Goal: Task Accomplishment & Management: Manage account settings

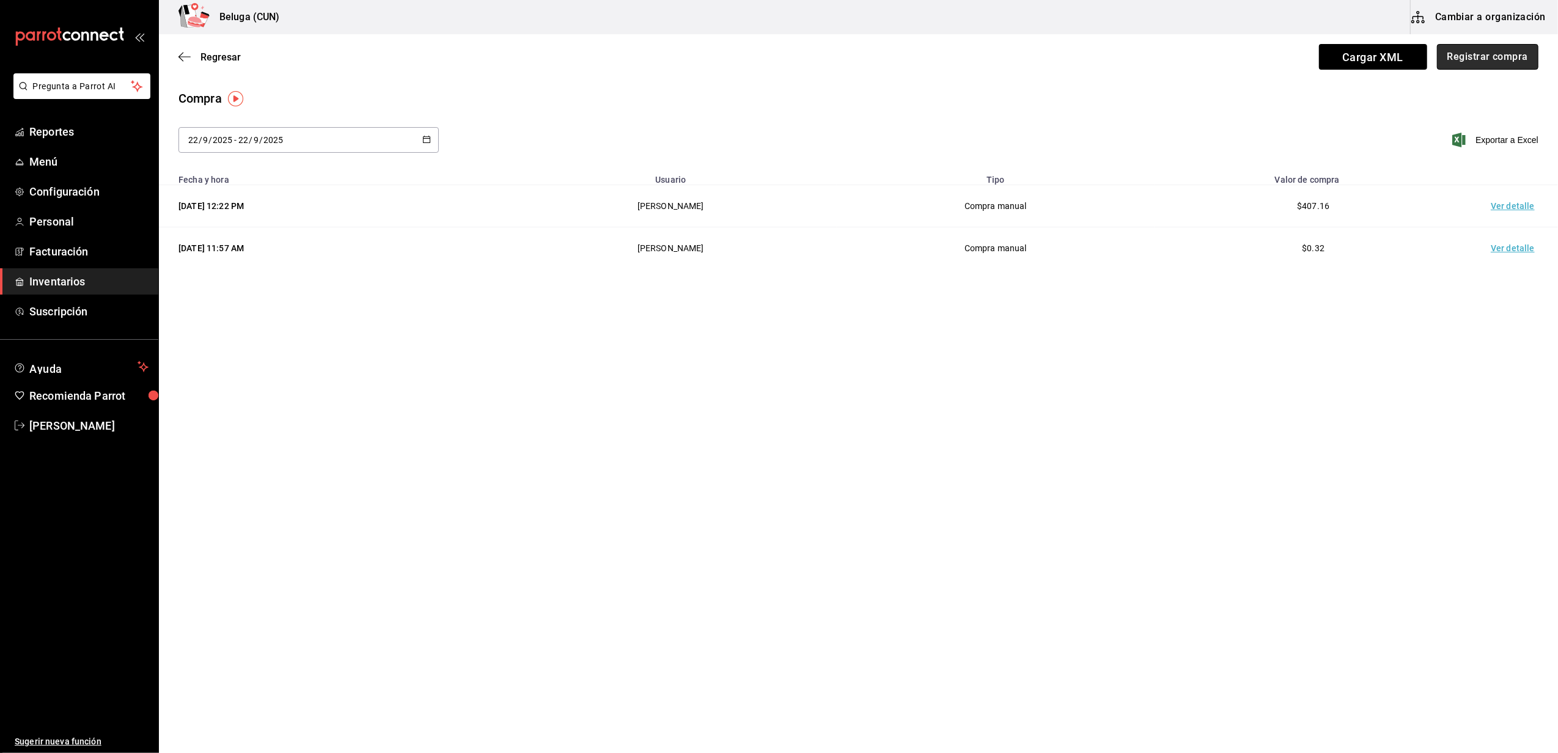
click at [1516, 54] on button "Registrar compra" at bounding box center [1487, 57] width 101 height 26
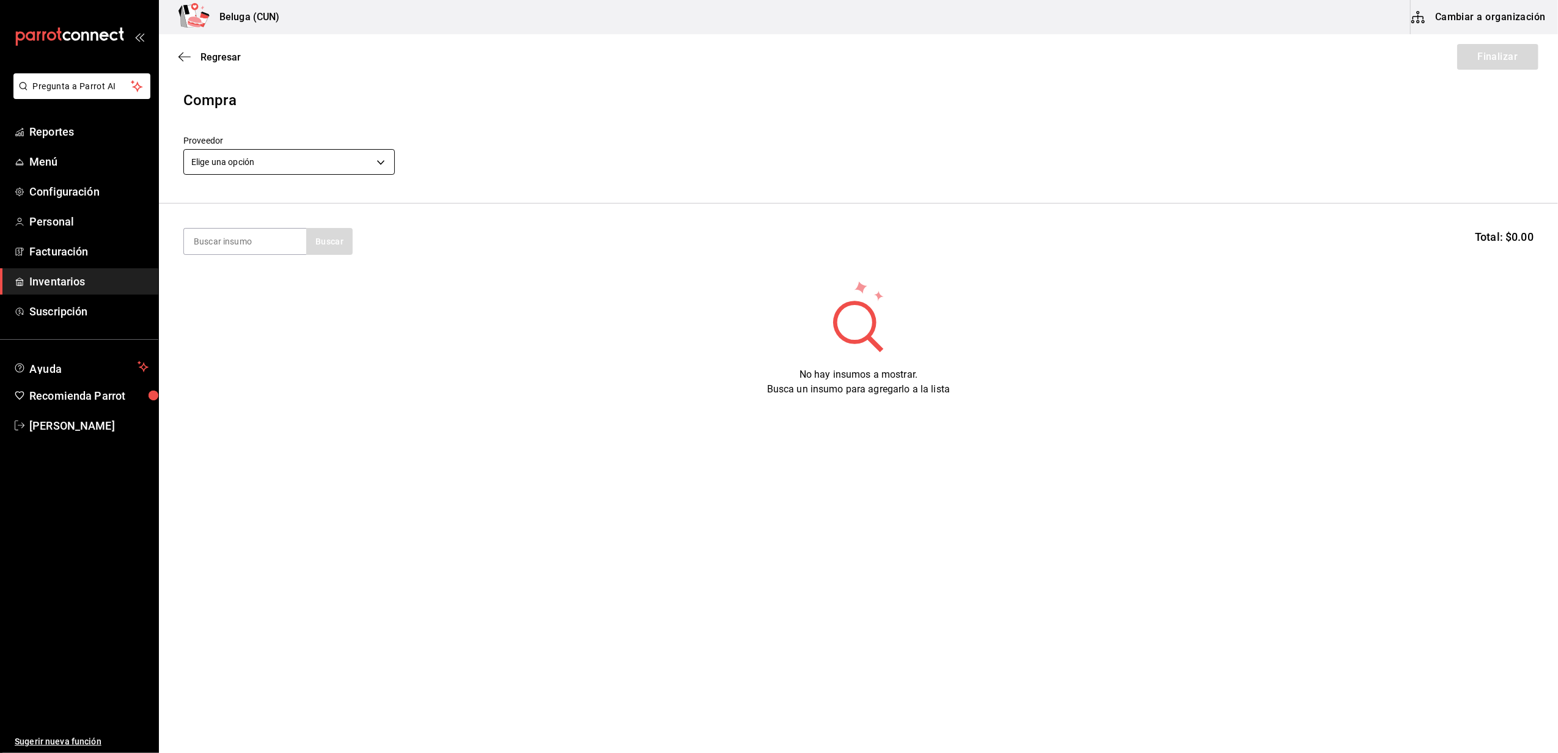
click at [380, 150] on body "Pregunta a Parrot AI Reportes Menú Configuración Personal Facturación Inventari…" at bounding box center [779, 342] width 1558 height 684
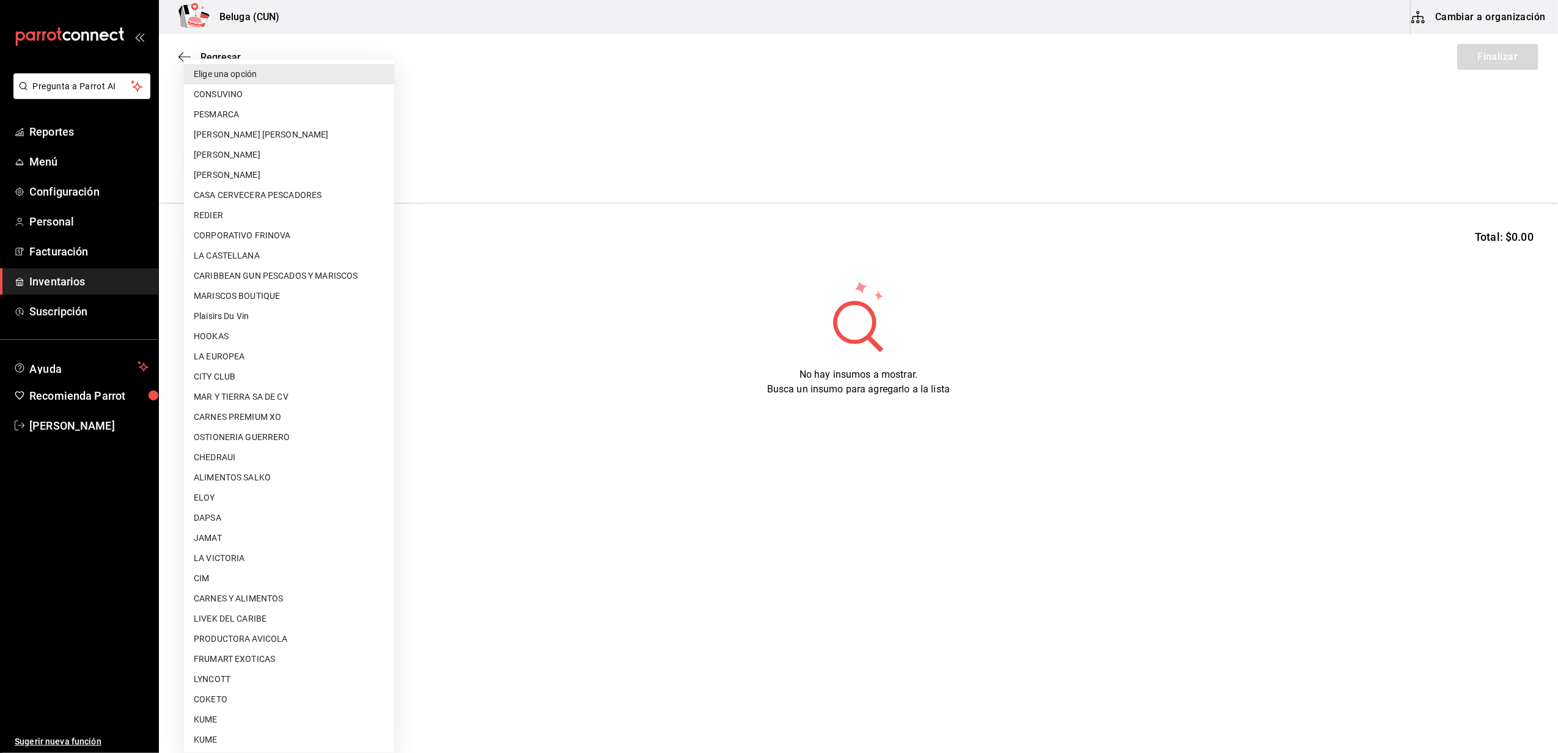
click at [267, 172] on li "[PERSON_NAME]" at bounding box center [289, 175] width 210 height 20
type input "2879dfcd-075a-4fb8-856f-be351f738579"
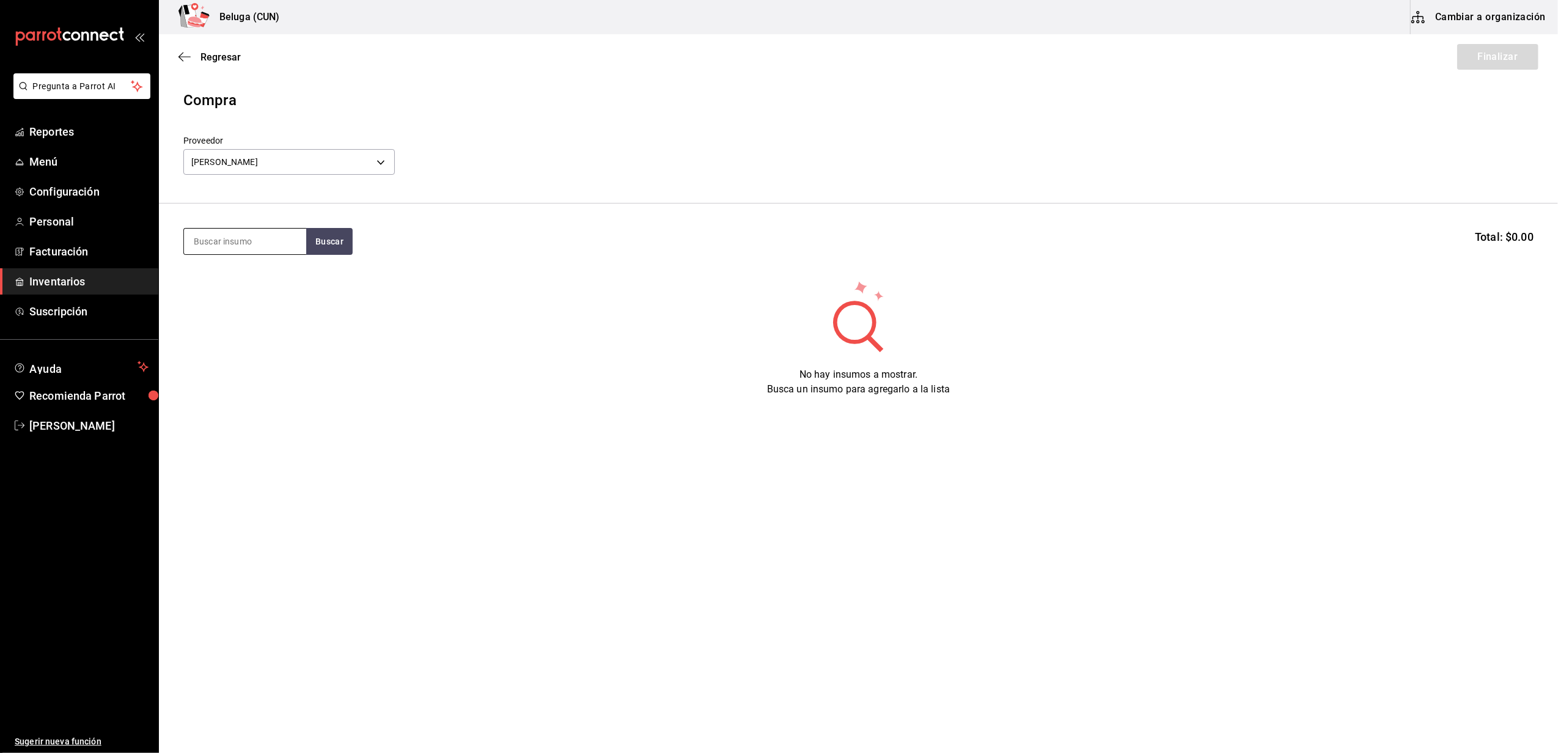
click at [248, 243] on input at bounding box center [245, 242] width 122 height 26
type input "PERUA"
click at [228, 299] on div "ROBALO 150 GR - [PERSON_NAME]" at bounding box center [245, 312] width 103 height 26
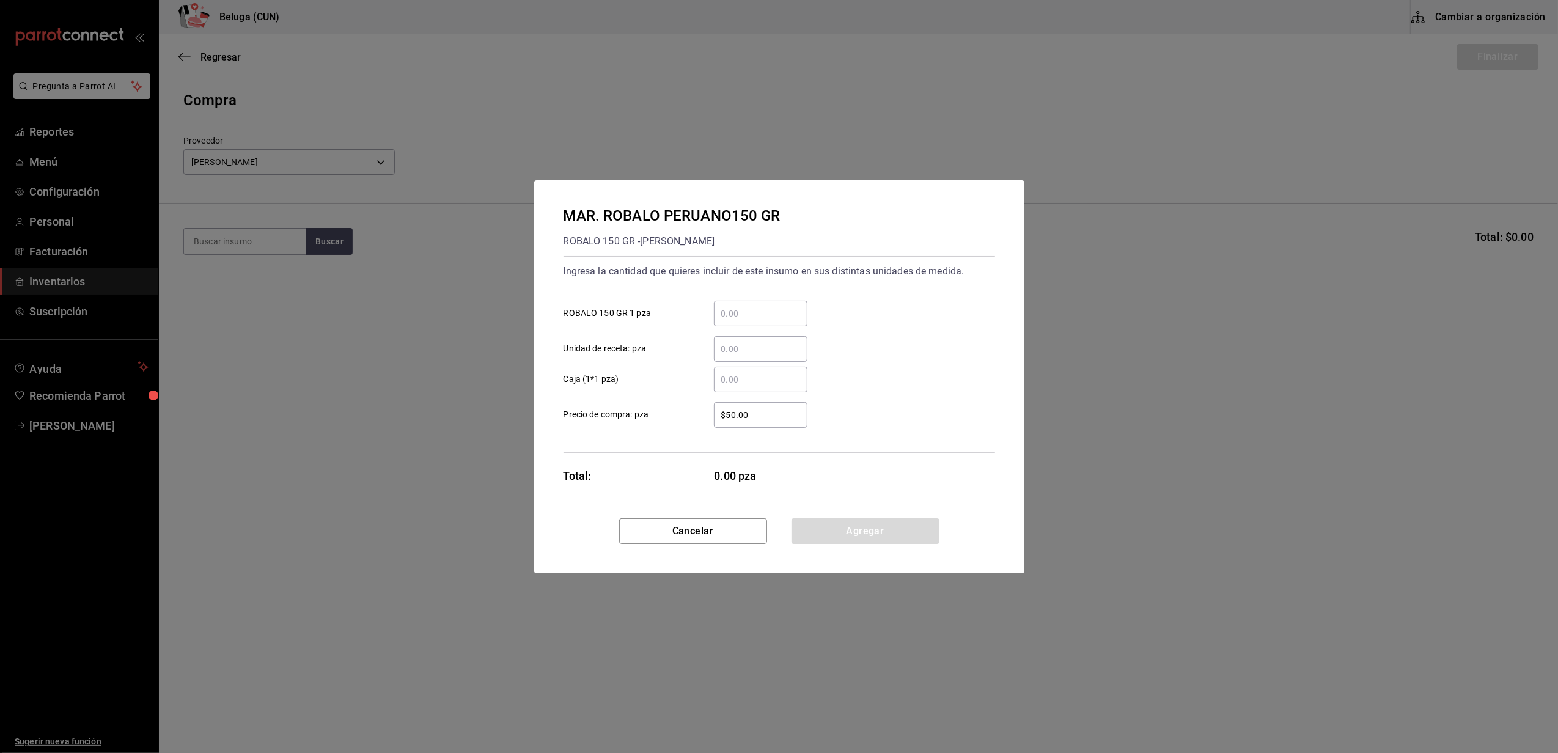
click at [759, 313] on input "​ ROBALO 150 GR 1 pza" at bounding box center [761, 313] width 94 height 15
type input "21"
drag, startPoint x: 703, startPoint y: 419, endPoint x: 722, endPoint y: 419, distance: 19.0
click at [703, 419] on div "$50.00 ​" at bounding box center [751, 415] width 113 height 26
click at [714, 419] on input "$50.00" at bounding box center [761, 415] width 94 height 15
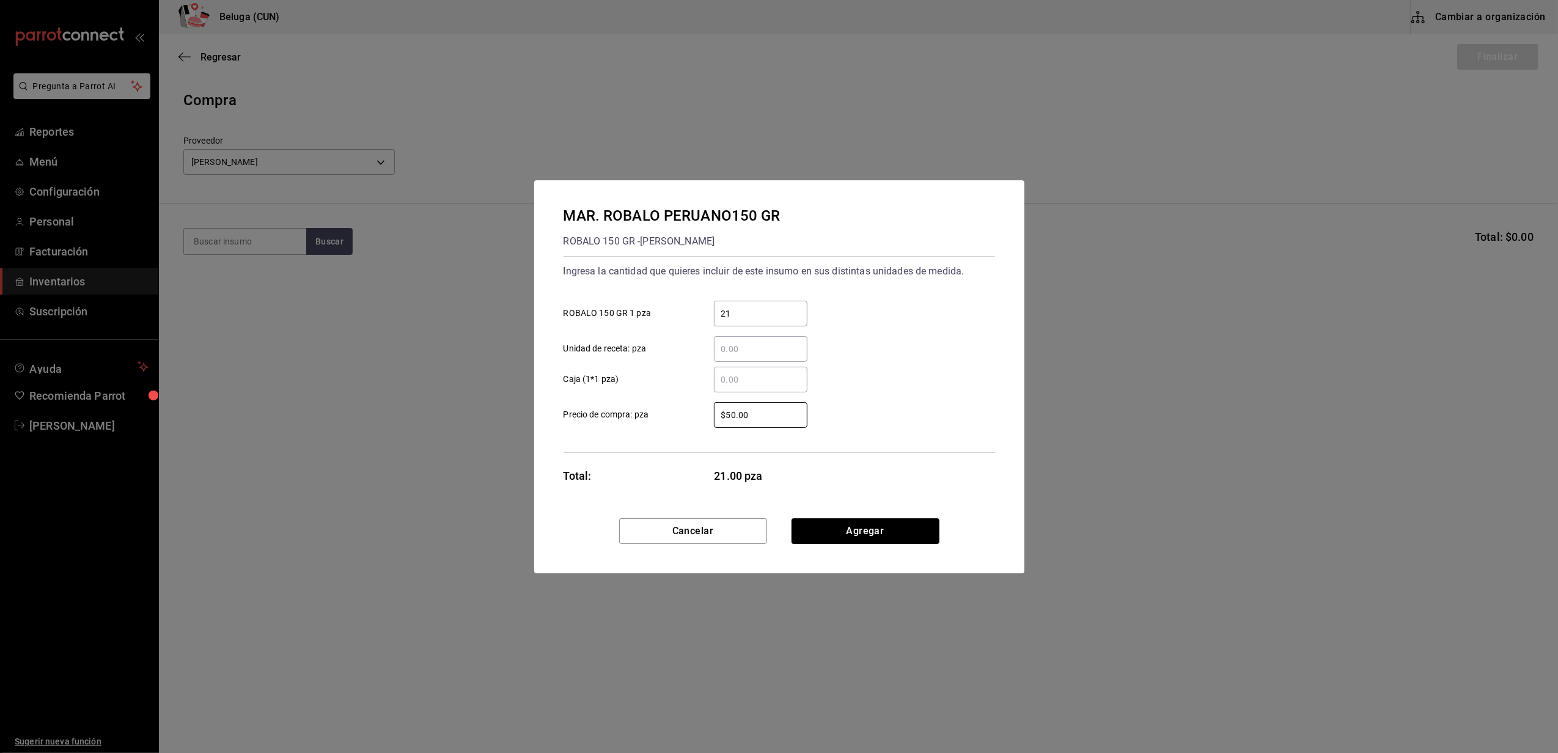
drag, startPoint x: 772, startPoint y: 418, endPoint x: 690, endPoint y: 411, distance: 82.3
click at [692, 411] on label "$50.00 ​ Precio de compra: pza" at bounding box center [686, 415] width 244 height 26
type input "$127.93"
click at [918, 533] on button "Agregar" at bounding box center [866, 531] width 148 height 26
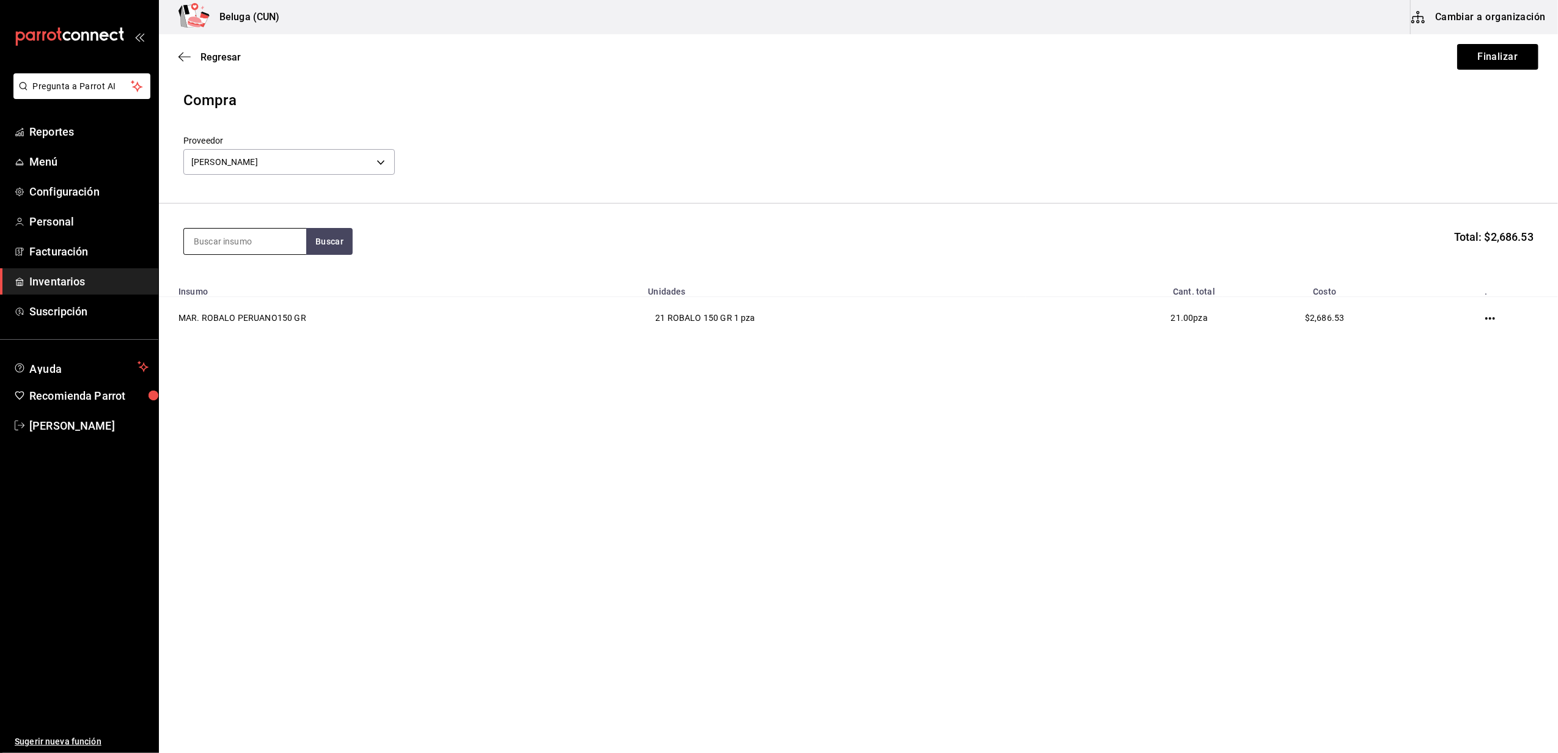
click at [245, 240] on input at bounding box center [245, 242] width 122 height 26
type input "ROBALO"
click at [253, 316] on div "ROBALO NACIONAL 200 GR - [PERSON_NAME]" at bounding box center [245, 327] width 103 height 26
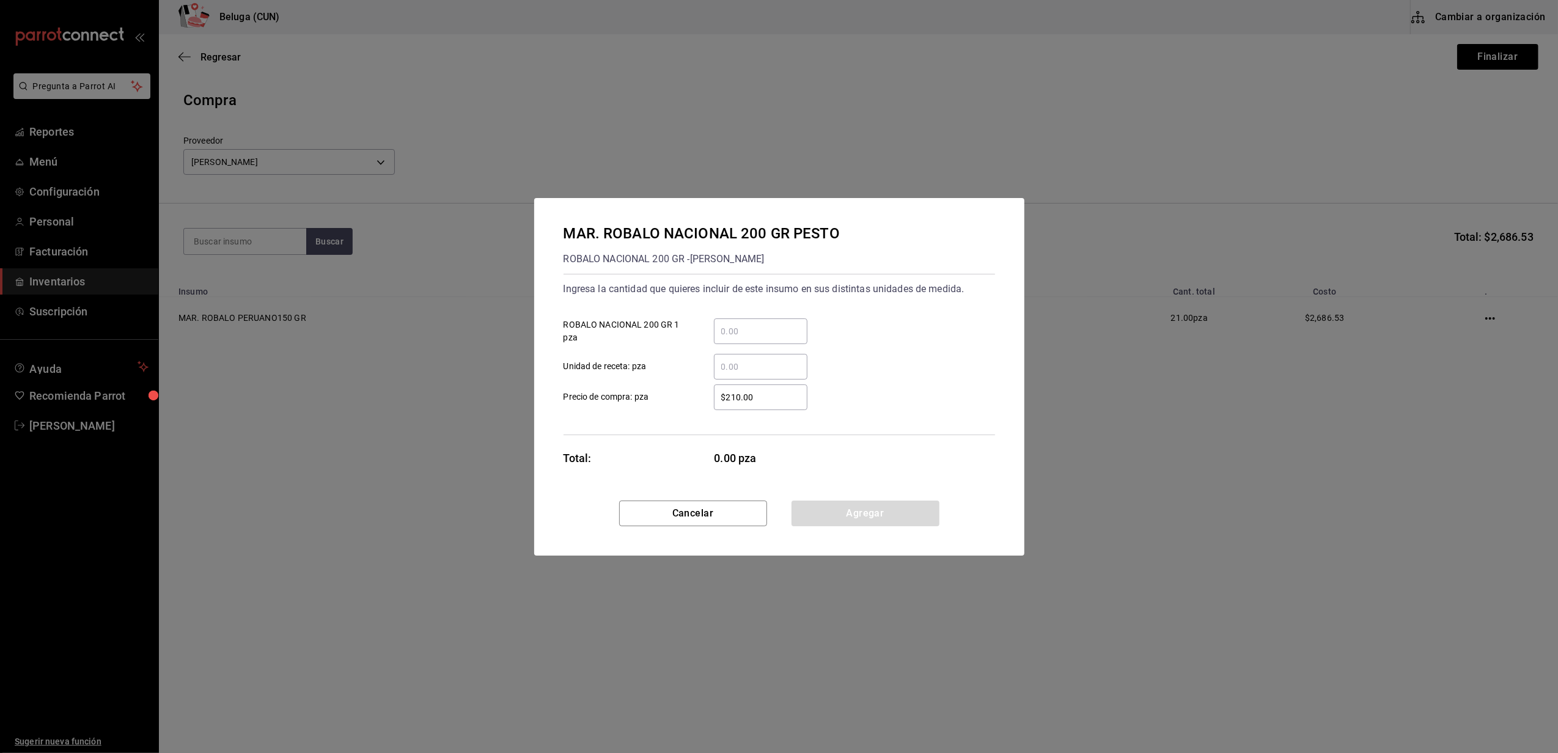
click at [732, 336] on input "​ ROBALO NACIONAL 200 GR 1 pza" at bounding box center [761, 331] width 94 height 15
type input "30"
click at [714, 411] on div "Ingresa la cantidad que quieres incluir de este insumo en sus distintas unidade…" at bounding box center [780, 354] width 432 height 161
drag, startPoint x: 764, startPoint y: 394, endPoint x: 677, endPoint y: 390, distance: 86.9
click at [678, 392] on label "$210.00 ​ Precio de compra: pza" at bounding box center [686, 398] width 244 height 26
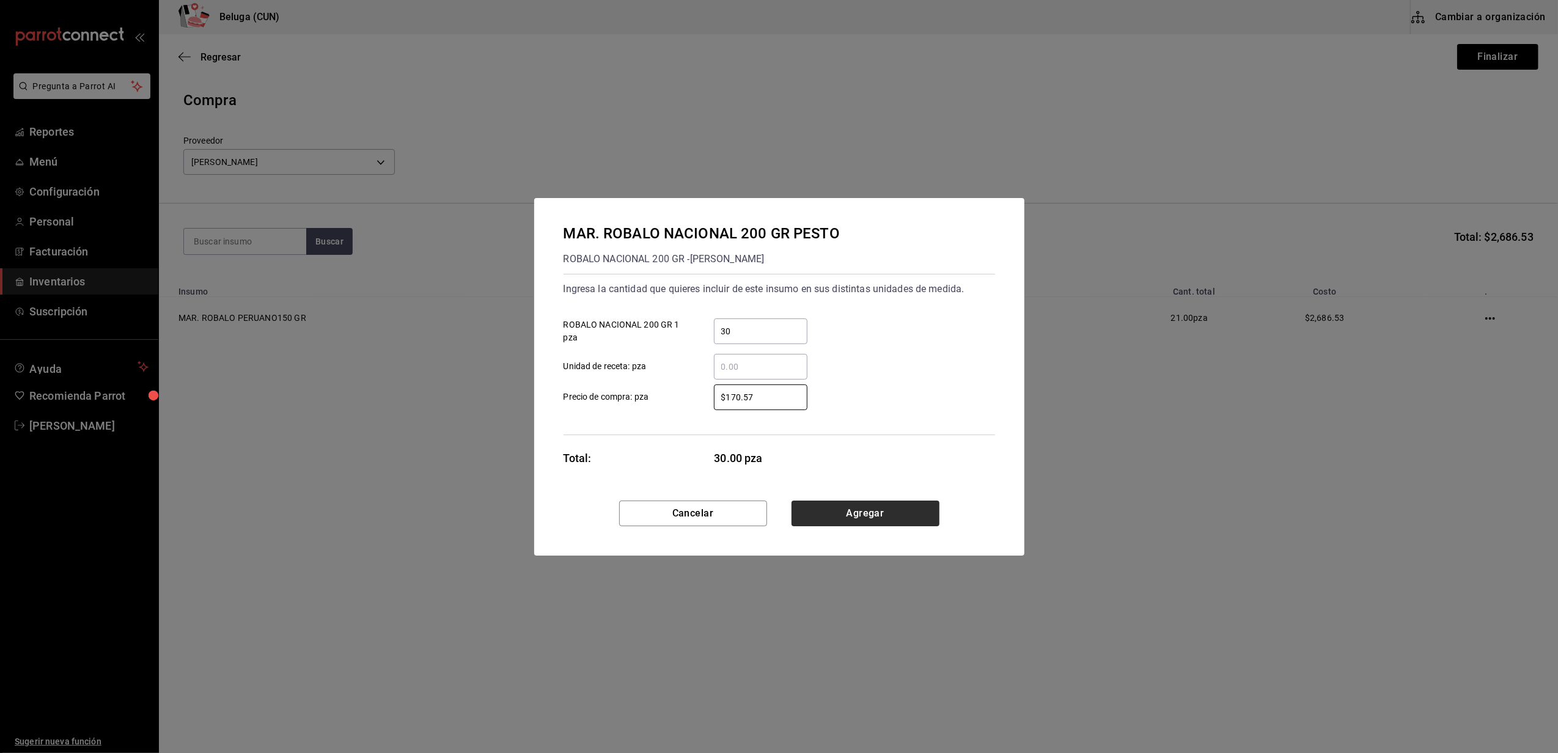
type input "$170.57"
click at [839, 514] on button "Agregar" at bounding box center [866, 514] width 148 height 26
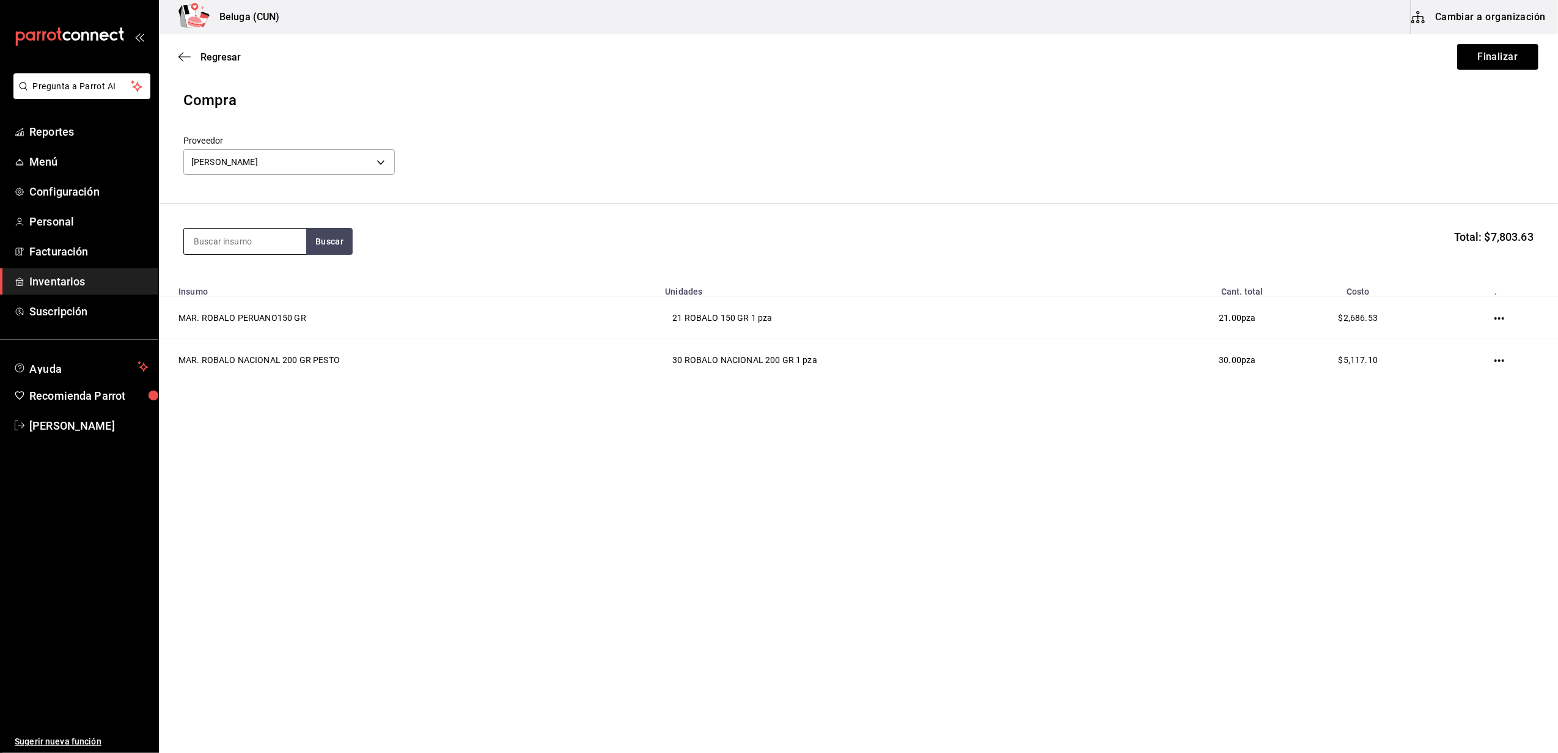
click at [248, 245] on input at bounding box center [245, 242] width 122 height 26
type input "ENSENAD"
click at [248, 290] on div "MAR. ROBALO ENSENADA 100 GR" at bounding box center [245, 284] width 103 height 29
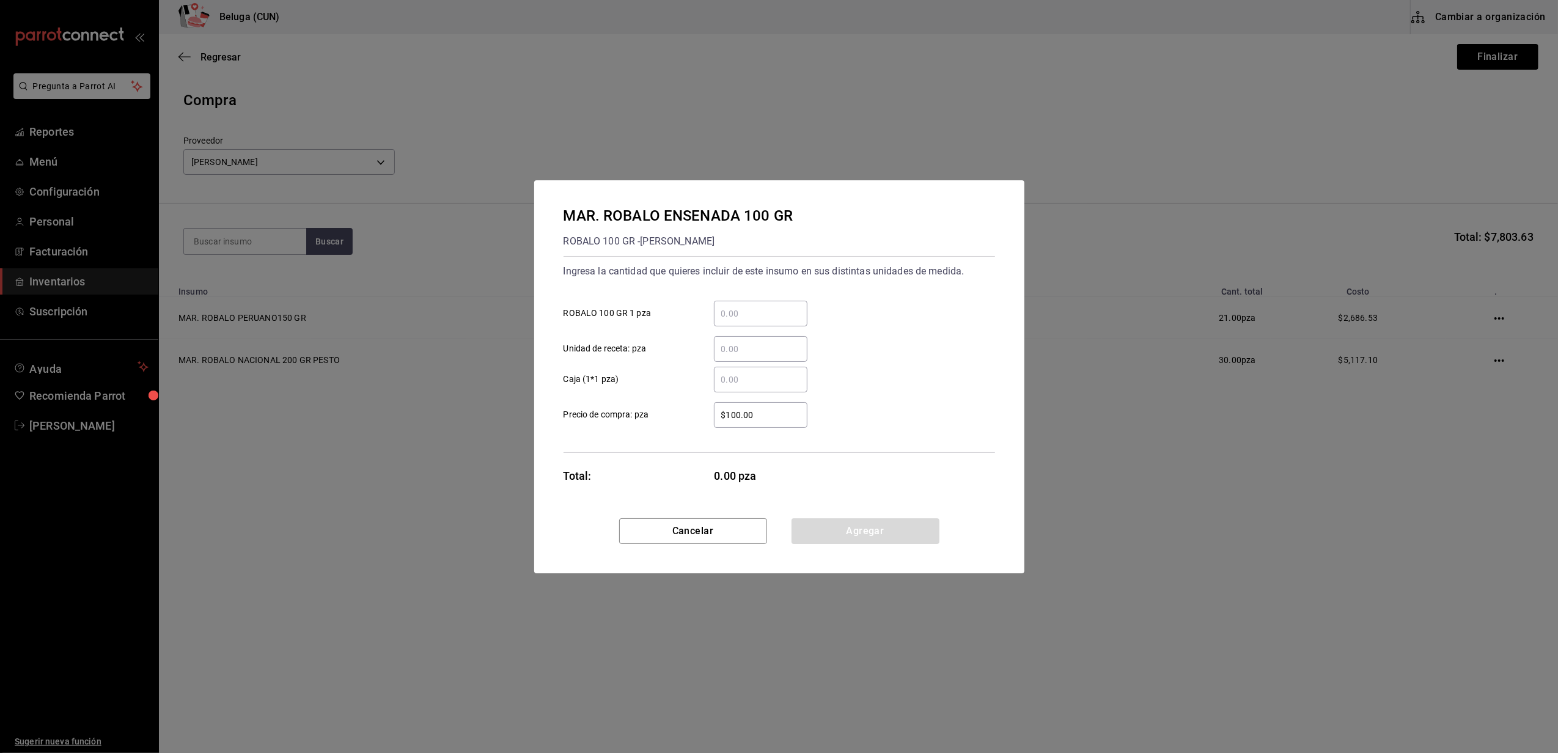
click at [795, 314] on input "​ ROBALO 100 GR 1 pza" at bounding box center [761, 313] width 94 height 15
type input "22"
click at [681, 380] on label "​ Caja (1*1 pza)" at bounding box center [686, 380] width 244 height 26
click at [714, 380] on input "​ Caja (1*1 pza)" at bounding box center [761, 379] width 94 height 15
drag, startPoint x: 743, startPoint y: 421, endPoint x: 681, endPoint y: 419, distance: 62.4
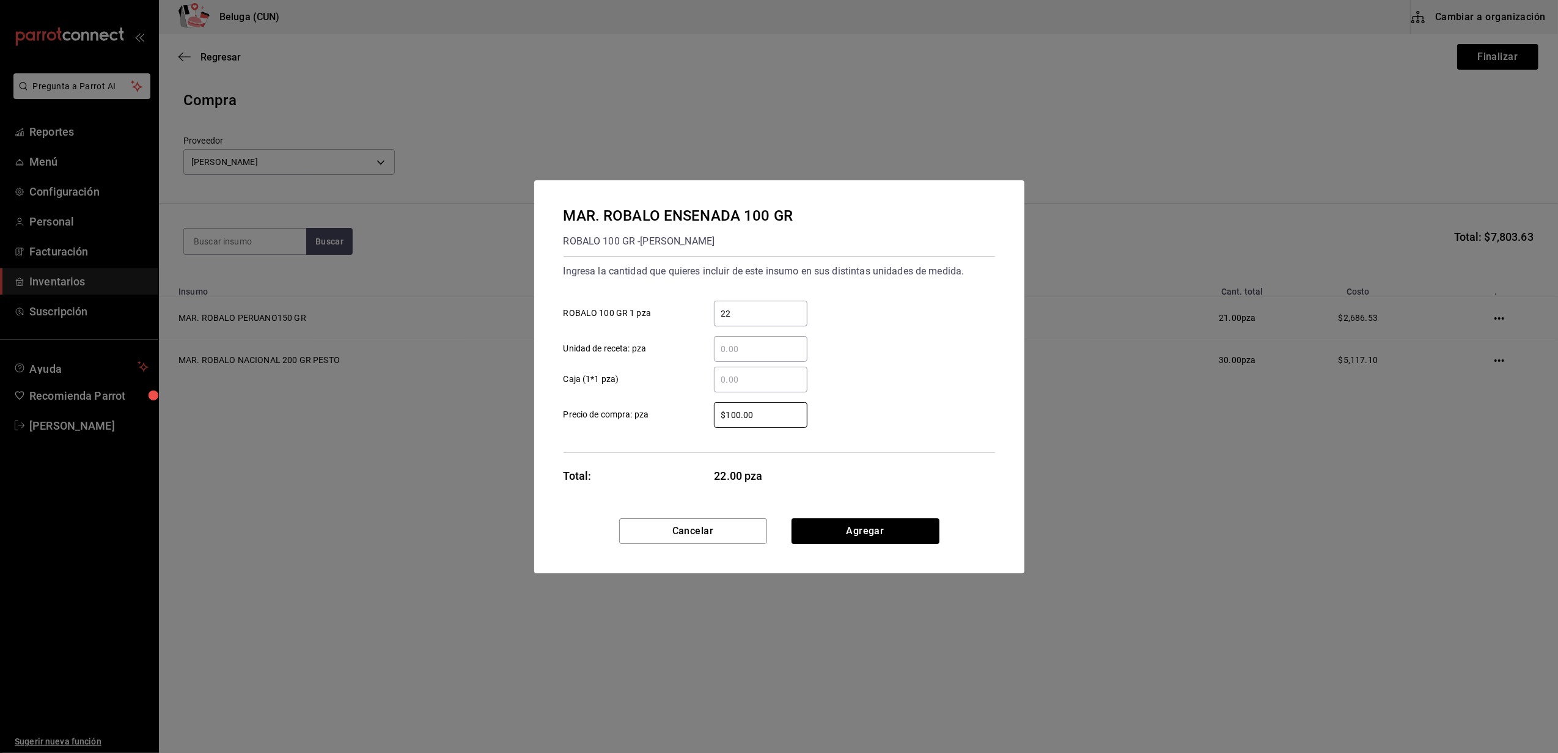
click at [681, 419] on label "$100.00 ​ Precio de compra: pza" at bounding box center [686, 415] width 244 height 26
type input "$85.29"
click at [837, 526] on button "Agregar" at bounding box center [866, 531] width 148 height 26
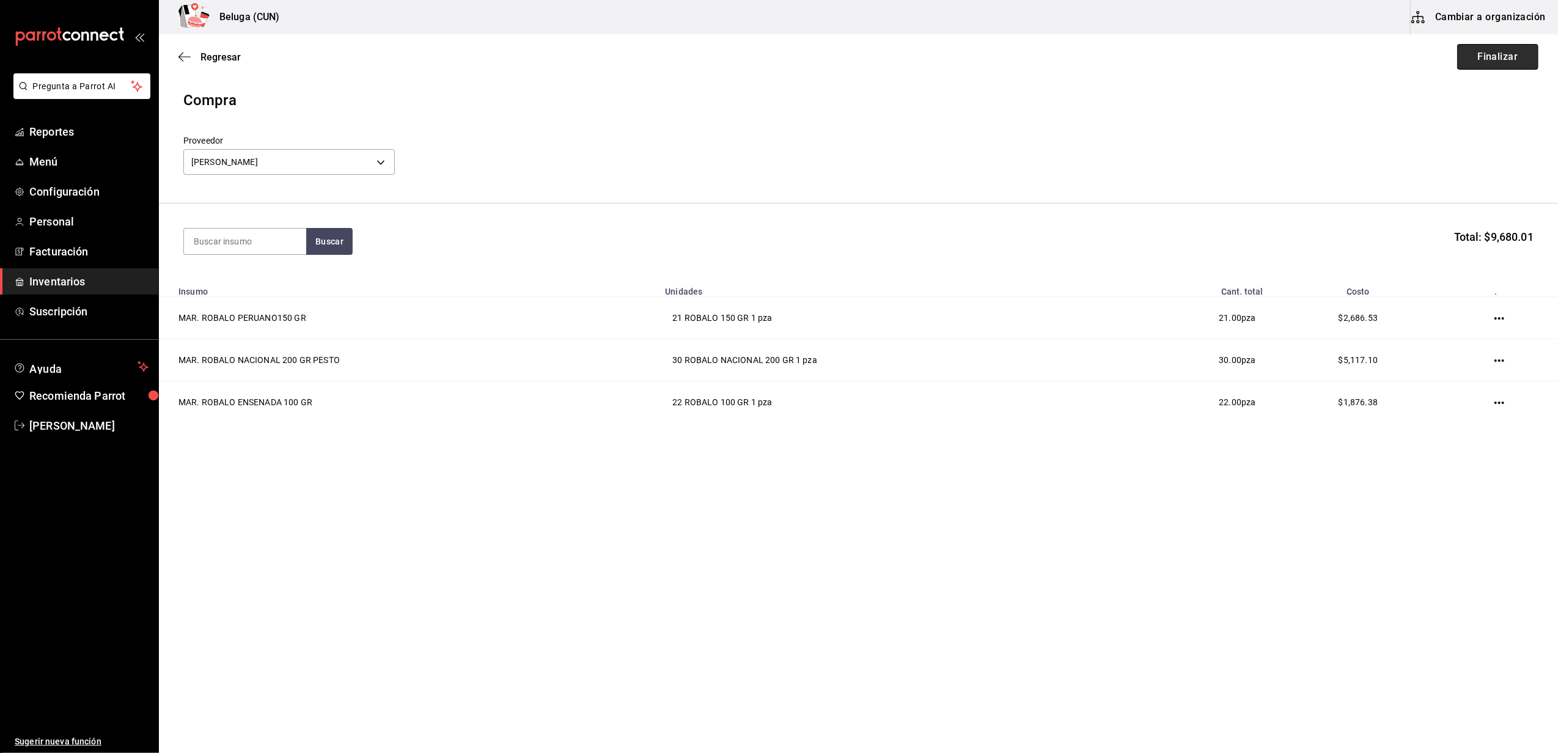
click at [1471, 62] on button "Finalizar" at bounding box center [1498, 57] width 81 height 26
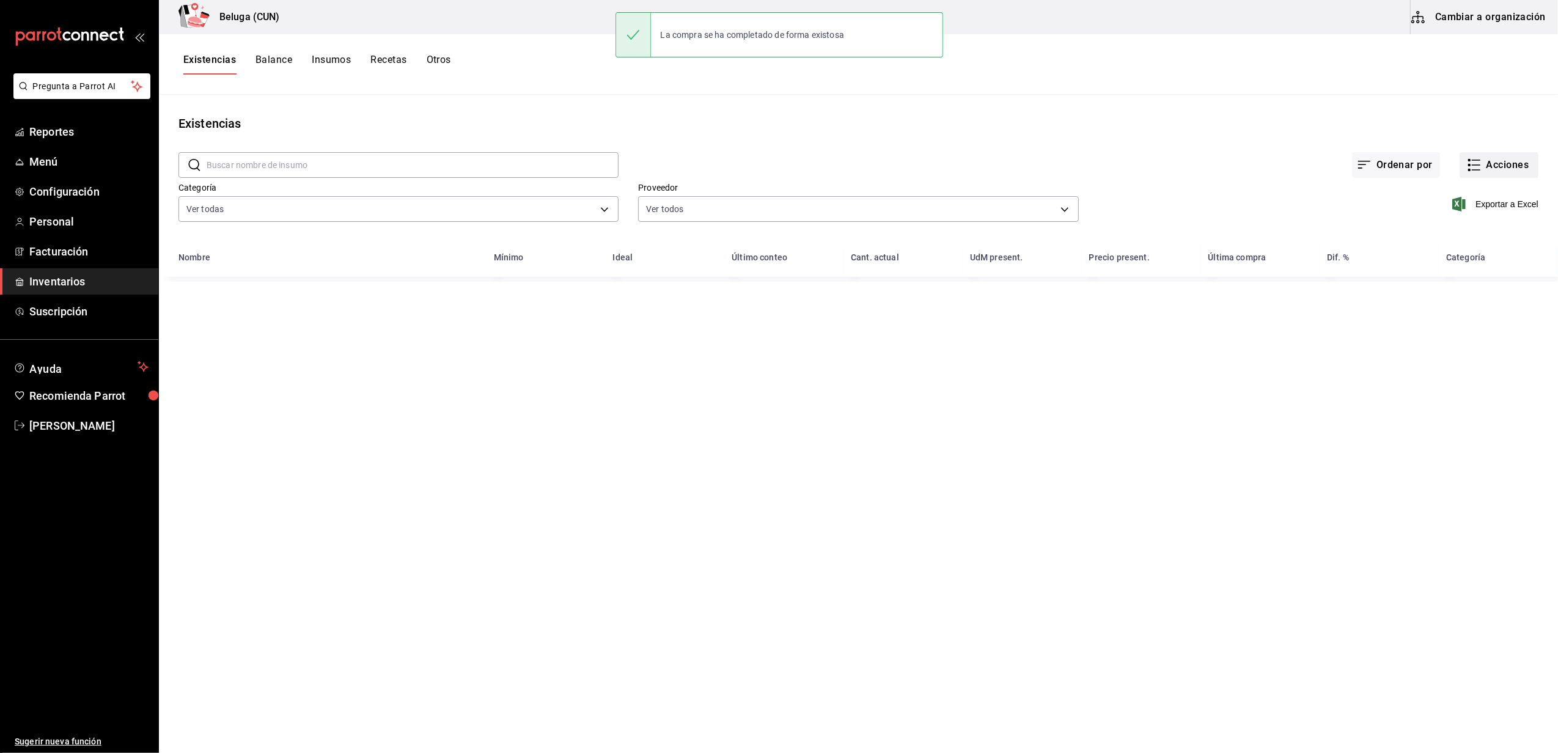
click at [1488, 161] on button "Acciones" at bounding box center [1499, 165] width 79 height 26
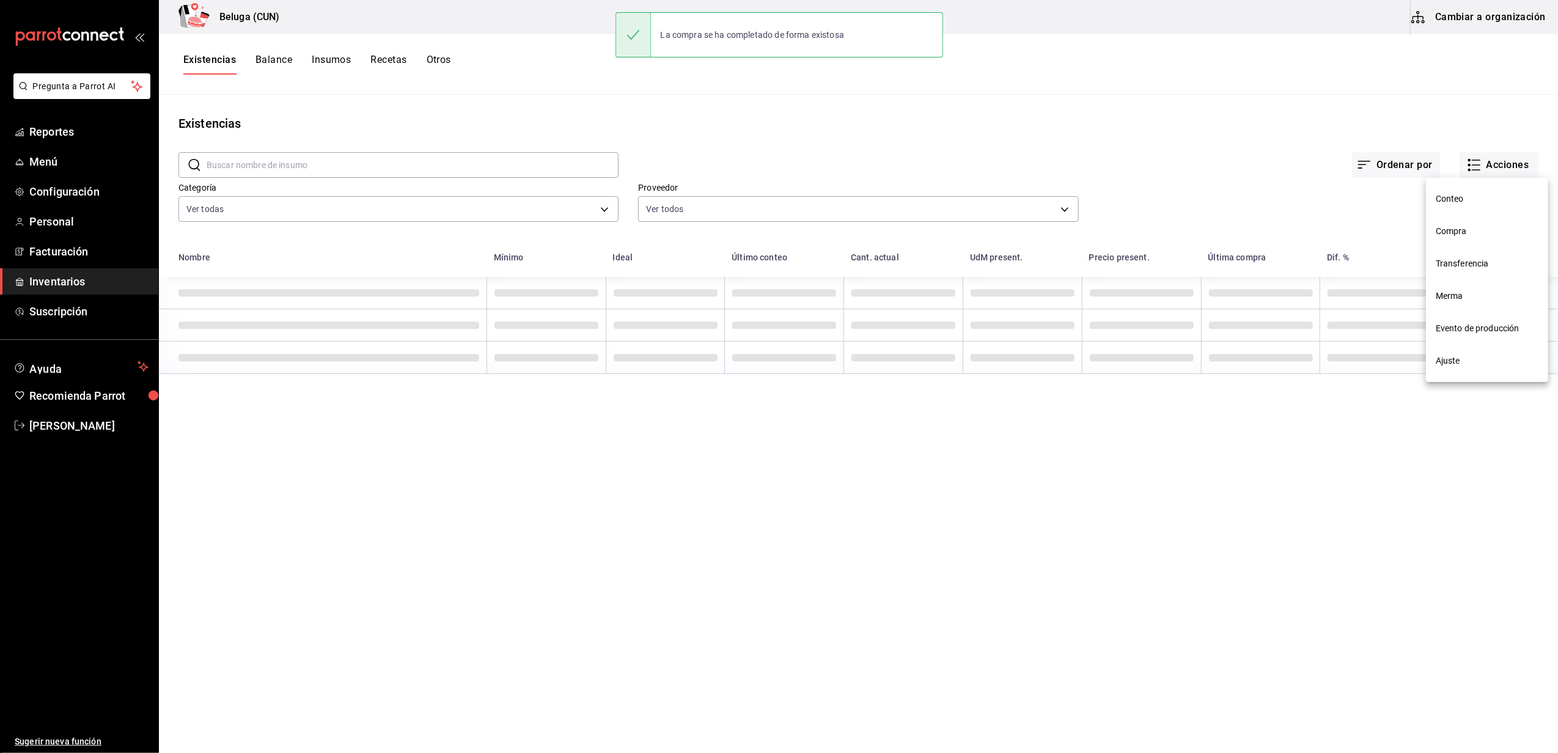
click at [1447, 233] on span "Compra" at bounding box center [1487, 231] width 103 height 13
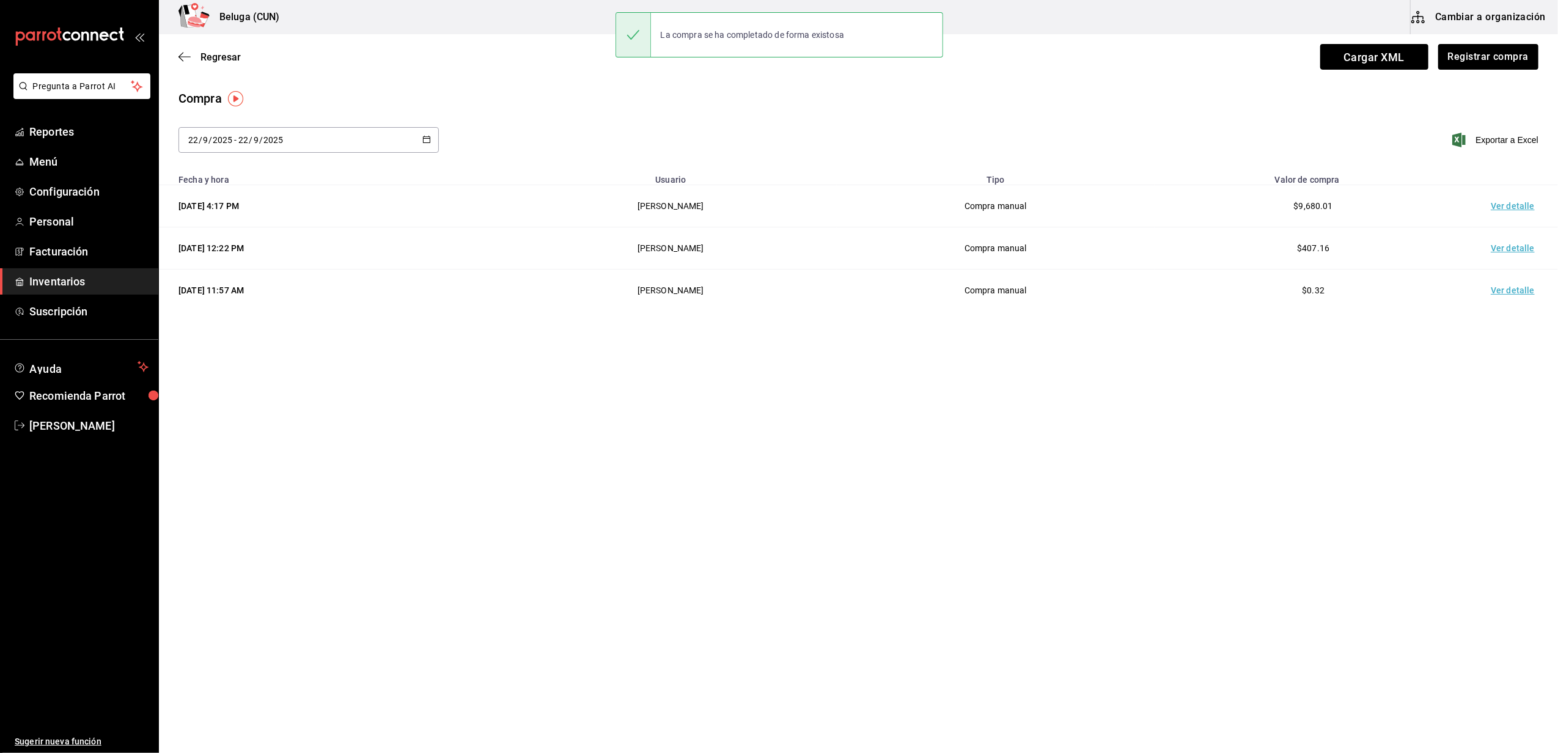
click at [1505, 202] on td "Ver detalle" at bounding box center [1516, 206] width 86 height 42
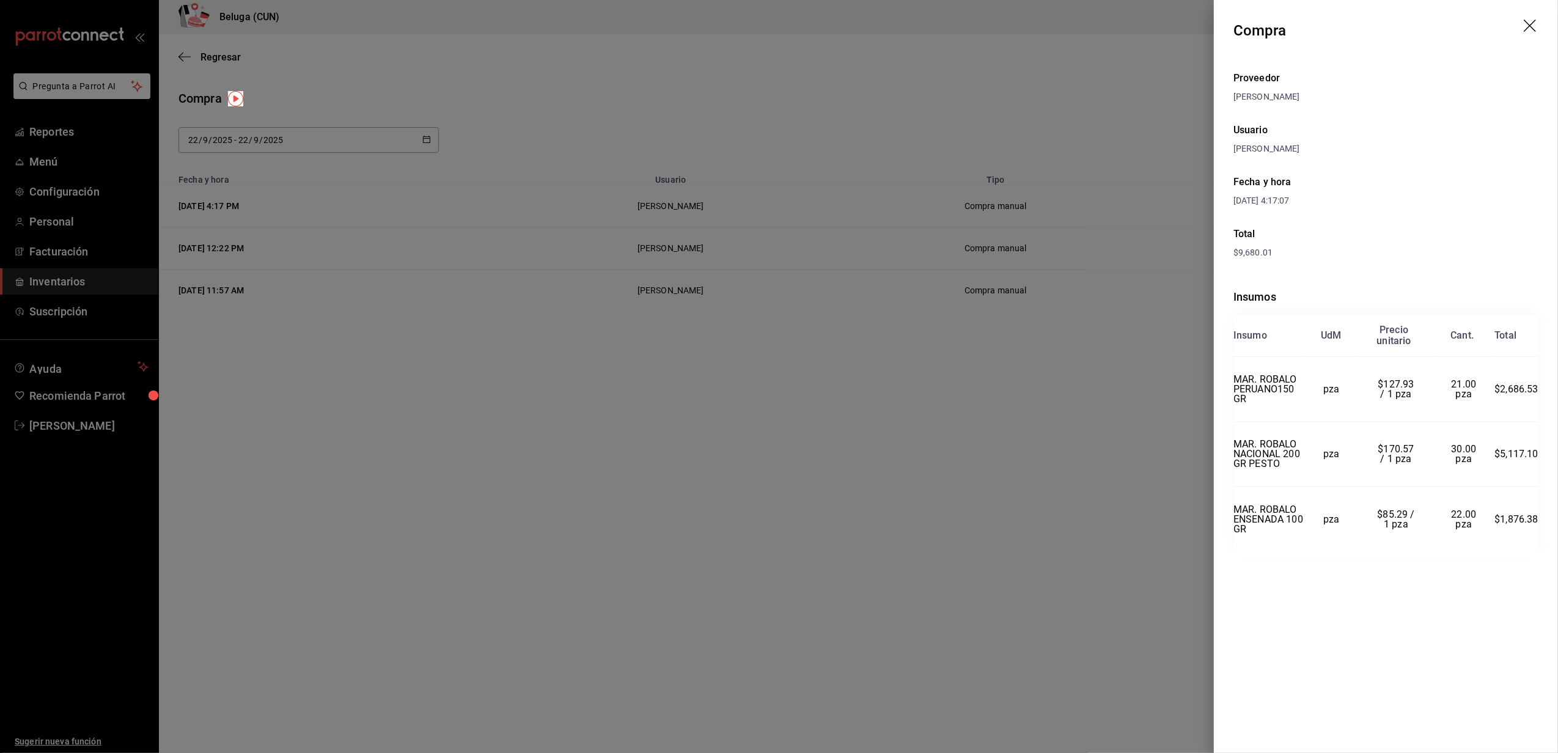
click at [1528, 25] on icon "drag" at bounding box center [1531, 27] width 15 height 15
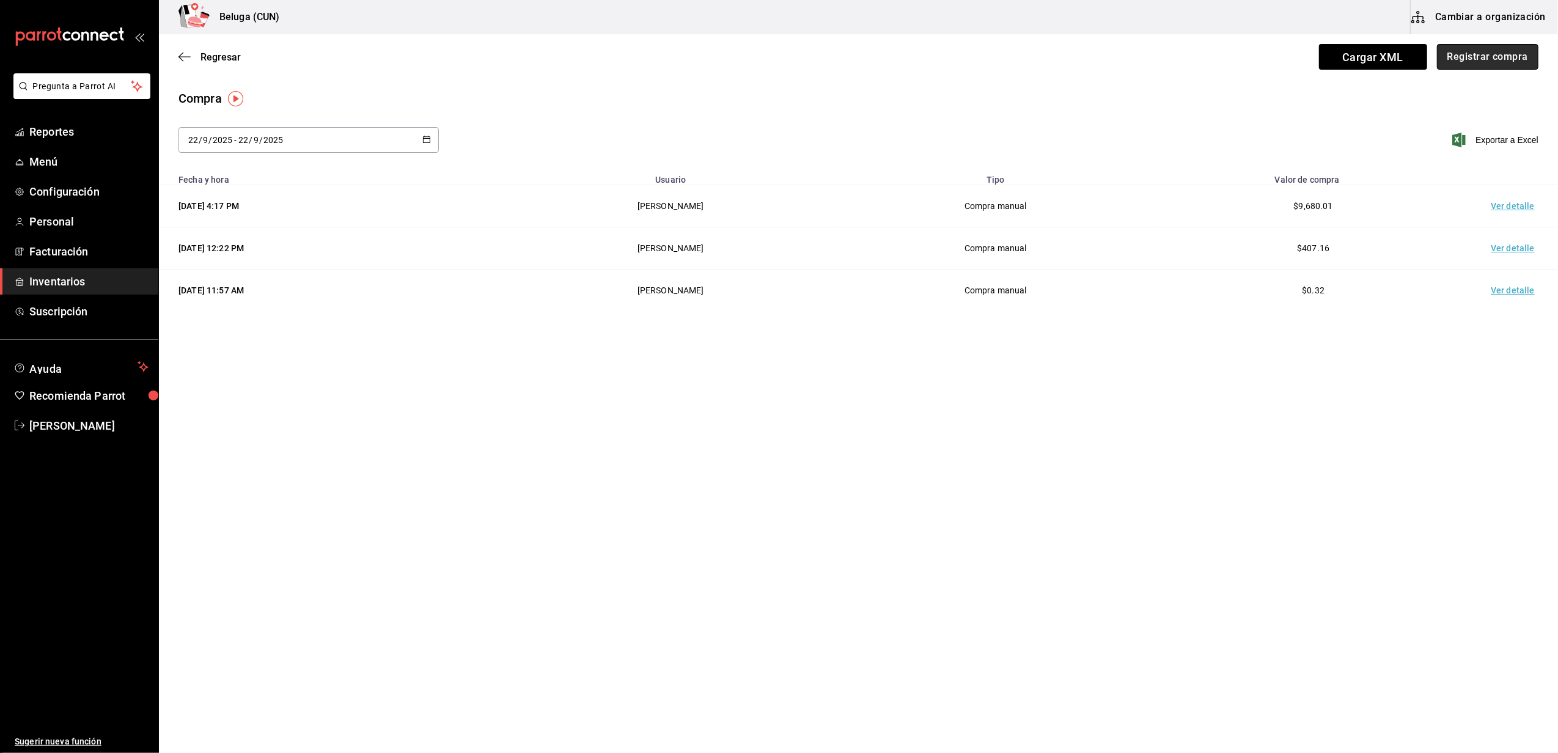
click at [1488, 55] on button "Registrar compra" at bounding box center [1487, 57] width 101 height 26
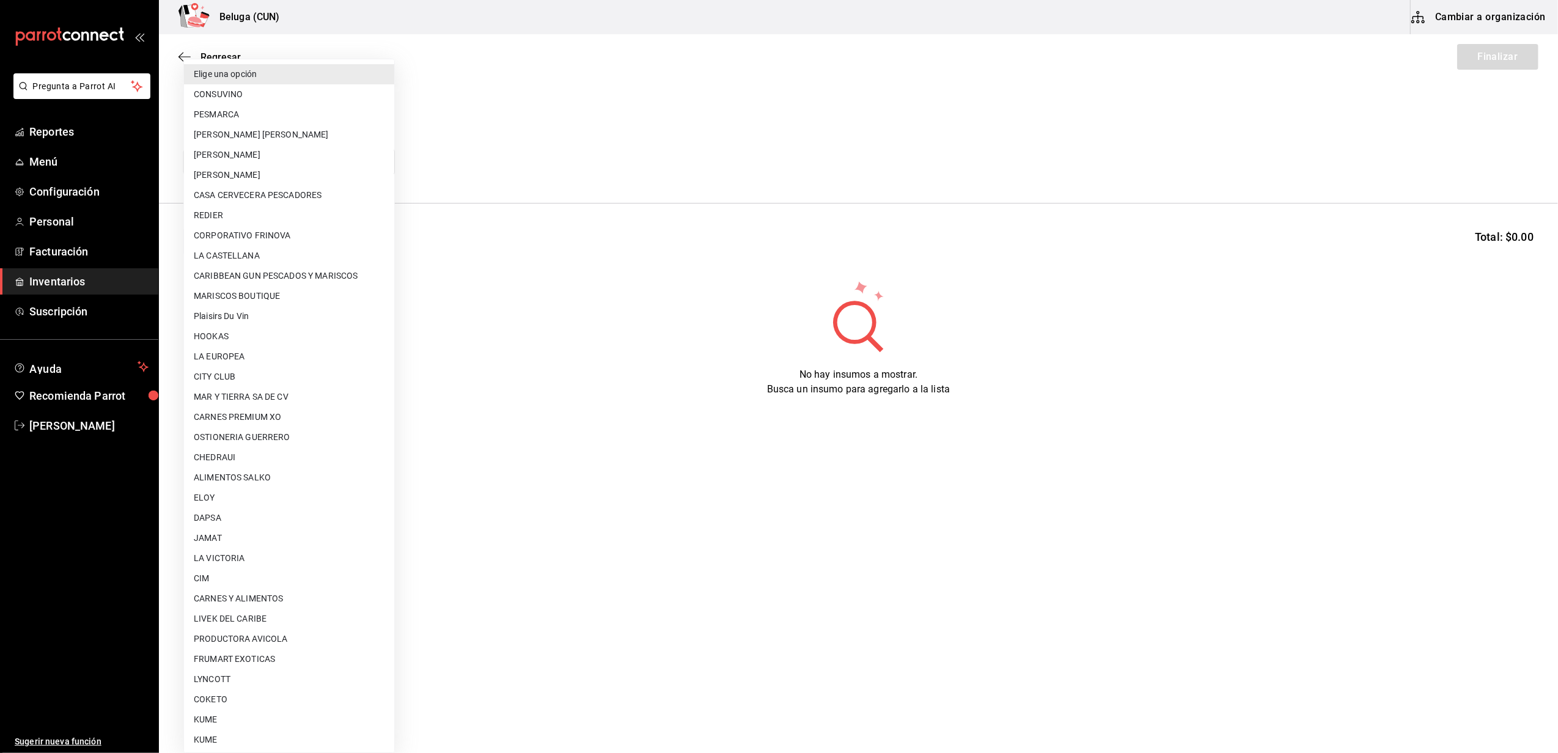
click at [372, 157] on body "Pregunta a Parrot AI Reportes Menú Configuración Personal Facturación Inventari…" at bounding box center [779, 342] width 1558 height 684
click at [269, 412] on li "CARNES PREMIUM XO" at bounding box center [289, 417] width 210 height 20
type input "905f587f-33ea-42c1-a743-c2d9f43e6572"
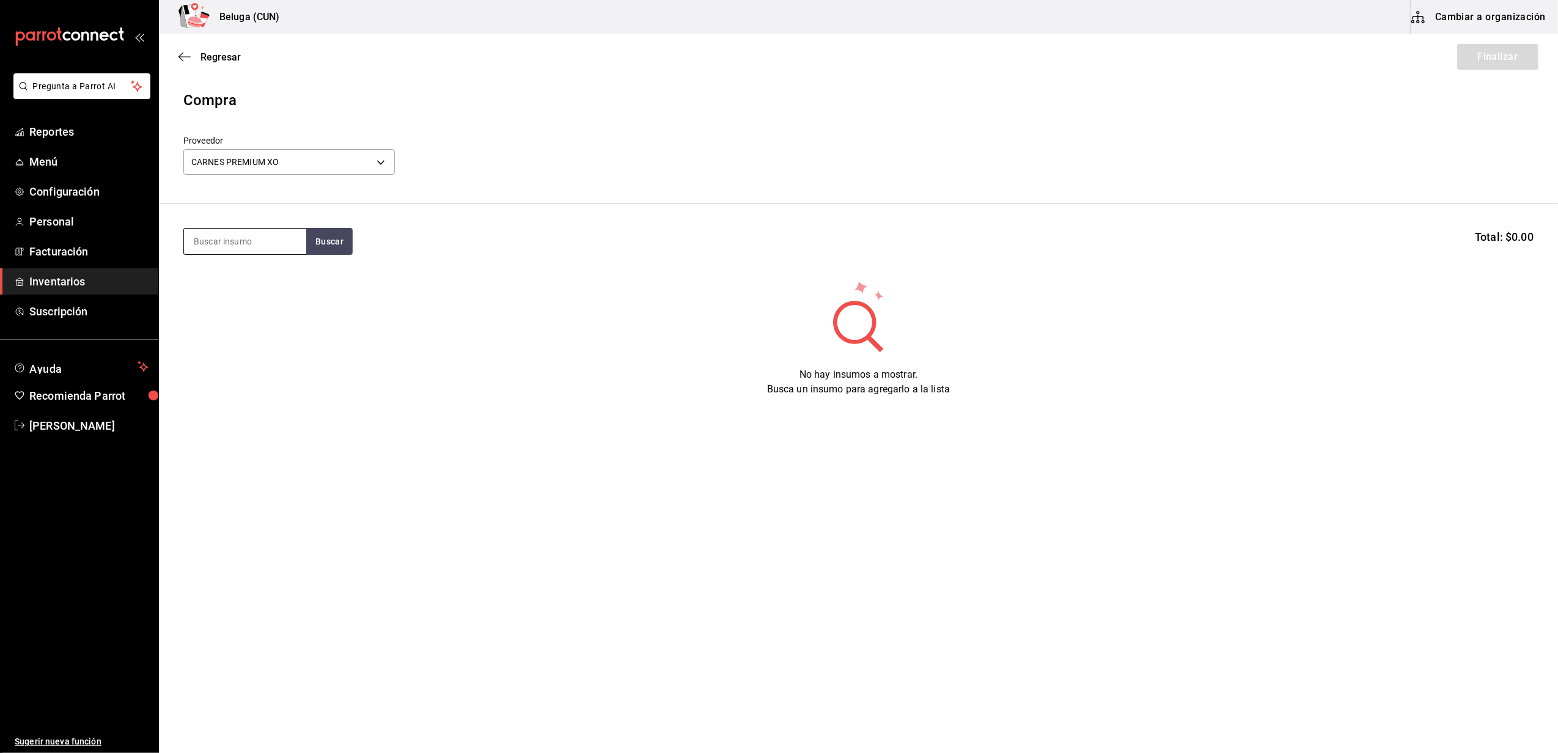
click at [248, 235] on input at bounding box center [245, 242] width 122 height 26
type input "tuet"
click at [226, 284] on div "CAR. TUETANOS 1 PZA" at bounding box center [245, 277] width 103 height 15
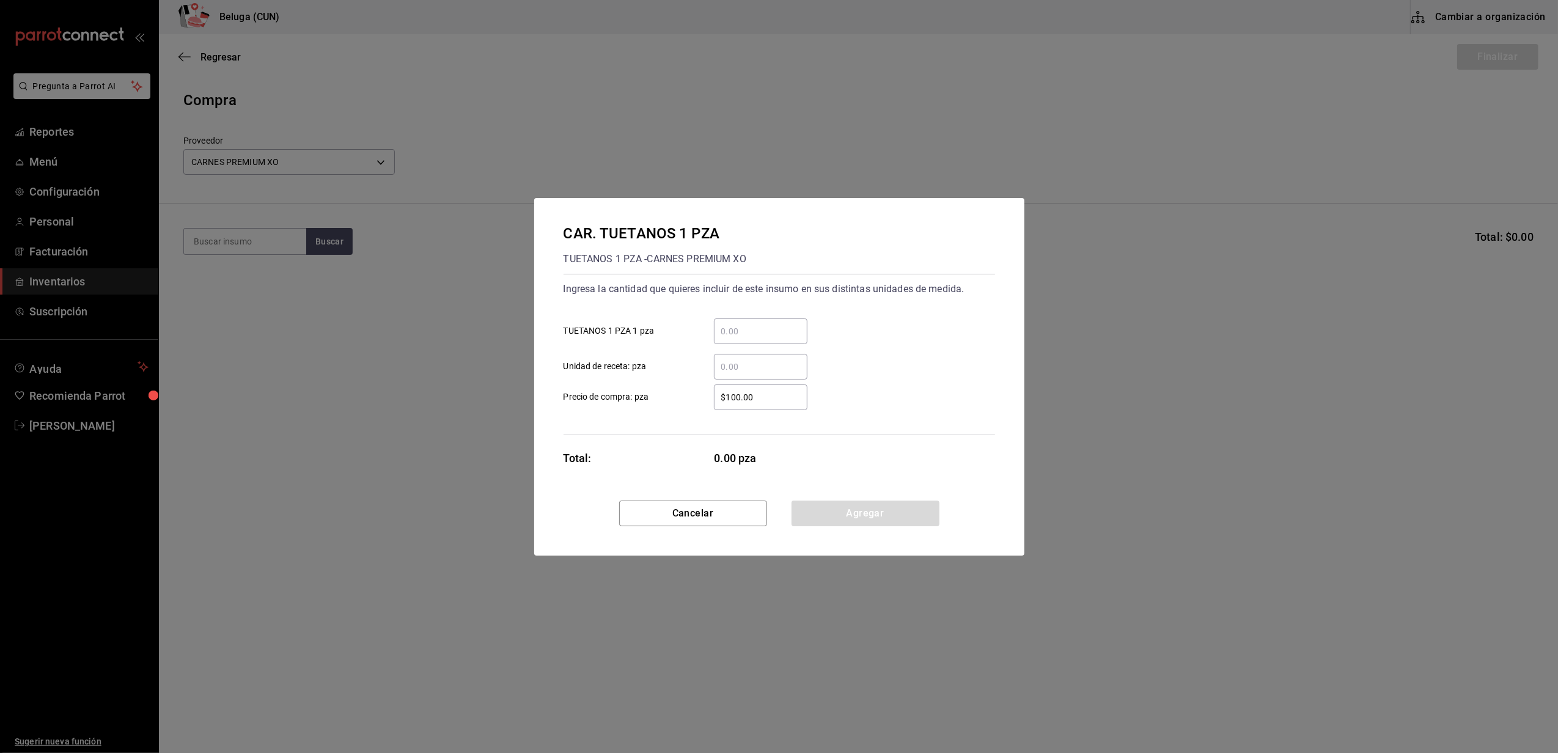
click at [764, 331] on input "​ TUETANOS 1 PZA 1 pza" at bounding box center [761, 331] width 94 height 15
type input "80"
click at [654, 417] on div "Ingresa la cantidad que quieres incluir de este insumo en sus distintas unidade…" at bounding box center [780, 354] width 432 height 161
drag, startPoint x: 764, startPoint y: 404, endPoint x: 663, endPoint y: 402, distance: 100.9
click at [664, 402] on label "$100.00 ​ Precio de compra: pza" at bounding box center [686, 398] width 244 height 26
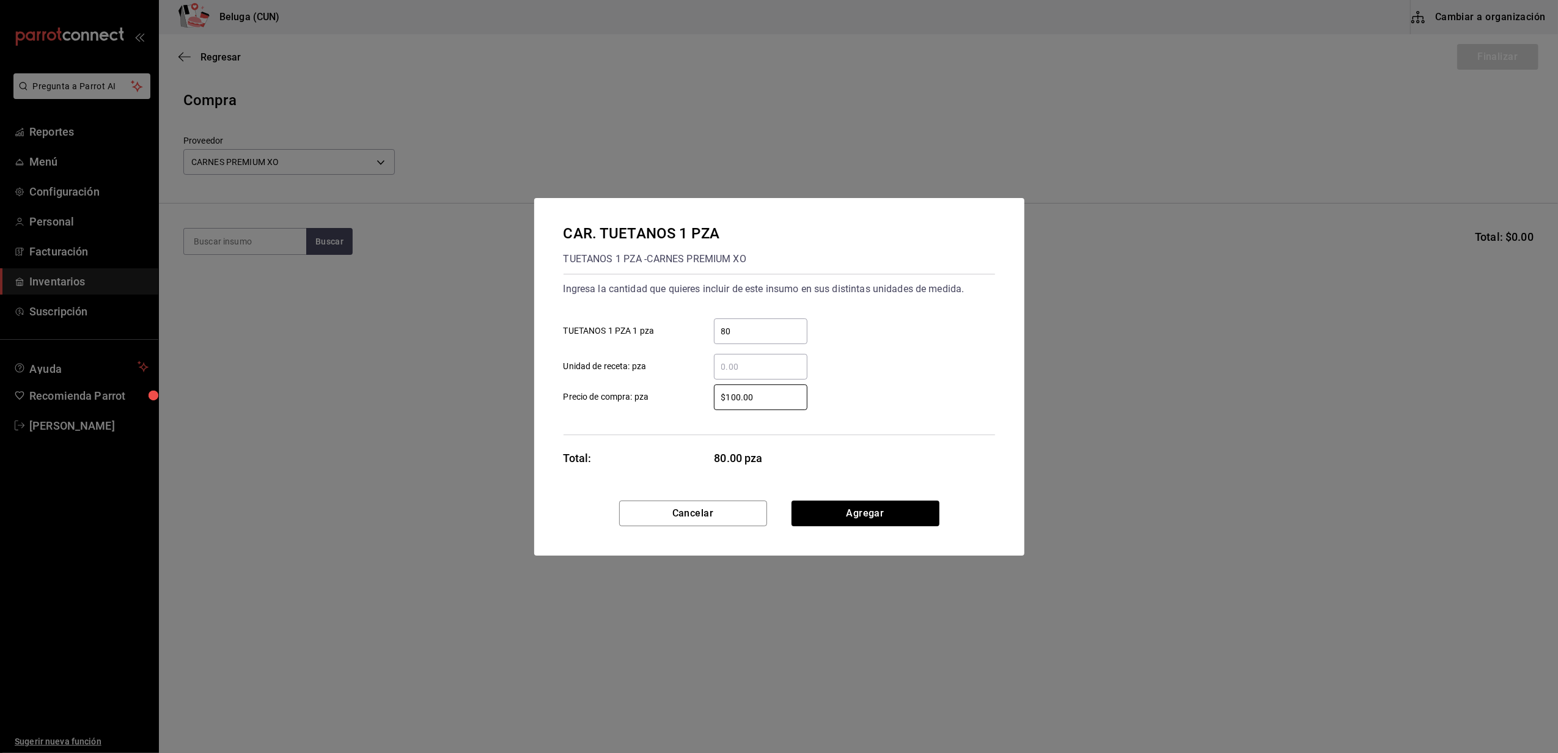
drag, startPoint x: 769, startPoint y: 395, endPoint x: 682, endPoint y: 387, distance: 86.6
click at [682, 387] on label "$100.00 ​ Precio de compra: pza" at bounding box center [686, 398] width 244 height 26
type input "$75.11"
click at [835, 511] on button "Agregar" at bounding box center [866, 514] width 148 height 26
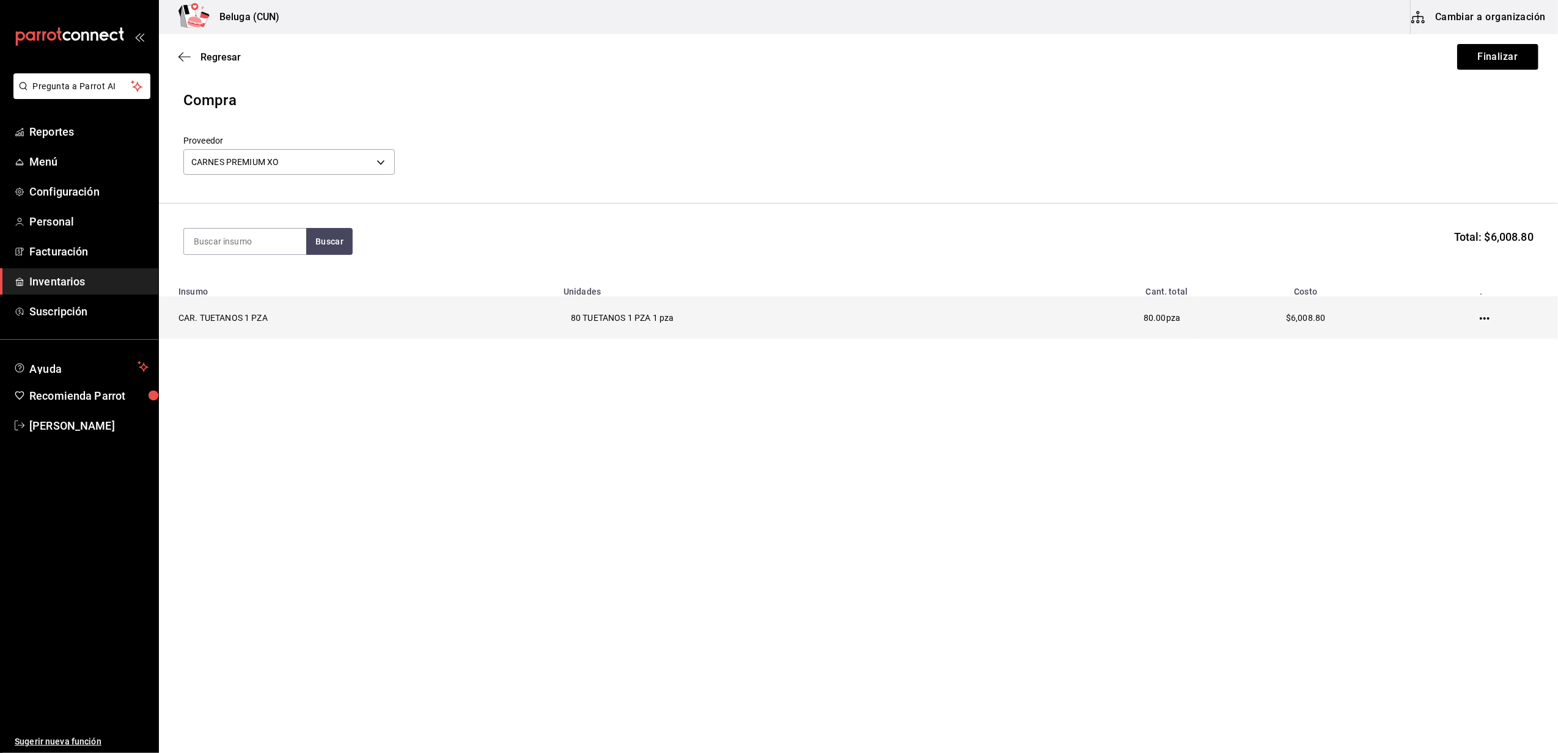
click at [1488, 314] on icon "button" at bounding box center [1485, 319] width 10 height 10
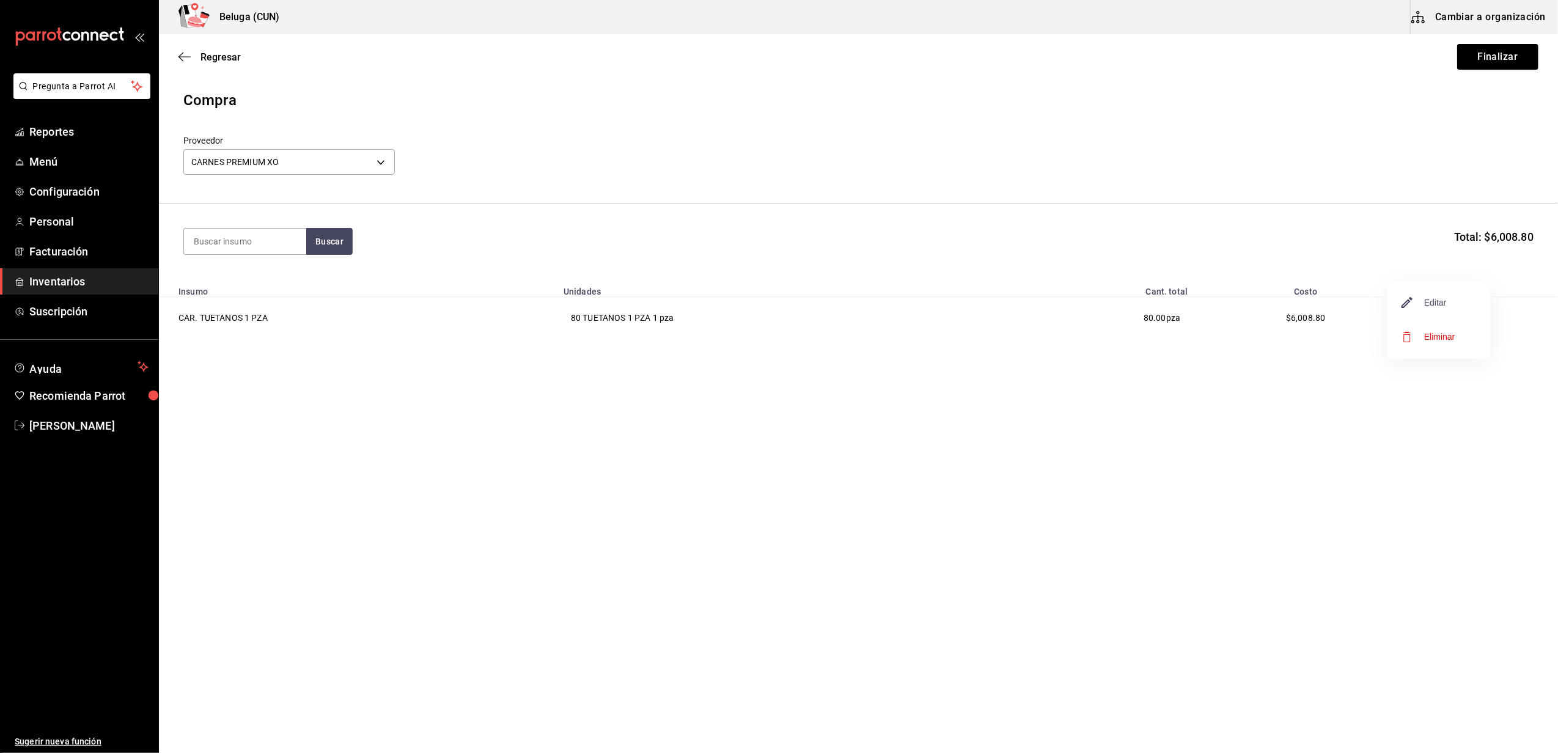
click at [1434, 304] on span "Editar" at bounding box center [1425, 302] width 45 height 15
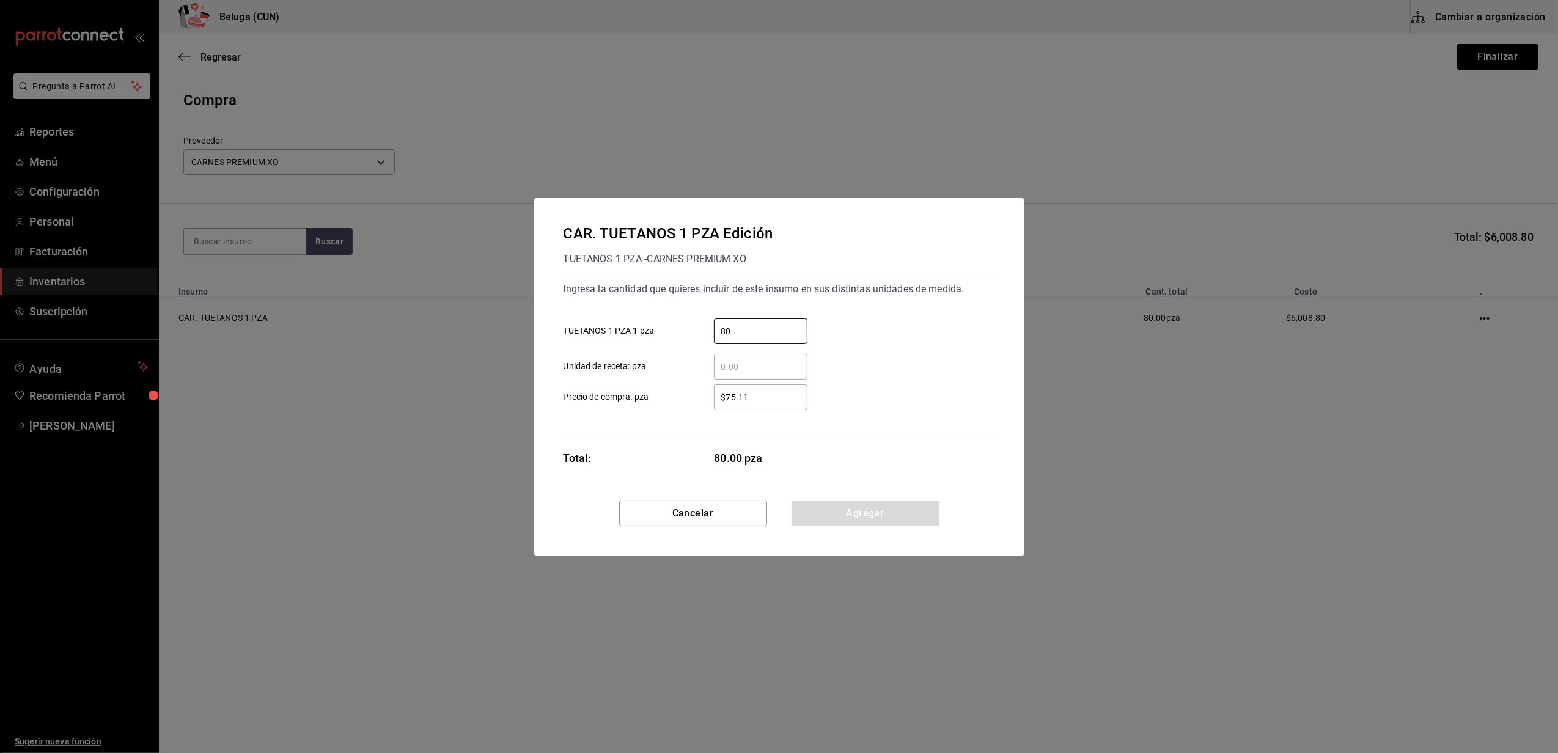
drag, startPoint x: 741, startPoint y: 331, endPoint x: 676, endPoint y: 315, distance: 66.7
click at [676, 315] on div "80 ​ TUETANOS 1 PZA 1 pza" at bounding box center [774, 326] width 441 height 35
drag, startPoint x: 766, startPoint y: 401, endPoint x: 664, endPoint y: 380, distance: 104.2
click at [664, 380] on div "$75.11 ​ Precio de compra: pza" at bounding box center [774, 392] width 441 height 35
type input "$30.04"
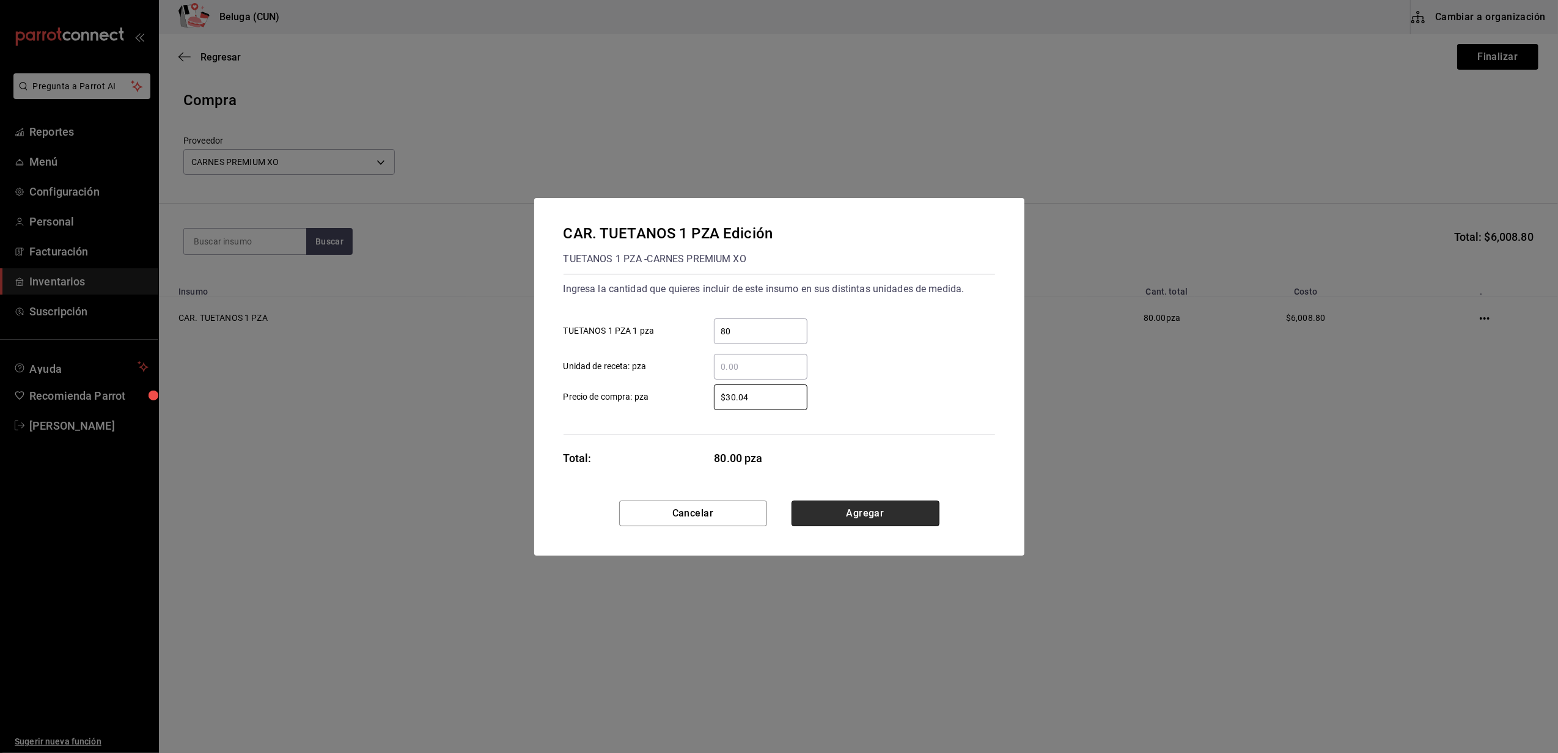
click at [857, 512] on button "Agregar" at bounding box center [866, 514] width 148 height 26
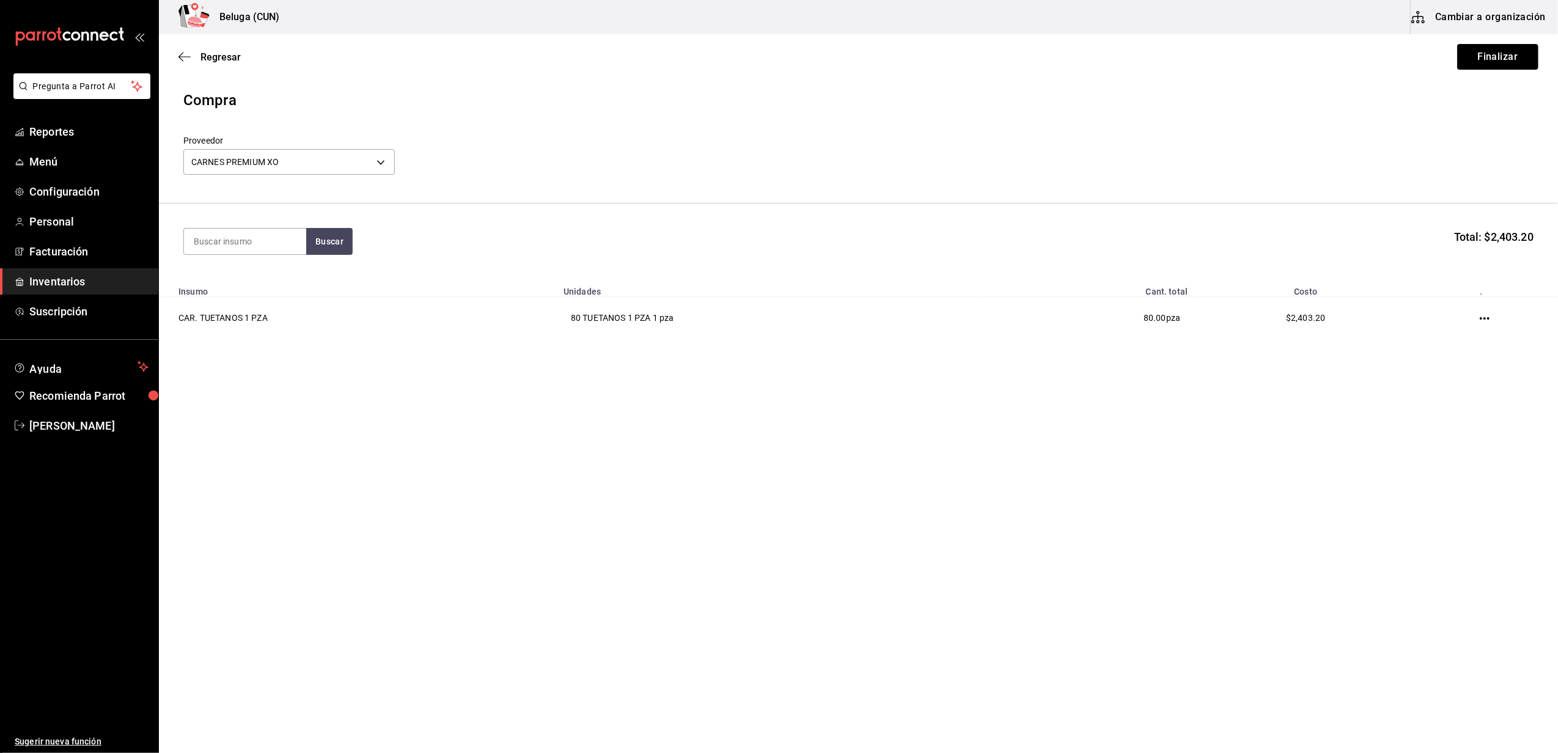
click at [1502, 50] on button "Finalizar" at bounding box center [1498, 57] width 81 height 26
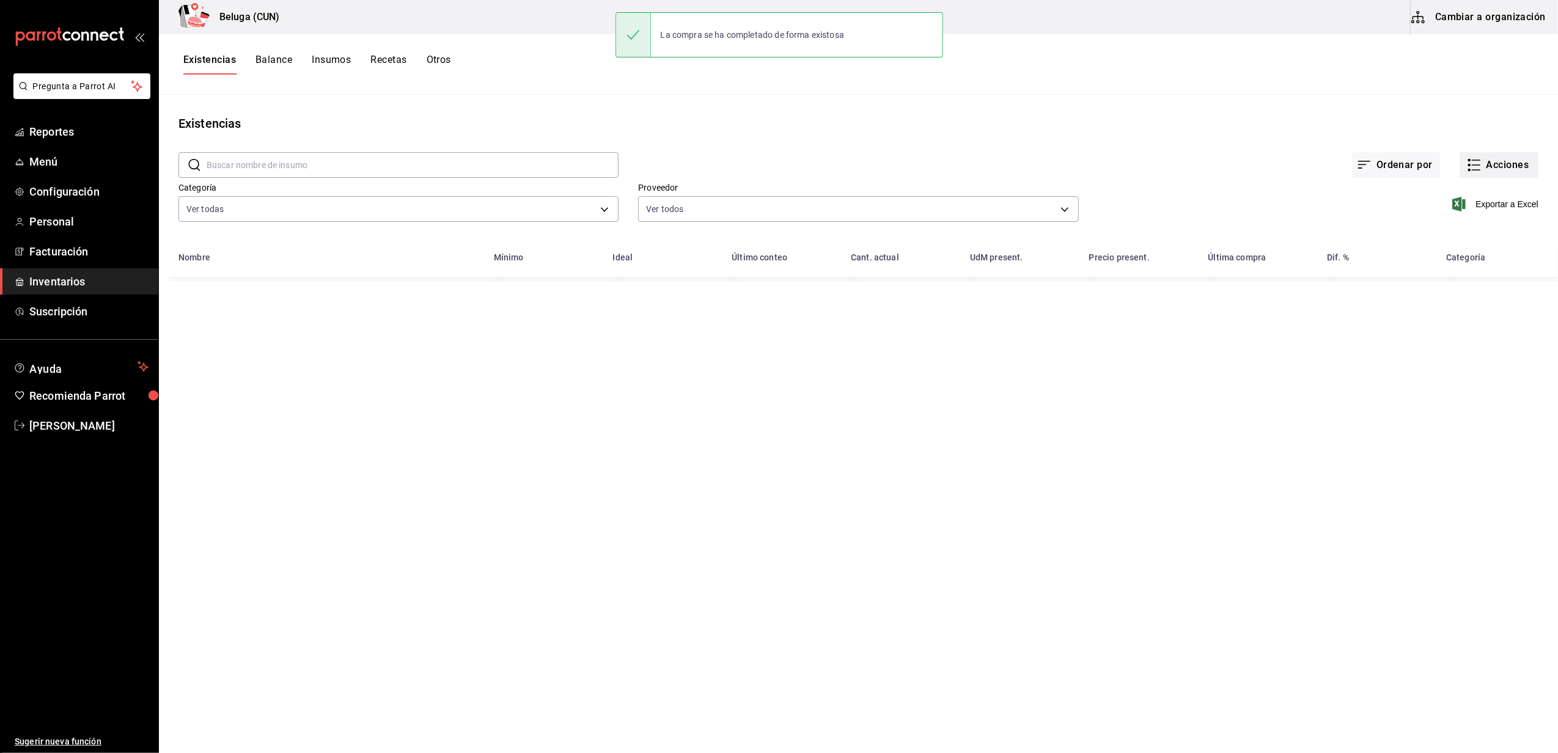
click at [1489, 168] on button "Acciones" at bounding box center [1499, 165] width 79 height 26
click at [1458, 233] on span "Compra" at bounding box center [1487, 231] width 103 height 13
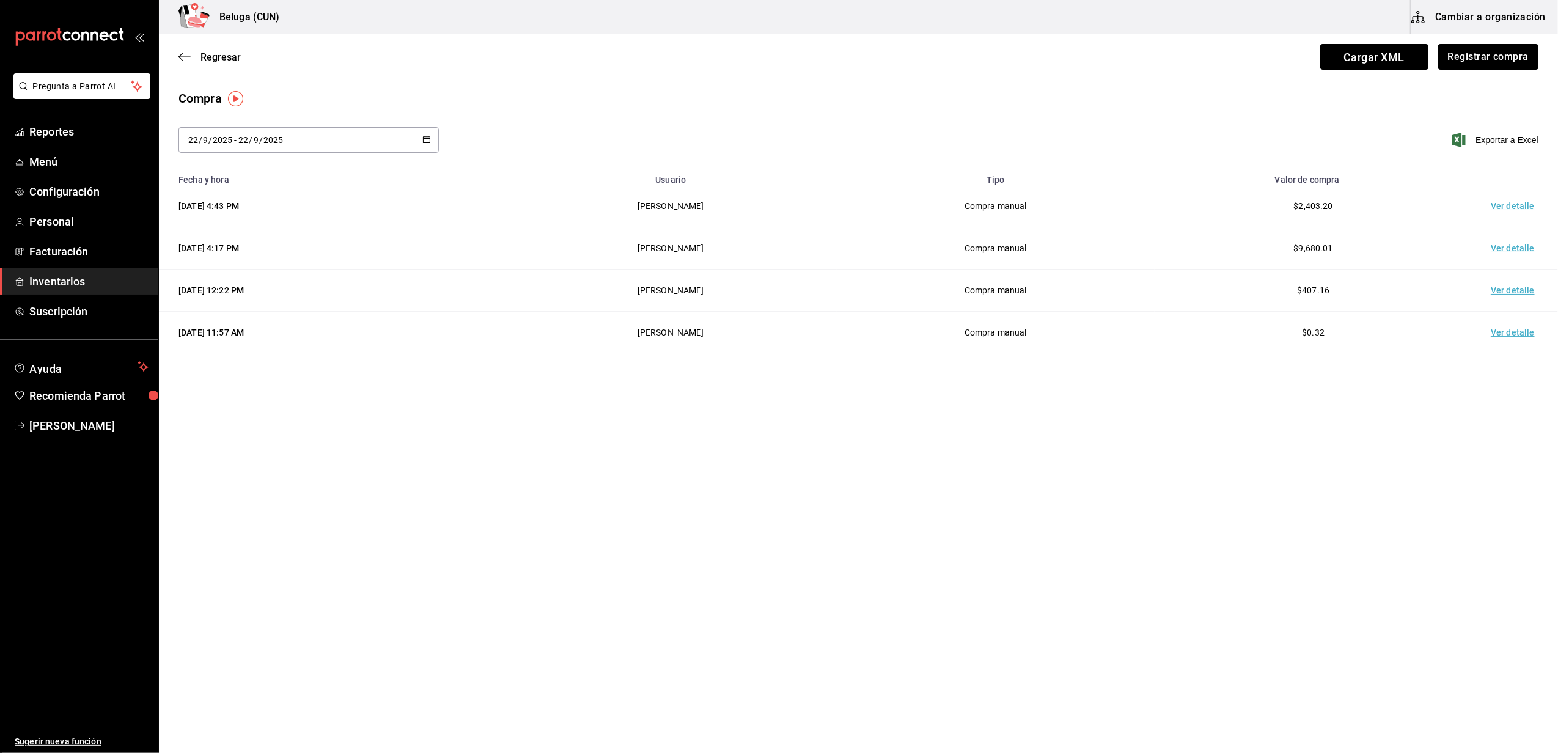
click at [1510, 210] on td "Ver detalle" at bounding box center [1516, 206] width 86 height 42
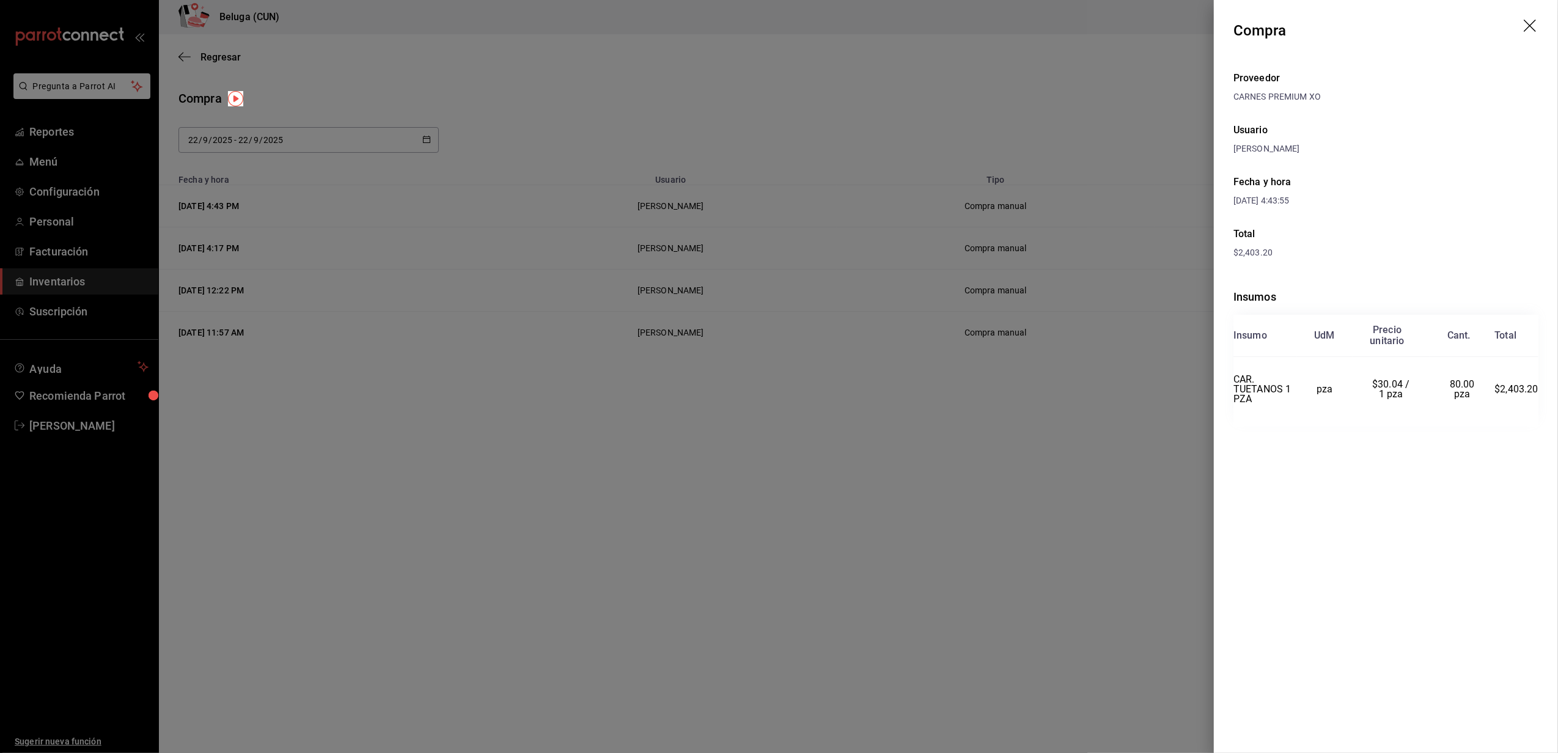
click at [1533, 30] on icon "drag" at bounding box center [1531, 27] width 15 height 15
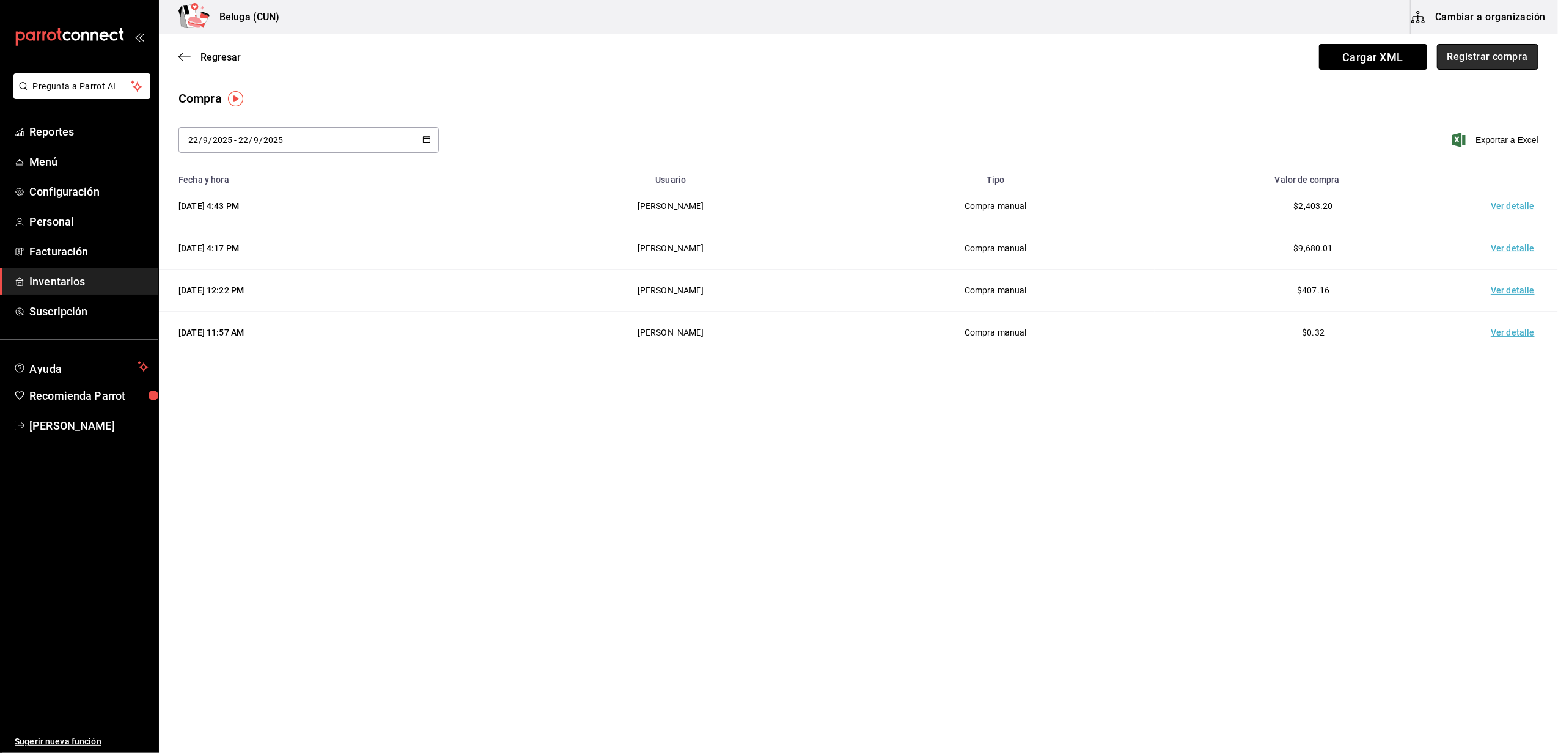
click at [1481, 46] on button "Registrar compra" at bounding box center [1487, 57] width 101 height 26
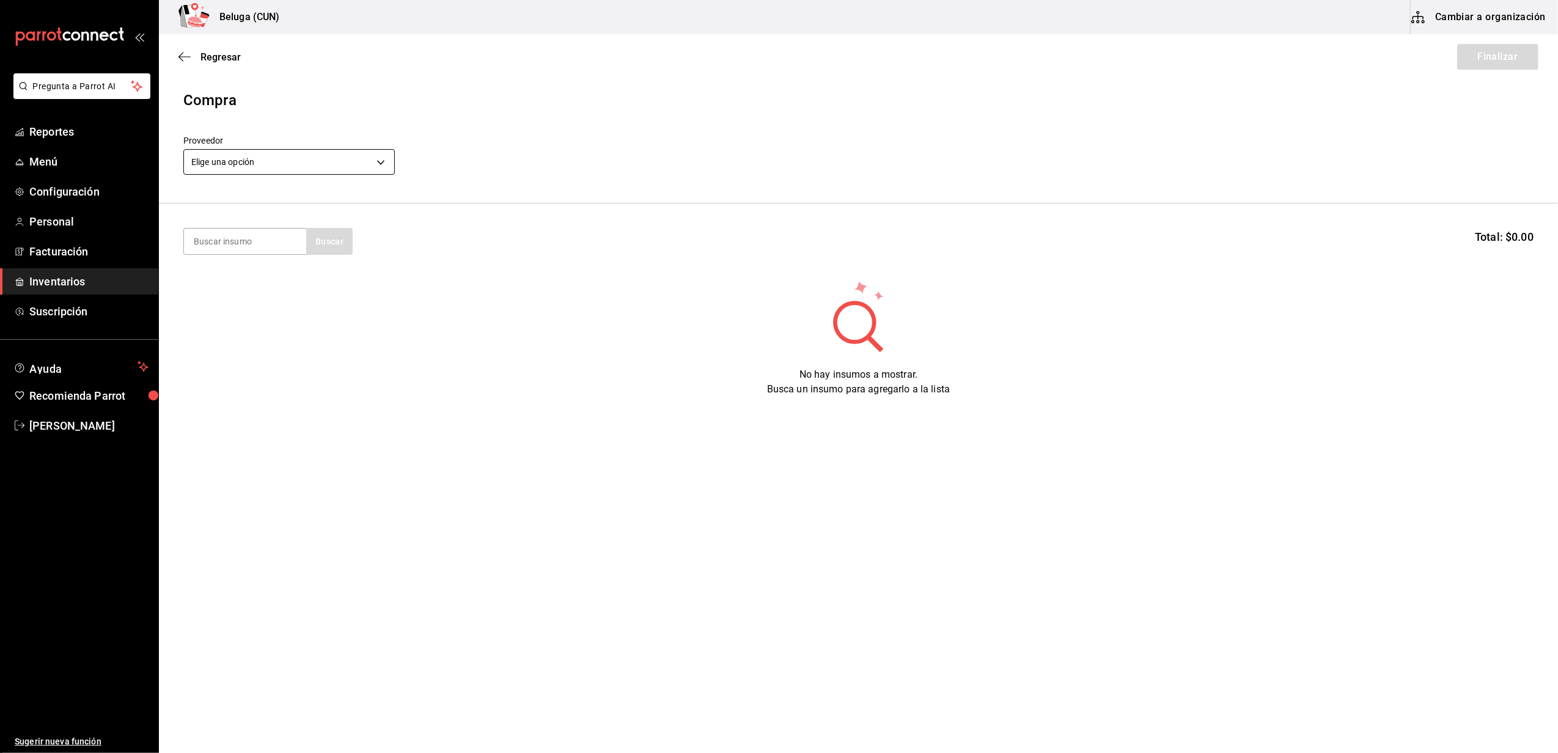
click at [282, 161] on body "Pregunta a Parrot AI Reportes Menú Configuración Personal Facturación Inventari…" at bounding box center [779, 342] width 1558 height 684
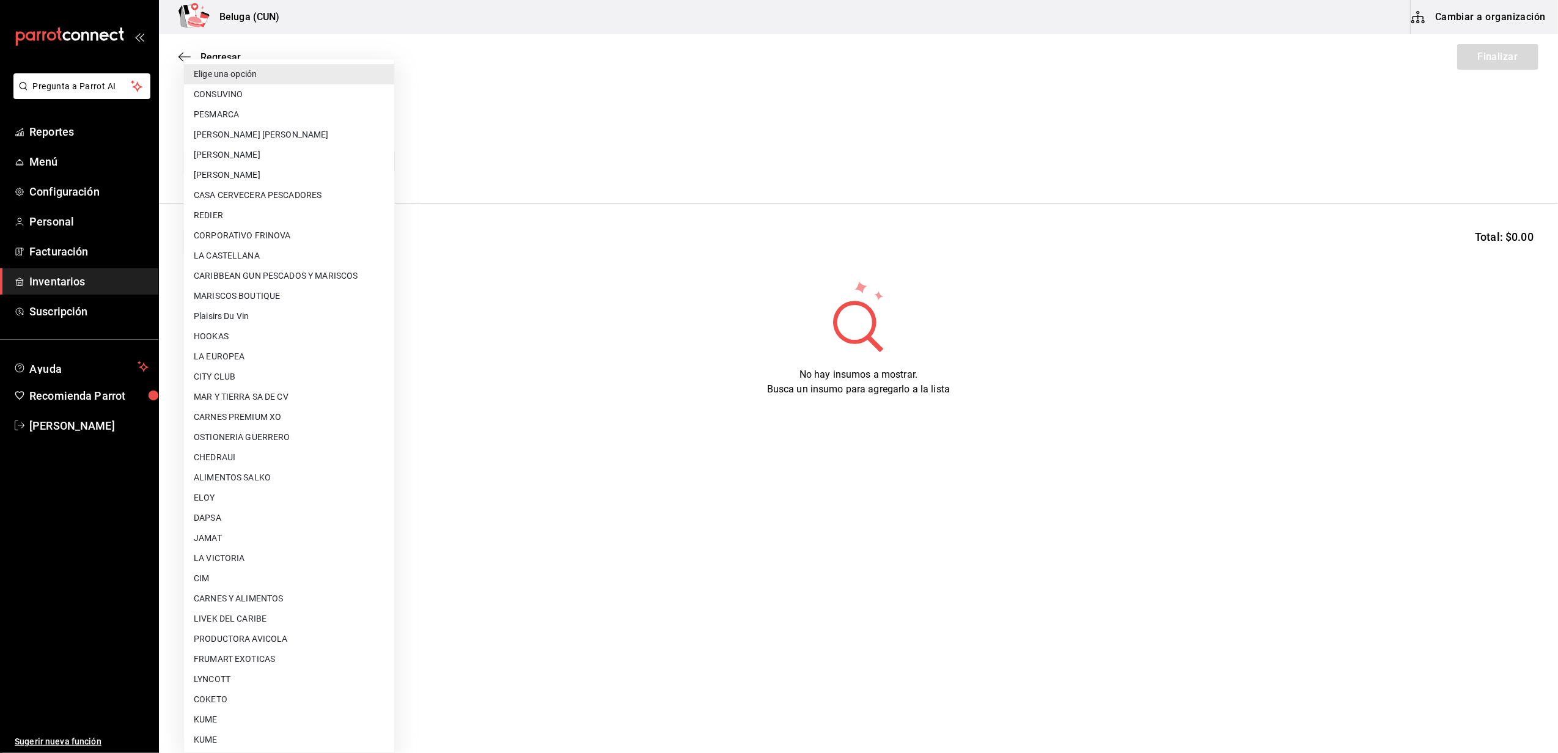
click at [258, 415] on li "CARNES PREMIUM XO" at bounding box center [289, 417] width 210 height 20
type input "905f587f-33ea-42c1-a743-c2d9f43e6572"
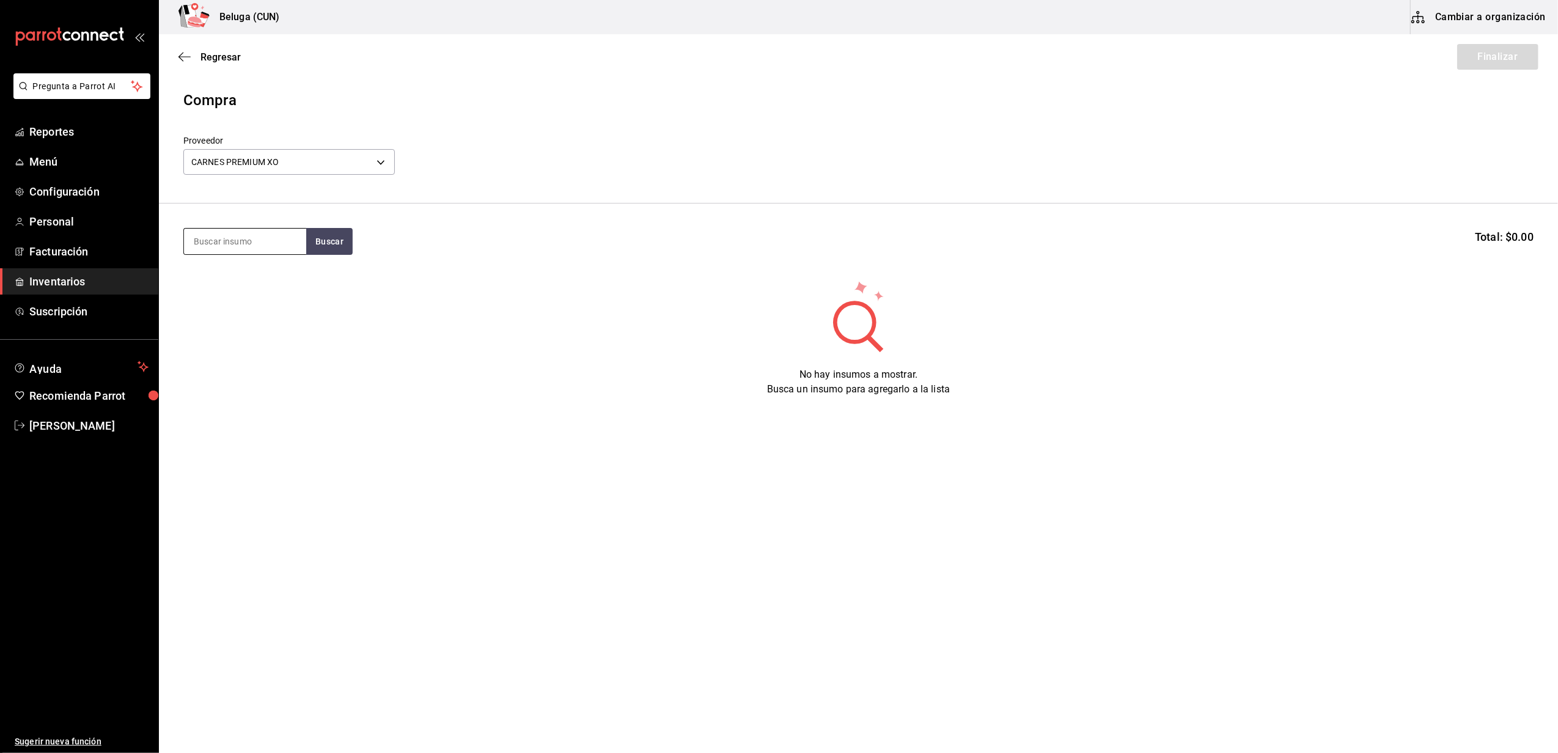
click at [262, 237] on input at bounding box center [245, 242] width 122 height 26
type input "TAPA"
click at [245, 298] on div "1 pza de TAPA 450 GR = 1 pza receta - CARNES PREMIUM XO" at bounding box center [245, 303] width 103 height 39
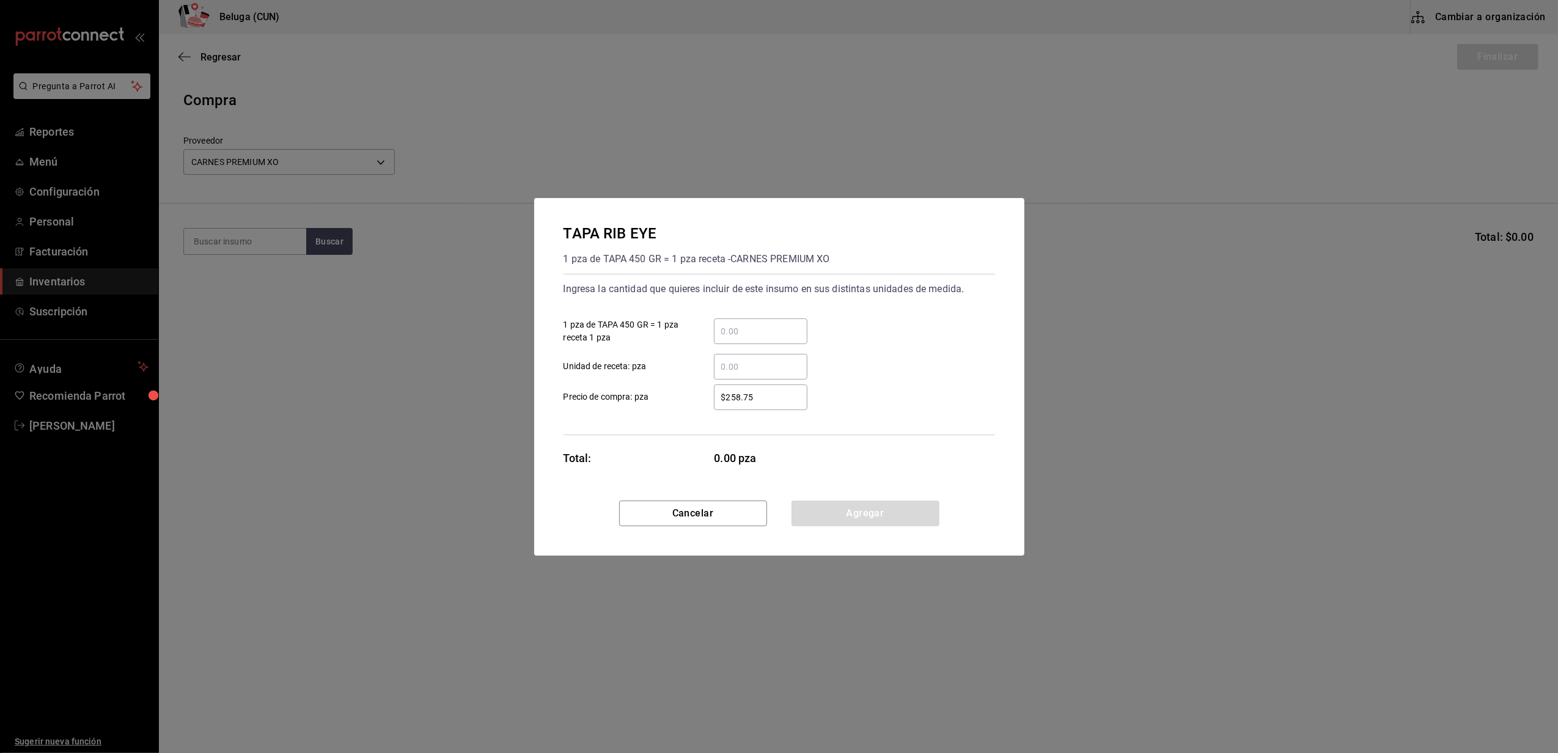
click at [734, 329] on input "​ 1 pza de TAPA 450 GR = 1 pza receta 1 pza" at bounding box center [761, 331] width 94 height 15
type input "7"
click at [600, 378] on div "$258.75 ​ Precio de compra: pza" at bounding box center [774, 392] width 441 height 35
drag, startPoint x: 774, startPoint y: 400, endPoint x: 621, endPoint y: 397, distance: 152.9
click at [621, 397] on label "$258.75 ​ Precio de compra: pza" at bounding box center [686, 398] width 244 height 26
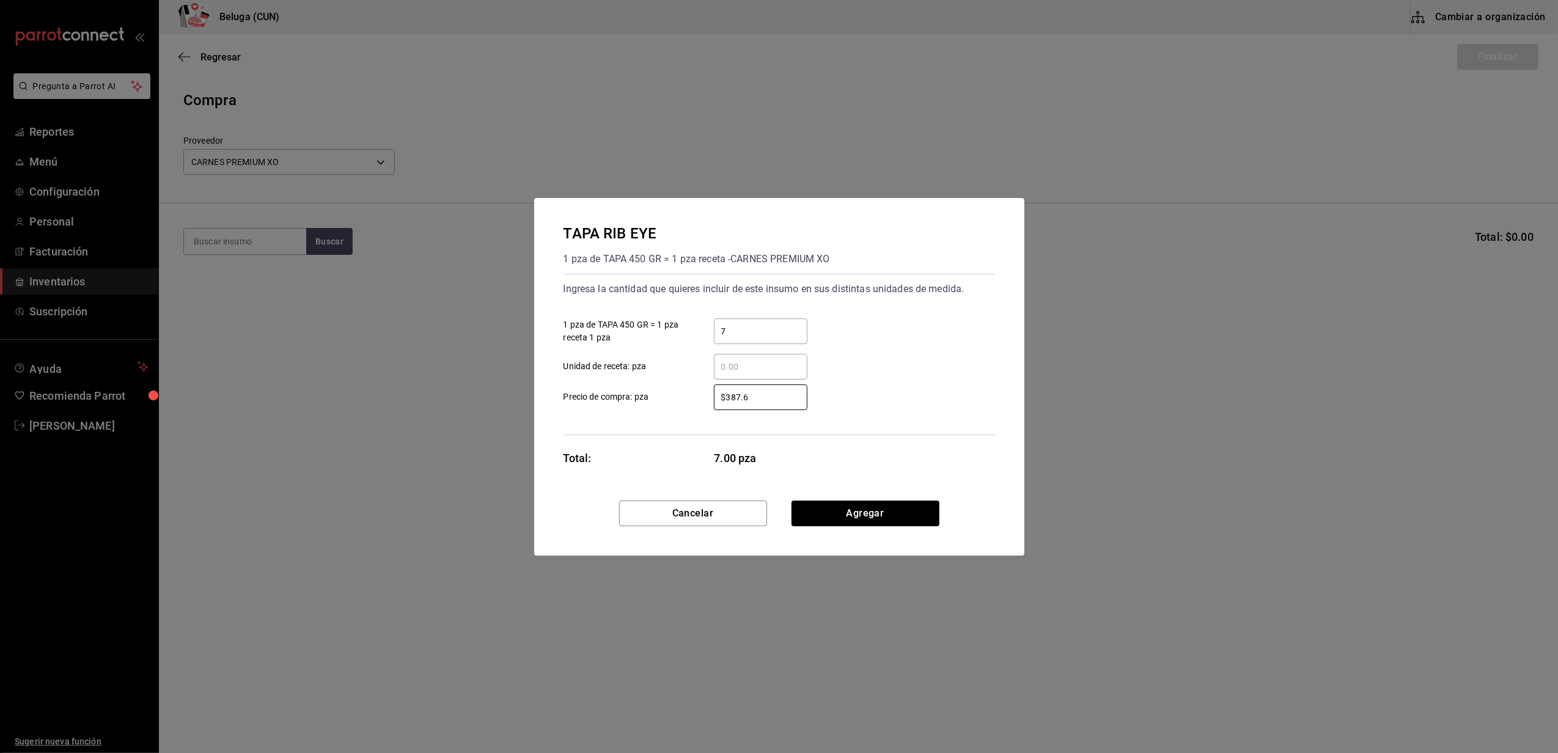
type input "$387.64"
click at [835, 506] on button "Agregar" at bounding box center [866, 514] width 148 height 26
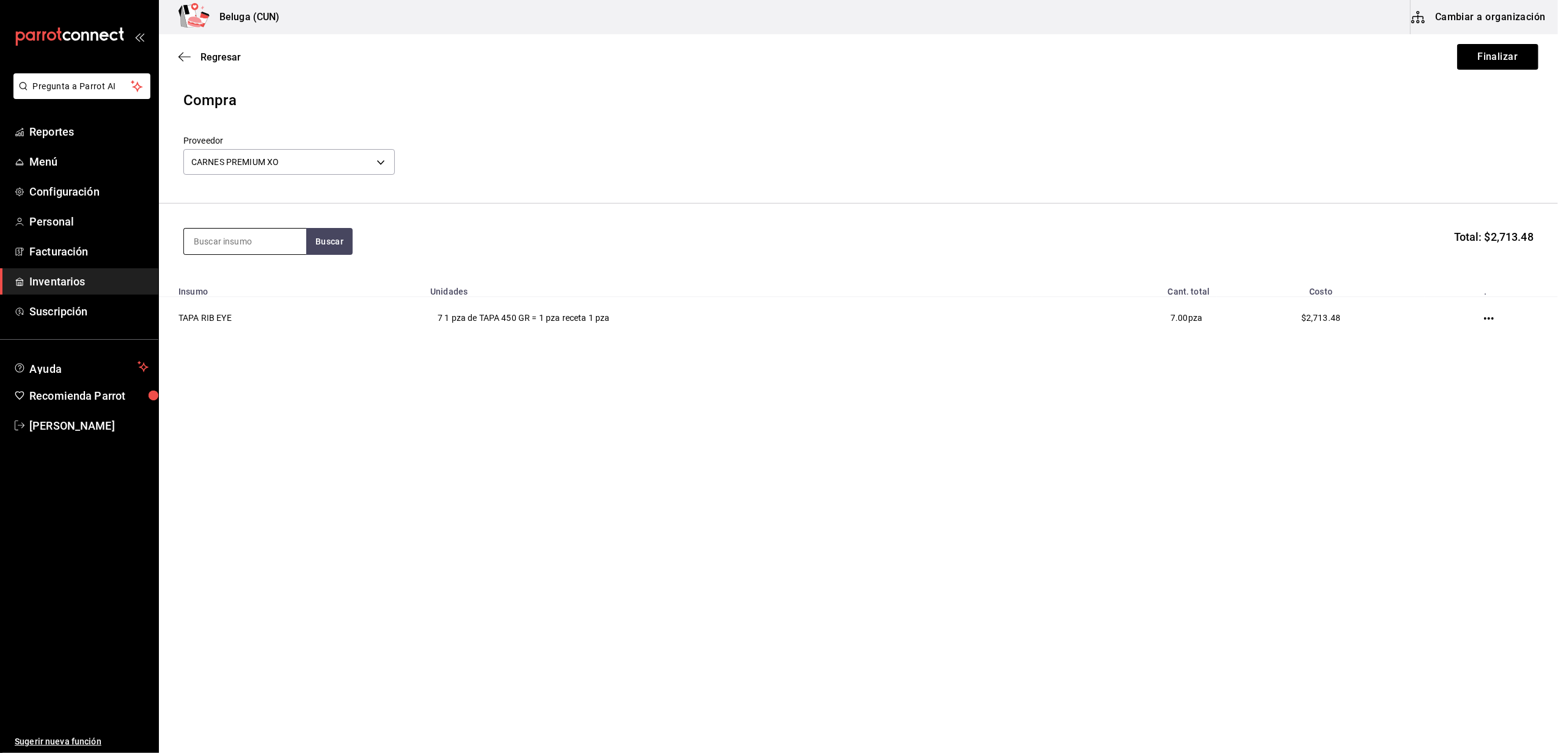
click at [218, 245] on input at bounding box center [245, 242] width 122 height 26
type input "GAONER"
click at [235, 301] on div "CAR. LAMINAS DE RIB EYE GAONERAS 120 GR" at bounding box center [245, 292] width 103 height 44
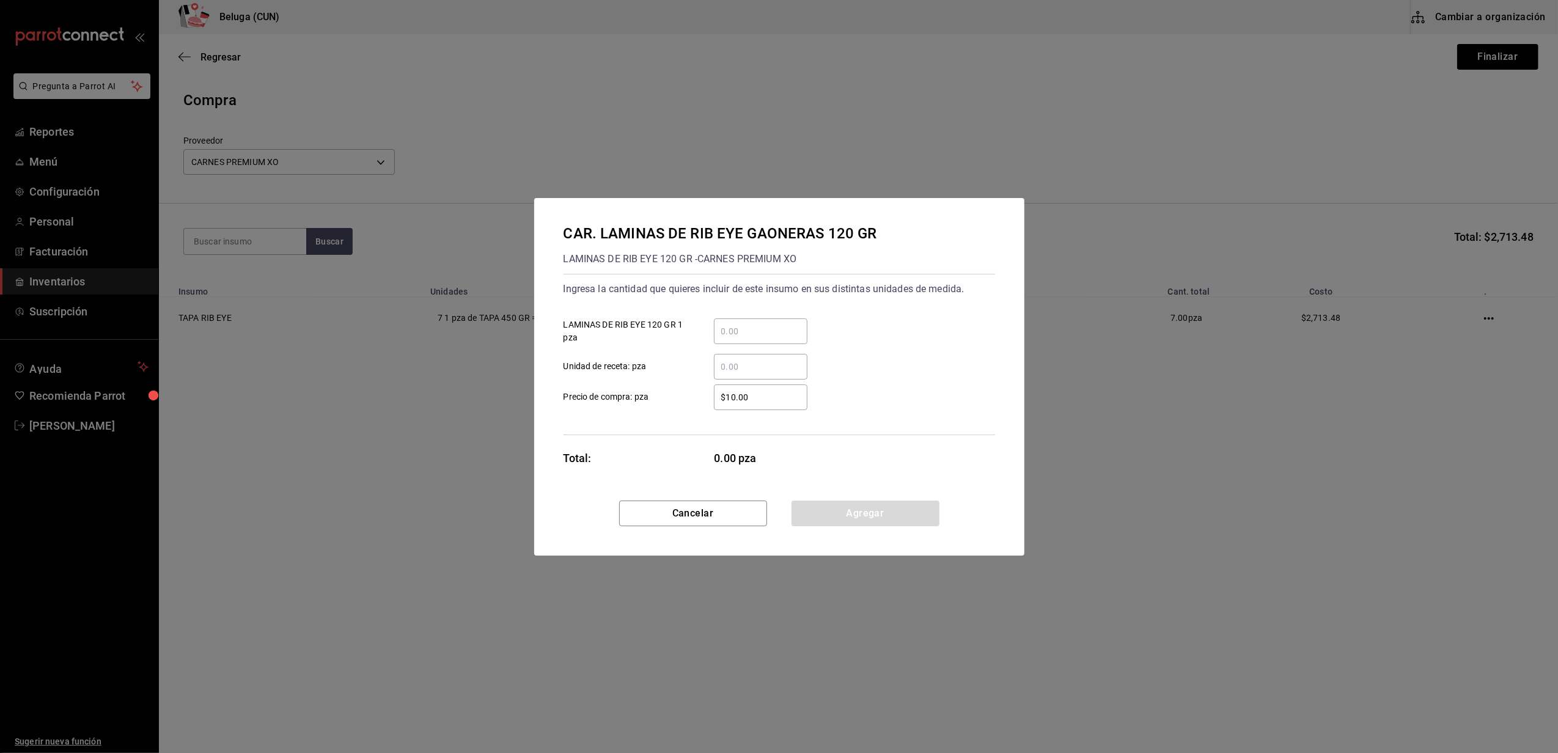
click at [764, 331] on input "​ LAMINAS DE RIB EYE 120 GR 1 pza" at bounding box center [761, 331] width 94 height 15
type input "21"
click at [702, 363] on div "​" at bounding box center [751, 367] width 113 height 26
click at [714, 363] on input "​ Unidad de receta: pza" at bounding box center [761, 366] width 94 height 15
drag, startPoint x: 769, startPoint y: 396, endPoint x: 685, endPoint y: 406, distance: 84.3
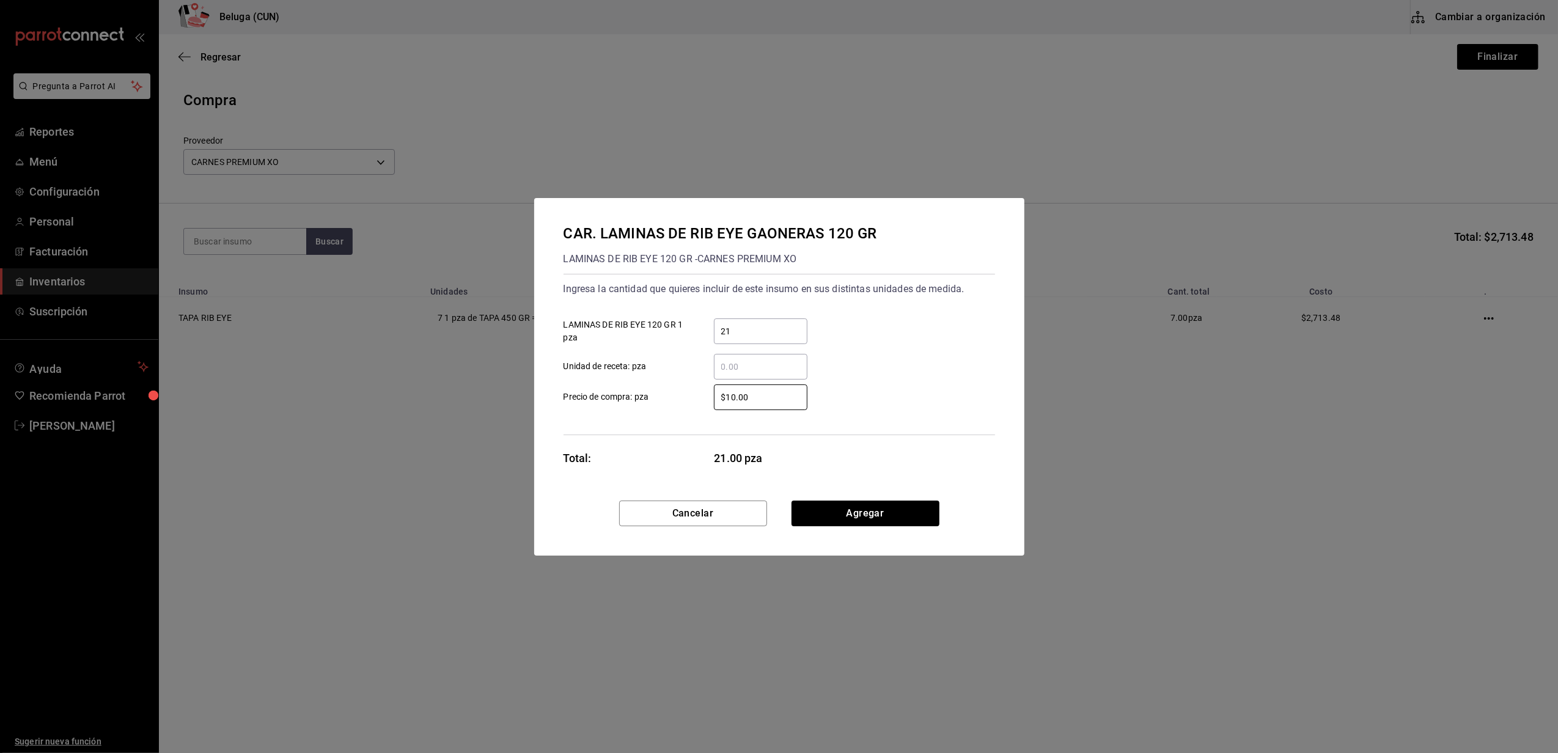
click at [685, 406] on label "$10.00 ​ Precio de compra: pza" at bounding box center [686, 398] width 244 height 26
type input "$103.37"
click at [885, 510] on button "Agregar" at bounding box center [866, 514] width 148 height 26
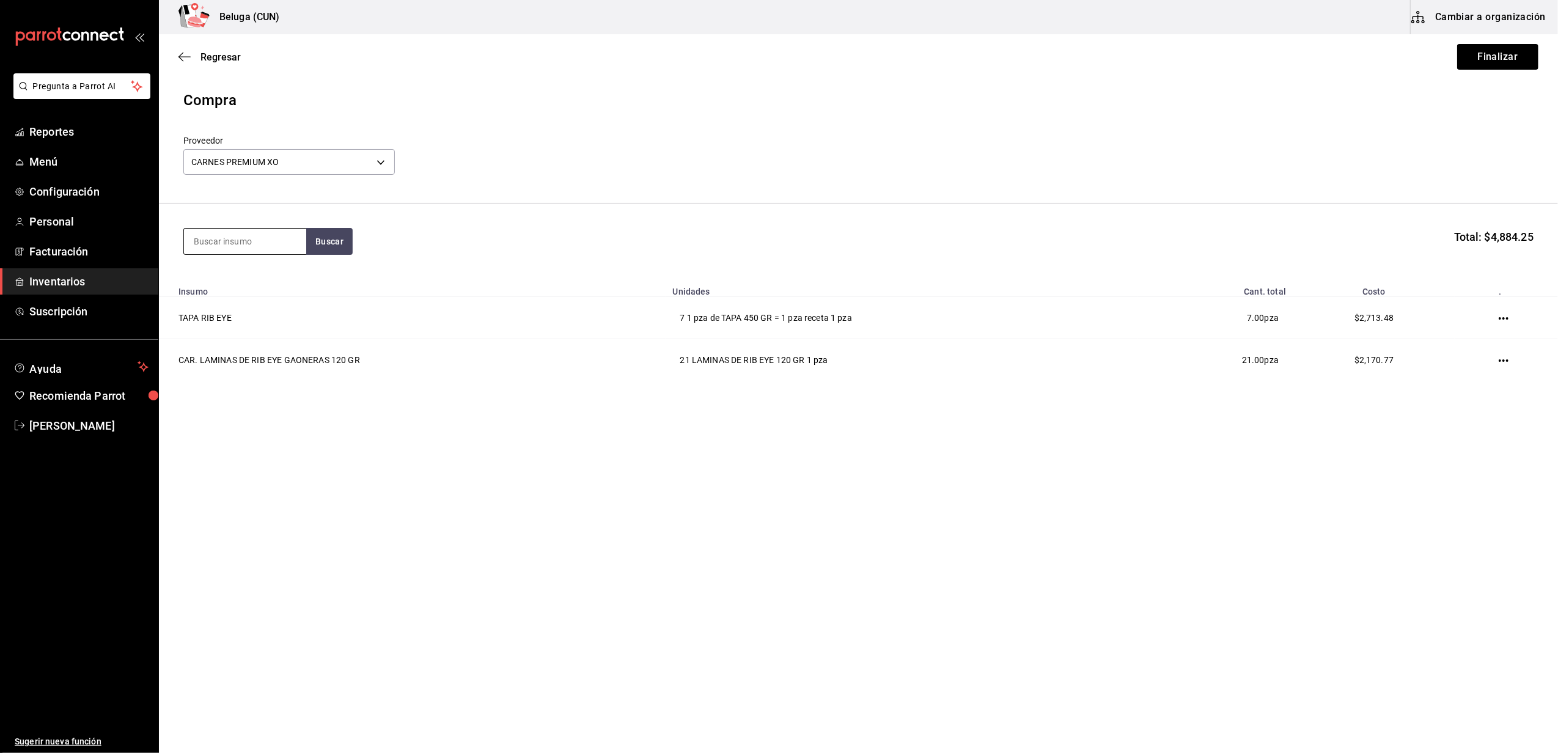
click at [256, 234] on input at bounding box center [245, 242] width 122 height 26
type input "CENTRO"
click at [231, 270] on div "CAR. TACOS DE CENTRO RIB EYE 250 GR" at bounding box center [245, 292] width 103 height 44
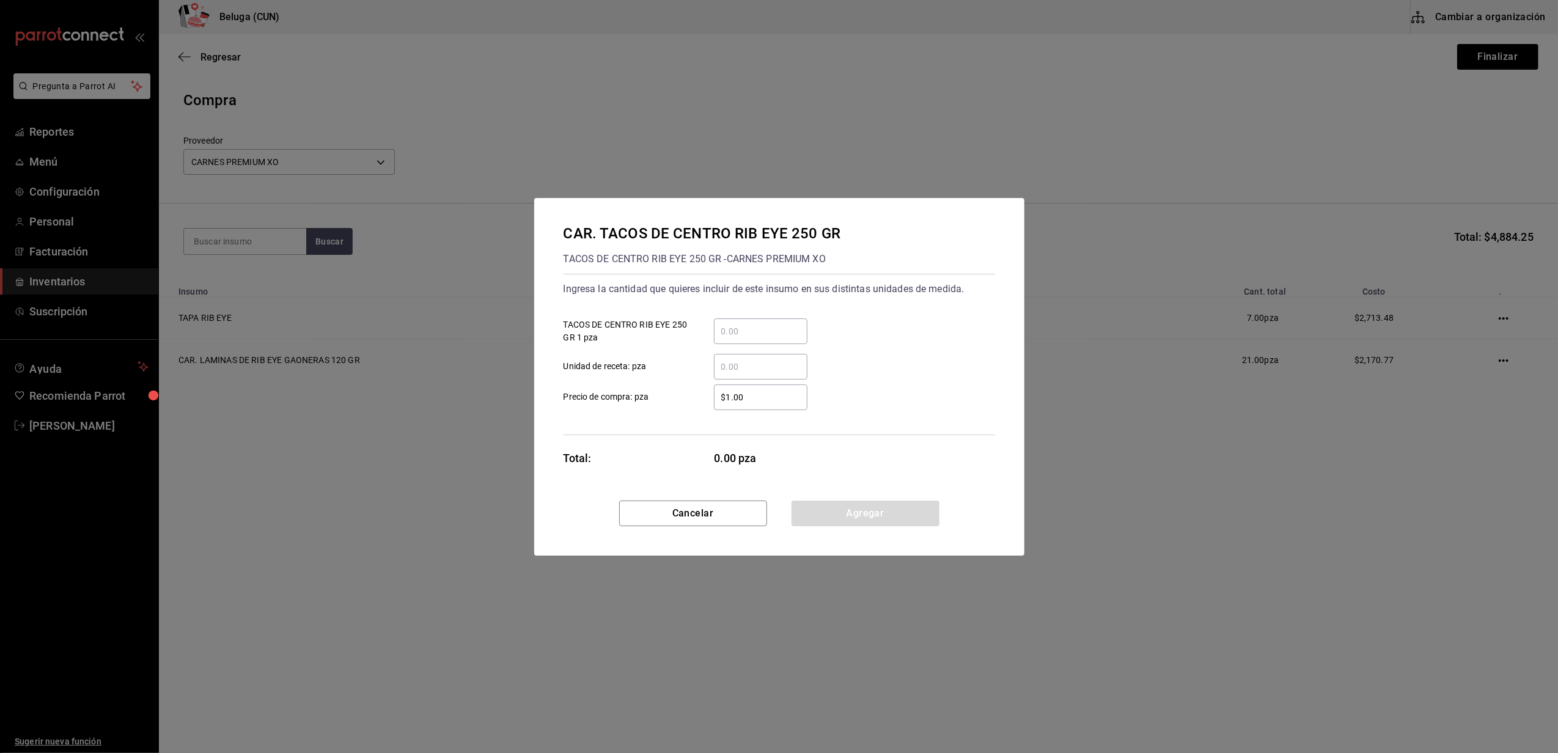
drag, startPoint x: 726, startPoint y: 331, endPoint x: 637, endPoint y: 355, distance: 92.4
click at [727, 331] on input "​ TACOS DE CENTRO RIB EYE 250 GR 1 pza" at bounding box center [761, 331] width 94 height 15
type input "15"
click at [673, 385] on label "$1.00 ​ Precio de compra: pza" at bounding box center [686, 398] width 244 height 26
click at [714, 390] on input "$1.00" at bounding box center [761, 397] width 94 height 15
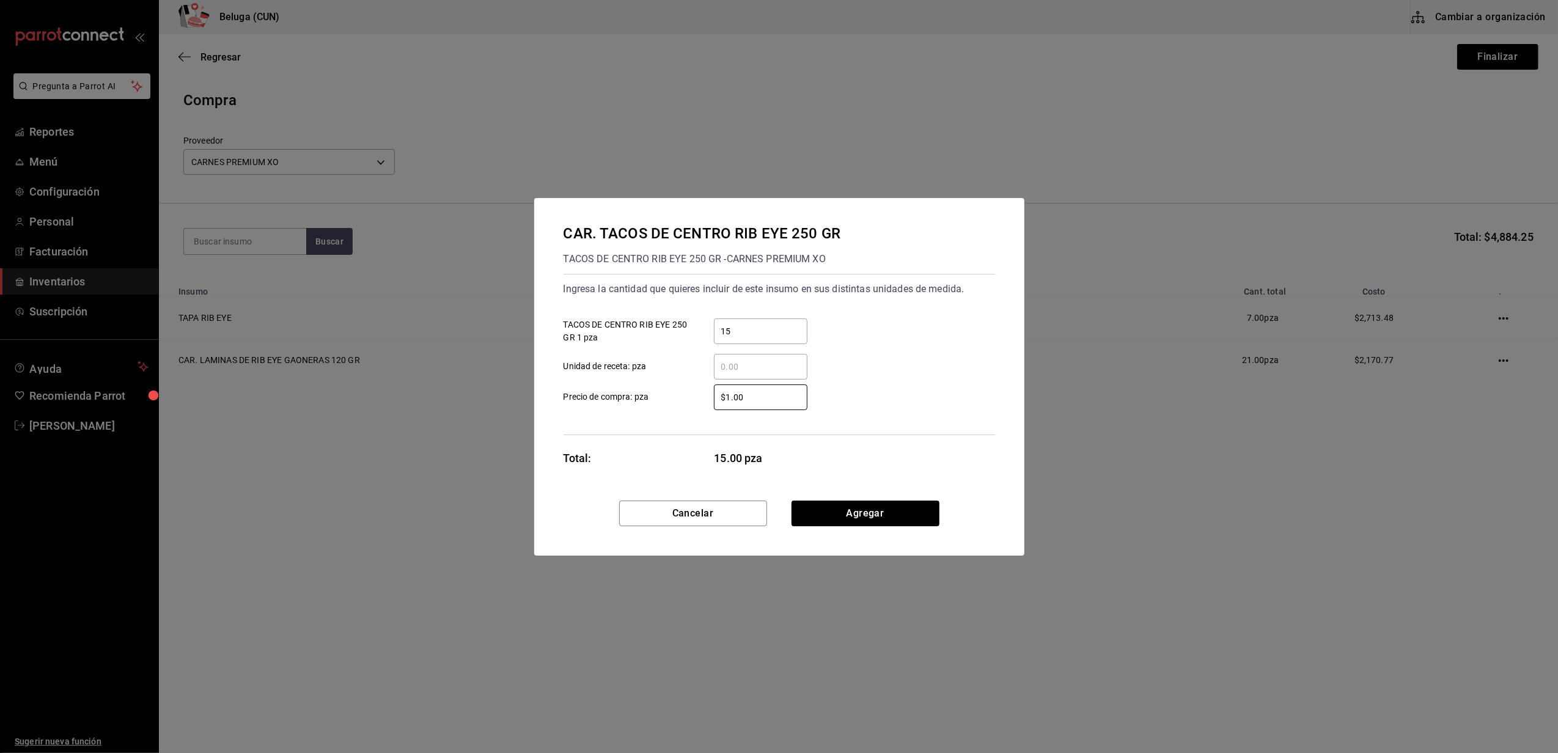
drag, startPoint x: 742, startPoint y: 397, endPoint x: 678, endPoint y: 402, distance: 63.8
click at [678, 402] on label "$1.00 ​ Precio de compra: pza" at bounding box center [686, 398] width 244 height 26
type input "$215.35"
click at [854, 512] on button "Agregar" at bounding box center [866, 514] width 148 height 26
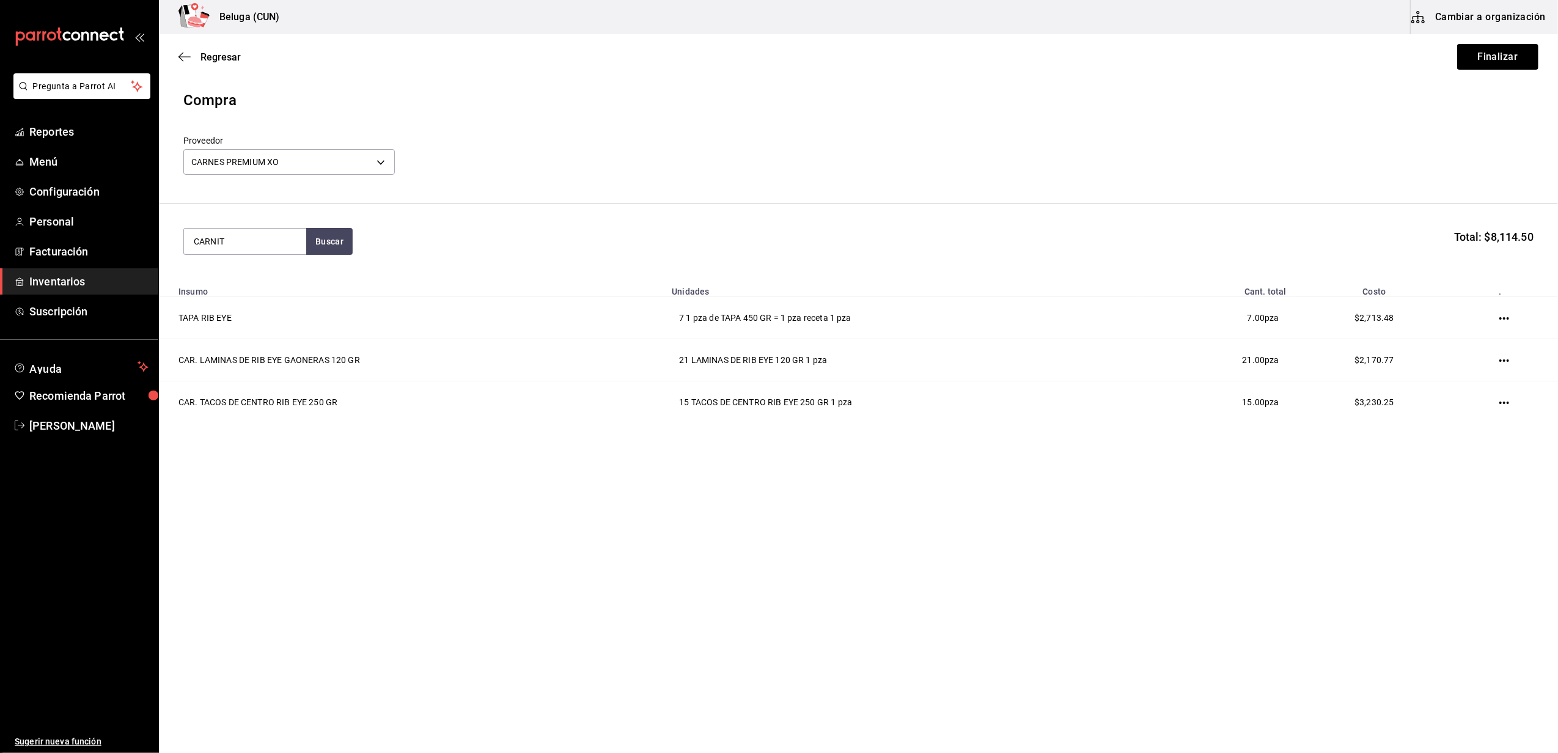
type input "CARNIT"
click at [204, 306] on div "1 pza de CARNITAS RIB EYE 300 GR = 1 pza receta - CARNES PREMIUM XO" at bounding box center [245, 303] width 103 height 39
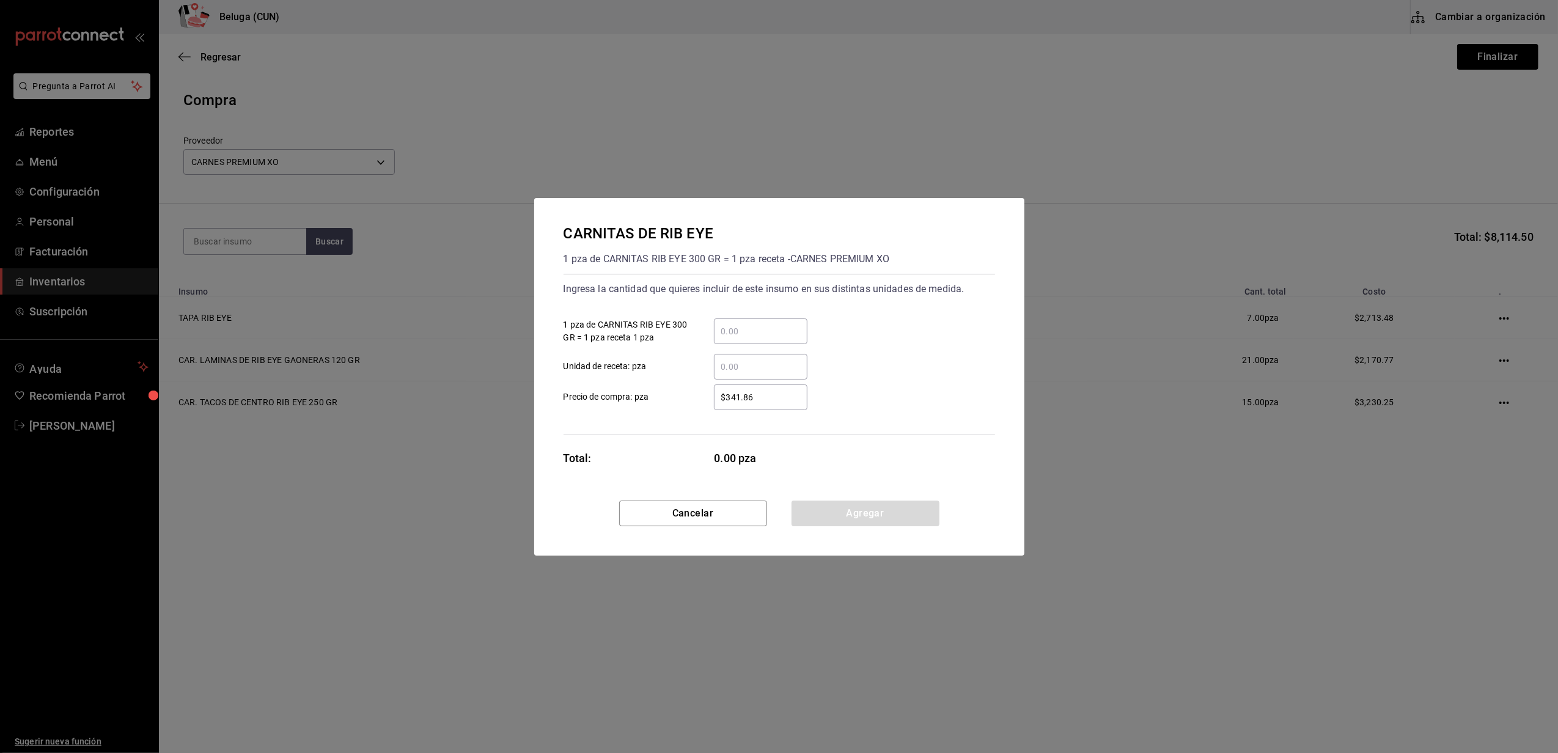
click at [722, 333] on input "​ 1 pza de CARNITAS RIB EYE 300 GR = 1 pza receta 1 pza" at bounding box center [761, 331] width 94 height 15
type input "7"
click at [700, 399] on label "$341.86 ​ Precio de compra: pza" at bounding box center [686, 398] width 244 height 26
click at [714, 399] on input "$341.86" at bounding box center [761, 397] width 94 height 15
drag, startPoint x: 764, startPoint y: 401, endPoint x: 629, endPoint y: 387, distance: 135.8
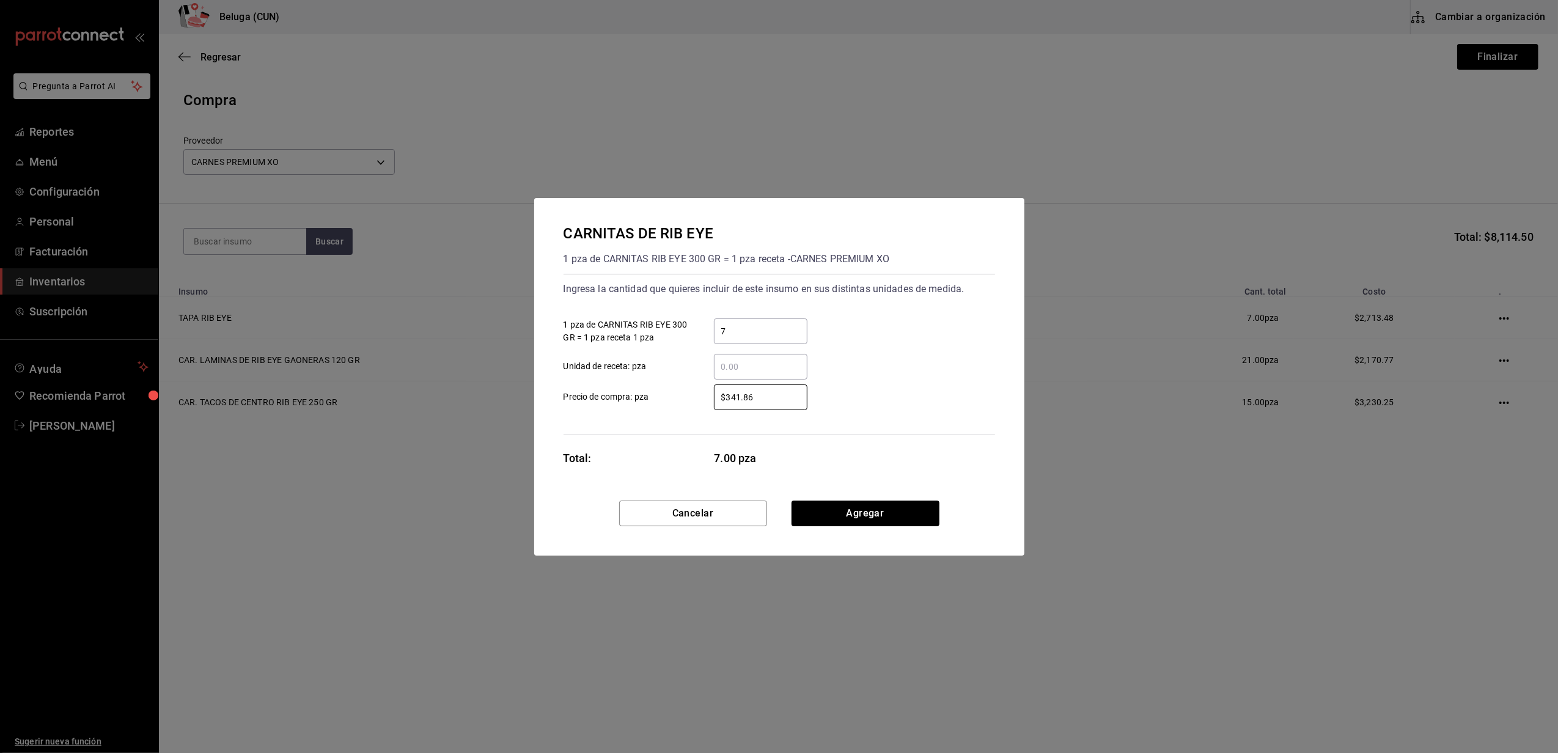
click at [629, 387] on label "$341.86 ​ Precio de compra: pza" at bounding box center [686, 398] width 244 height 26
type input "$258.42"
click at [842, 512] on button "Agregar" at bounding box center [866, 514] width 148 height 26
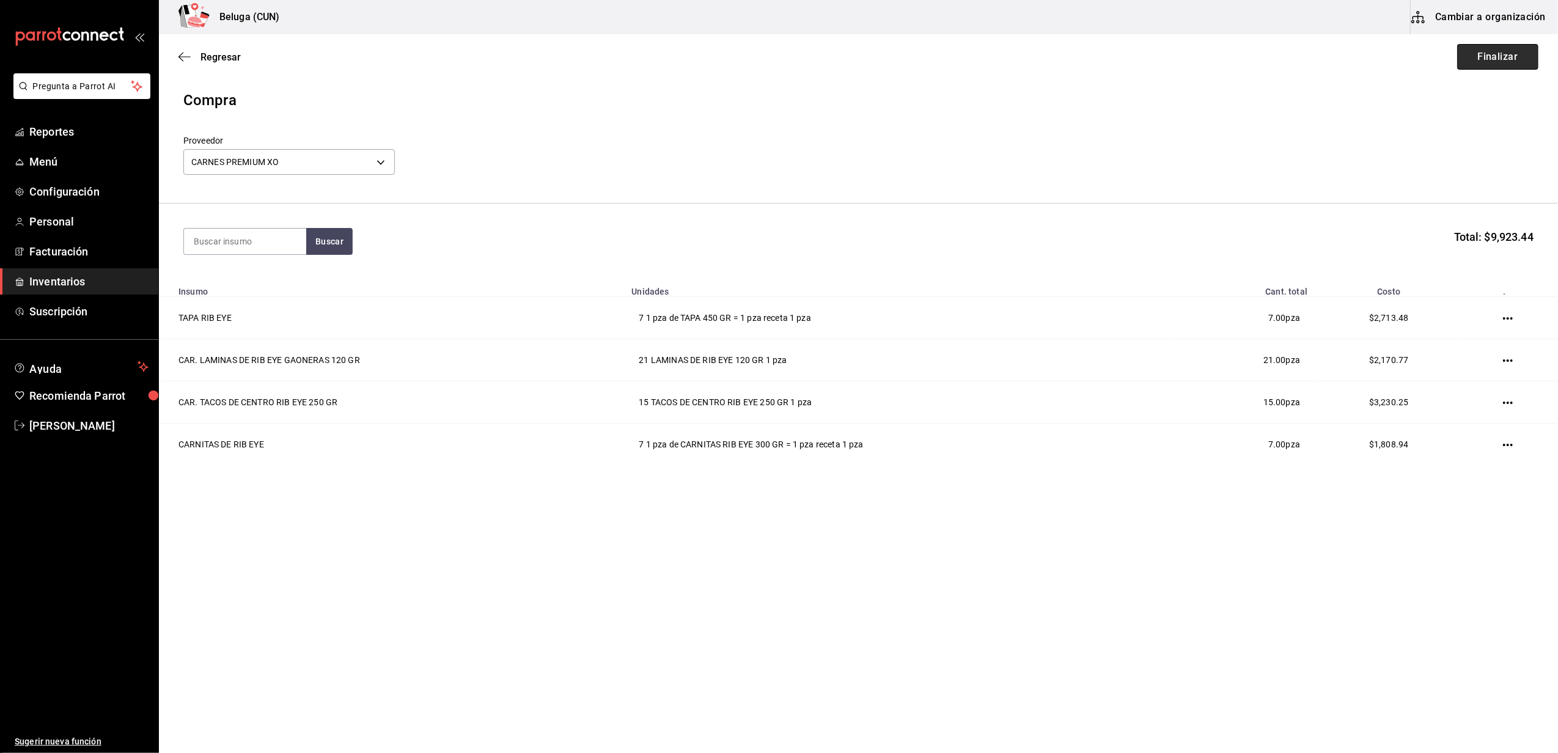
click at [1478, 54] on button "Finalizar" at bounding box center [1498, 57] width 81 height 26
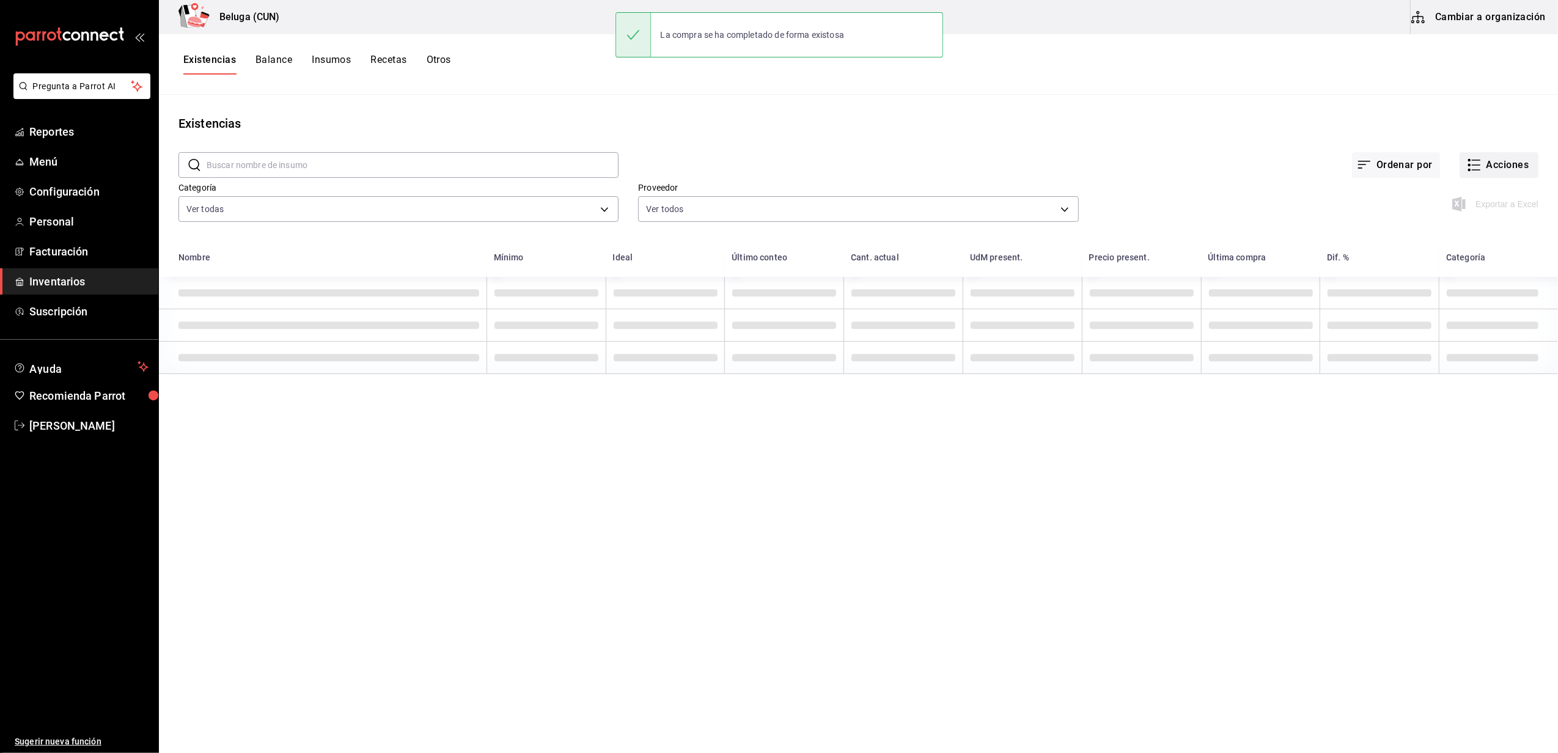
click at [1502, 168] on button "Acciones" at bounding box center [1499, 165] width 79 height 26
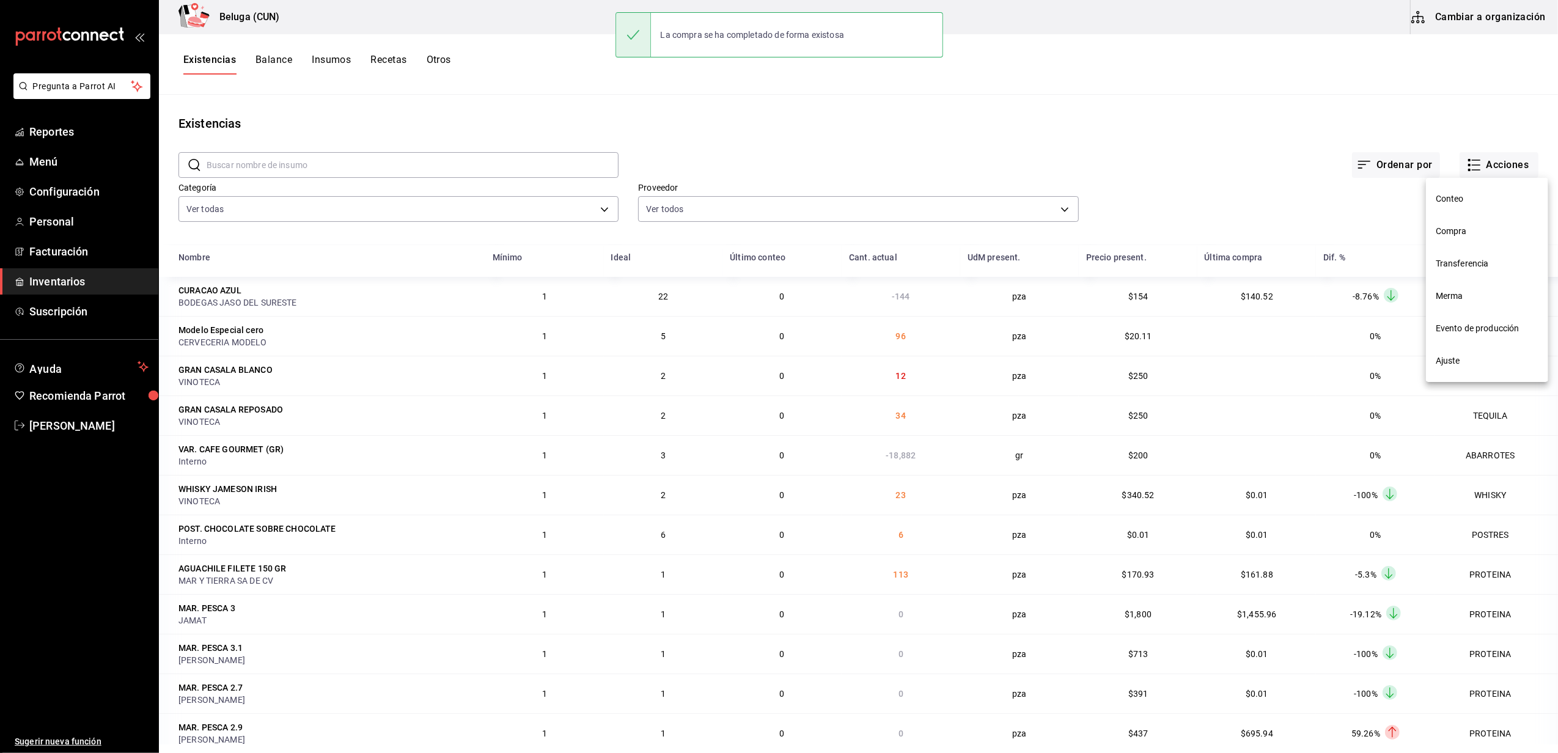
click at [1475, 224] on li "Compra" at bounding box center [1487, 231] width 122 height 32
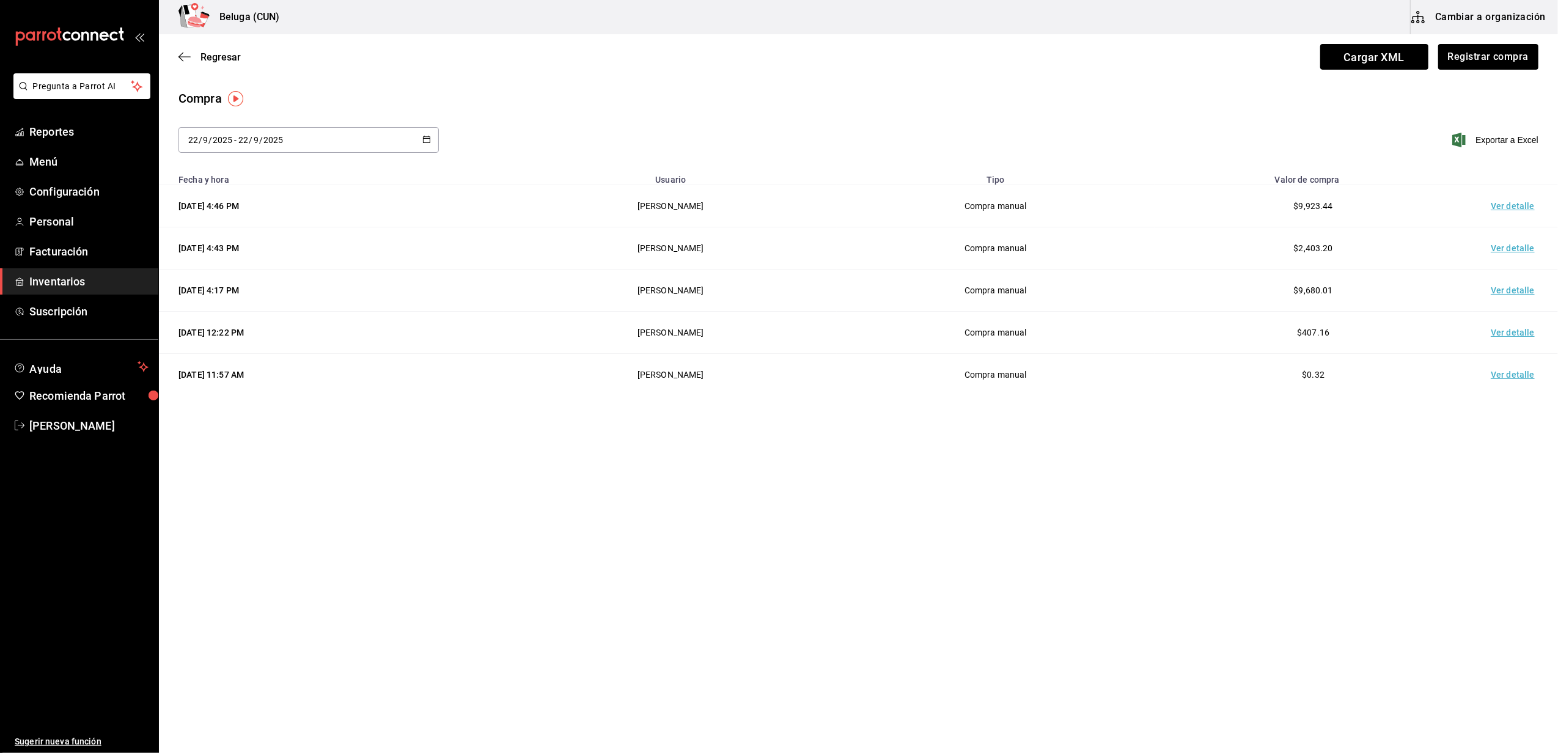
click at [1510, 202] on td "Ver detalle" at bounding box center [1516, 206] width 86 height 42
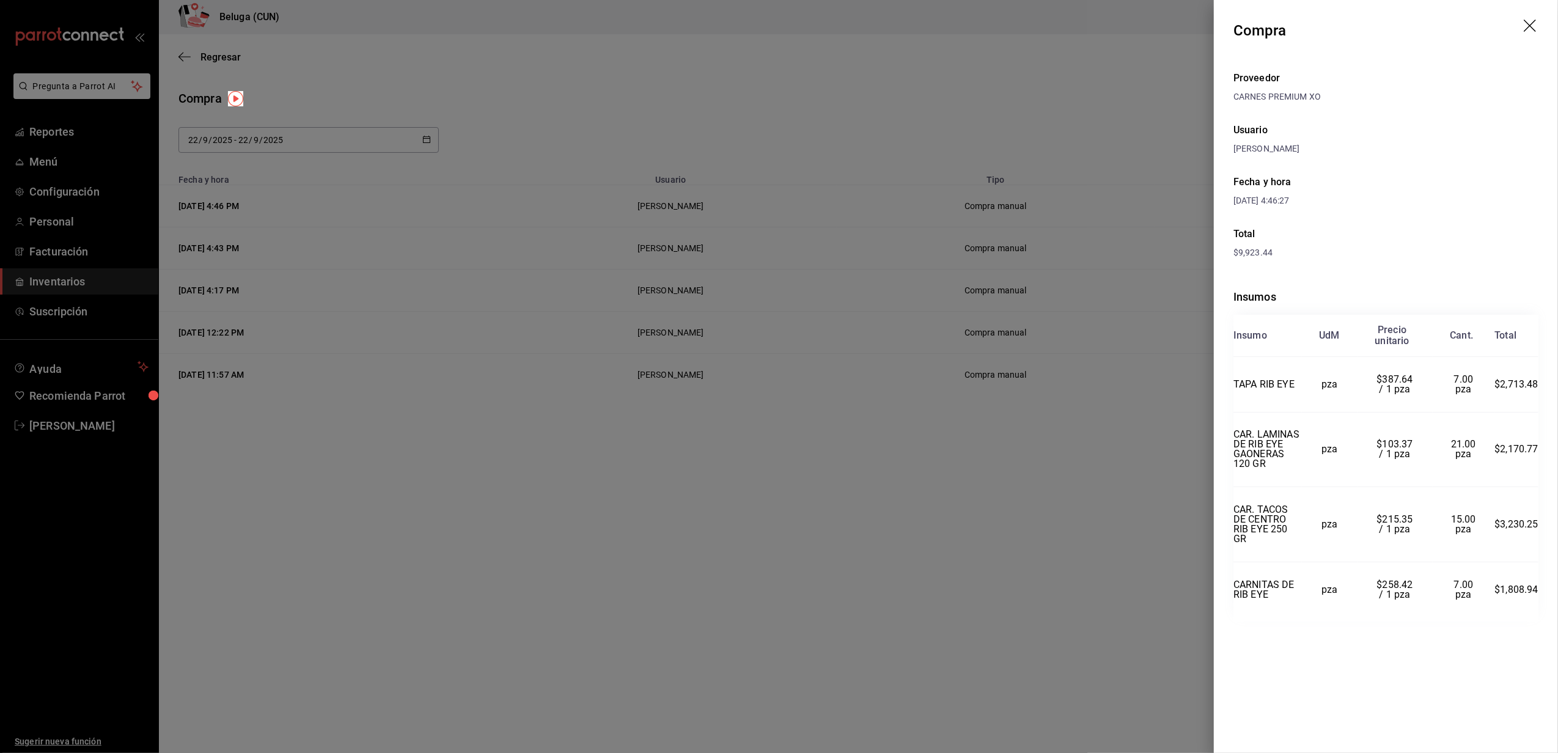
click at [1533, 29] on icon "drag" at bounding box center [1531, 27] width 15 height 15
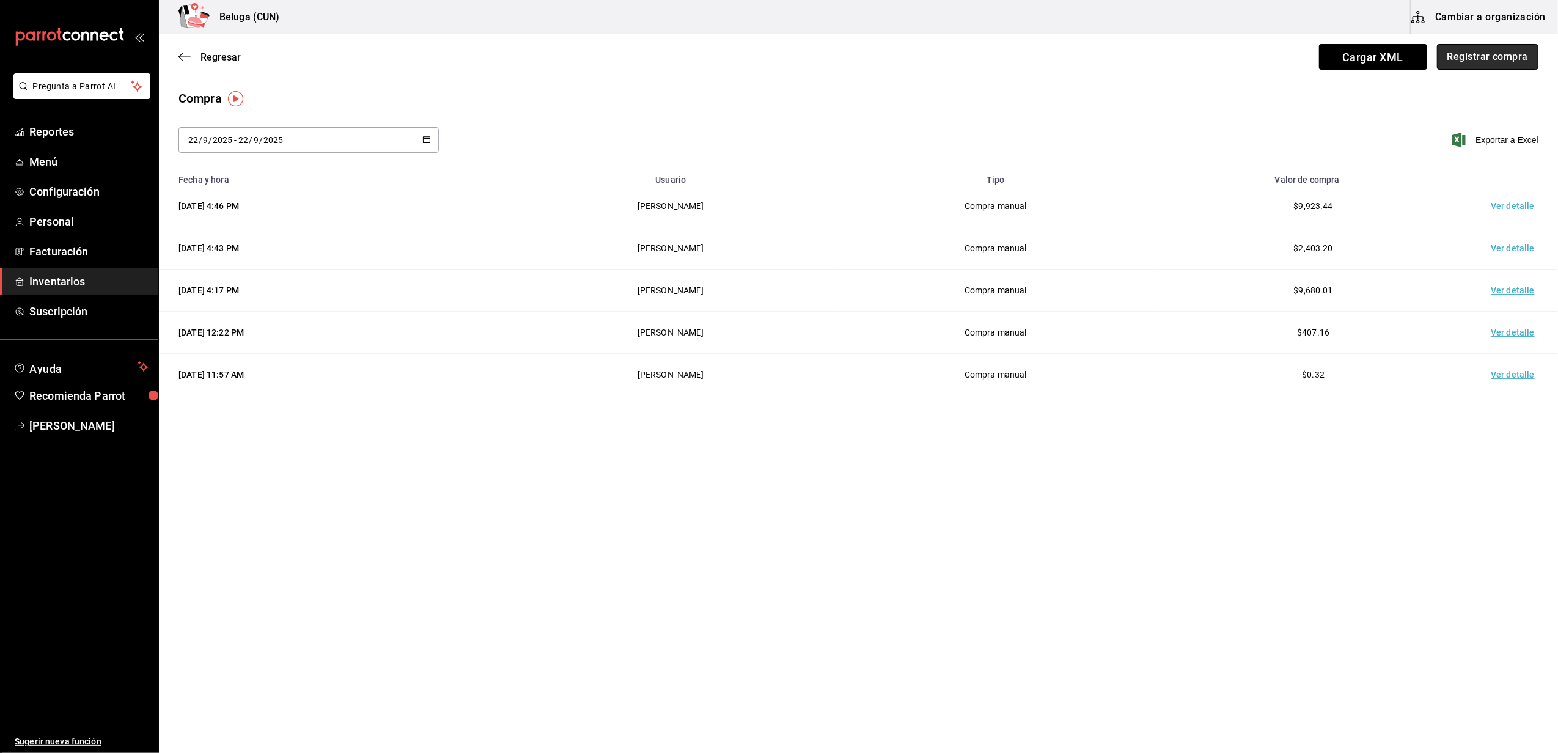
click at [1473, 47] on button "Registrar compra" at bounding box center [1487, 57] width 101 height 26
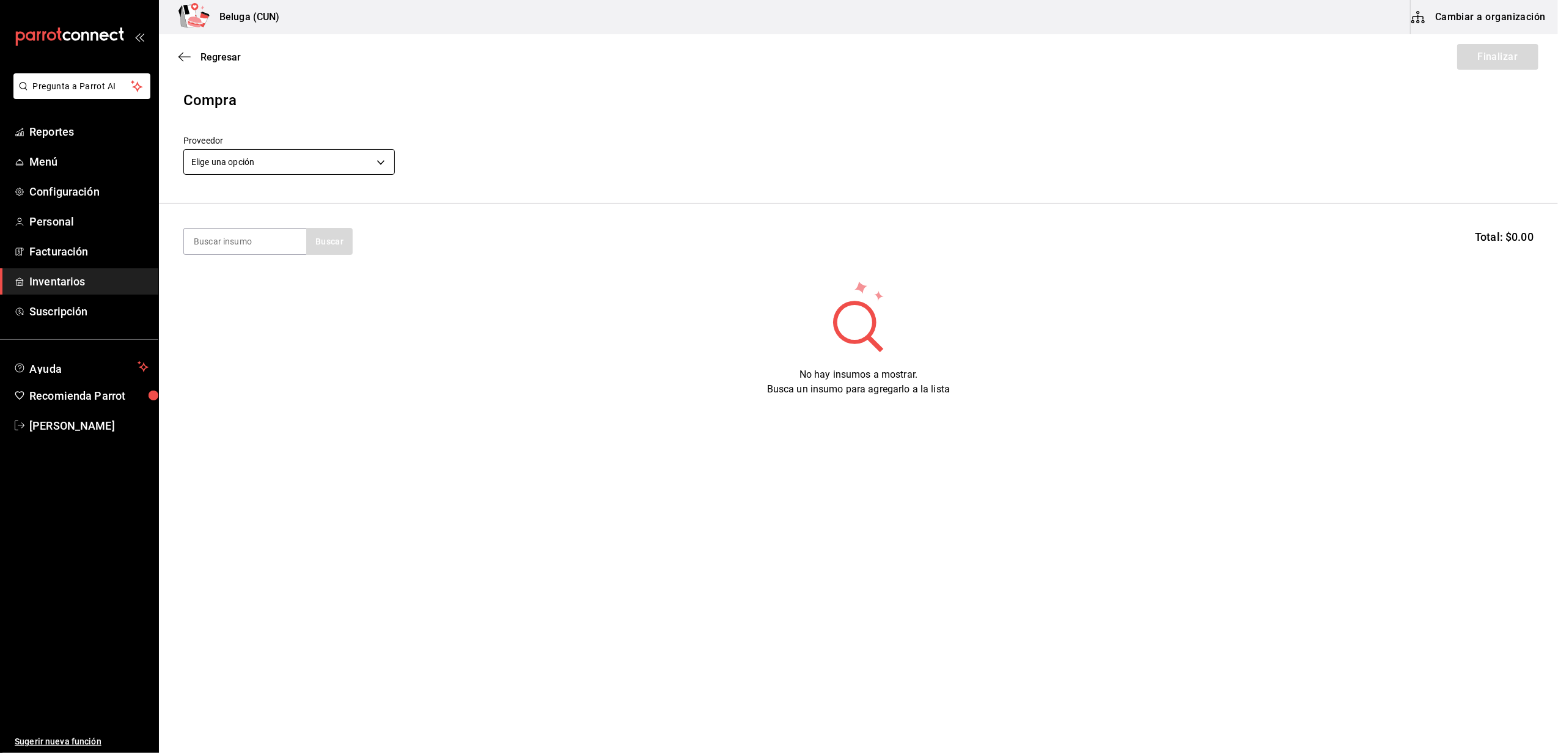
click at [377, 157] on body "Pregunta a Parrot AI Reportes Menú Configuración Personal Facturación Inventari…" at bounding box center [779, 342] width 1558 height 684
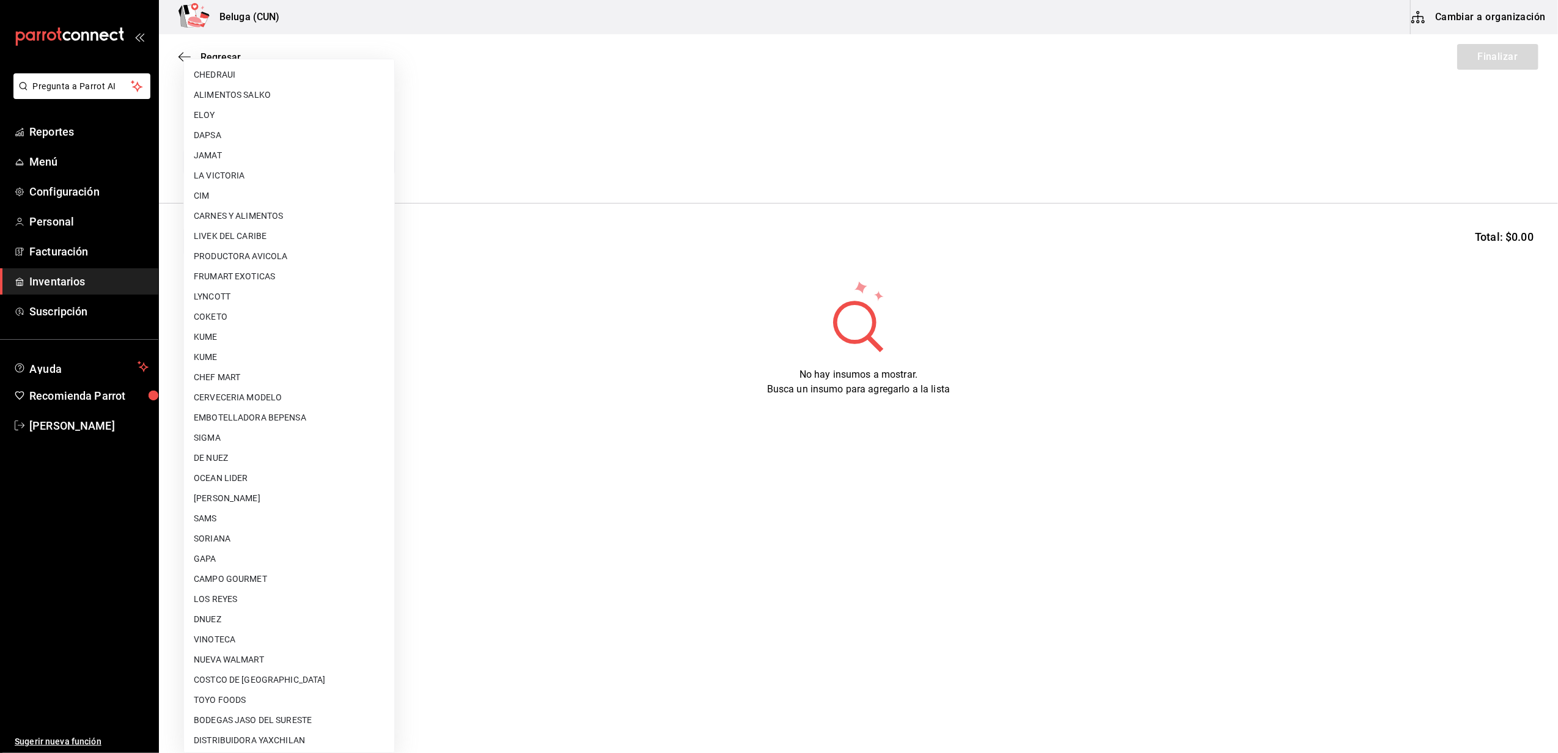
scroll to position [407, 0]
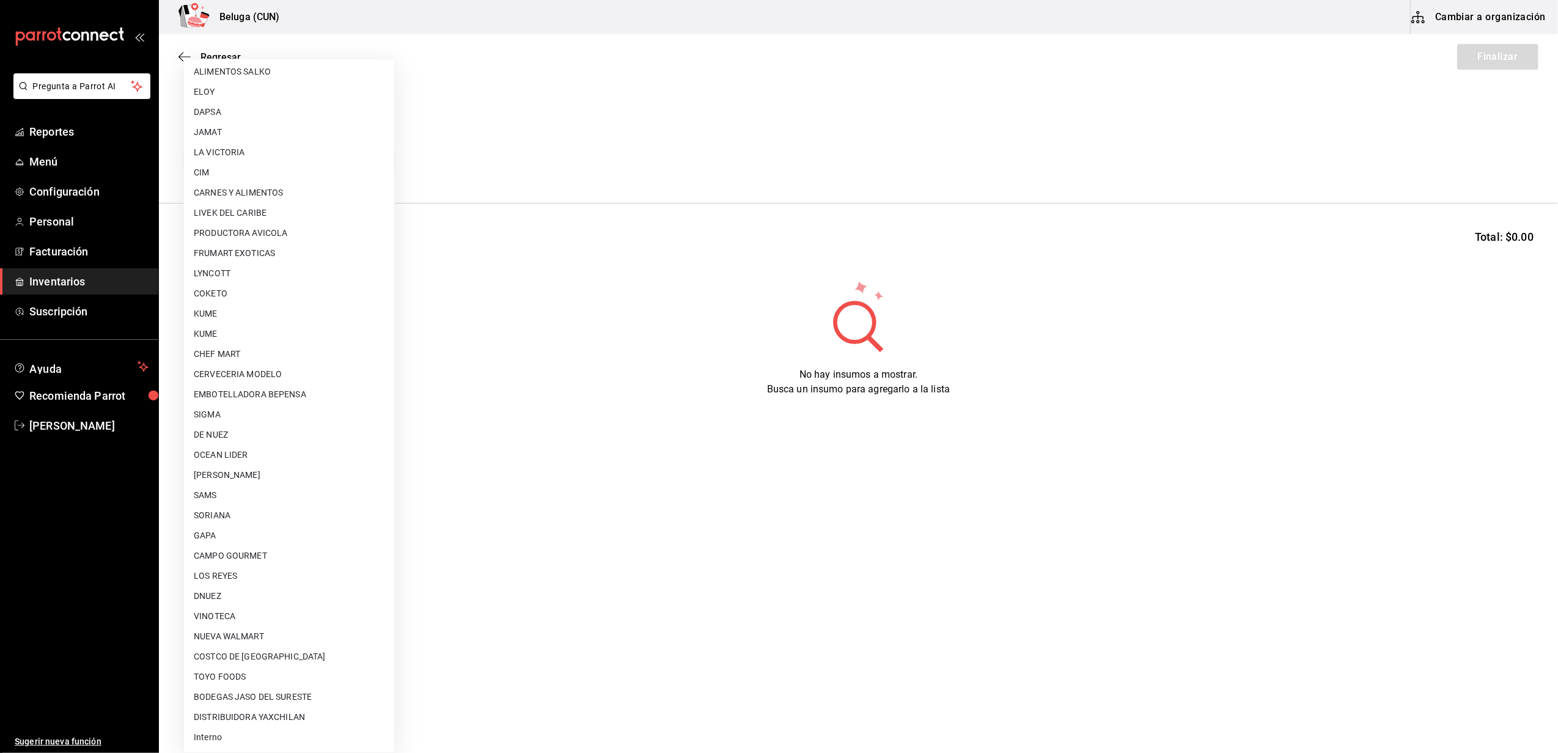
click at [269, 451] on li "OCEAN LIDER" at bounding box center [289, 455] width 210 height 20
type input "418ad5b3-5aac-43ae-8a20-ce68503a9856"
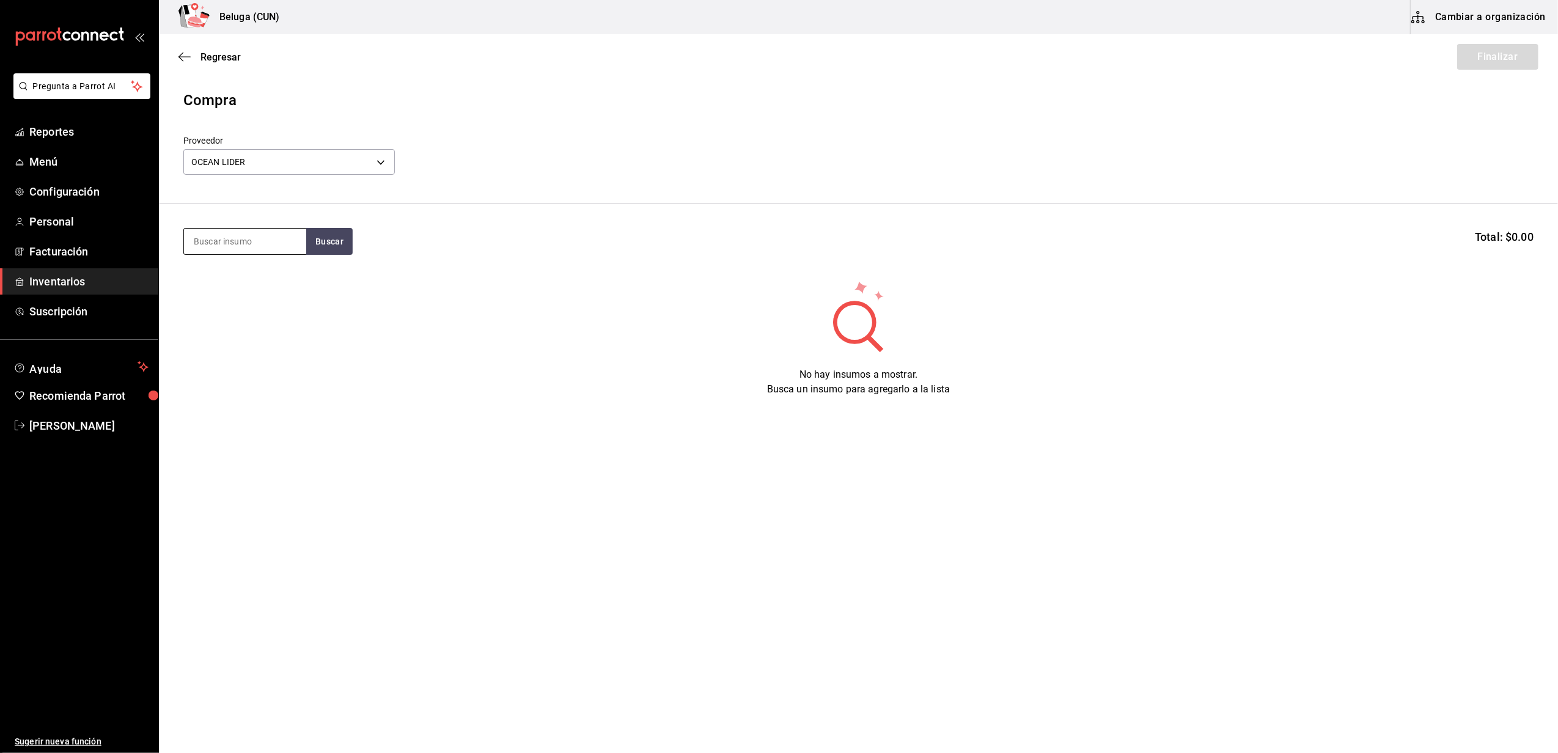
click at [275, 246] on input at bounding box center [245, 242] width 122 height 26
type input "LANGOS"
click at [270, 295] on div "LANGOSTA CARIBEÑA 500 GR - OCEAN LIDER" at bounding box center [245, 297] width 103 height 26
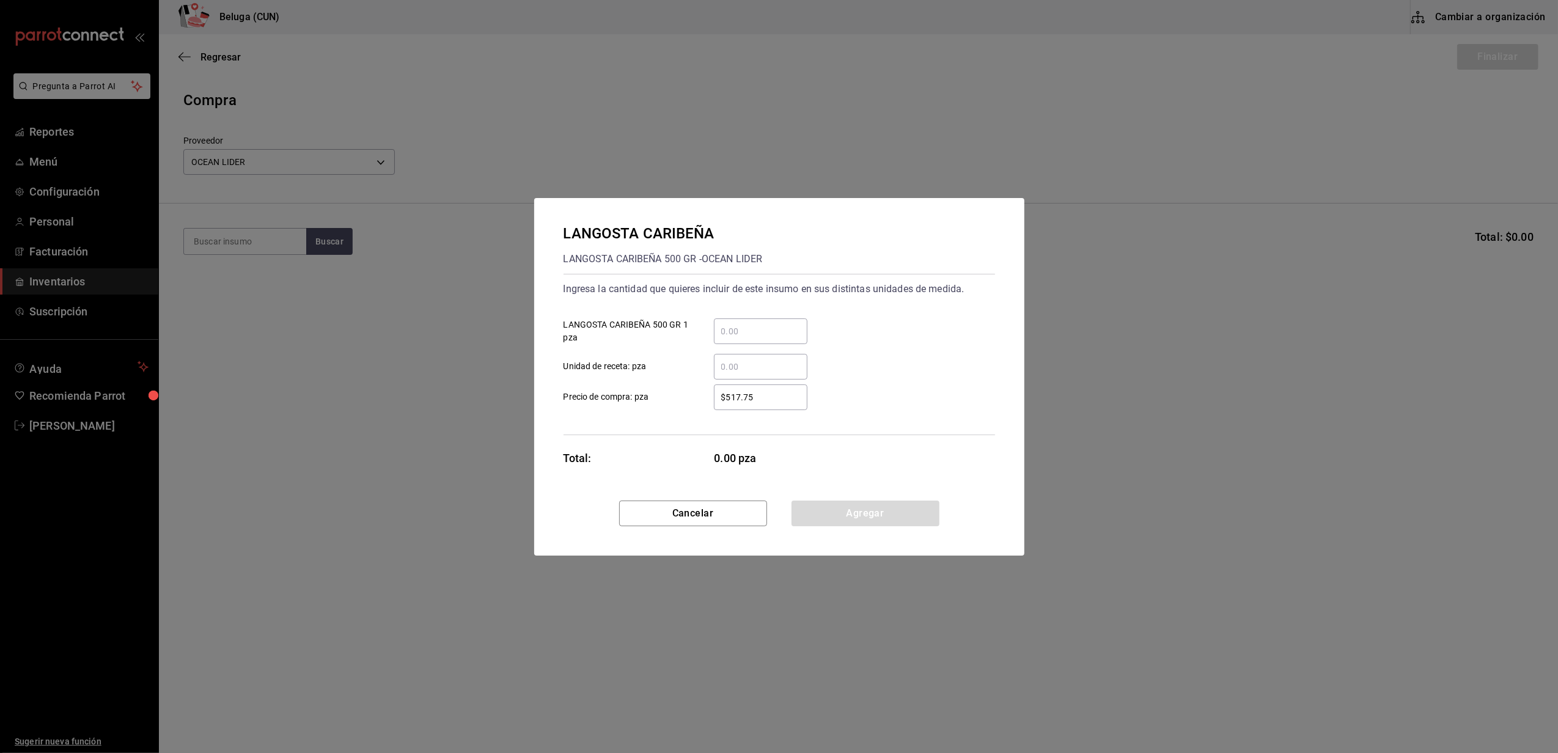
click at [781, 320] on div "​" at bounding box center [761, 332] width 94 height 26
click at [781, 324] on input "​ LANGOSTA CARIBEÑA 500 GR 1 pza" at bounding box center [761, 331] width 94 height 15
type input "34"
click at [707, 363] on div "​" at bounding box center [751, 367] width 113 height 26
click at [714, 363] on input "​ Unidad de receta: pza" at bounding box center [761, 366] width 94 height 15
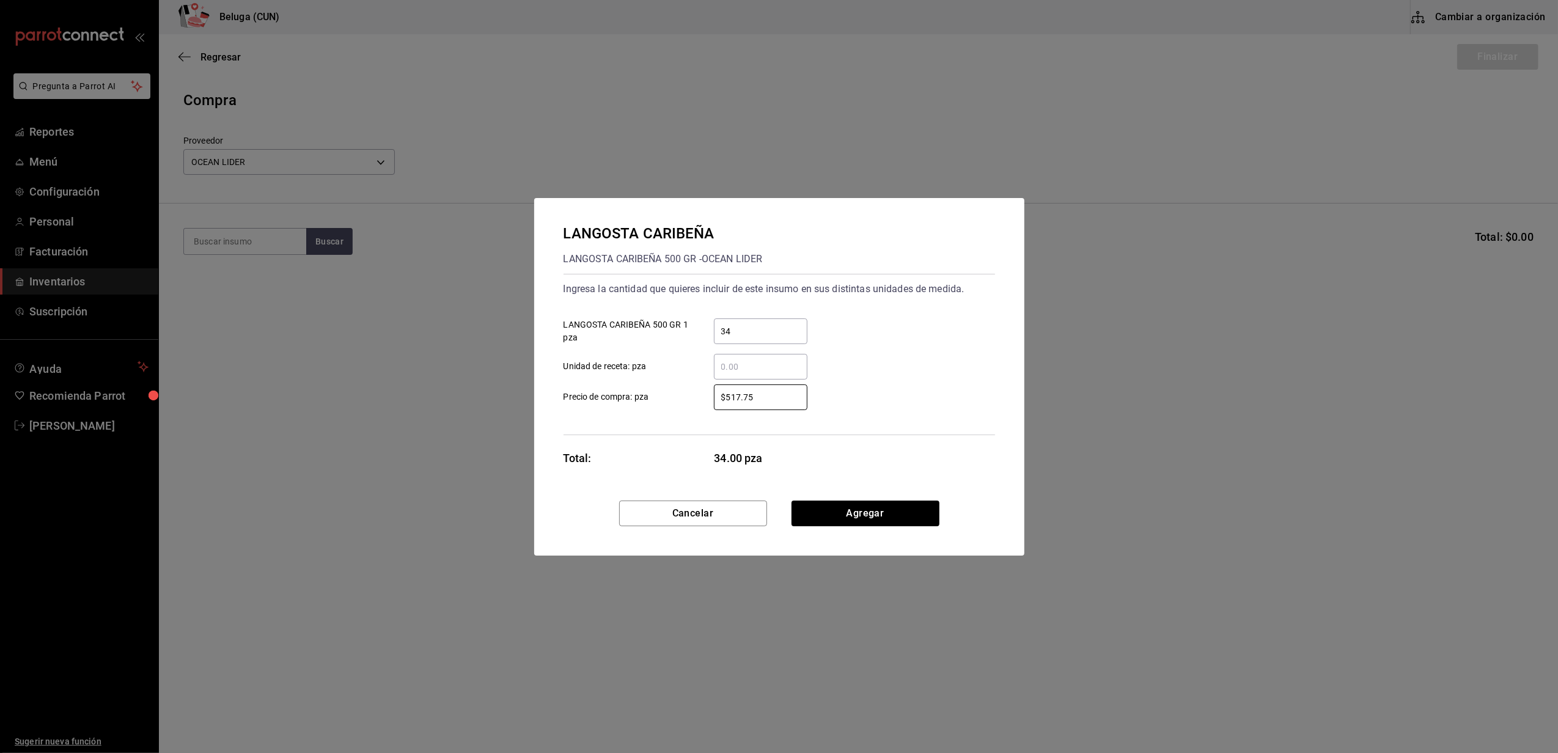
drag, startPoint x: 772, startPoint y: 394, endPoint x: 697, endPoint y: 394, distance: 74.6
click at [702, 396] on div "$517.75 ​" at bounding box center [751, 398] width 113 height 26
type input "$604.65"
click at [861, 514] on button "Agregar" at bounding box center [866, 514] width 148 height 26
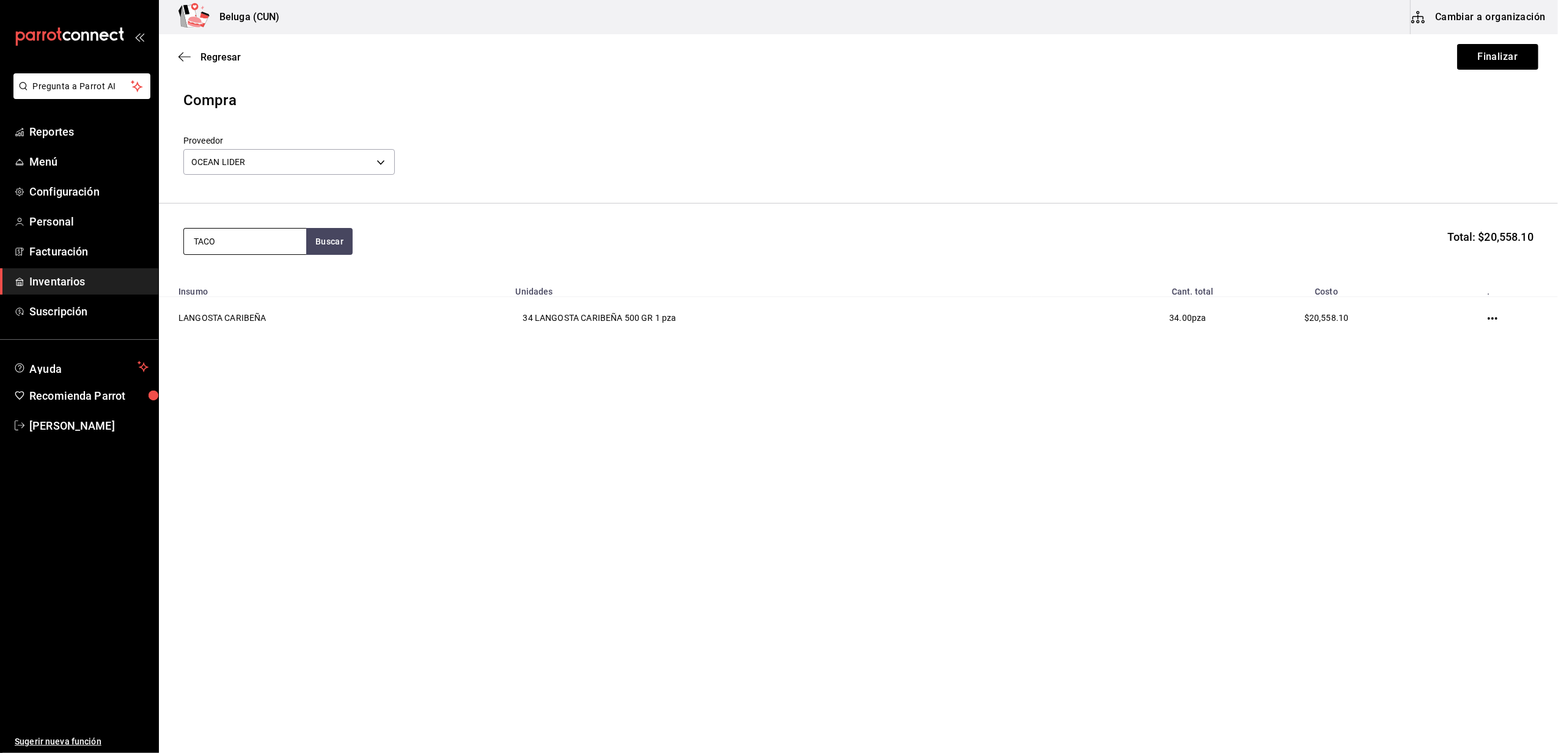
type input "TACO"
click at [234, 289] on div "1 pza de TACOS DE LANGOSTA 200 GR = 1 pza receta - OCEAN LIDER" at bounding box center [245, 303] width 103 height 39
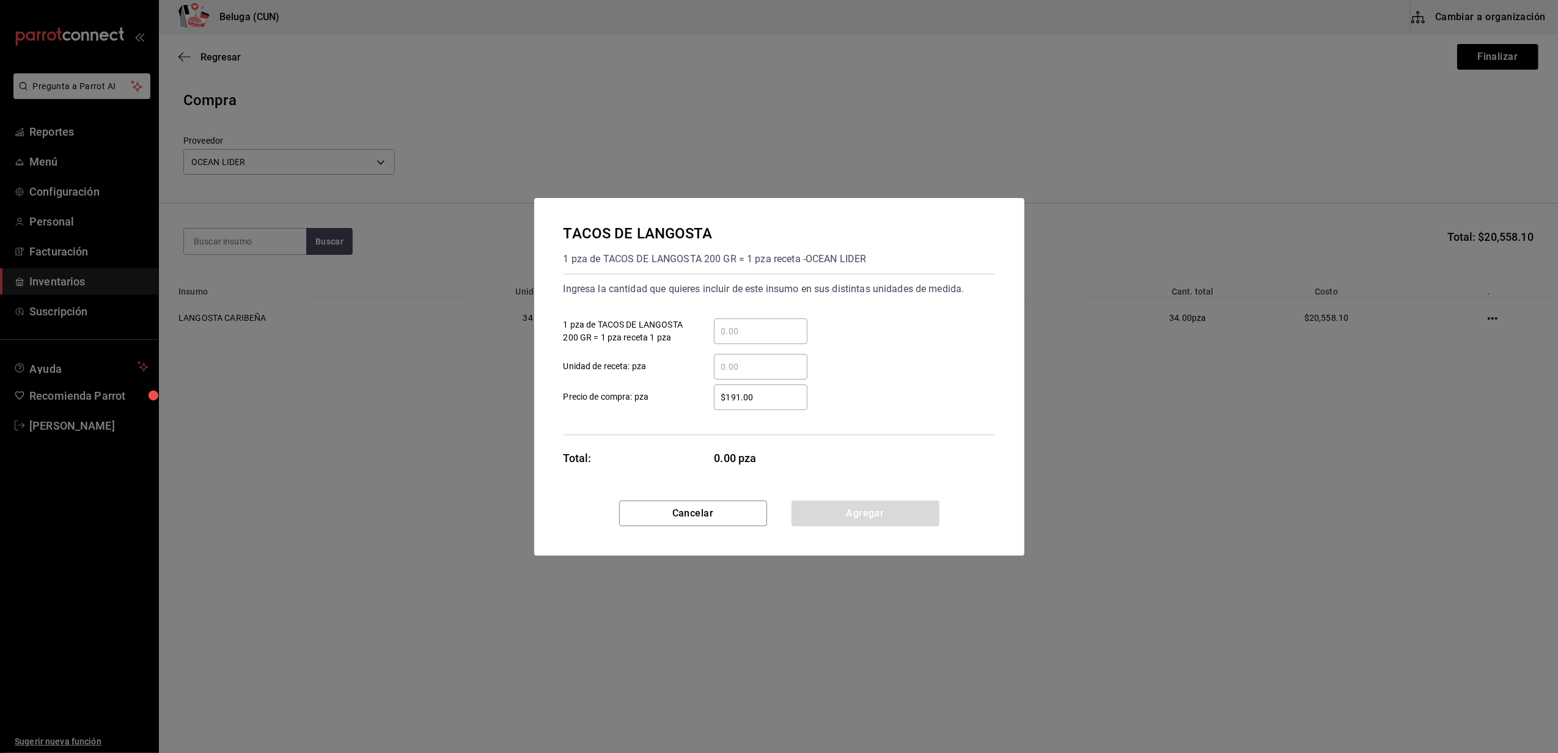
click at [743, 329] on input "​ 1 pza de TACOS DE LANGOSTA 200 GR = 1 pza receta 1 pza" at bounding box center [761, 331] width 94 height 15
type input "6"
drag, startPoint x: 705, startPoint y: 345, endPoint x: 715, endPoint y: 368, distance: 25.2
click at [705, 345] on div "​ Unidad de receta: pza" at bounding box center [774, 361] width 441 height 35
drag, startPoint x: 773, startPoint y: 402, endPoint x: 627, endPoint y: 389, distance: 146.1
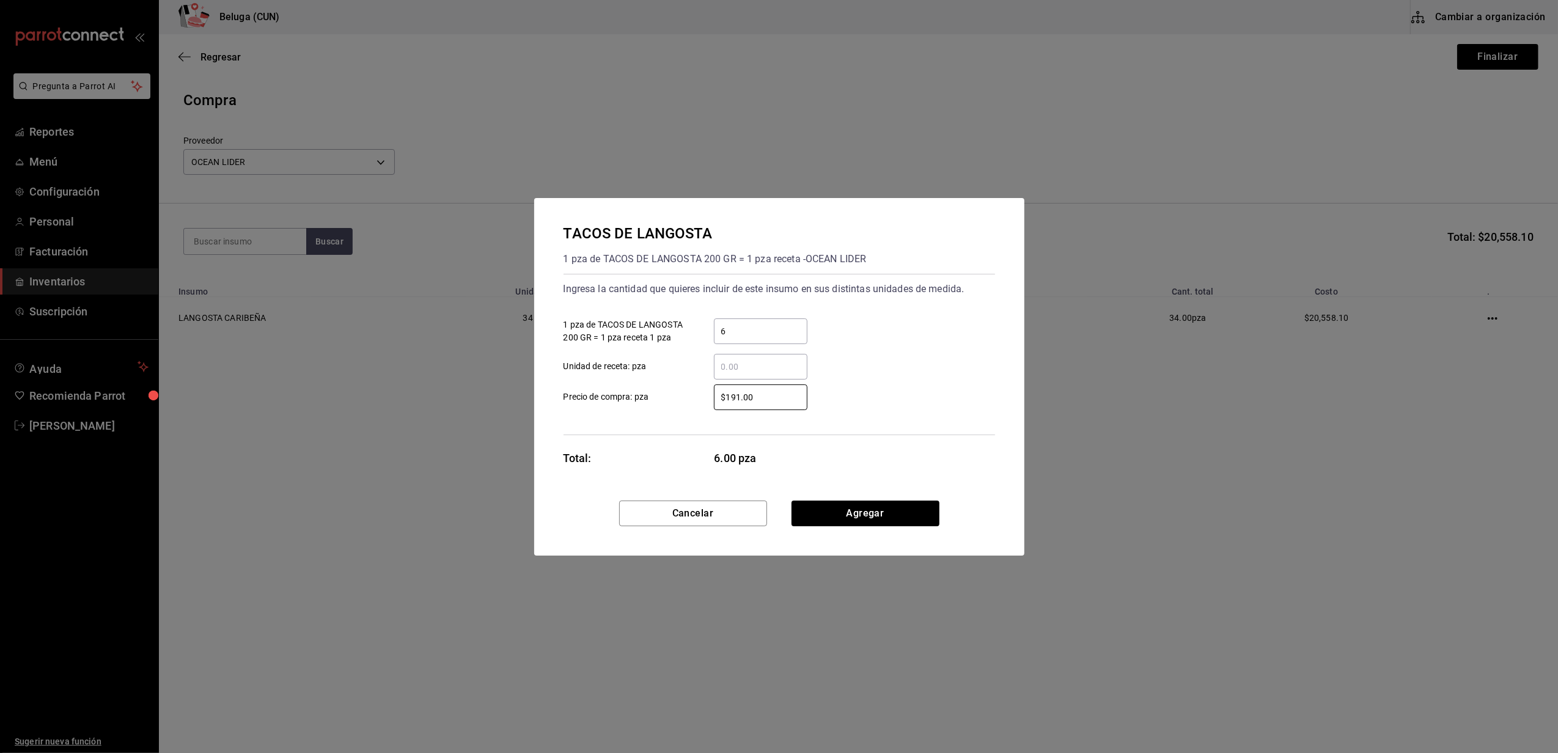
click at [632, 389] on label "$191.00 ​ Precio de compra: pza" at bounding box center [686, 398] width 244 height 26
type input "$241.86"
click at [898, 506] on button "Agregar" at bounding box center [866, 514] width 148 height 26
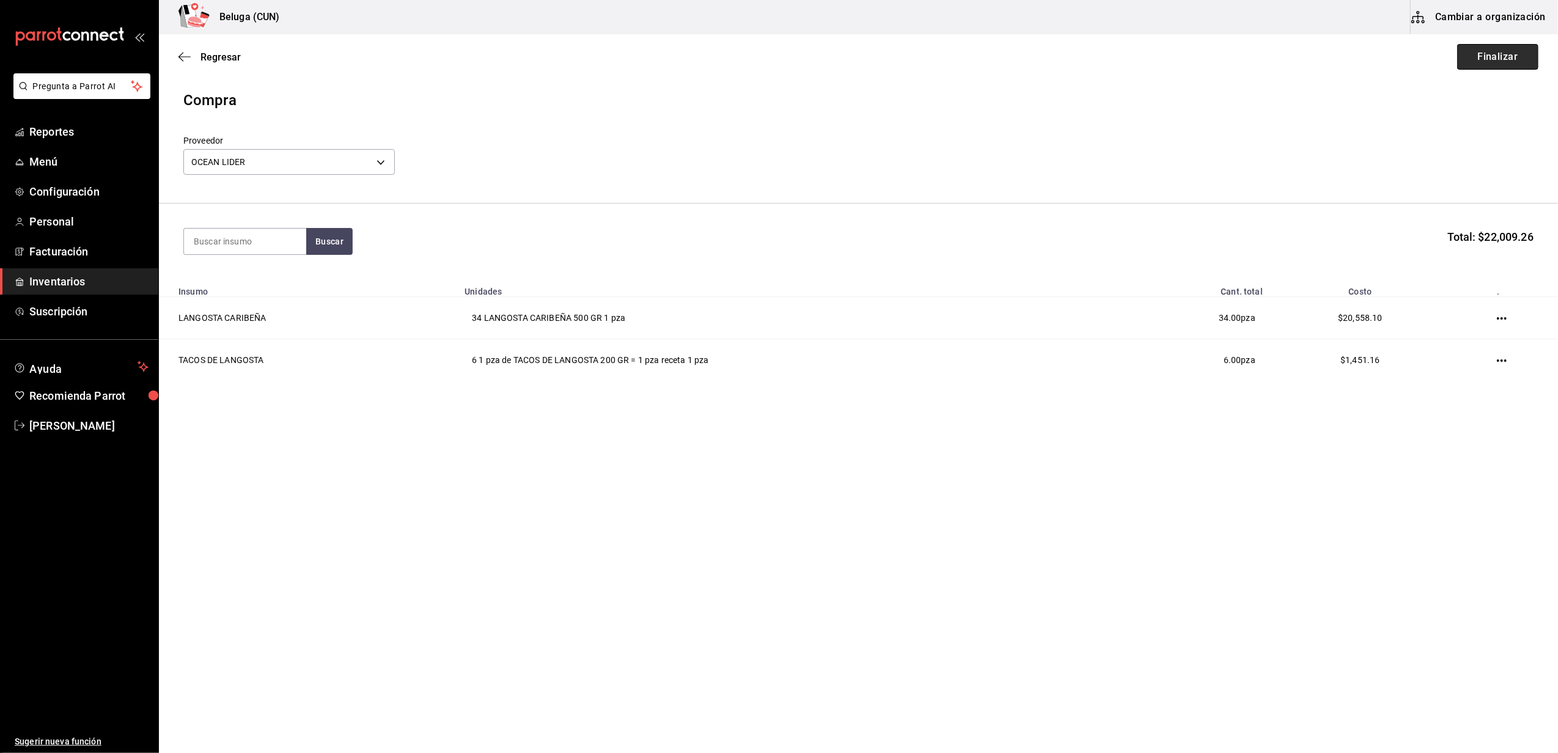
click at [1505, 49] on button "Finalizar" at bounding box center [1498, 57] width 81 height 26
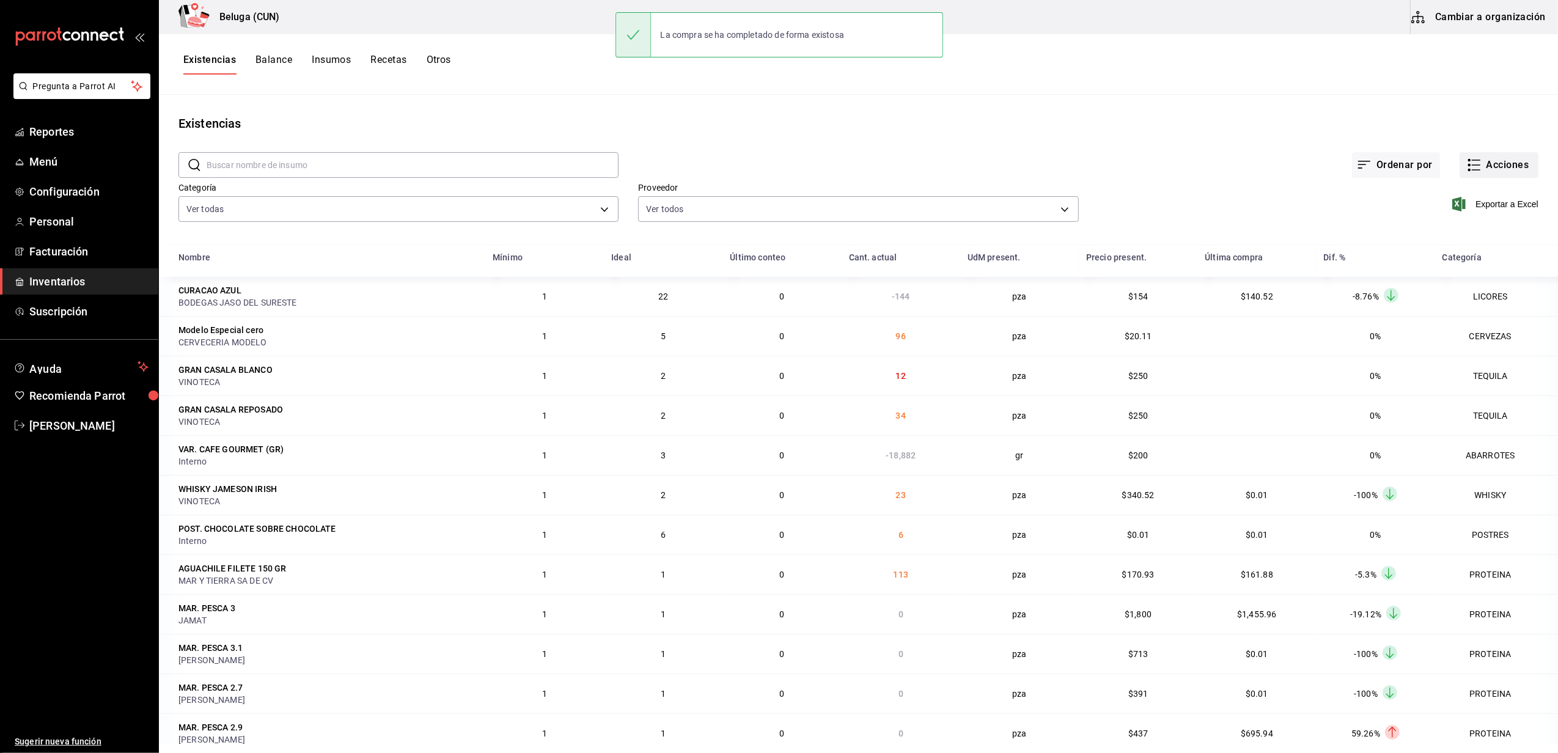
click at [1486, 167] on button "Acciones" at bounding box center [1499, 165] width 79 height 26
click at [1471, 231] on span "Compra" at bounding box center [1487, 231] width 103 height 13
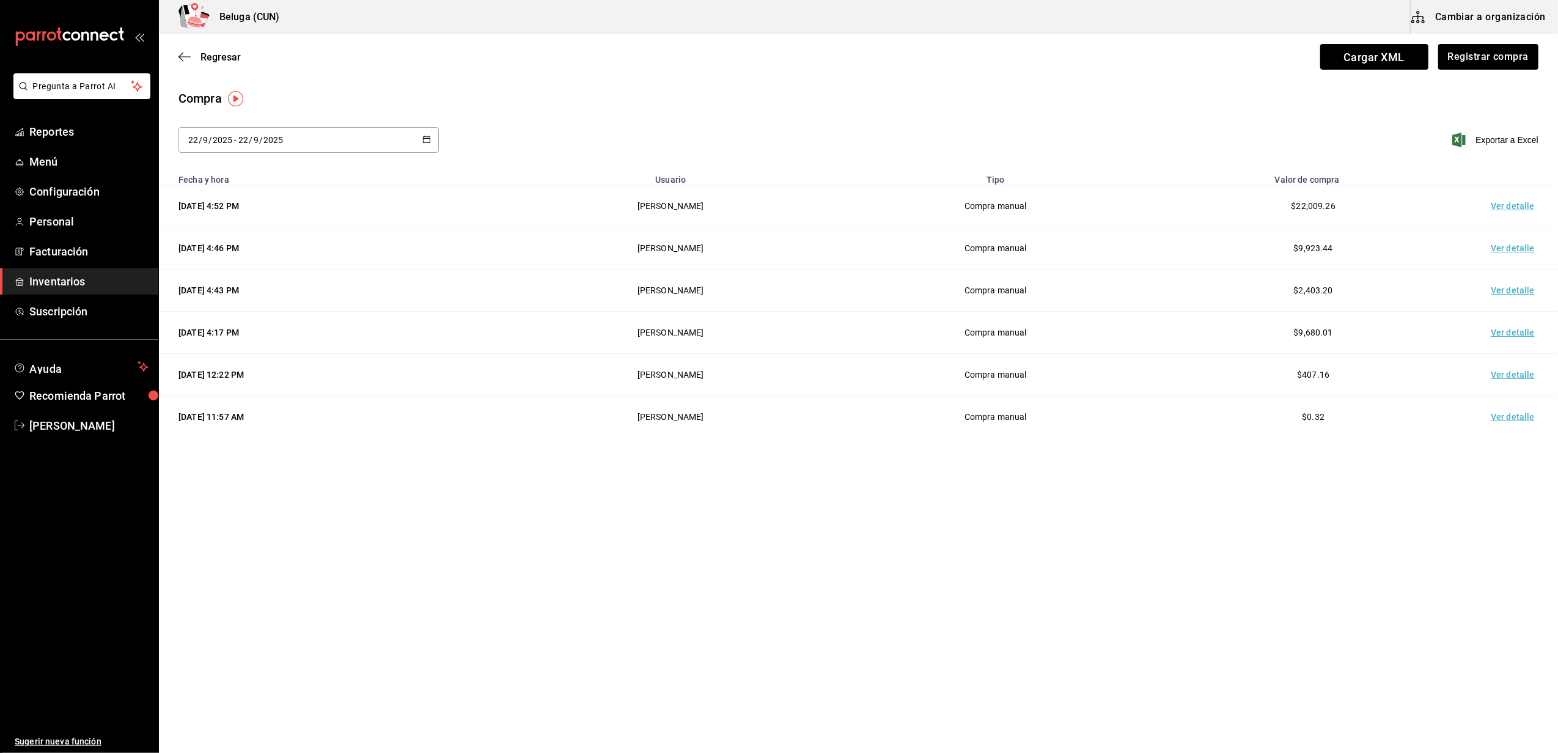
click at [1513, 209] on td "Ver detalle" at bounding box center [1516, 206] width 86 height 42
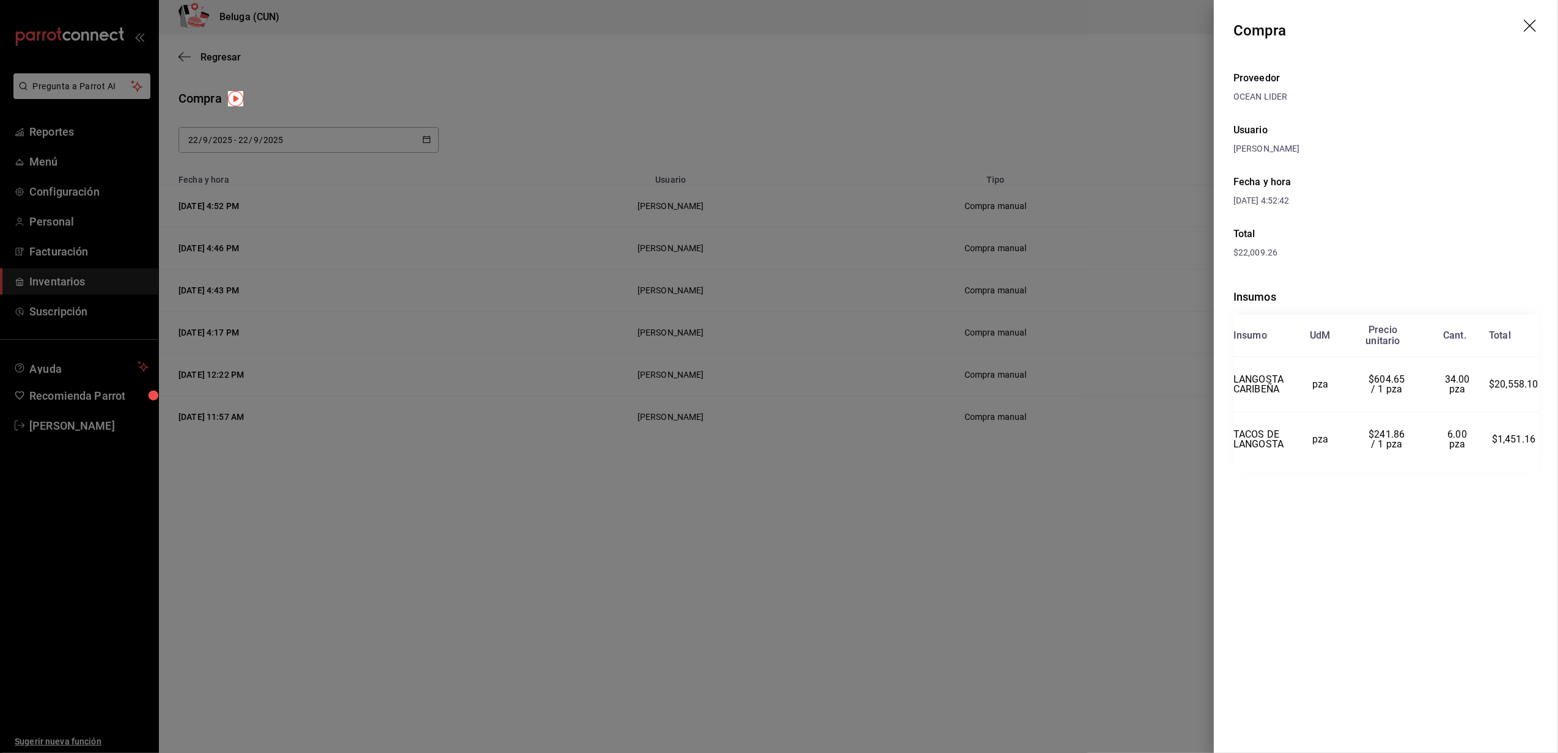
click at [1534, 21] on icon "drag" at bounding box center [1531, 27] width 15 height 15
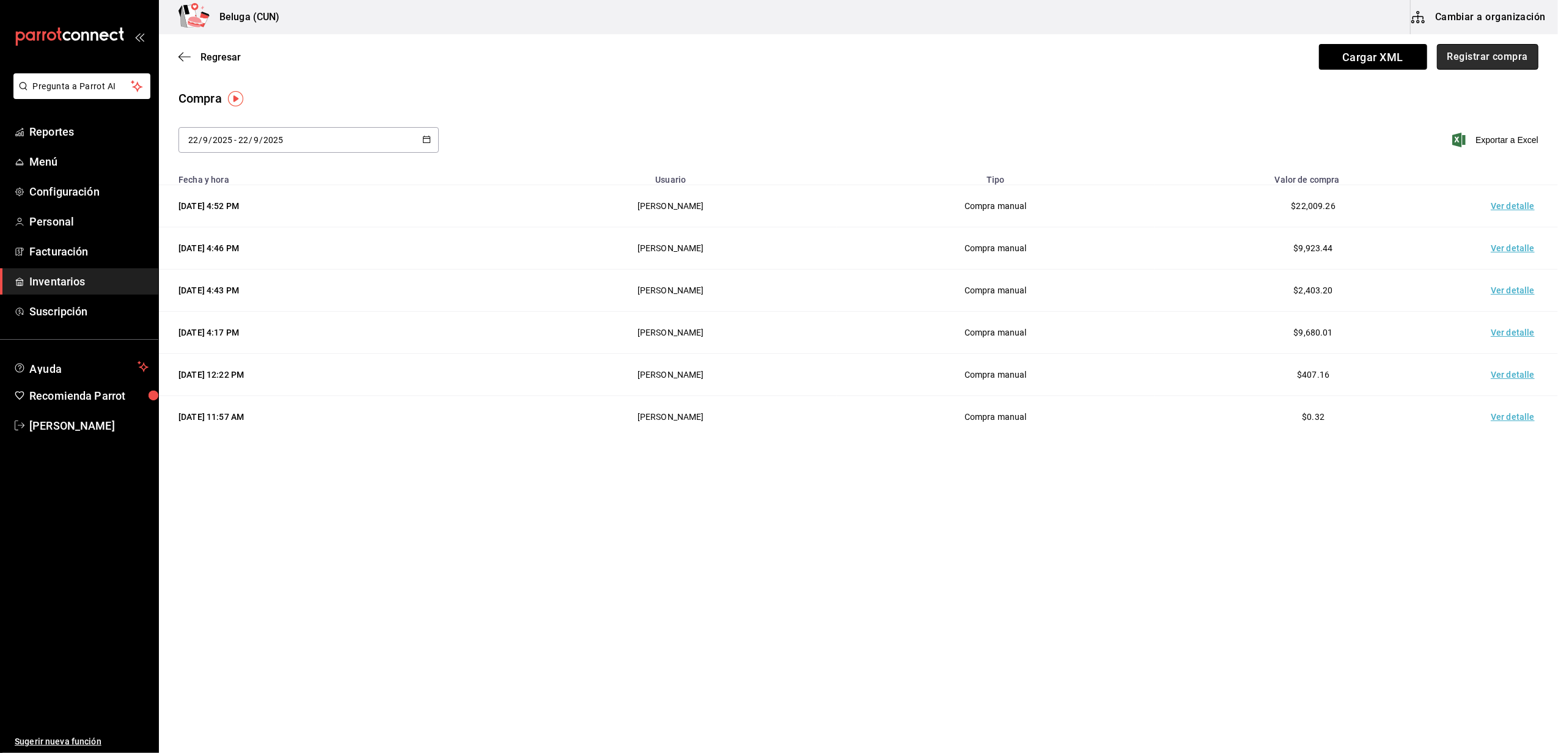
click at [1497, 59] on button "Registrar compra" at bounding box center [1487, 57] width 101 height 26
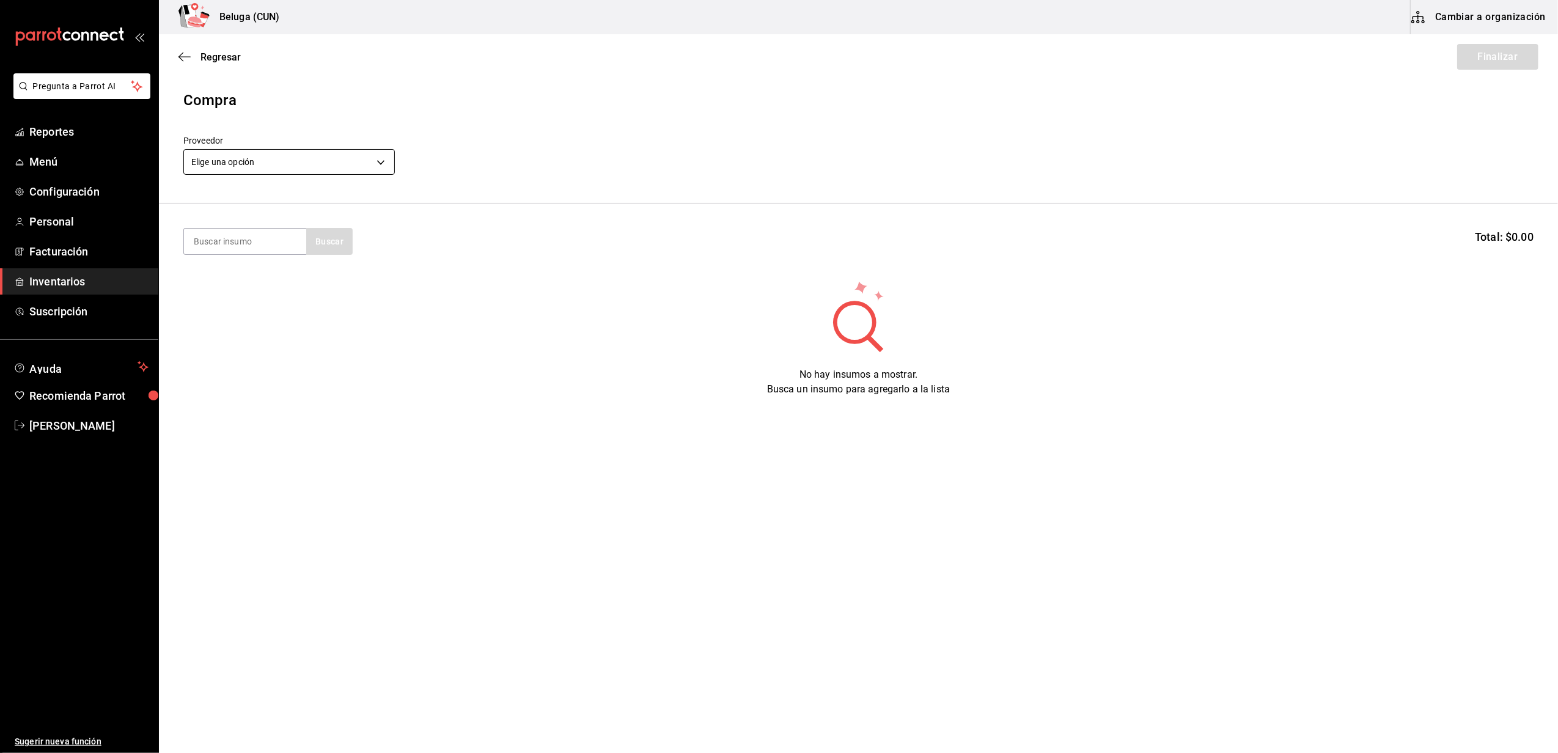
click at [382, 160] on body "Pregunta a Parrot AI Reportes Menú Configuración Personal Facturación Inventari…" at bounding box center [779, 342] width 1558 height 684
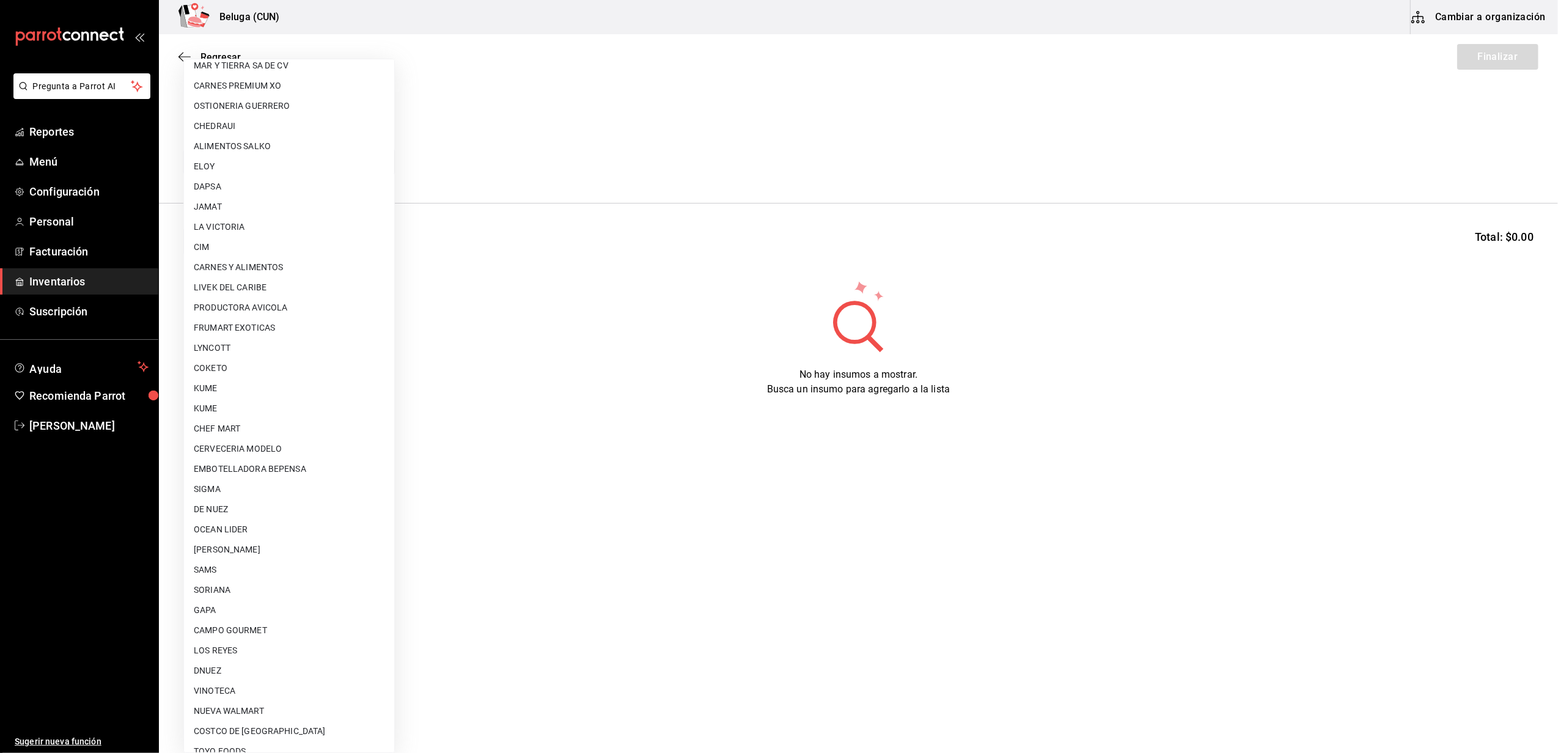
scroll to position [407, 0]
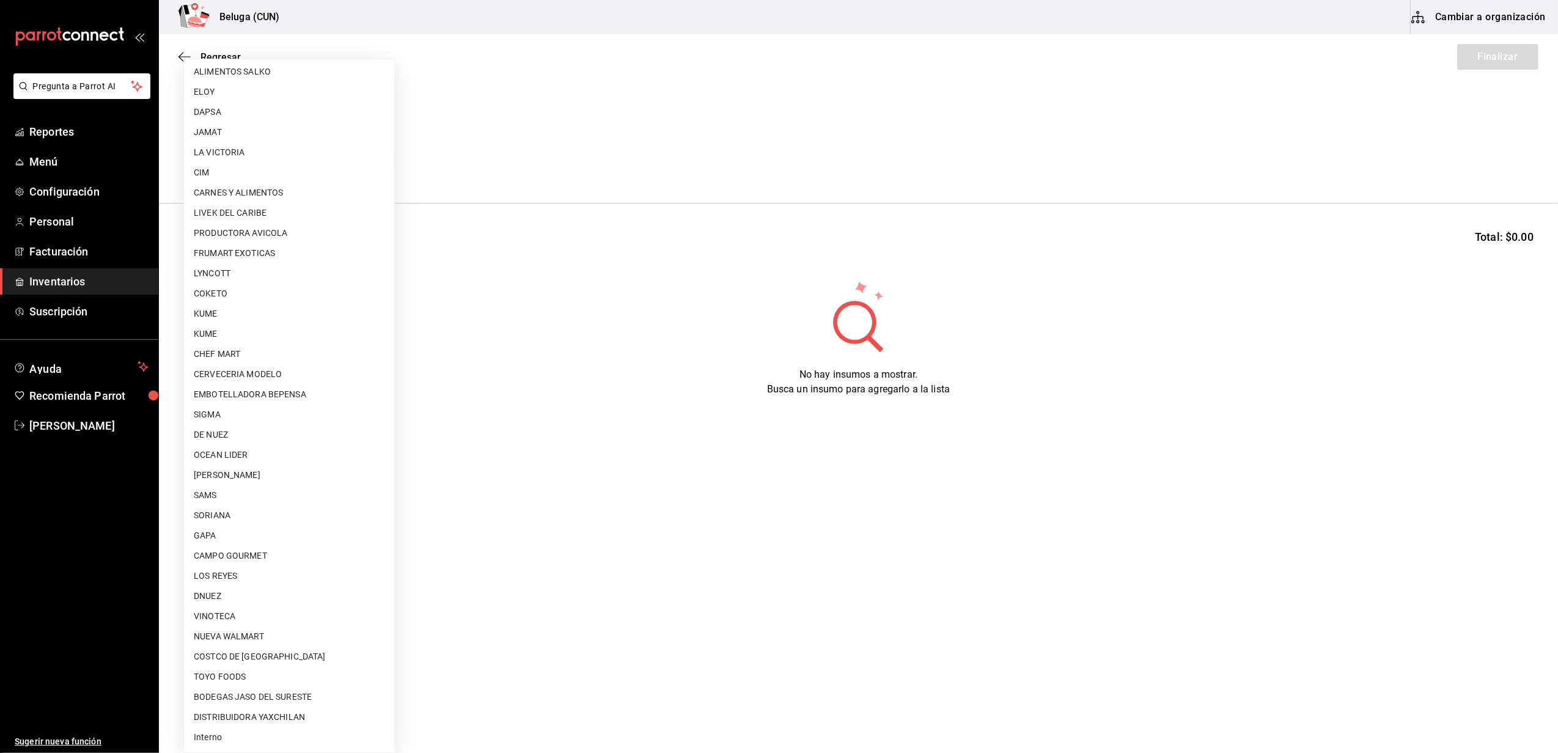
click at [230, 451] on li "OCEAN LIDER" at bounding box center [289, 455] width 210 height 20
type input "418ad5b3-5aac-43ae-8a20-ce68503a9856"
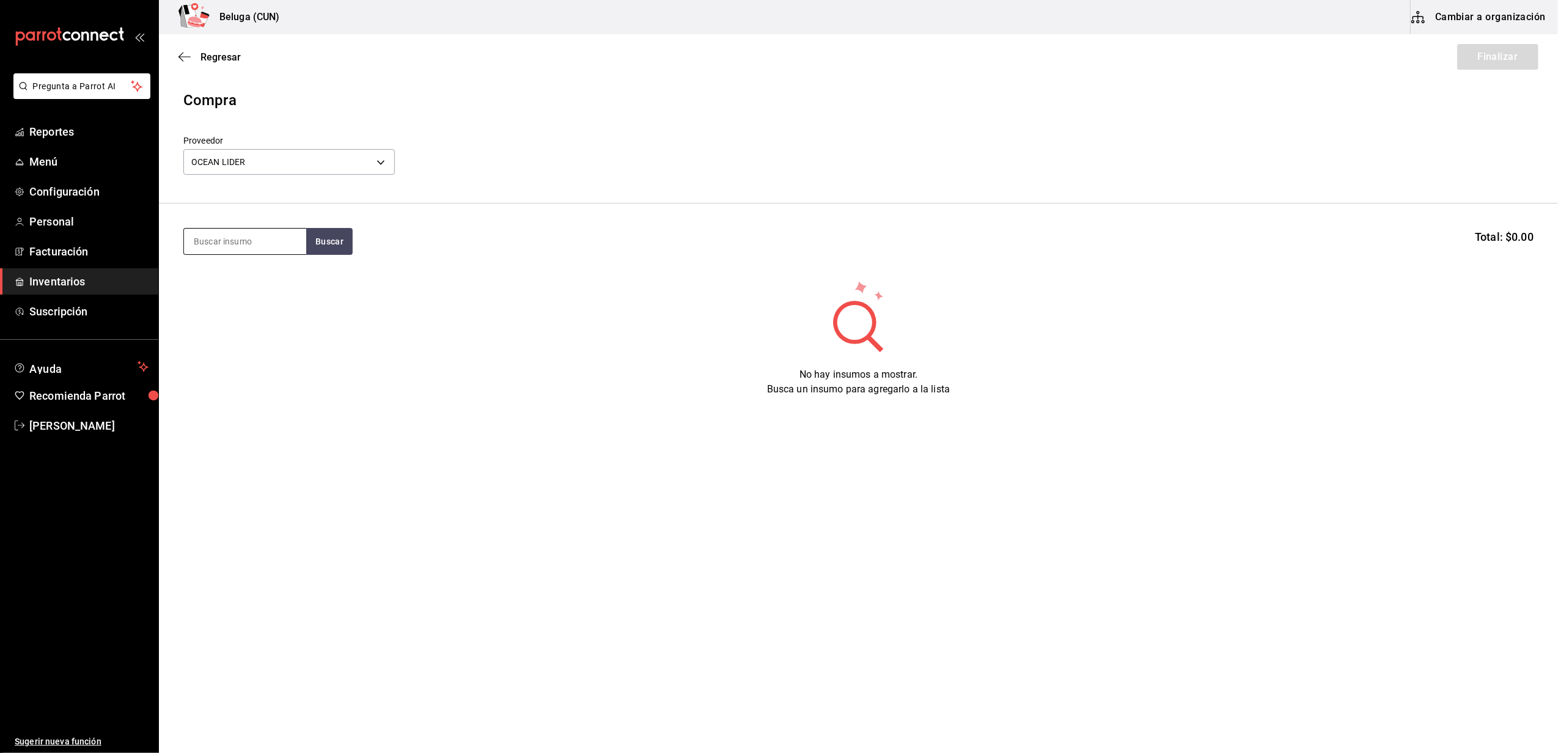
click at [260, 230] on input at bounding box center [245, 242] width 122 height 26
type input "[PERSON_NAME]"
click at [235, 275] on div "MAR. CAMARON 26-30 120 GR AGUACHILE TATEMADO" at bounding box center [245, 292] width 103 height 44
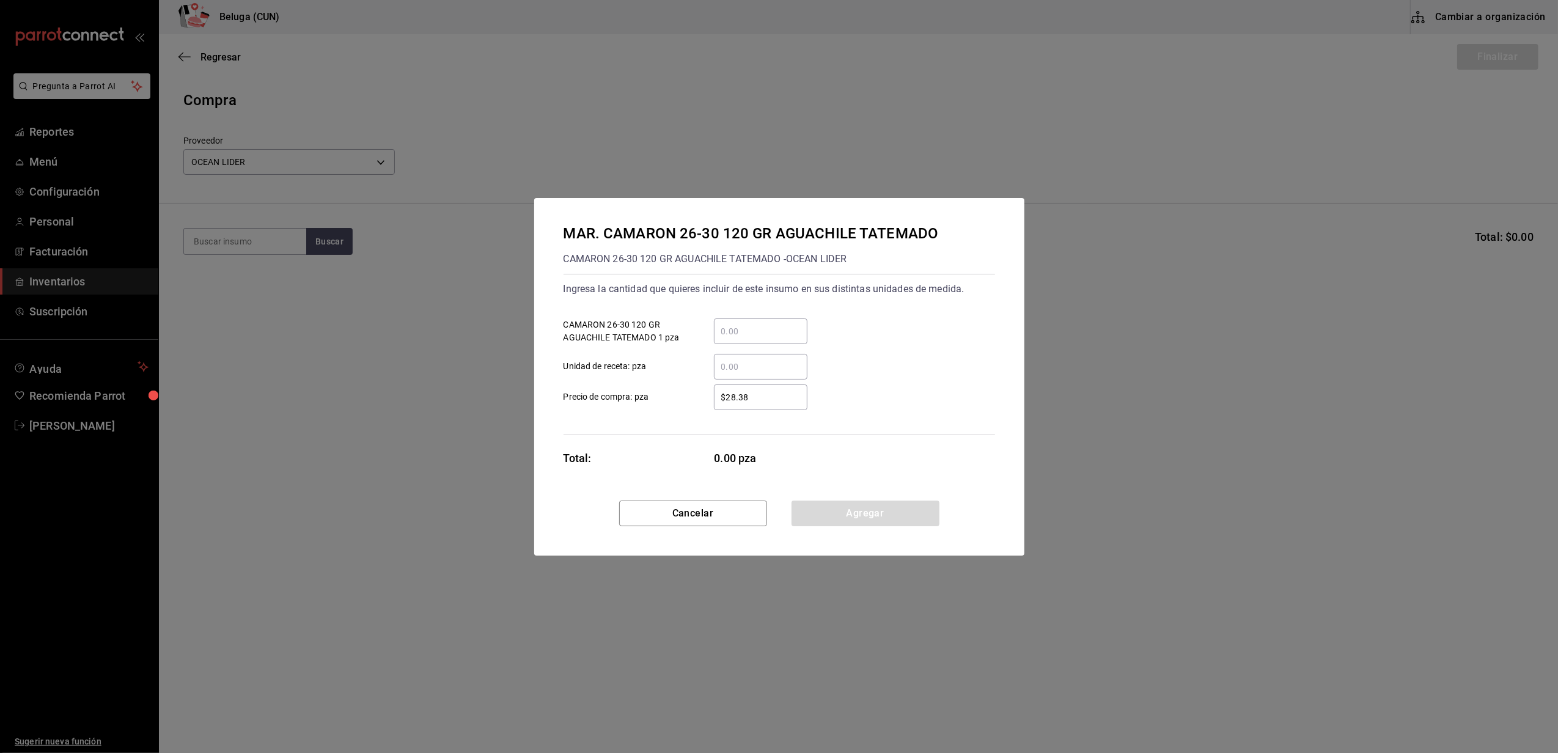
click at [740, 328] on input "​ CAMARON 26-30 120 GR AGUACHILE TATEMADO 1 pza" at bounding box center [761, 331] width 94 height 15
type input "20"
click at [671, 404] on label "$28.38 ​ Precio de compra: pza" at bounding box center [686, 398] width 244 height 26
click at [758, 394] on input "$28.38" at bounding box center [761, 397] width 94 height 15
click at [773, 369] on input "​ Unidad de receta: pza" at bounding box center [761, 366] width 94 height 15
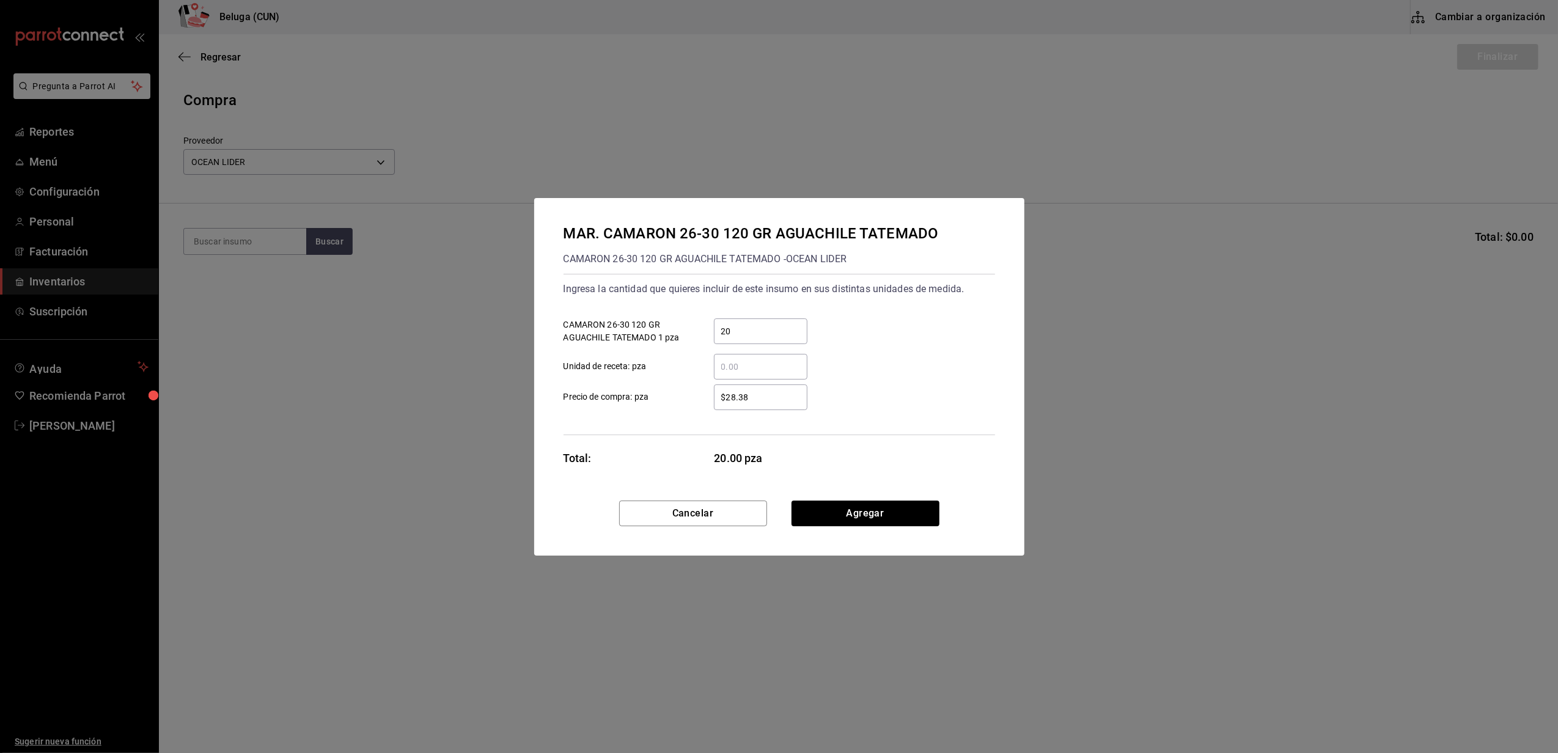
click at [708, 396] on div "$28.38 ​" at bounding box center [751, 398] width 113 height 26
click at [714, 396] on input "$28.38" at bounding box center [761, 397] width 94 height 15
drag, startPoint x: 763, startPoint y: 394, endPoint x: 673, endPoint y: 399, distance: 90.6
click at [673, 399] on label "$28.38 ​ Precio de compra: pza" at bounding box center [686, 398] width 244 height 26
type input "$27.62"
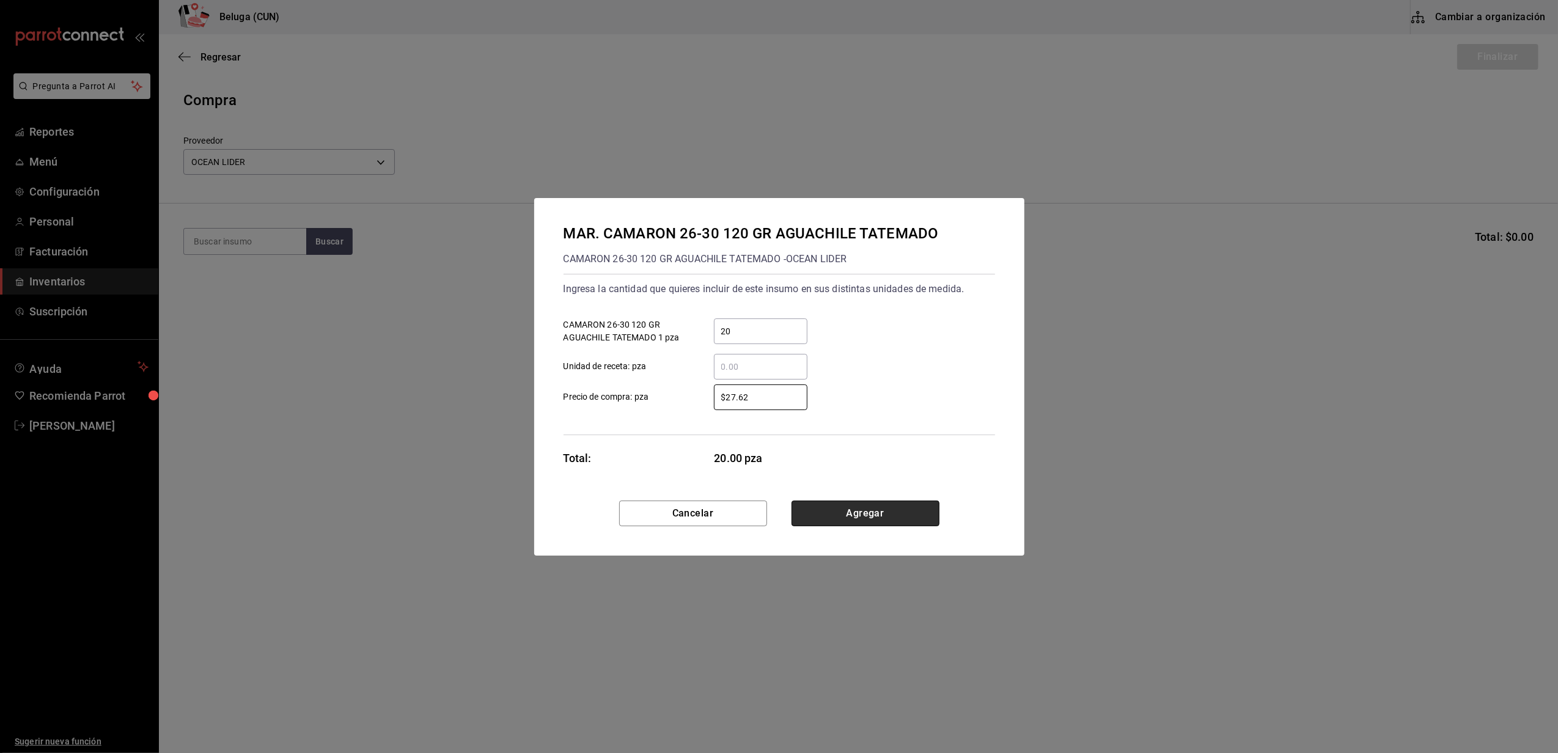
click at [849, 509] on button "Agregar" at bounding box center [866, 514] width 148 height 26
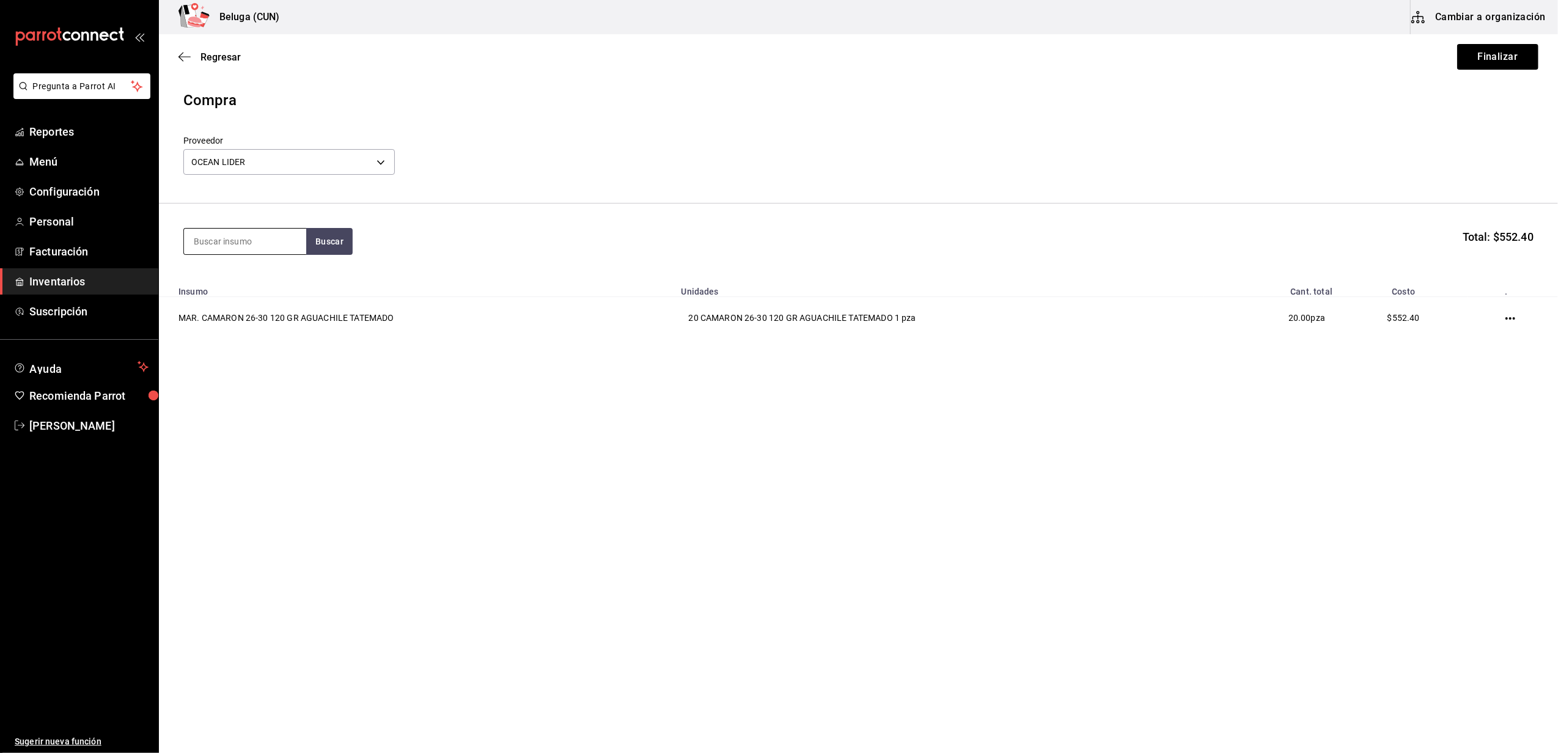
click at [259, 247] on input at bounding box center [245, 242] width 122 height 26
type input "SINALO"
click at [242, 279] on div "MAR. CAMARON 26-30 150 GR SINALOA Y PERLA NEGRA" at bounding box center [245, 292] width 103 height 44
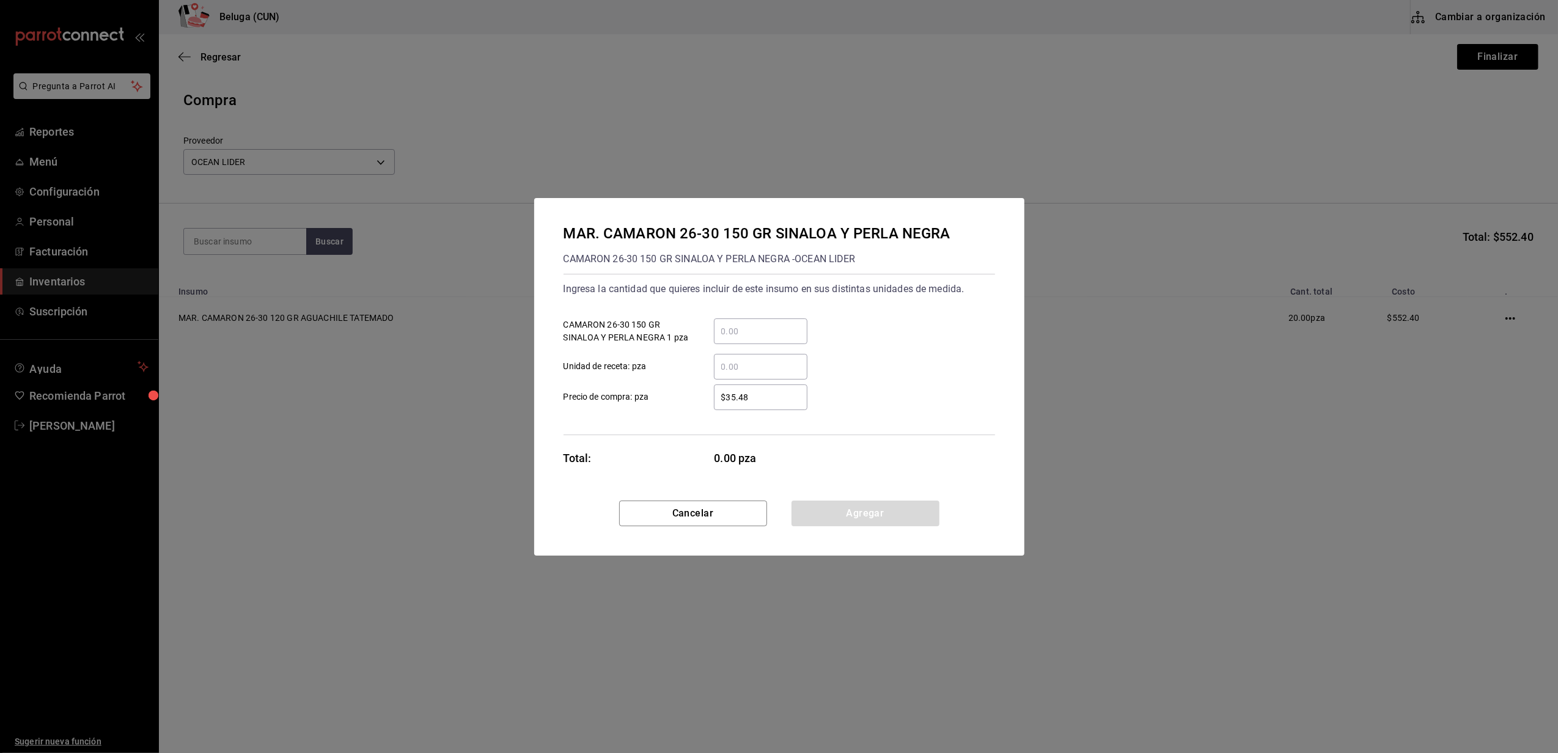
click at [729, 328] on input "​ CAMARON 26-30 150 GR SINALOA Y PERLA NEGRA 1 pza" at bounding box center [761, 331] width 94 height 15
type input "41"
click at [685, 408] on label "$35.48 ​ Precio de compra: pza" at bounding box center [686, 398] width 244 height 26
click at [714, 405] on input "$35.48" at bounding box center [761, 397] width 94 height 15
drag, startPoint x: 740, startPoint y: 402, endPoint x: 702, endPoint y: 409, distance: 38.6
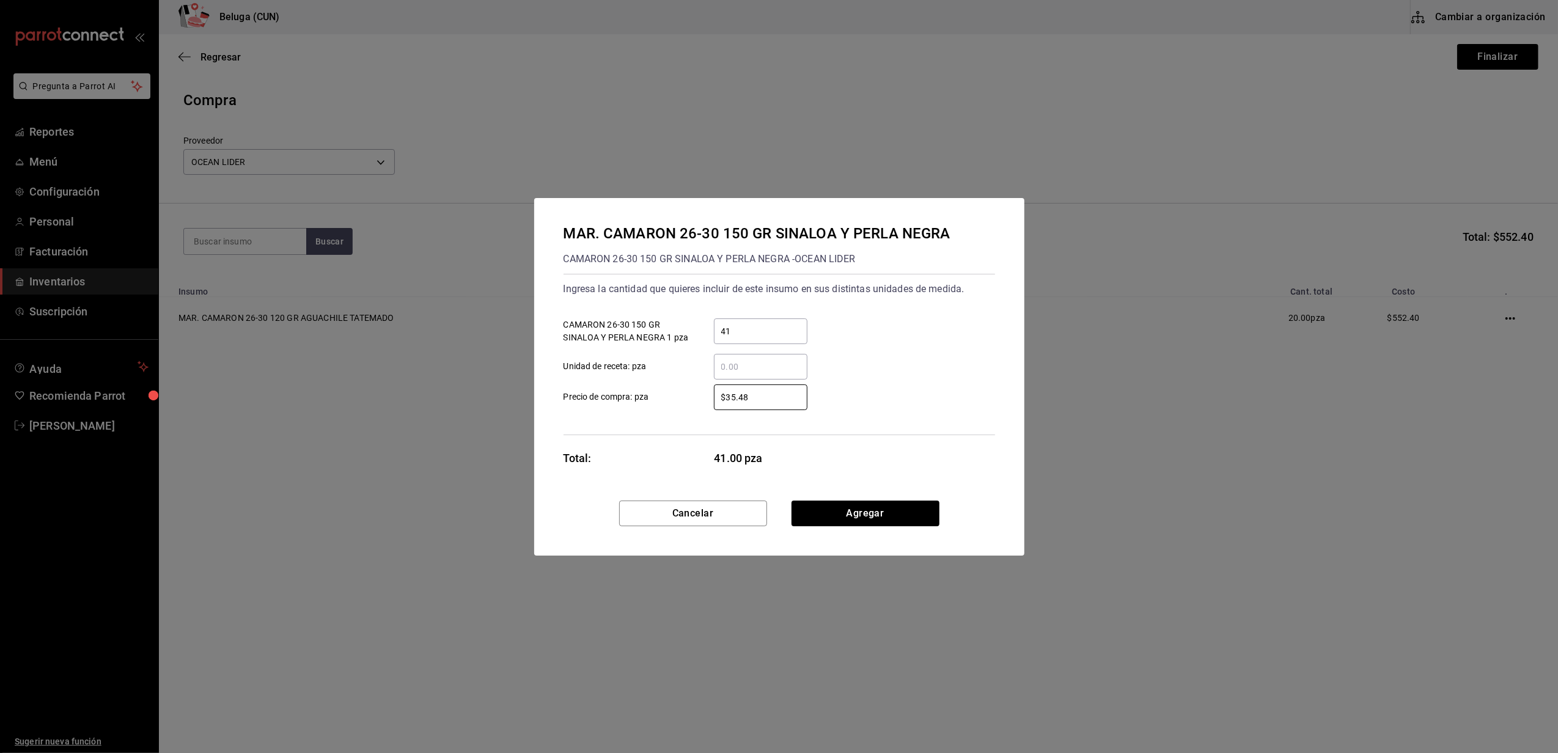
click at [699, 409] on div "$35.48 ​" at bounding box center [751, 398] width 113 height 26
type input "$41.19"
click at [836, 507] on button "Agregar" at bounding box center [866, 514] width 148 height 26
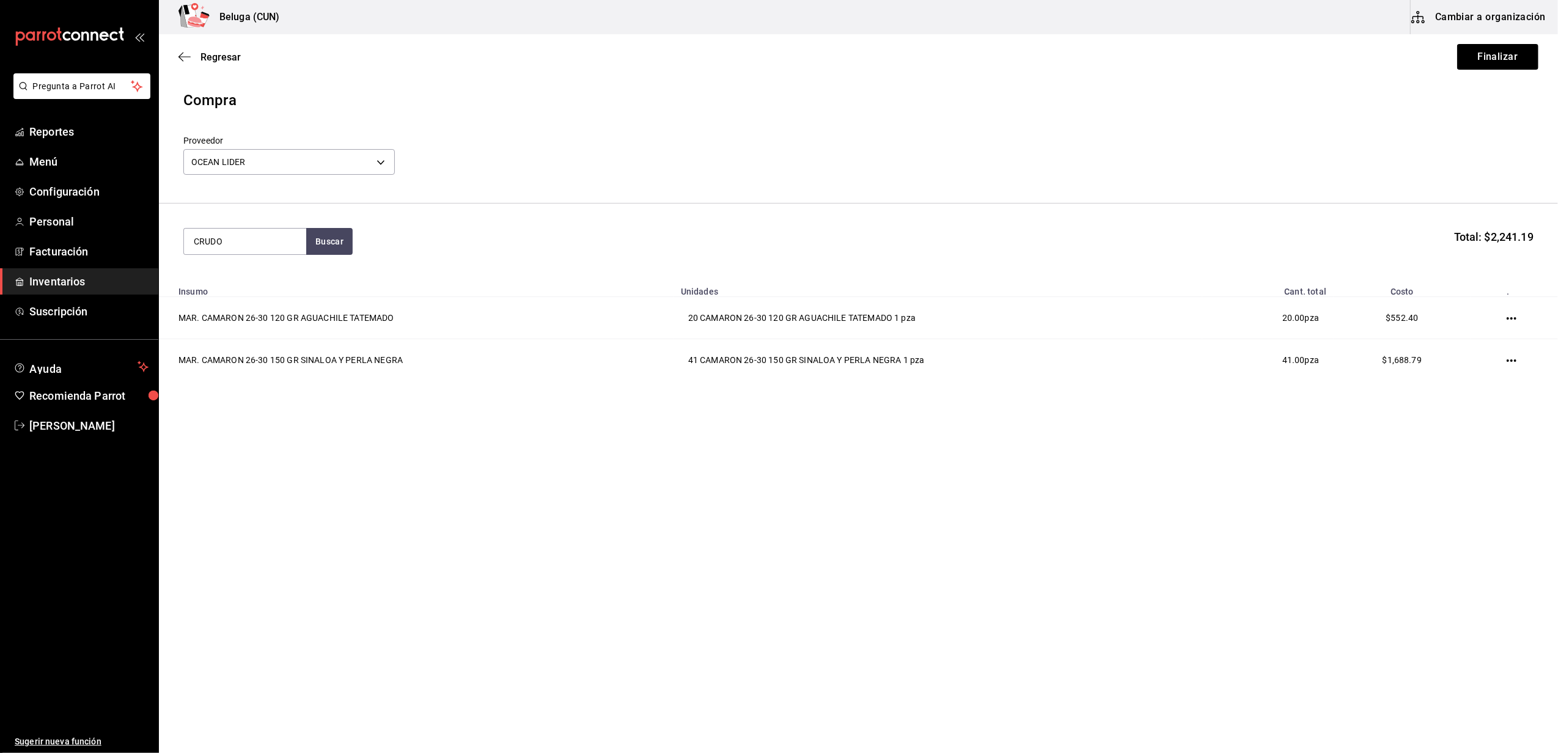
type input "CRUDO"
click at [252, 297] on div "MAR. CAMARON 26-30 CRUDO BELUGA" at bounding box center [245, 284] width 103 height 29
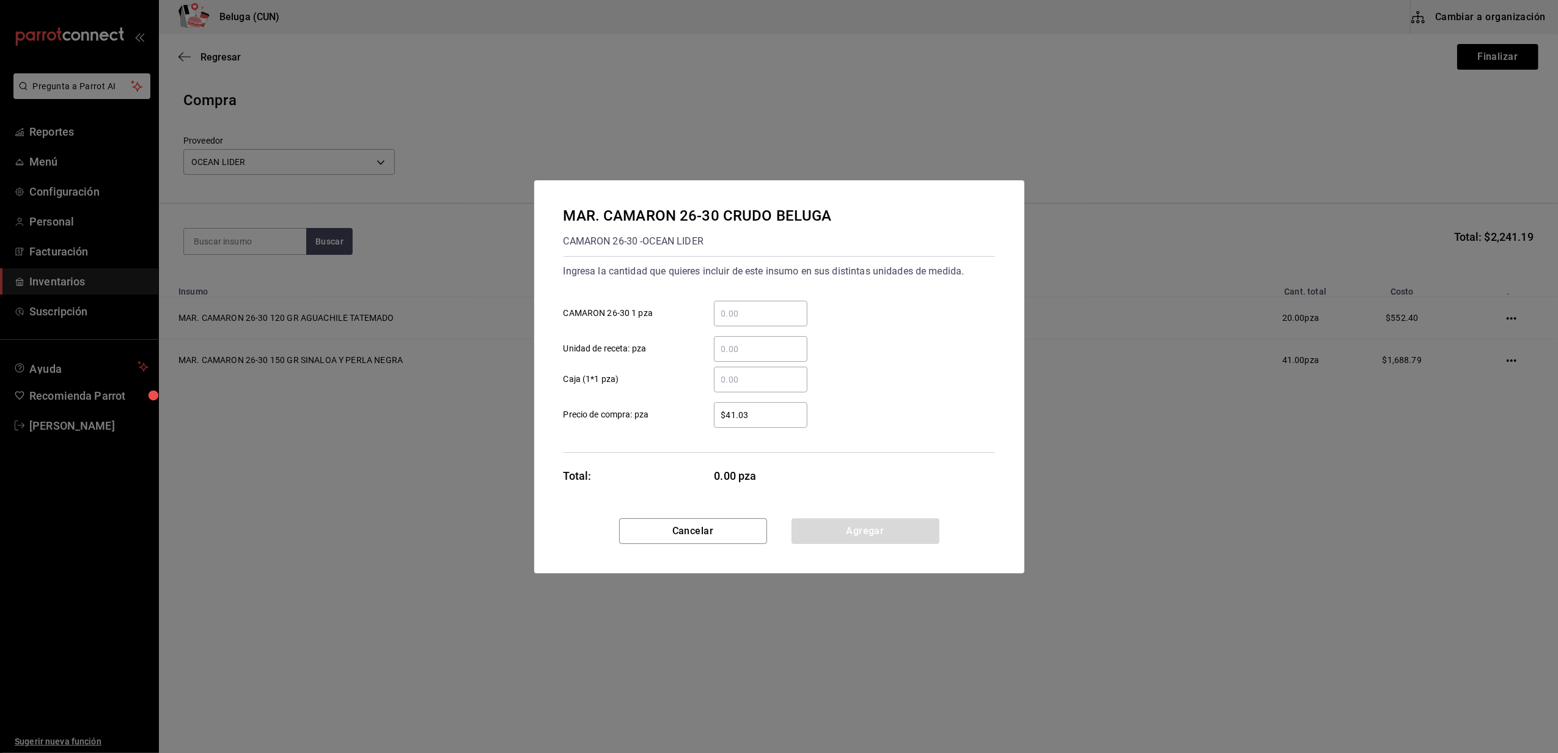
click at [773, 314] on input "​ CAMARON 26-30 1 pza" at bounding box center [761, 313] width 94 height 15
type input "41"
drag, startPoint x: 680, startPoint y: 367, endPoint x: 736, endPoint y: 397, distance: 63.7
click at [681, 367] on label "​ Caja (1*1 pza)" at bounding box center [686, 380] width 244 height 26
click at [714, 372] on input "​ Caja (1*1 pza)" at bounding box center [761, 379] width 94 height 15
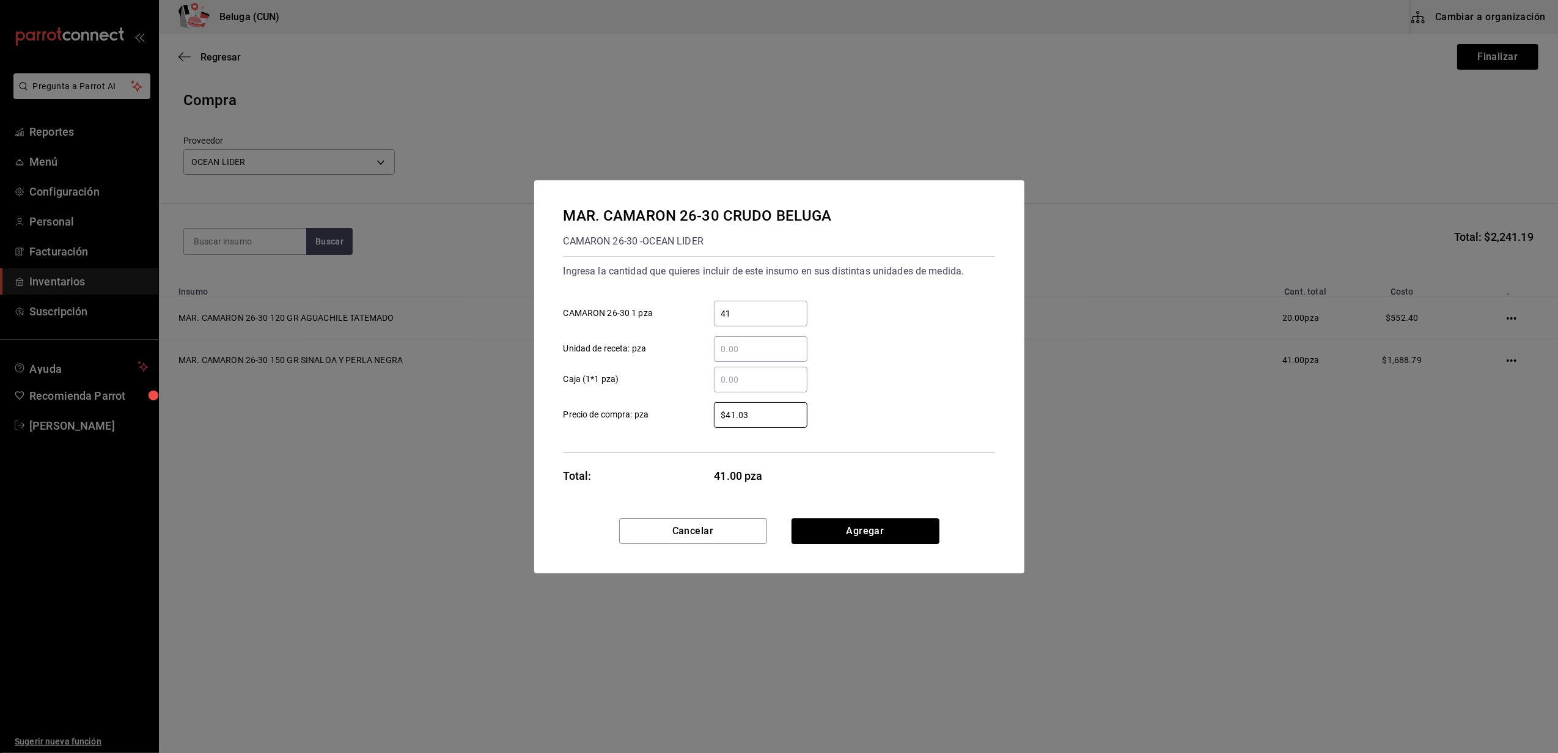
drag, startPoint x: 762, startPoint y: 407, endPoint x: 687, endPoint y: 426, distance: 76.8
click at [696, 428] on div "Ingresa la cantidad que quieres incluir de este insumo en sus distintas unidade…" at bounding box center [780, 354] width 432 height 197
type input "$54.93"
click at [905, 526] on button "Agregar" at bounding box center [866, 531] width 148 height 26
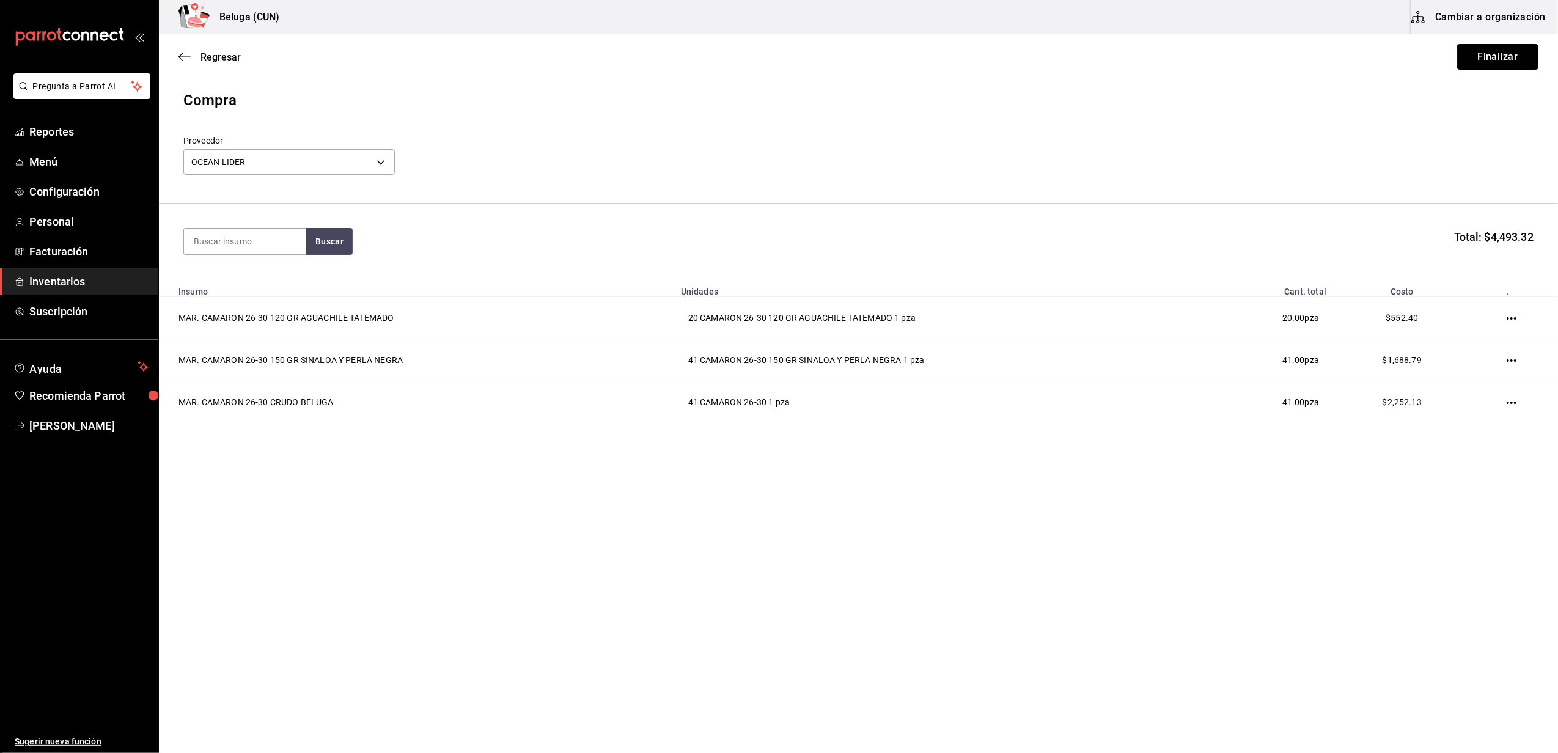
click at [1492, 55] on button "Finalizar" at bounding box center [1498, 57] width 81 height 26
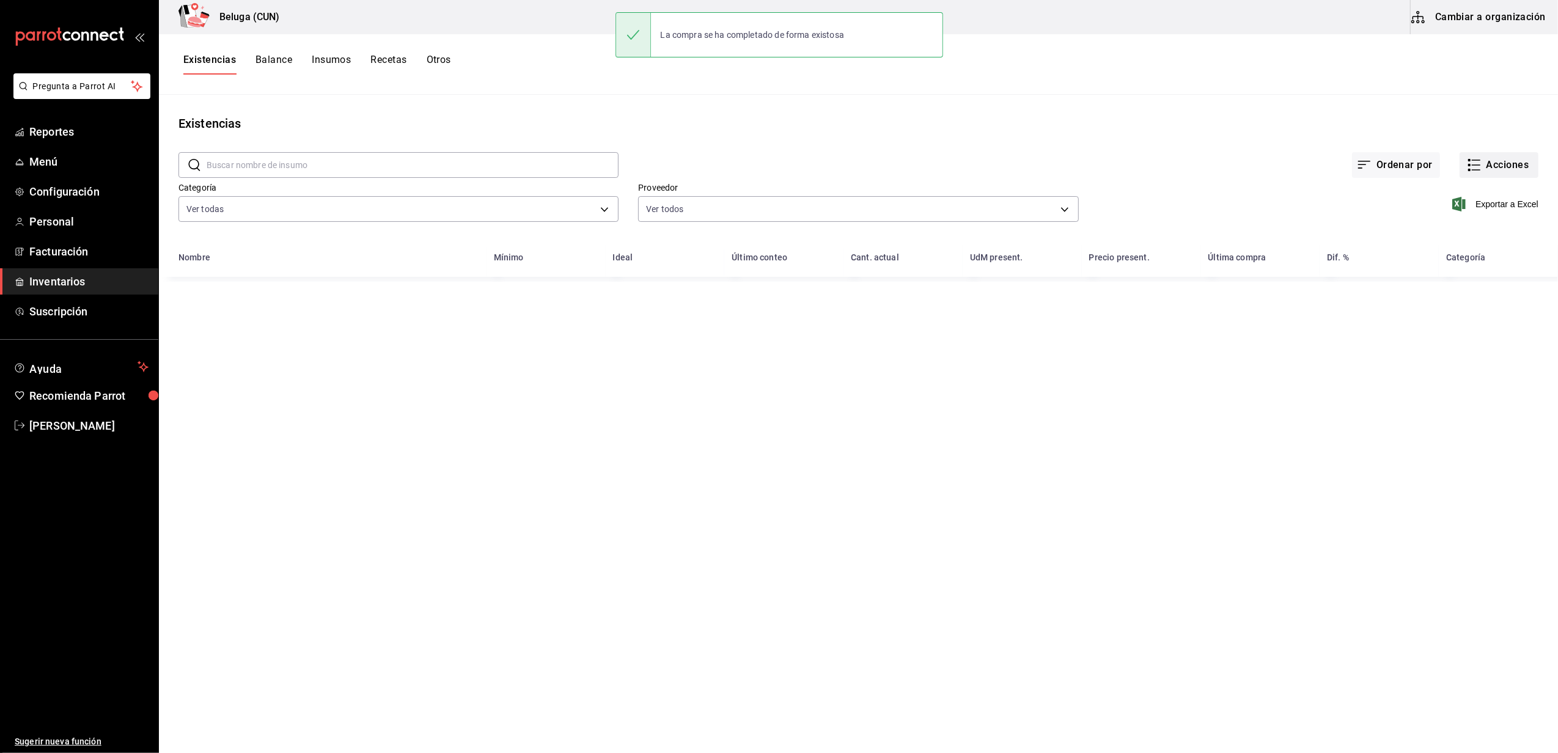
click at [1491, 166] on button "Acciones" at bounding box center [1499, 165] width 79 height 26
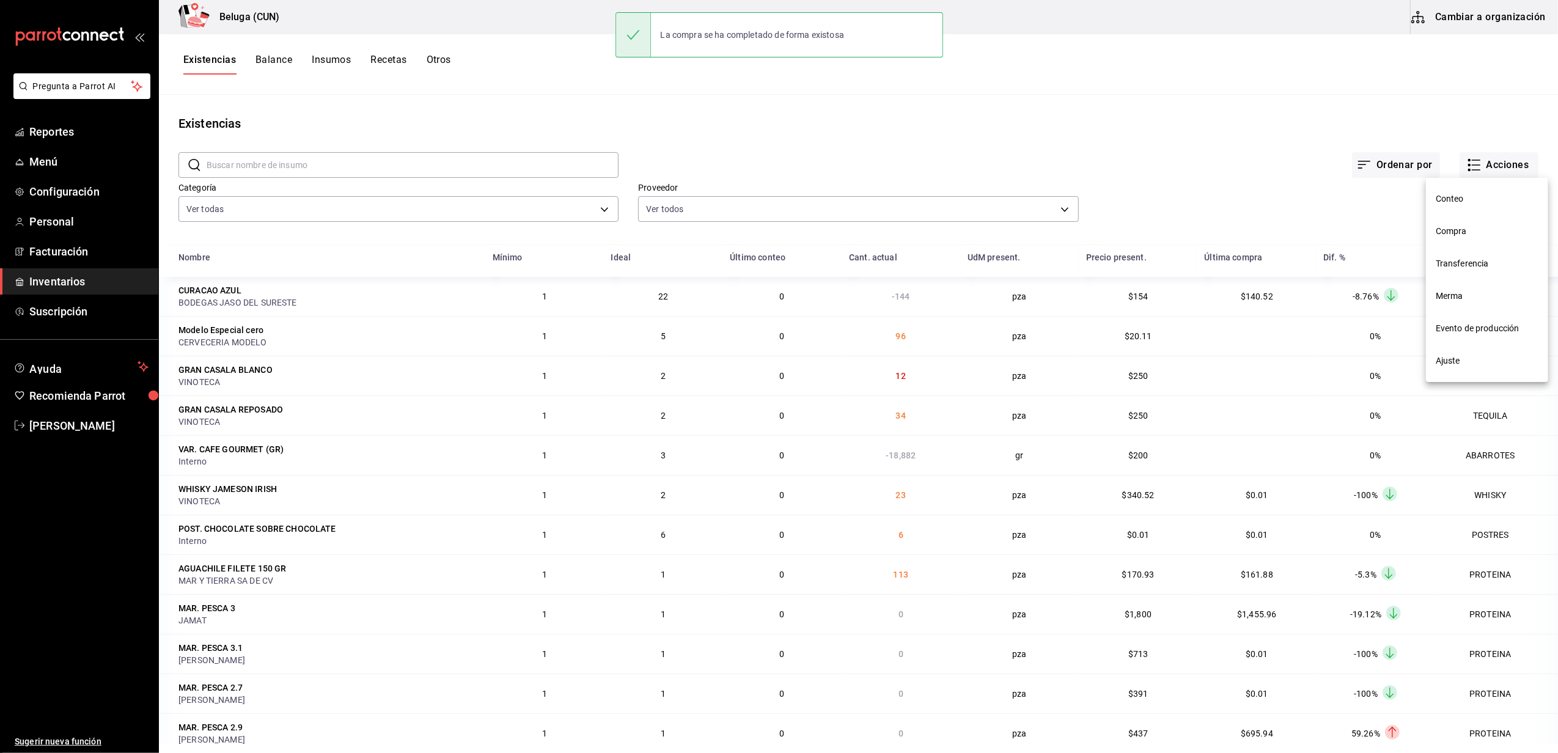
click at [1453, 226] on span "Compra" at bounding box center [1487, 231] width 103 height 13
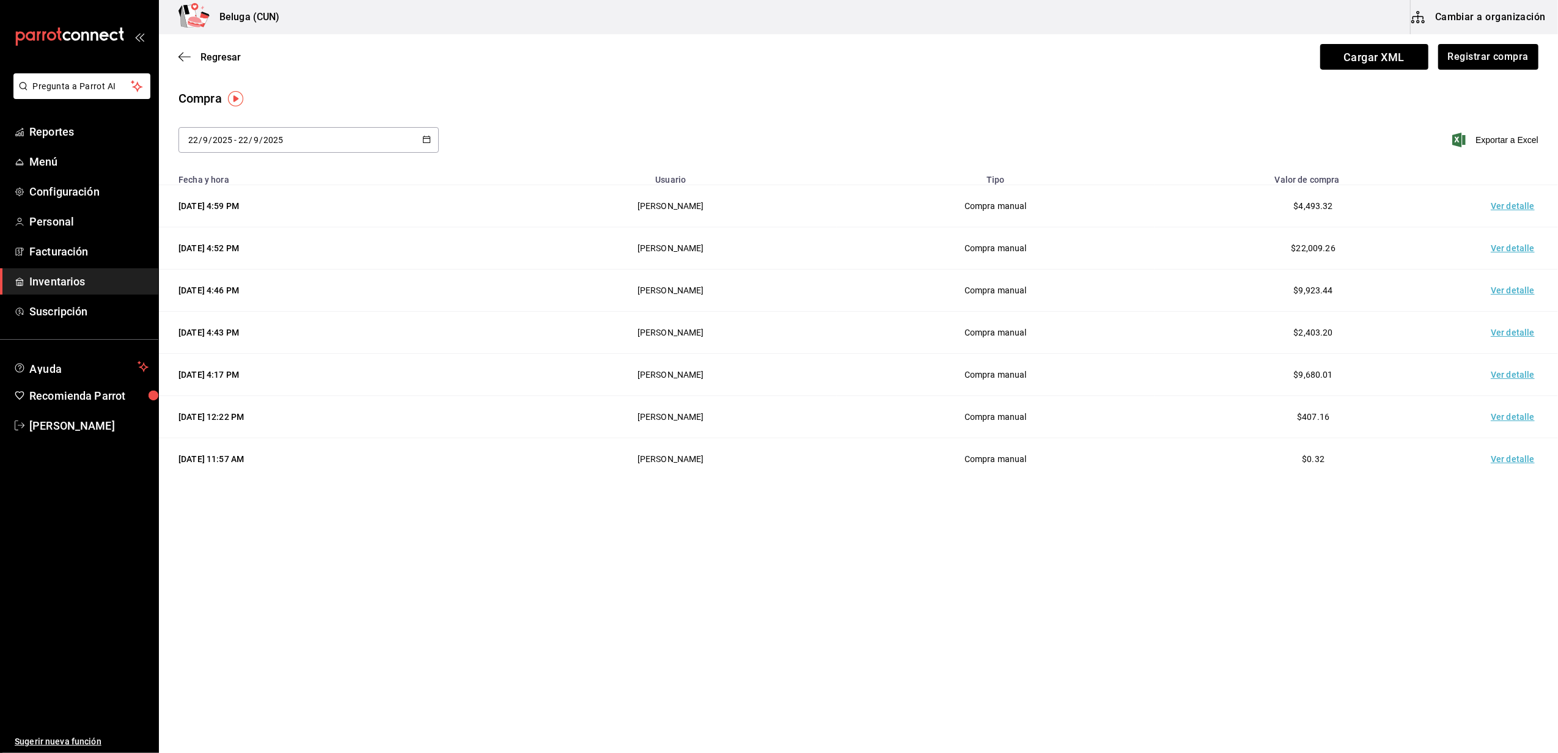
click at [1505, 211] on td "Ver detalle" at bounding box center [1516, 206] width 86 height 42
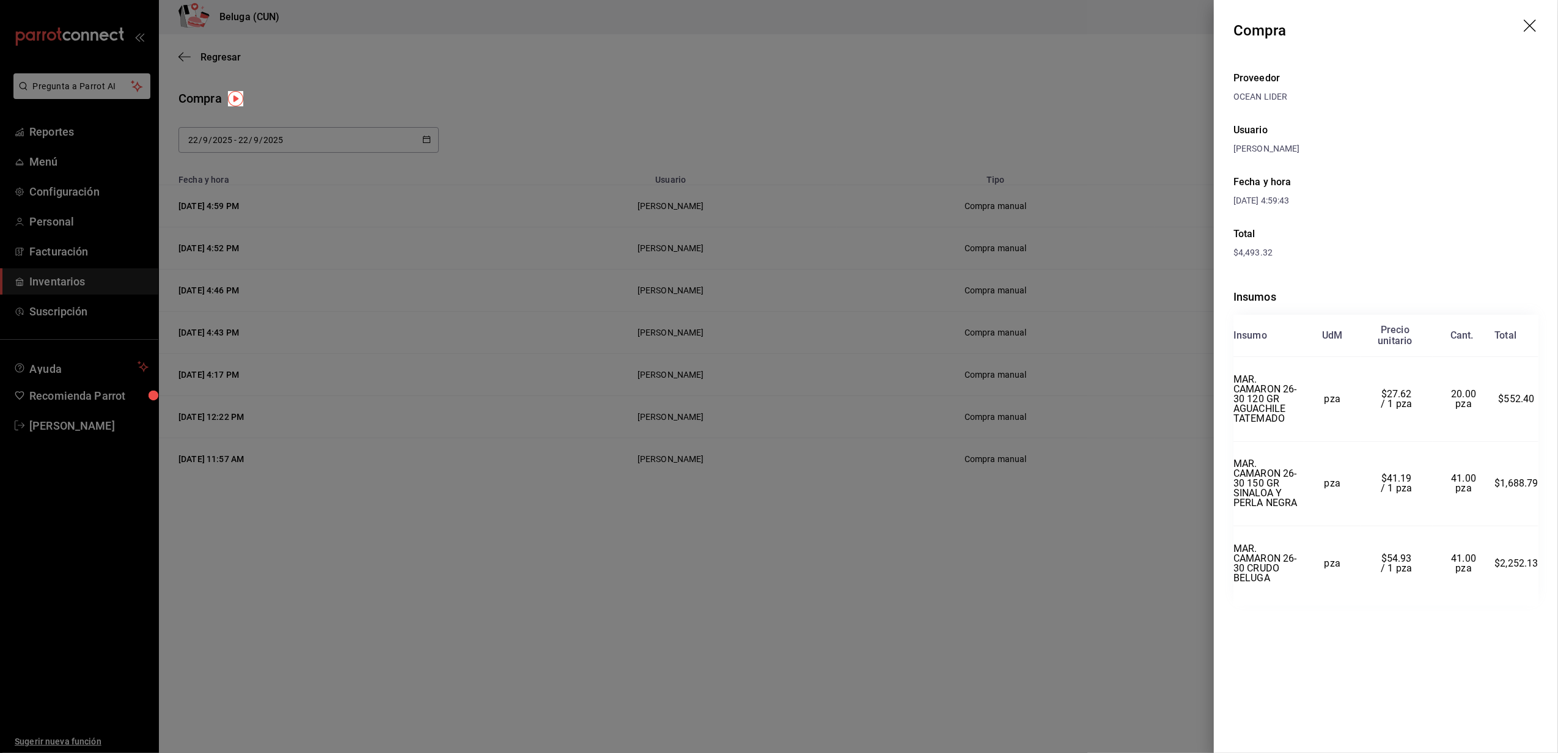
click at [1529, 23] on icon "drag" at bounding box center [1531, 27] width 15 height 15
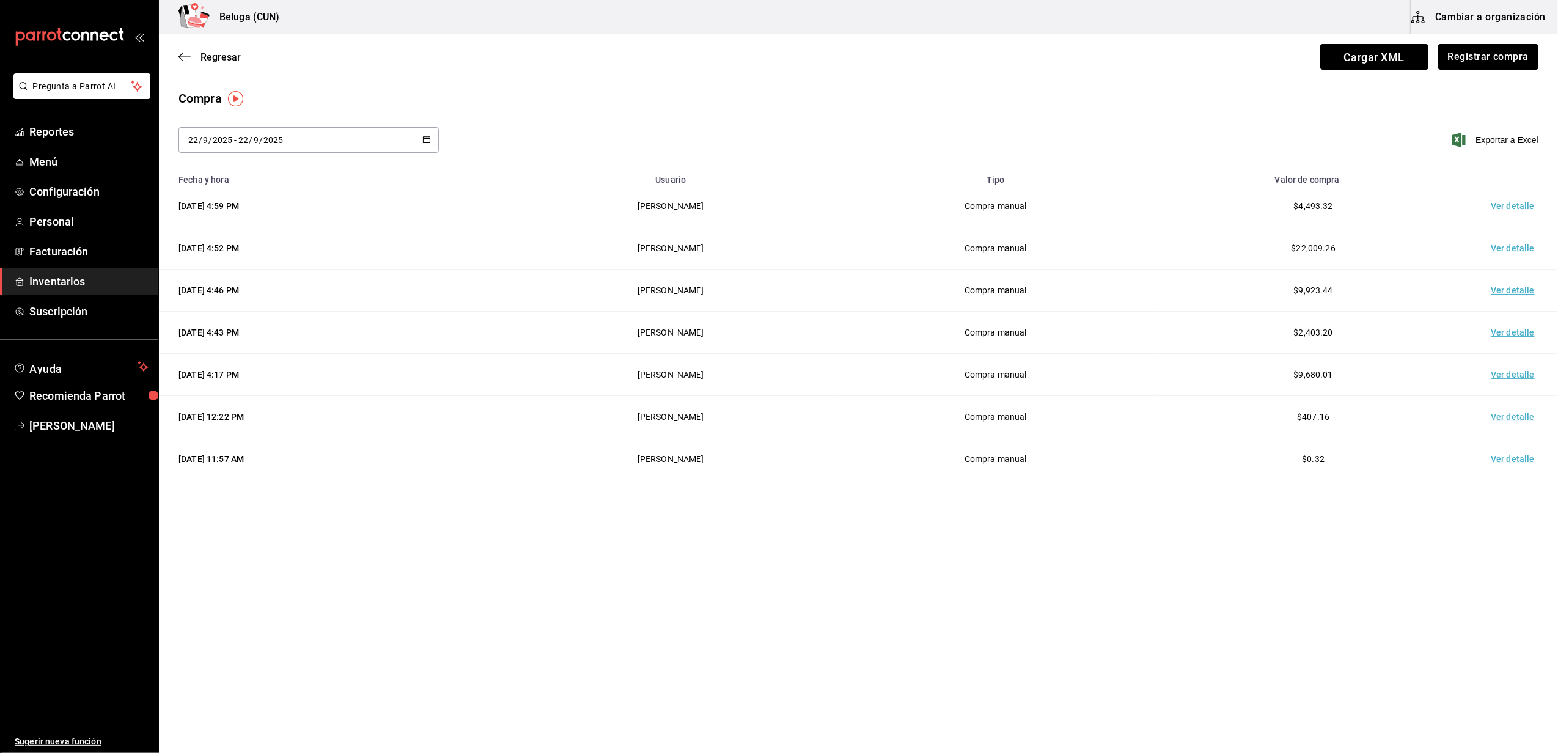
click at [1493, 43] on div "Regresar Cargar XML Registrar compra" at bounding box center [858, 56] width 1399 height 45
click at [1495, 52] on button "Registrar compra" at bounding box center [1487, 57] width 101 height 26
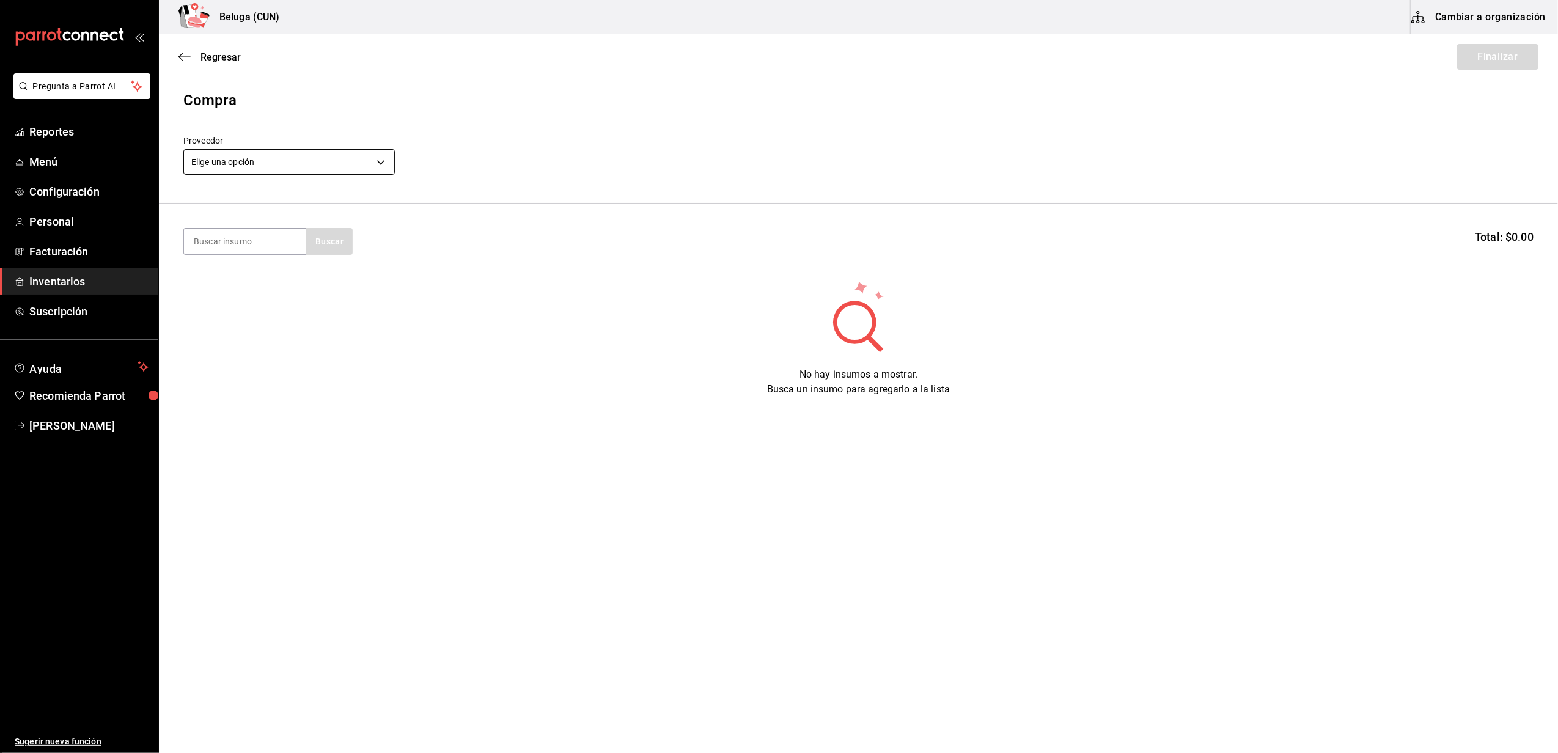
click at [379, 168] on body "Pregunta a Parrot AI Reportes Menú Configuración Personal Facturación Inventari…" at bounding box center [779, 342] width 1558 height 684
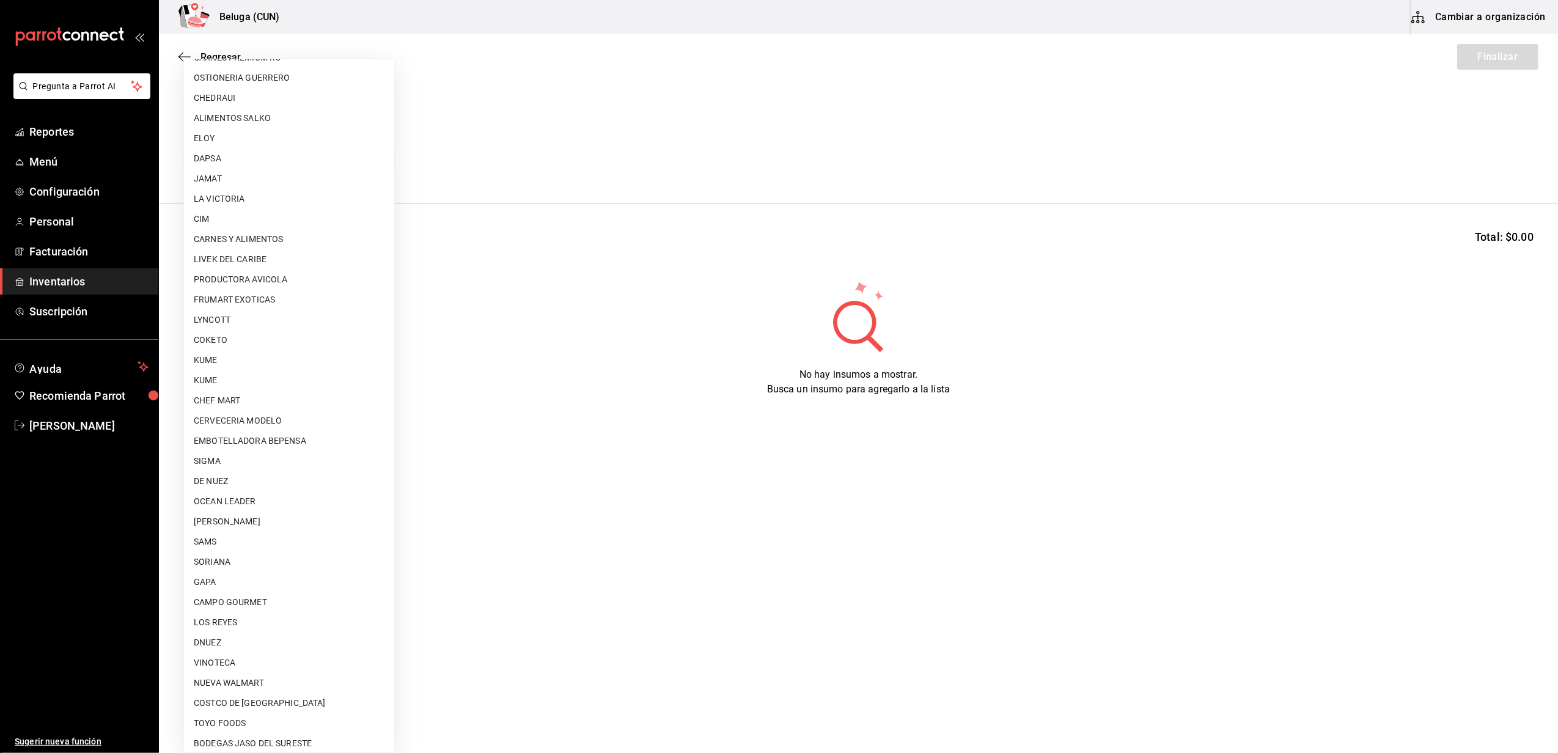
scroll to position [407, 0]
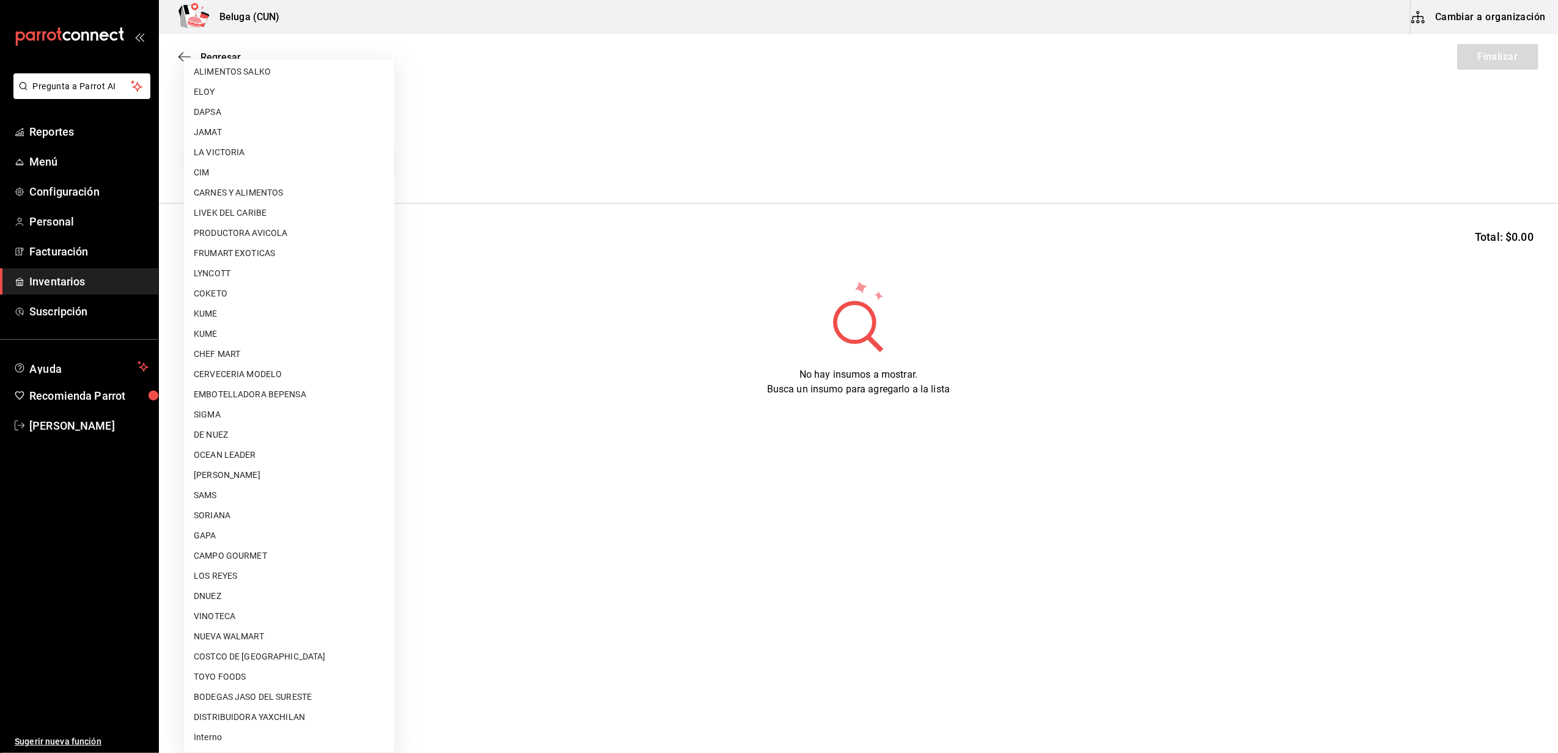
click at [221, 734] on li "Interno" at bounding box center [289, 738] width 210 height 20
type input "cf097a6b-1652-49c1-8634-faa24daf0fdd"
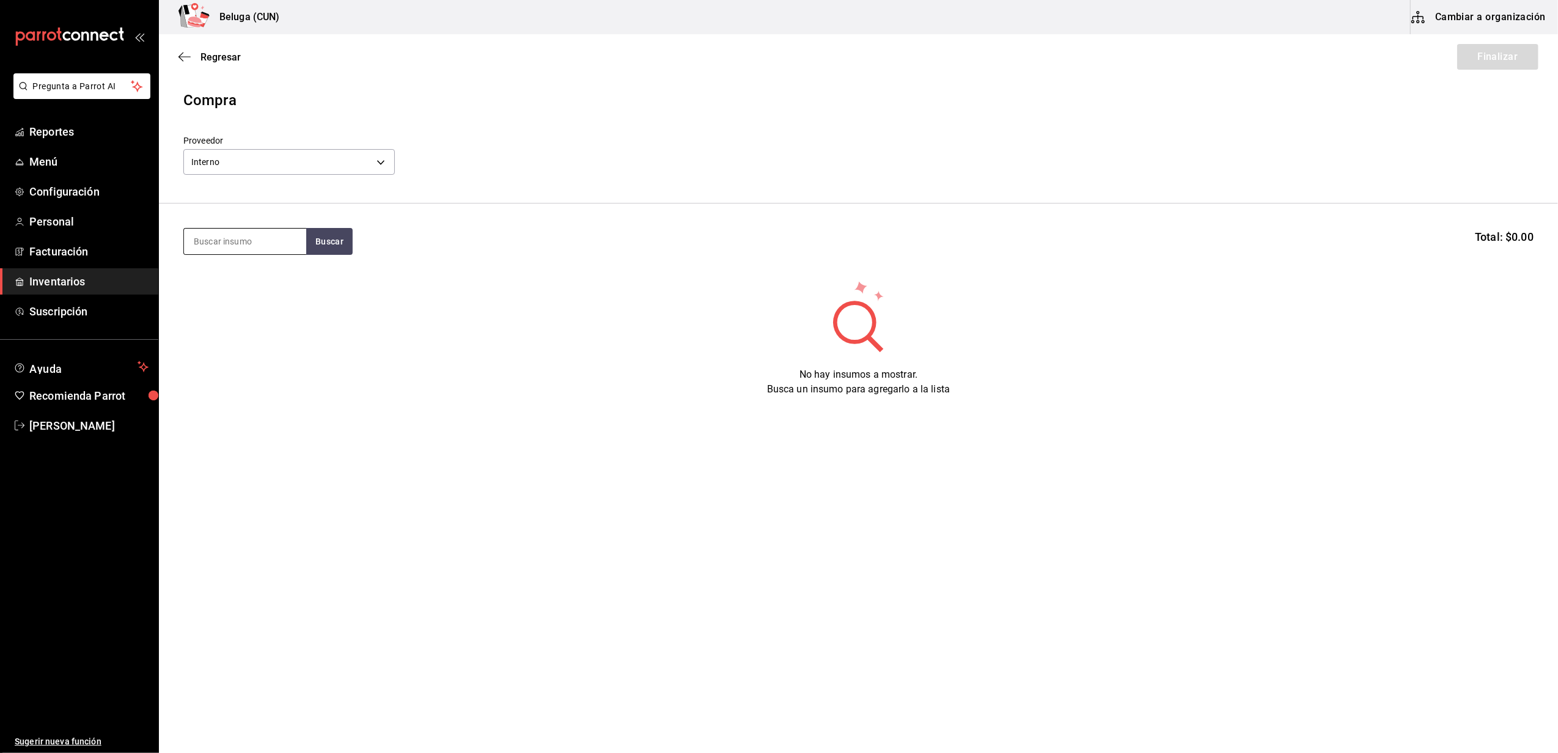
click at [249, 251] on input at bounding box center [245, 242] width 122 height 26
type input "GOBER"
click at [262, 301] on div "TACO GOBERNADOR Presentación - Interno" at bounding box center [245, 283] width 122 height 47
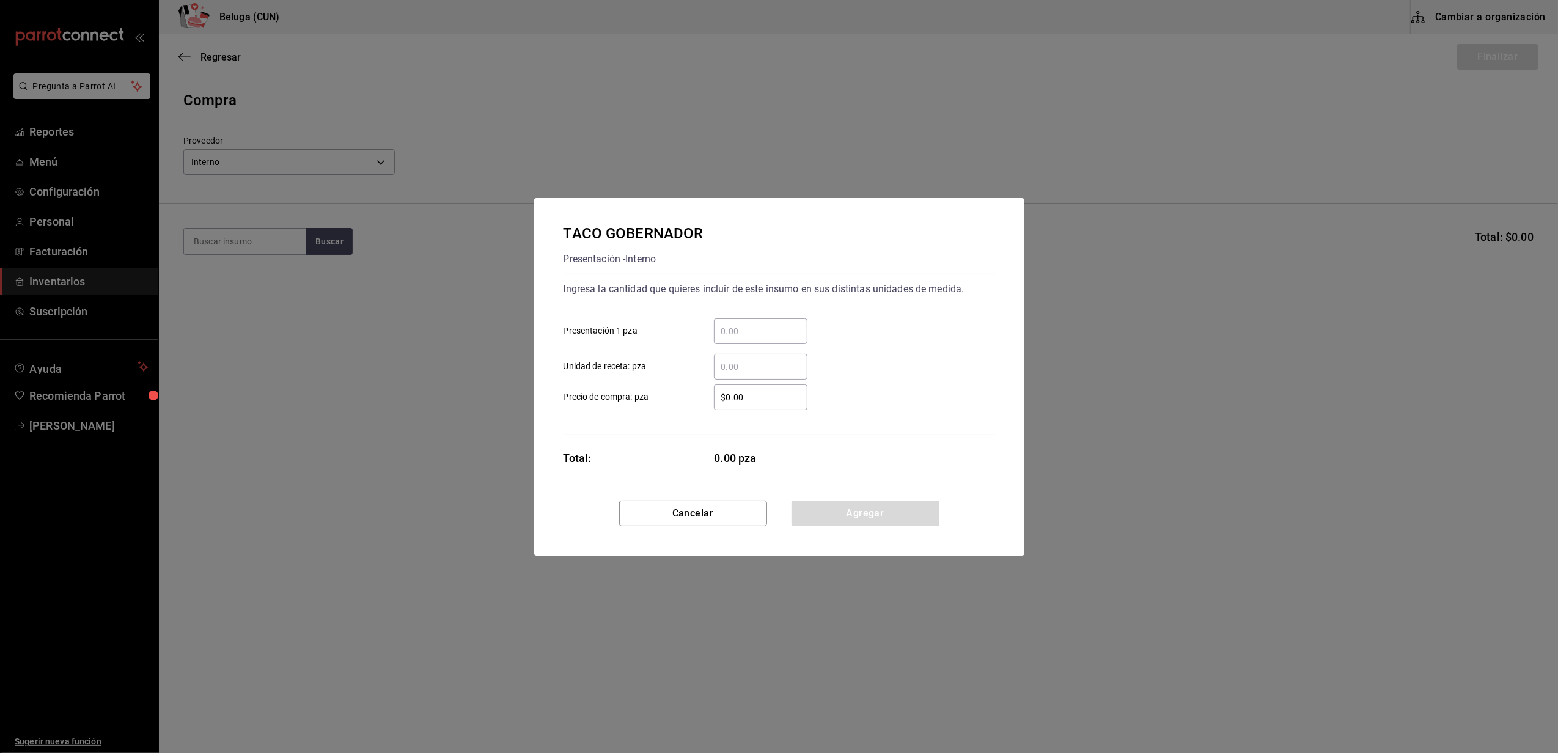
click at [770, 323] on div "​" at bounding box center [761, 332] width 94 height 26
click at [770, 324] on input "​ Presentación 1 pza" at bounding box center [761, 331] width 94 height 15
type input "29"
drag, startPoint x: 761, startPoint y: 404, endPoint x: 665, endPoint y: 380, distance: 99.1
click at [665, 380] on div "$0.00 ​ Precio de compra: pza" at bounding box center [774, 392] width 441 height 35
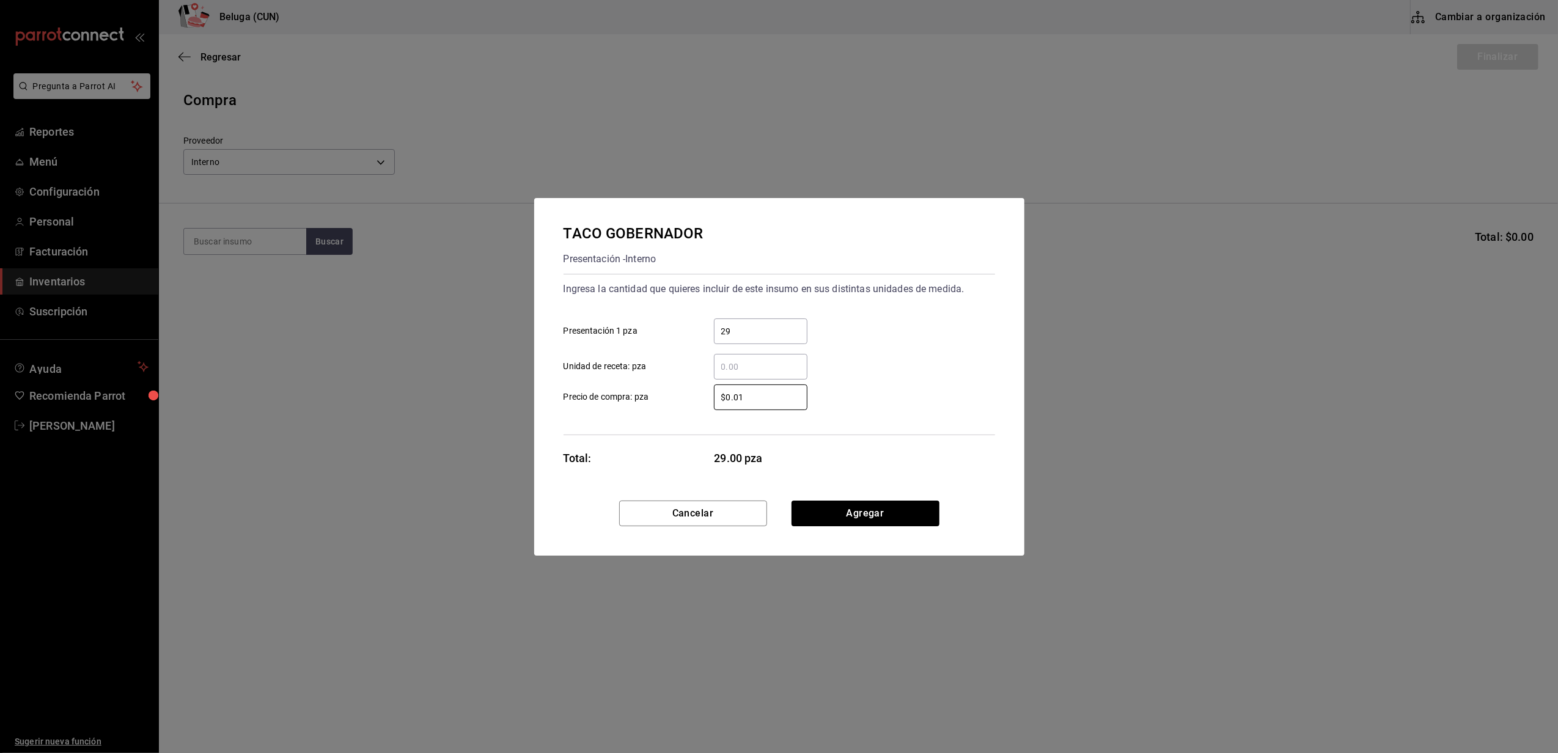
type input "$0.01"
click at [910, 500] on div "TACO GOBERNADOR Presentación - Interno Ingresa la cantidad que quieres incluir …" at bounding box center [779, 349] width 490 height 303
click at [917, 527] on div "Cancelar Agregar" at bounding box center [779, 528] width 490 height 55
click at [920, 509] on button "Agregar" at bounding box center [866, 514] width 148 height 26
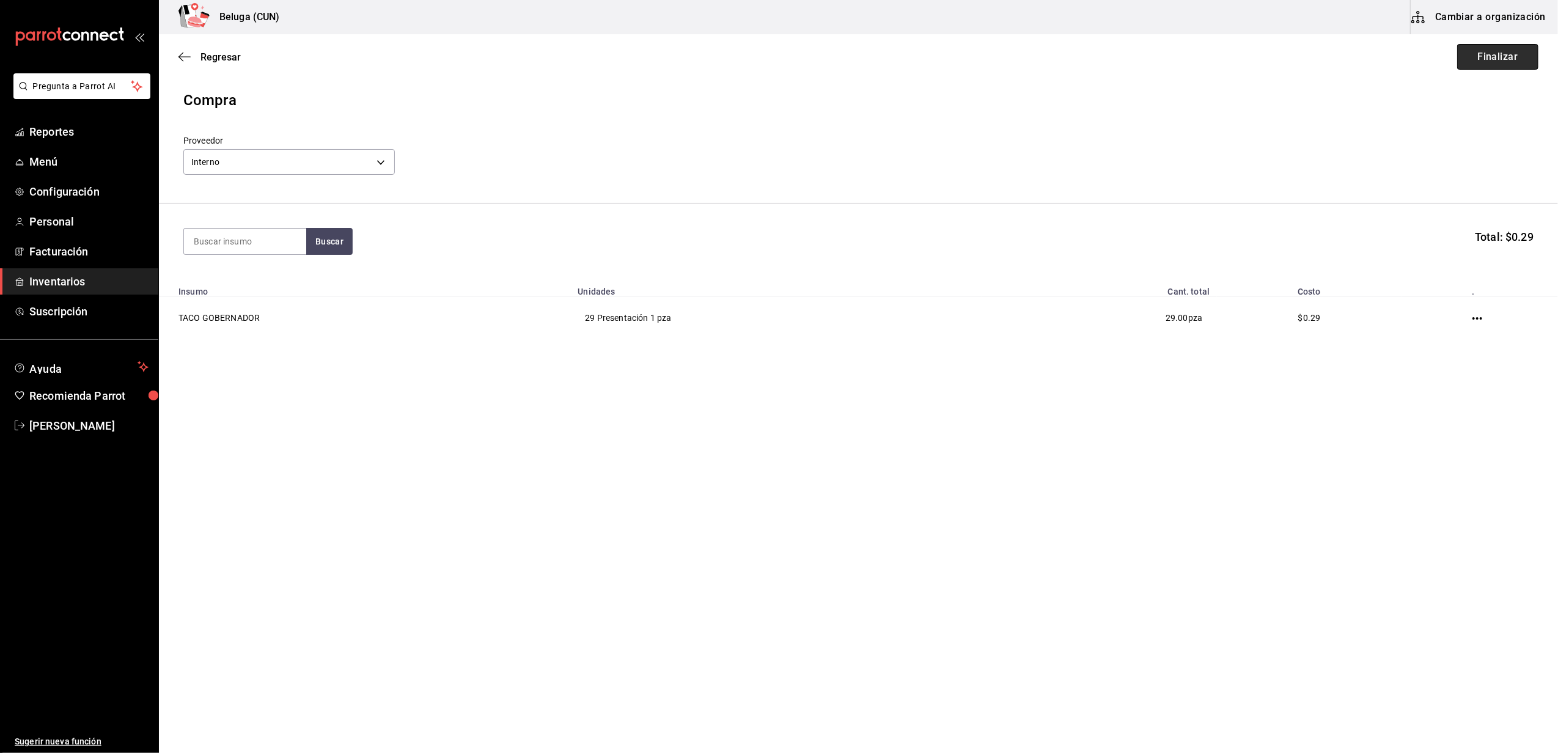
click at [1487, 55] on button "Finalizar" at bounding box center [1498, 57] width 81 height 26
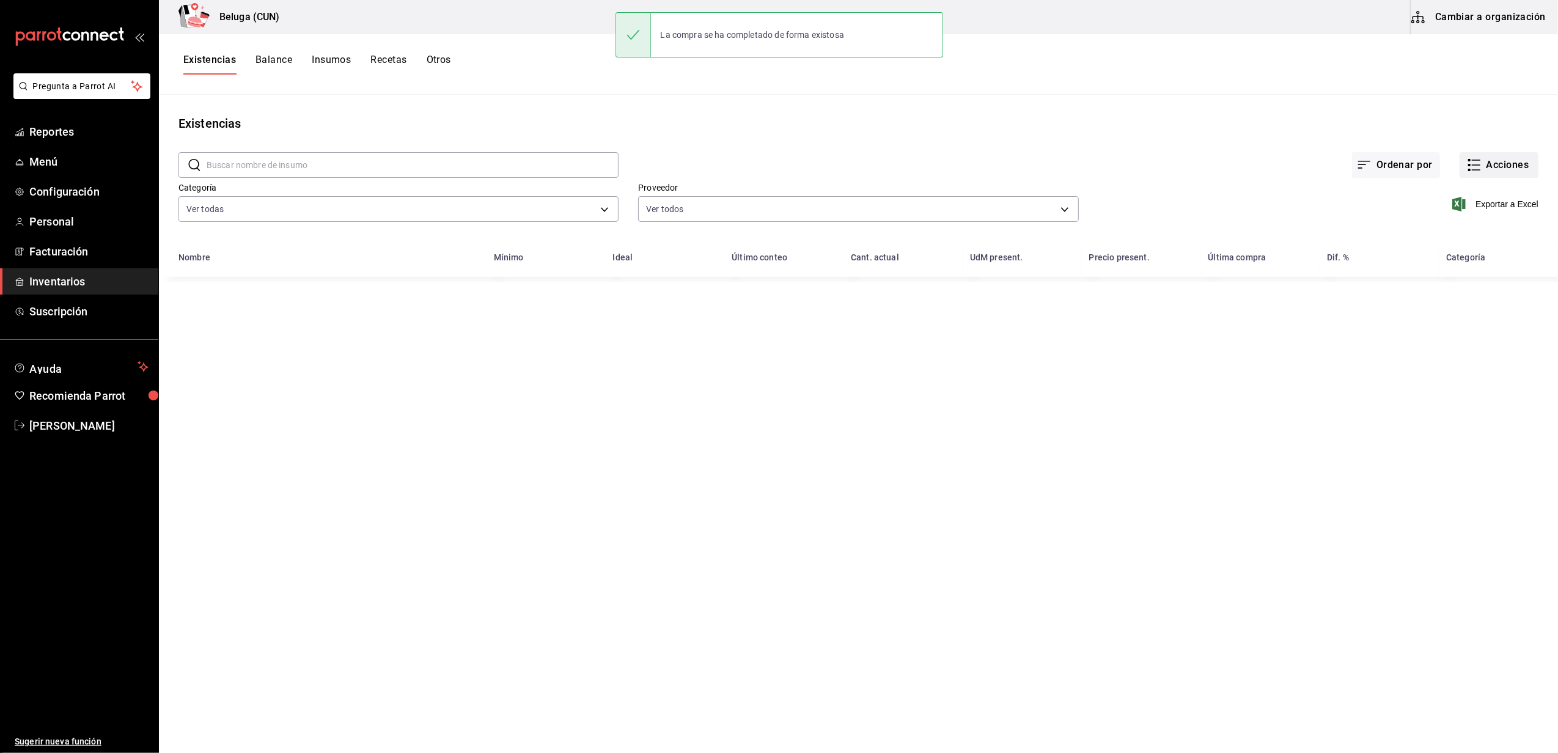
click at [1487, 167] on button "Acciones" at bounding box center [1499, 165] width 79 height 26
click at [1451, 223] on li "Compra" at bounding box center [1487, 231] width 122 height 32
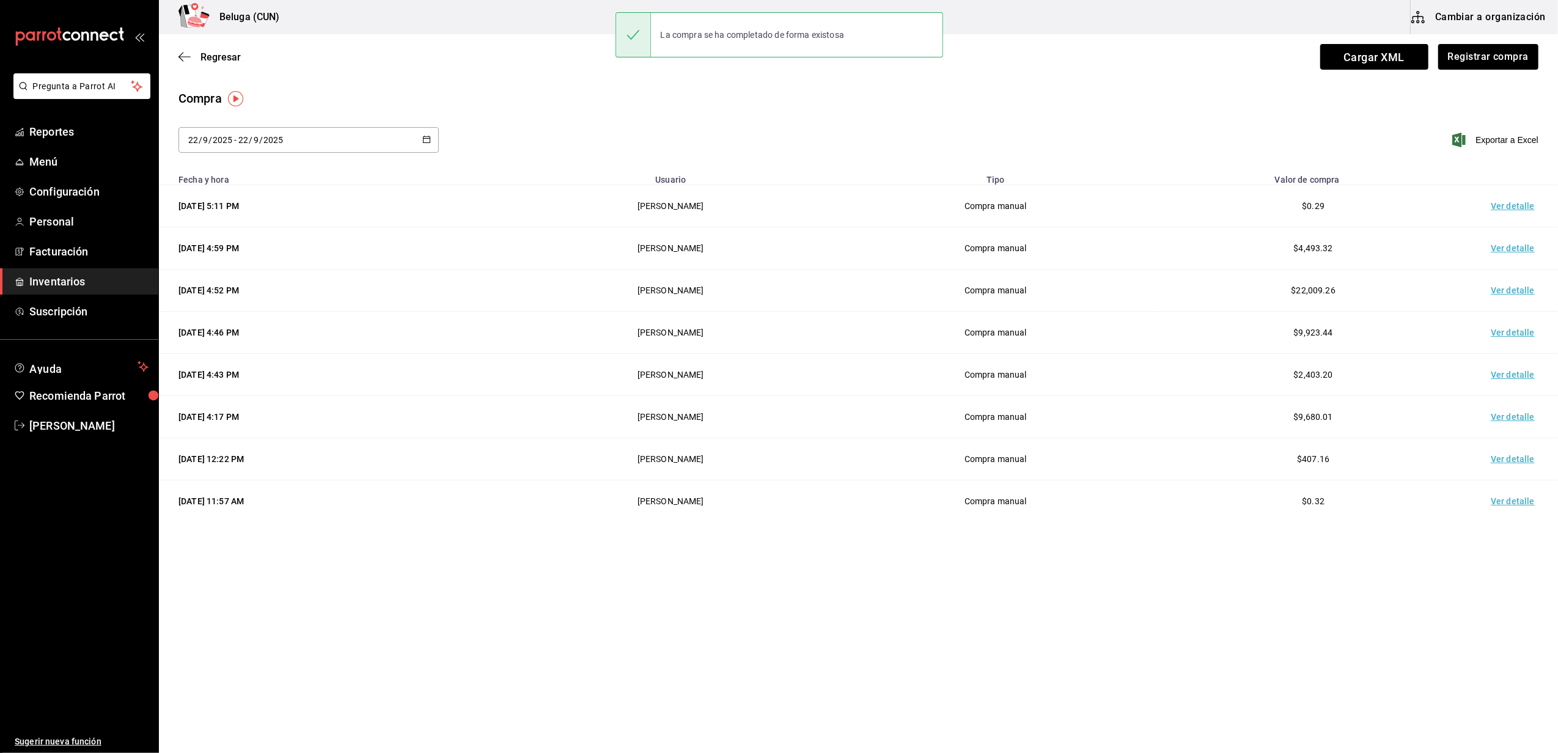
click at [1504, 205] on td "Ver detalle" at bounding box center [1516, 206] width 86 height 42
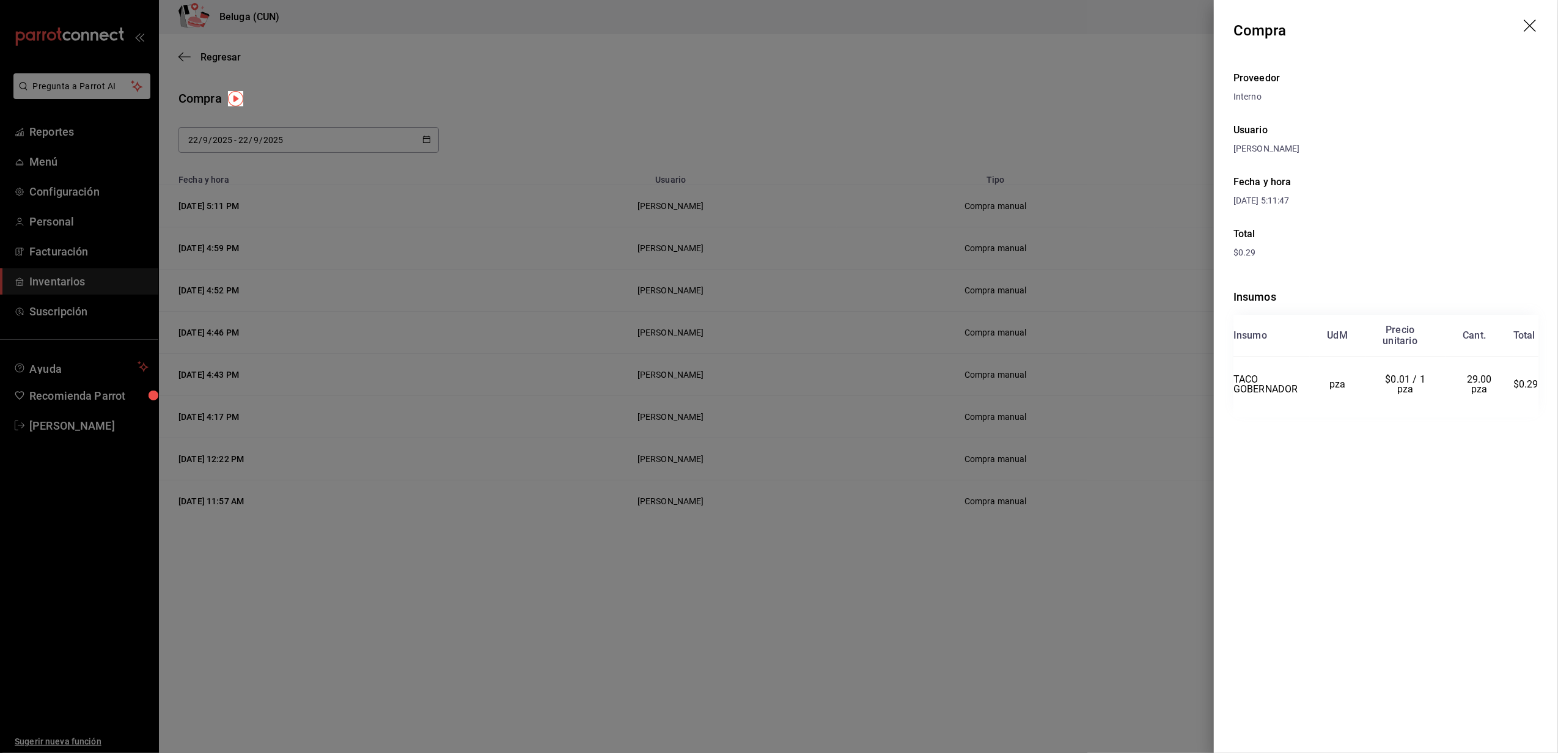
click at [1534, 25] on icon "drag" at bounding box center [1531, 27] width 15 height 15
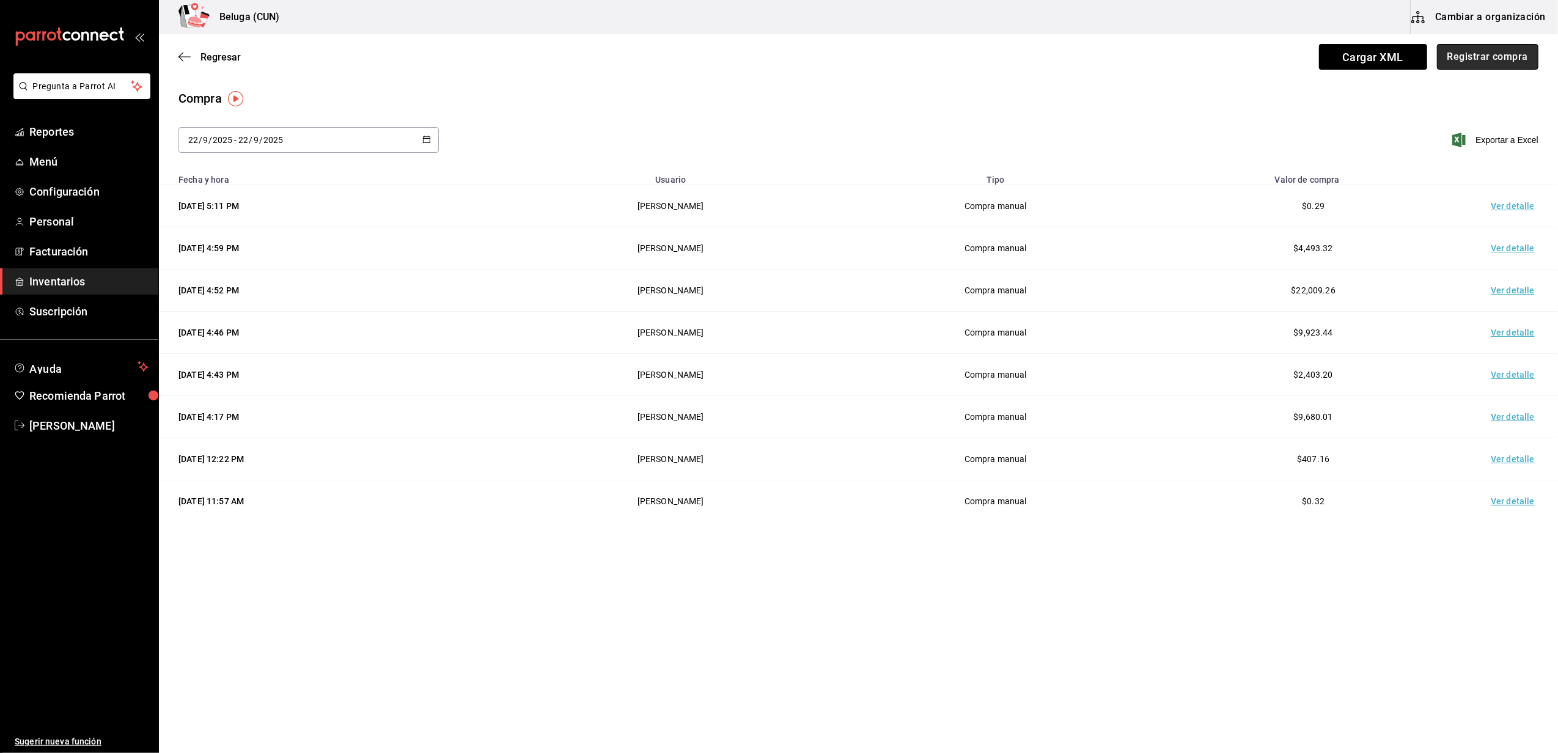
click at [1498, 54] on button "Registrar compra" at bounding box center [1487, 57] width 101 height 26
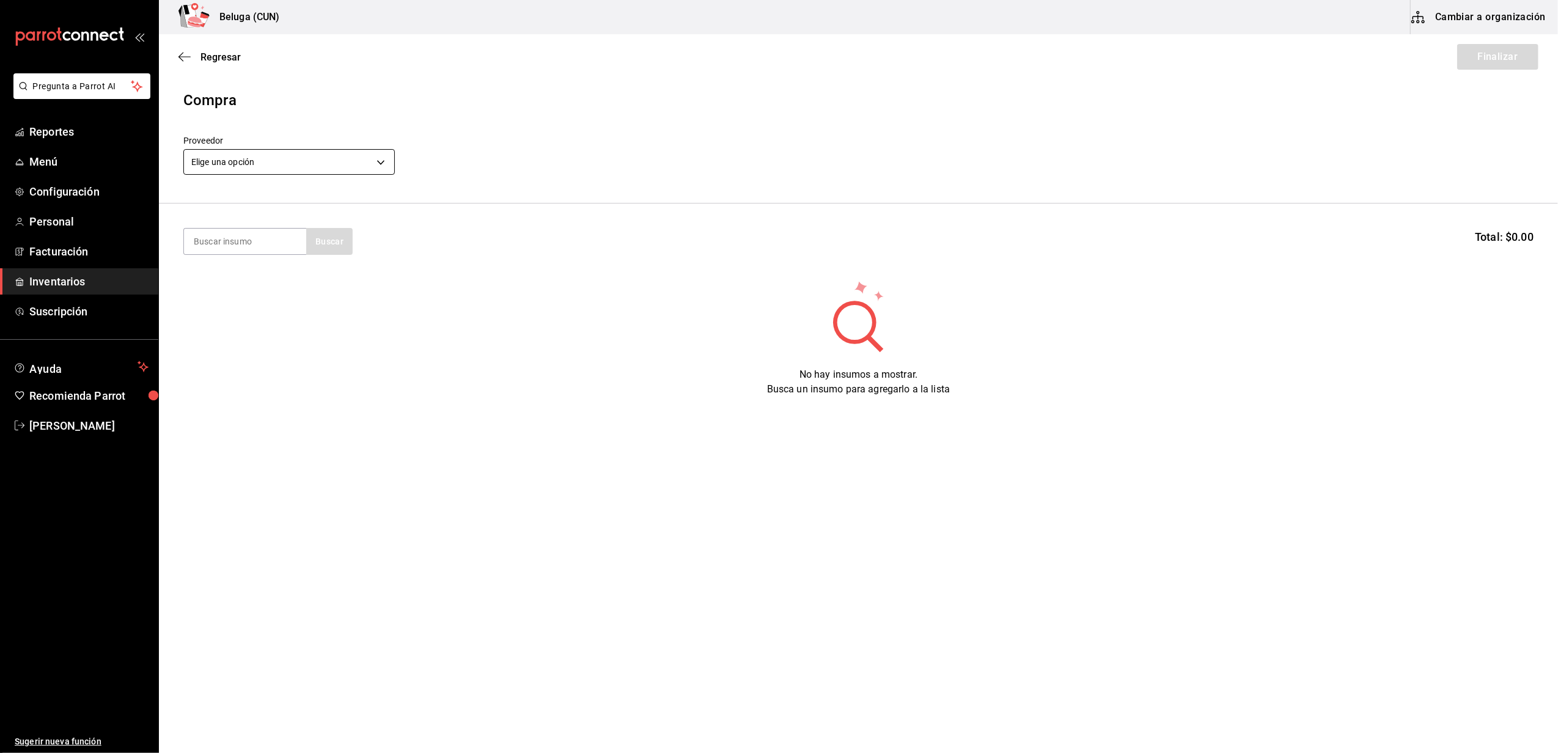
click at [356, 159] on body "Pregunta a Parrot AI Reportes Menú Configuración Personal Facturación Inventari…" at bounding box center [779, 342] width 1558 height 684
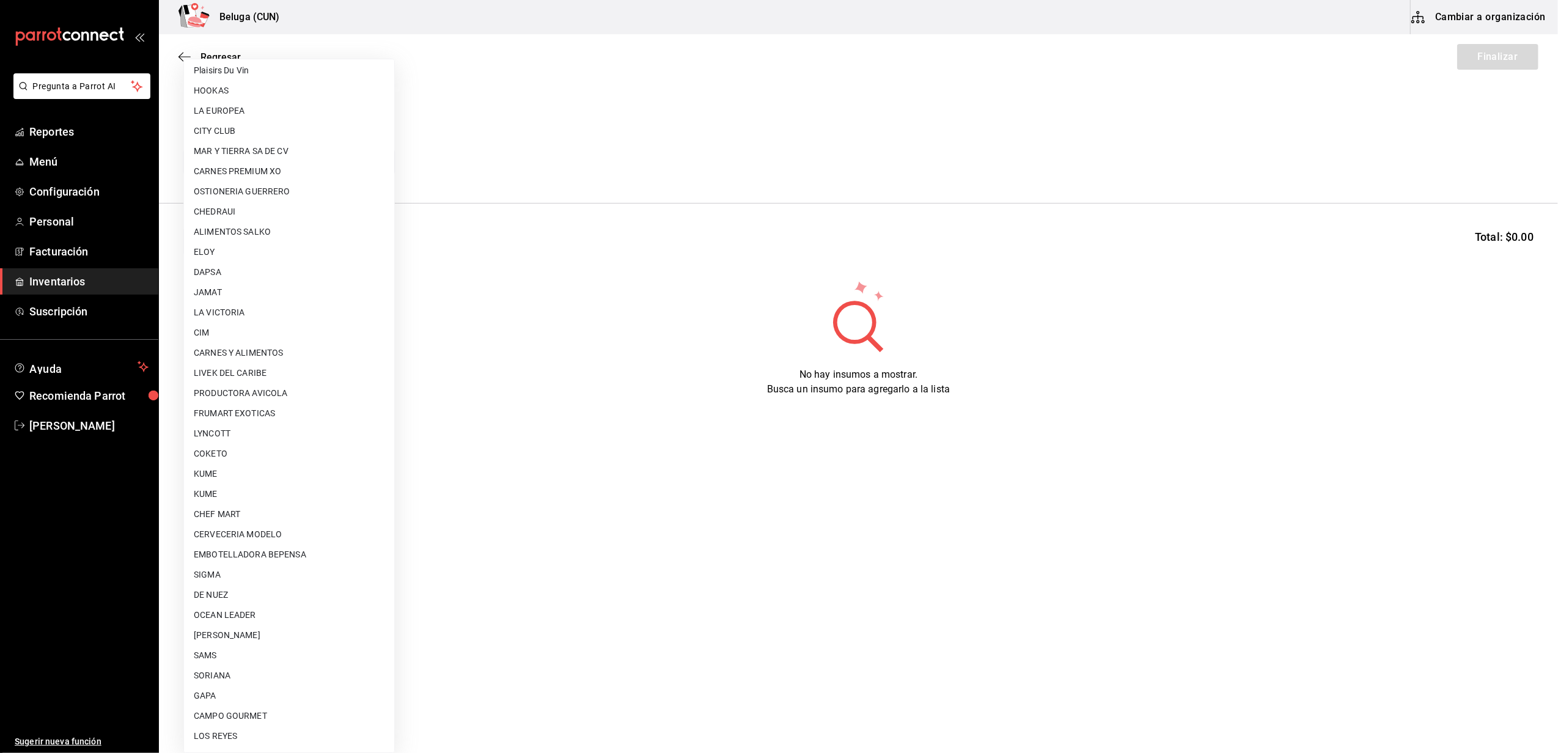
scroll to position [326, 0]
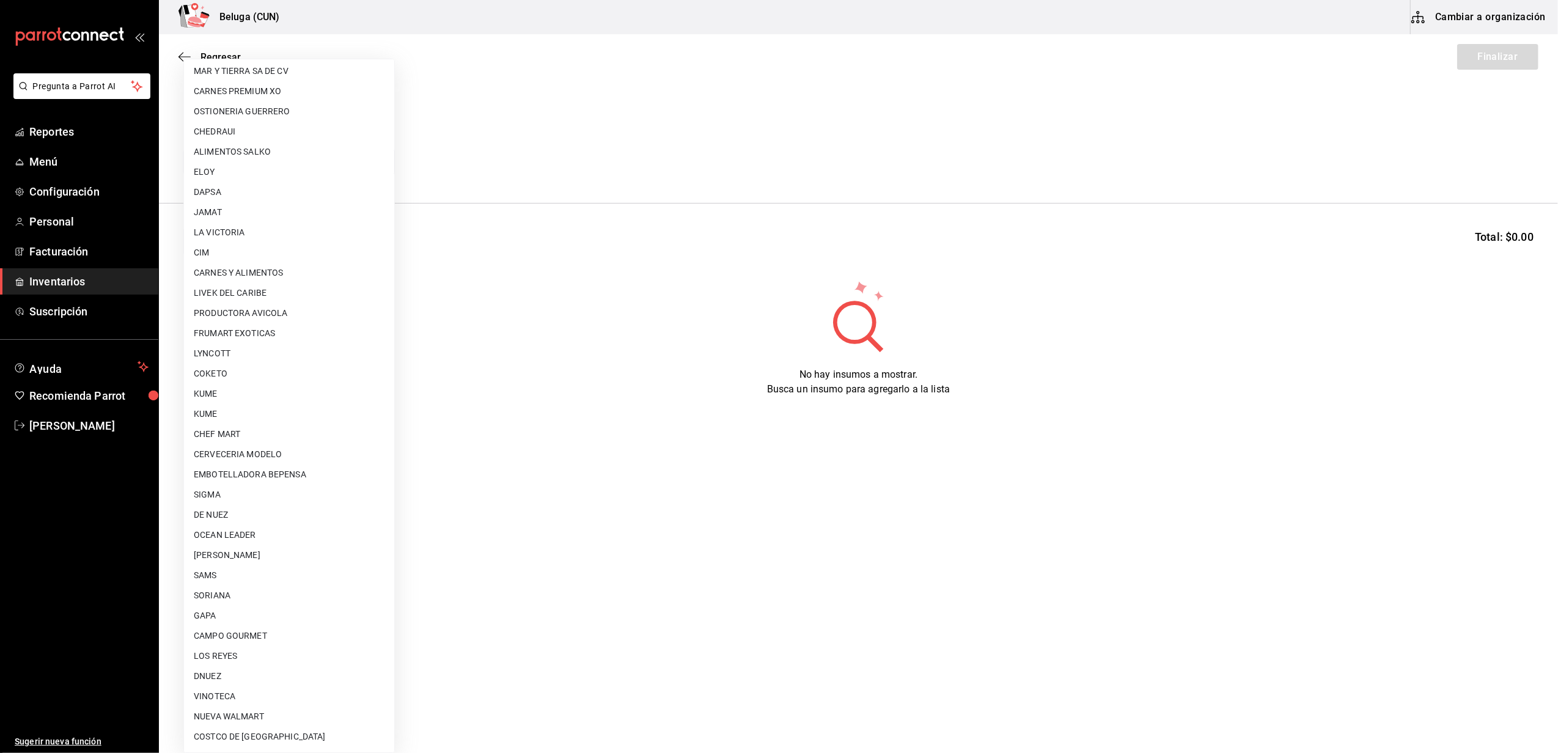
click at [309, 549] on li "[PERSON_NAME]" at bounding box center [289, 555] width 210 height 20
type input "9821293c-29ba-4d10-a09a-e0c8e5fa957a"
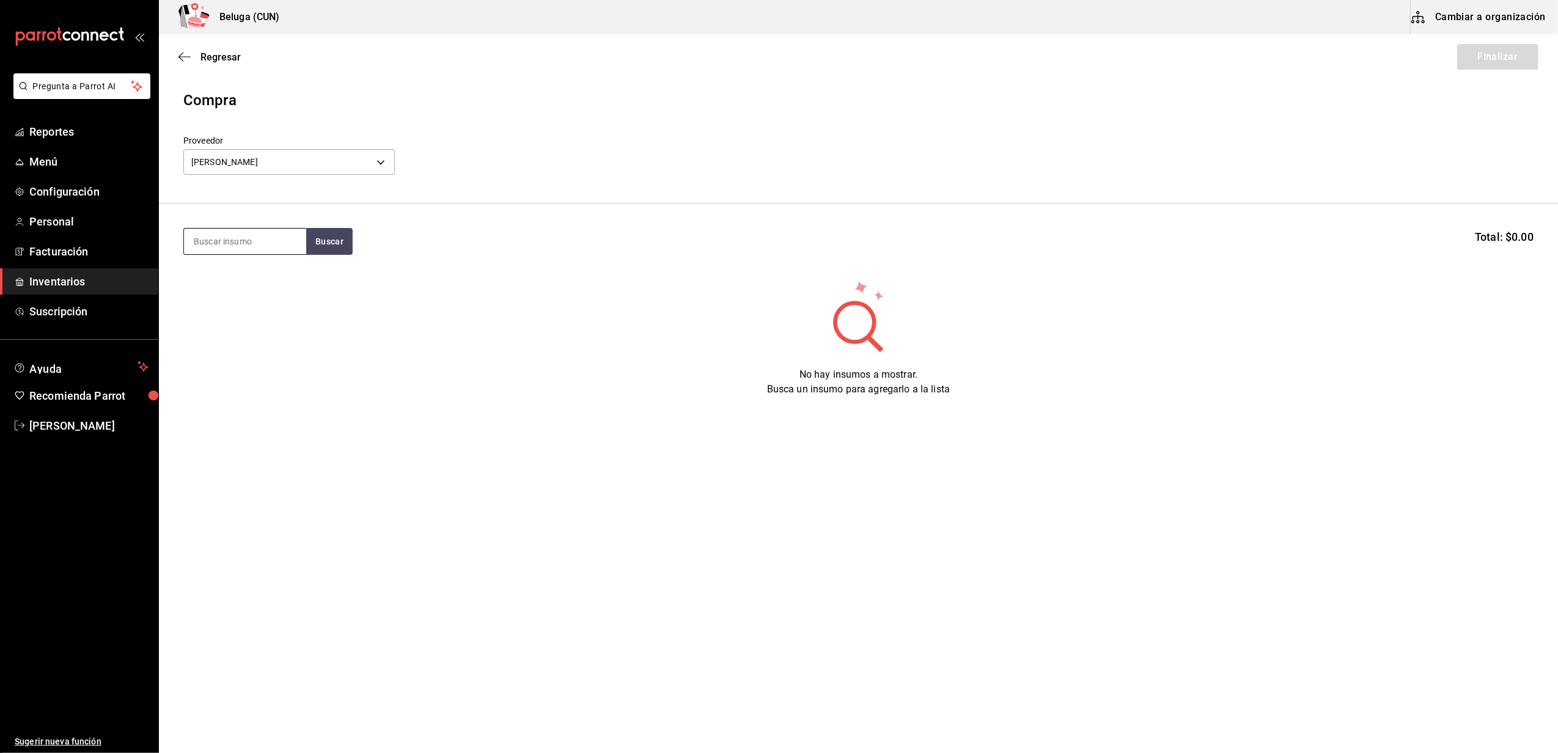
click at [267, 230] on input at bounding box center [245, 242] width 122 height 26
type input "PULPO"
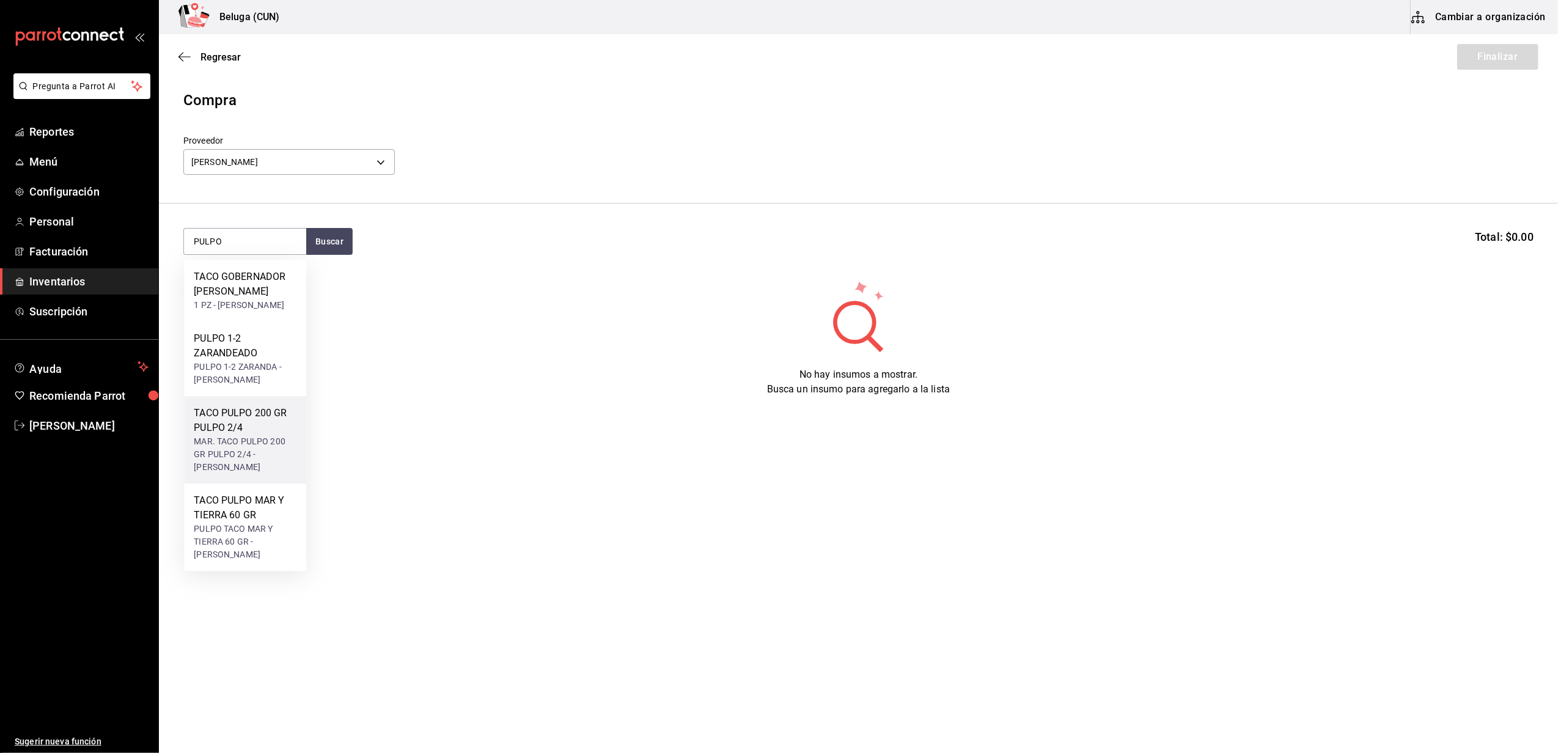
click at [253, 435] on div "TACO PULPO 200 GR PULPO 2/4" at bounding box center [245, 420] width 103 height 29
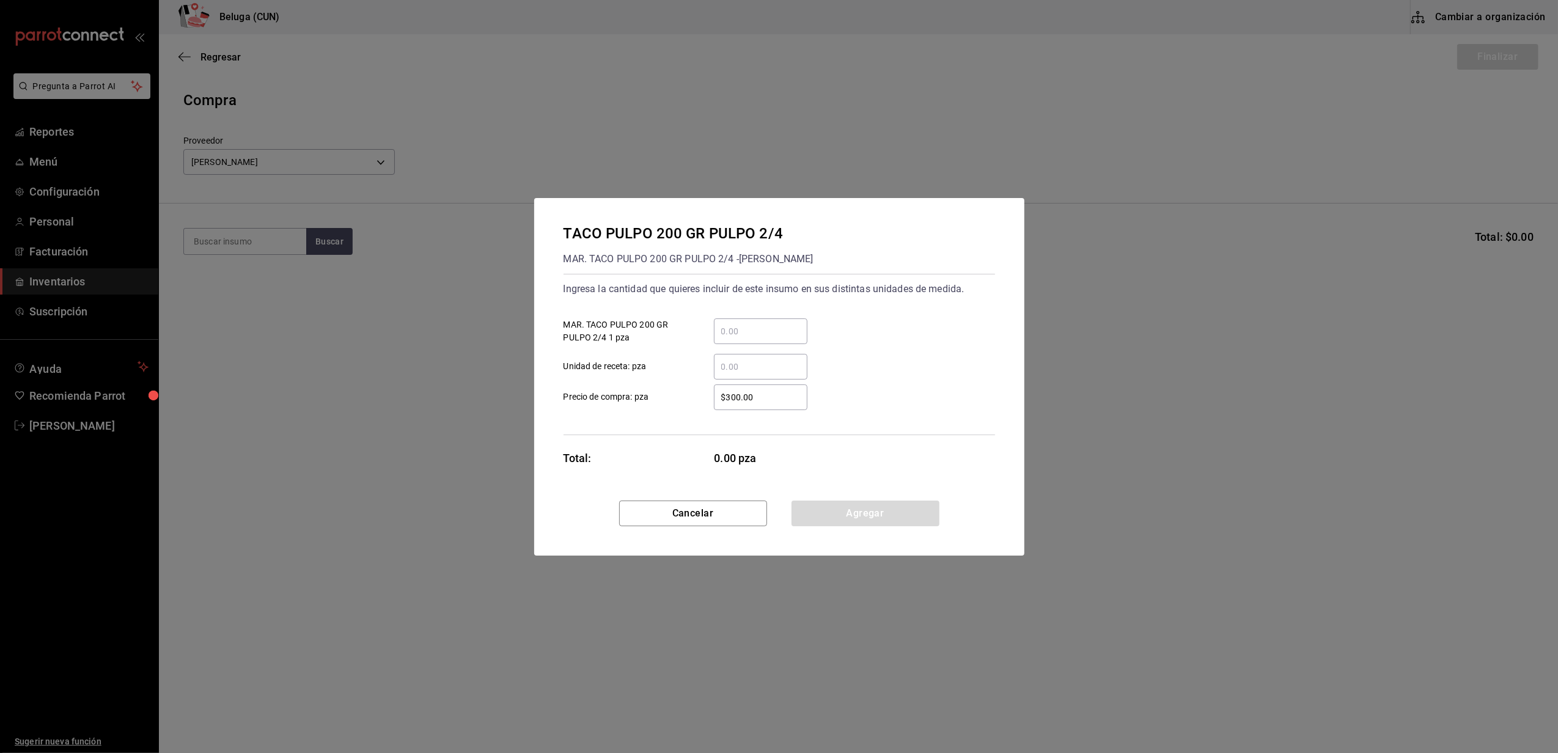
click at [762, 336] on input "​ MAR. TACO PULPO 200 GR PULPO 2/4 1 pza" at bounding box center [761, 331] width 94 height 15
type input "4"
drag, startPoint x: 700, startPoint y: 353, endPoint x: 702, endPoint y: 368, distance: 15.4
click at [698, 353] on div "​ Unidad de receta: pza" at bounding box center [774, 361] width 441 height 35
drag, startPoint x: 763, startPoint y: 396, endPoint x: 652, endPoint y: 396, distance: 111.3
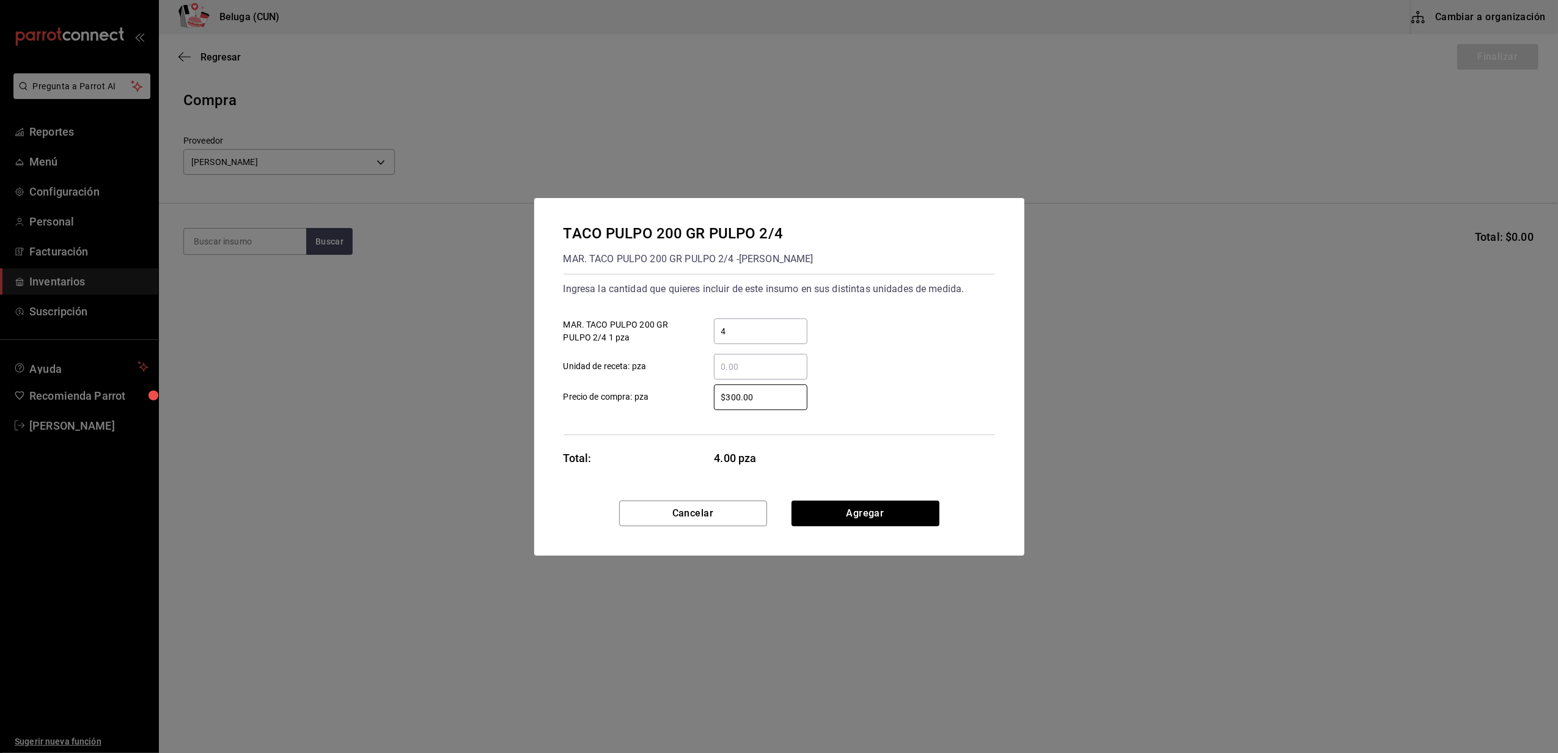
click at [652, 396] on label "$300.00 ​ Precio de compra: pza" at bounding box center [686, 398] width 244 height 26
type input "$0.01"
click at [866, 516] on button "Agregar" at bounding box center [866, 514] width 148 height 26
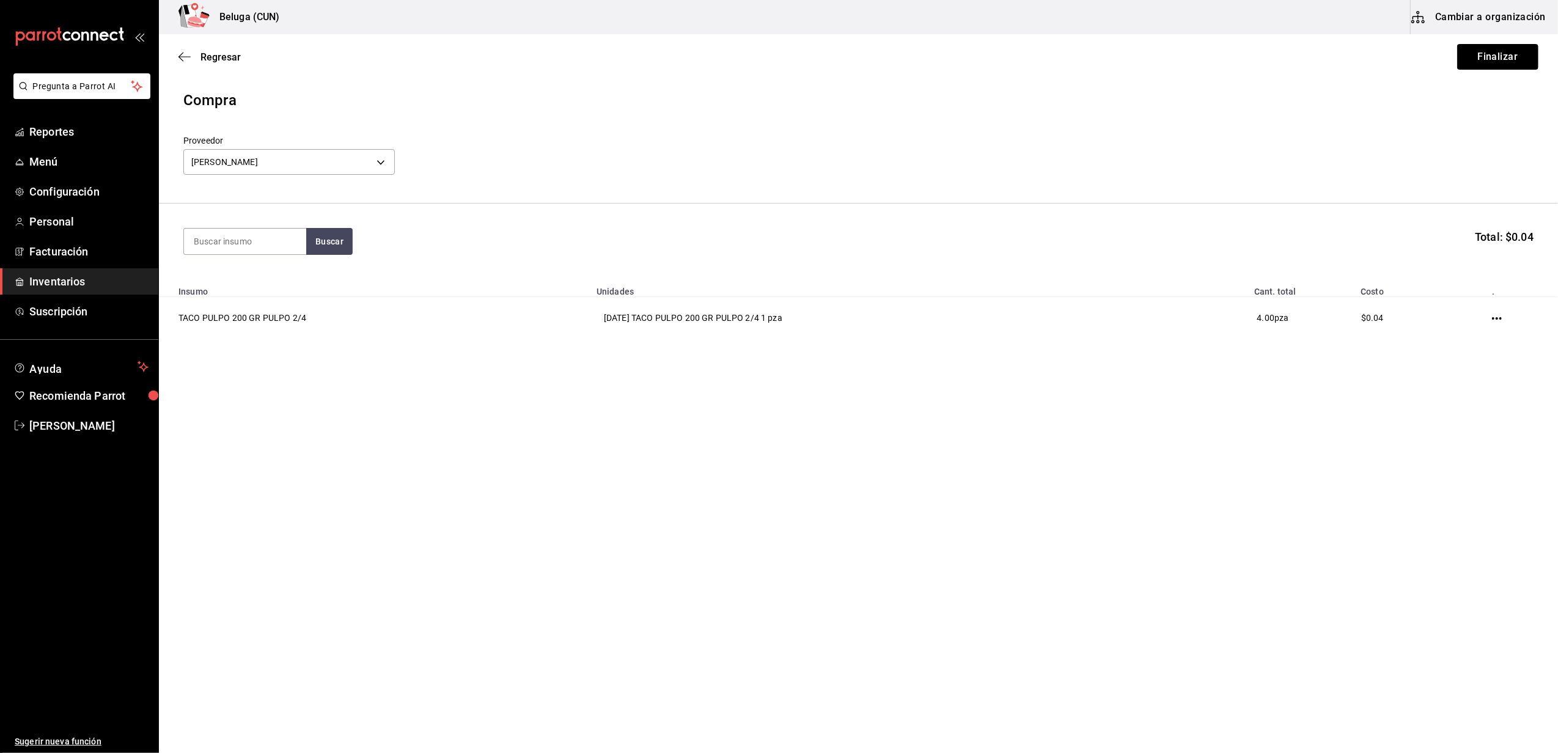
click at [1510, 62] on button "Finalizar" at bounding box center [1498, 57] width 81 height 26
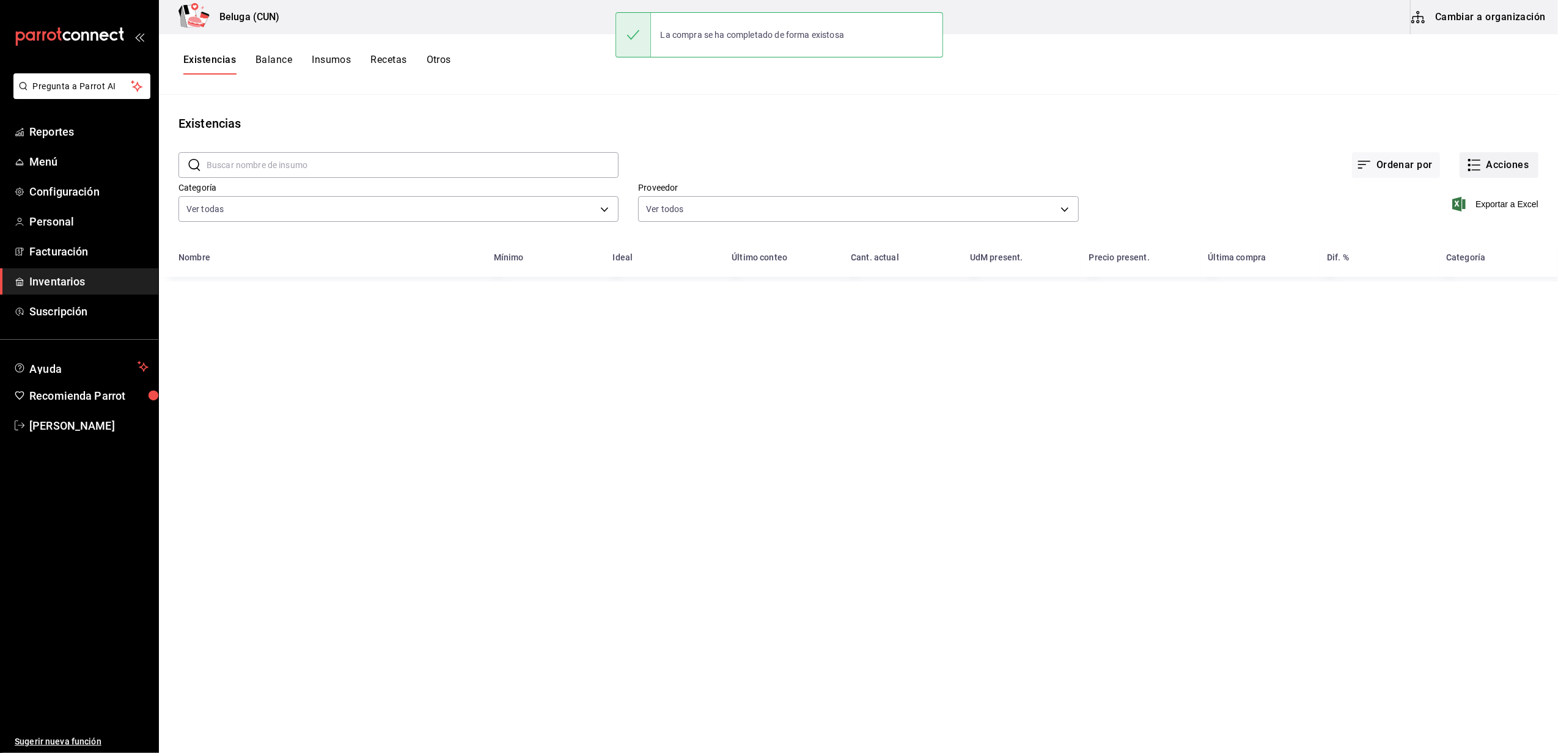
click at [1492, 164] on button "Acciones" at bounding box center [1499, 165] width 79 height 26
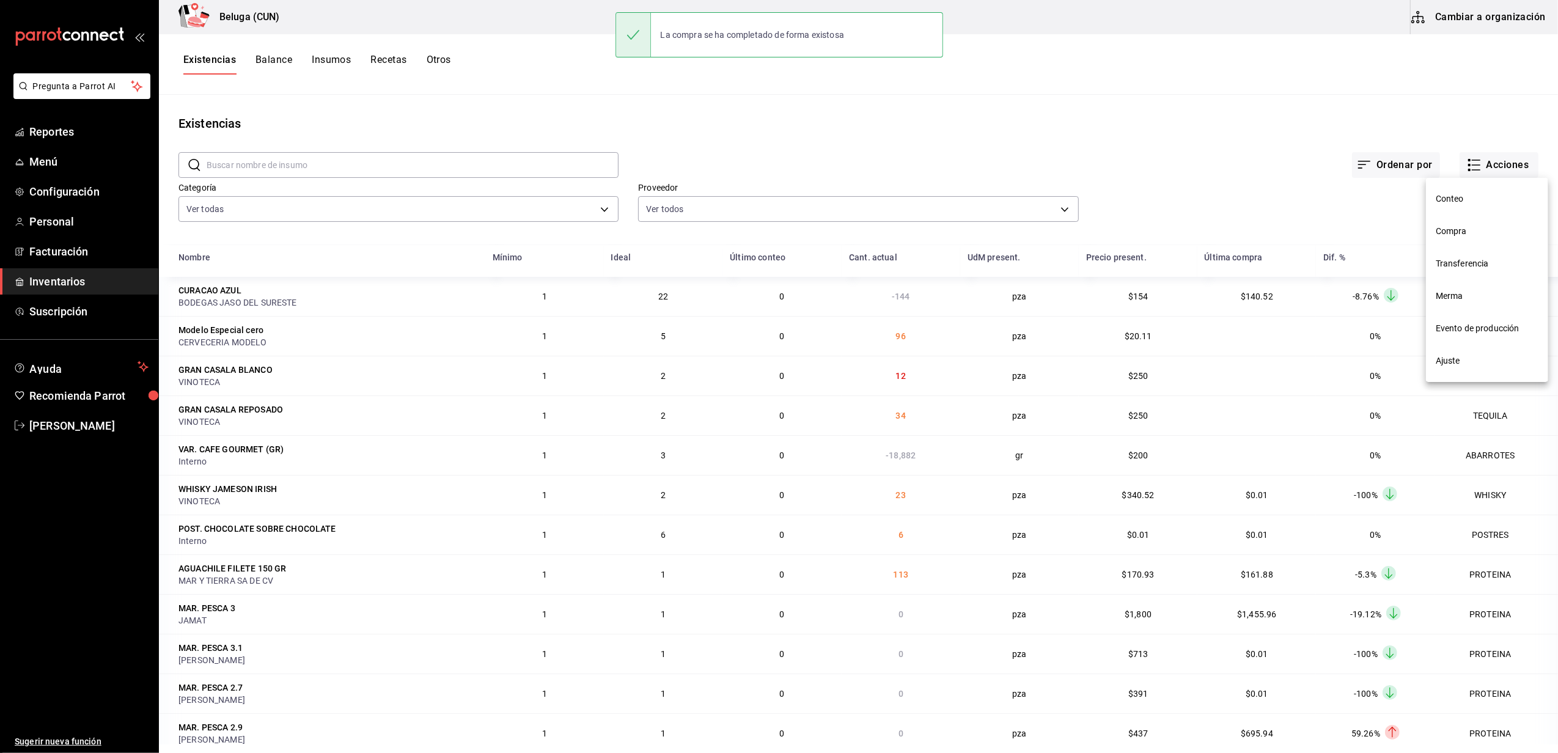
click at [1469, 232] on span "Compra" at bounding box center [1487, 231] width 103 height 13
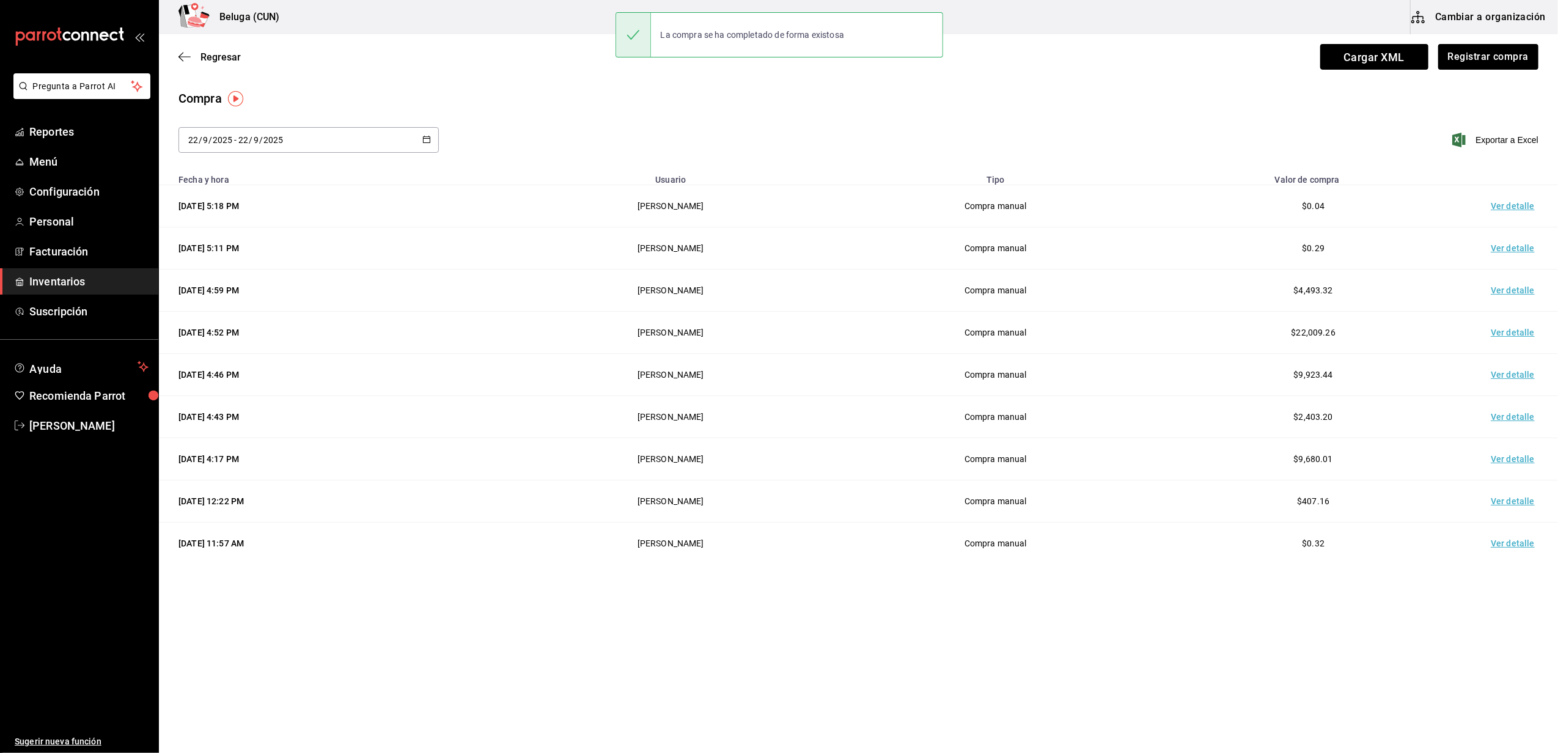
click at [1511, 208] on td "Ver detalle" at bounding box center [1516, 206] width 86 height 42
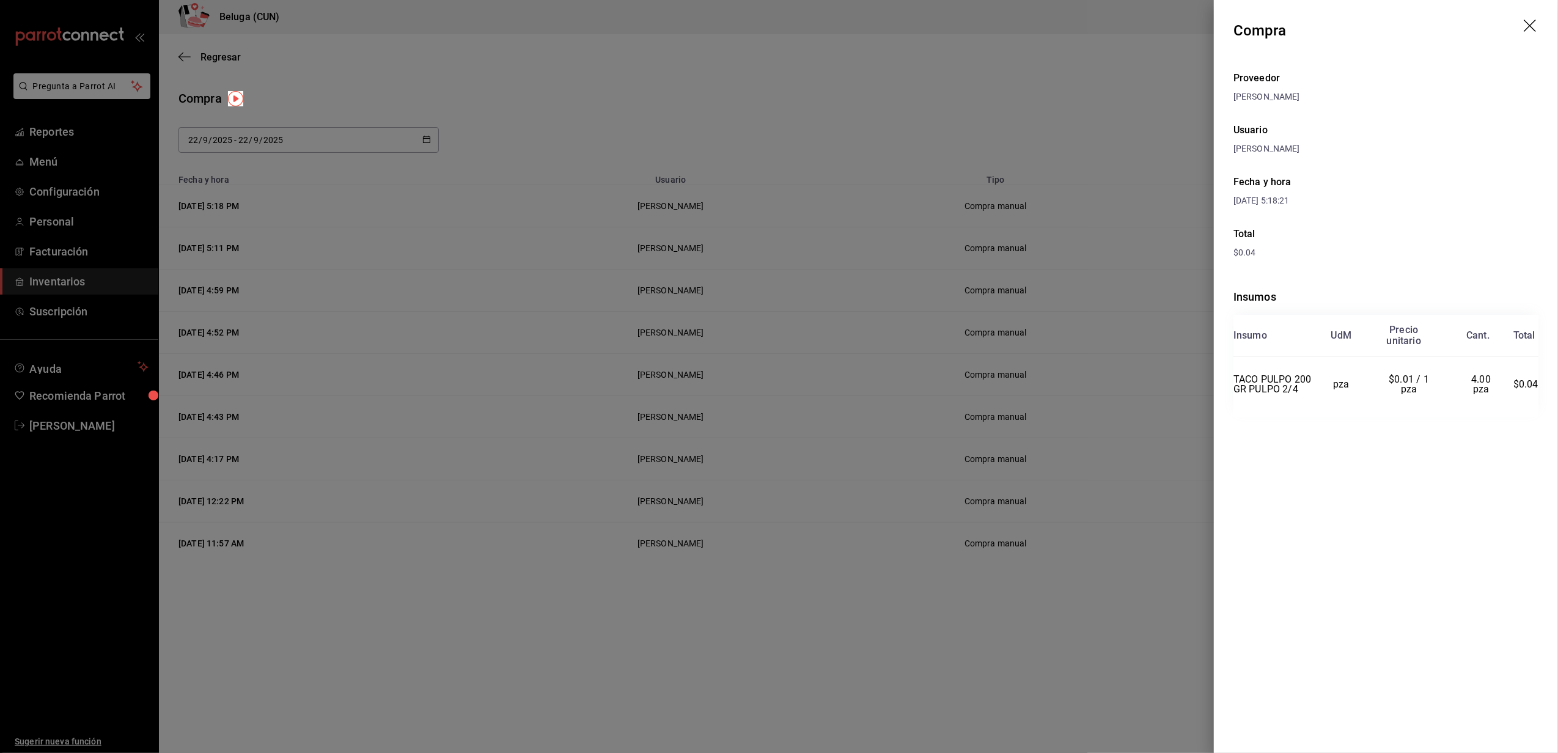
click at [1541, 27] on header "Compra" at bounding box center [1386, 30] width 344 height 61
click at [1527, 32] on icon "drag" at bounding box center [1531, 27] width 15 height 15
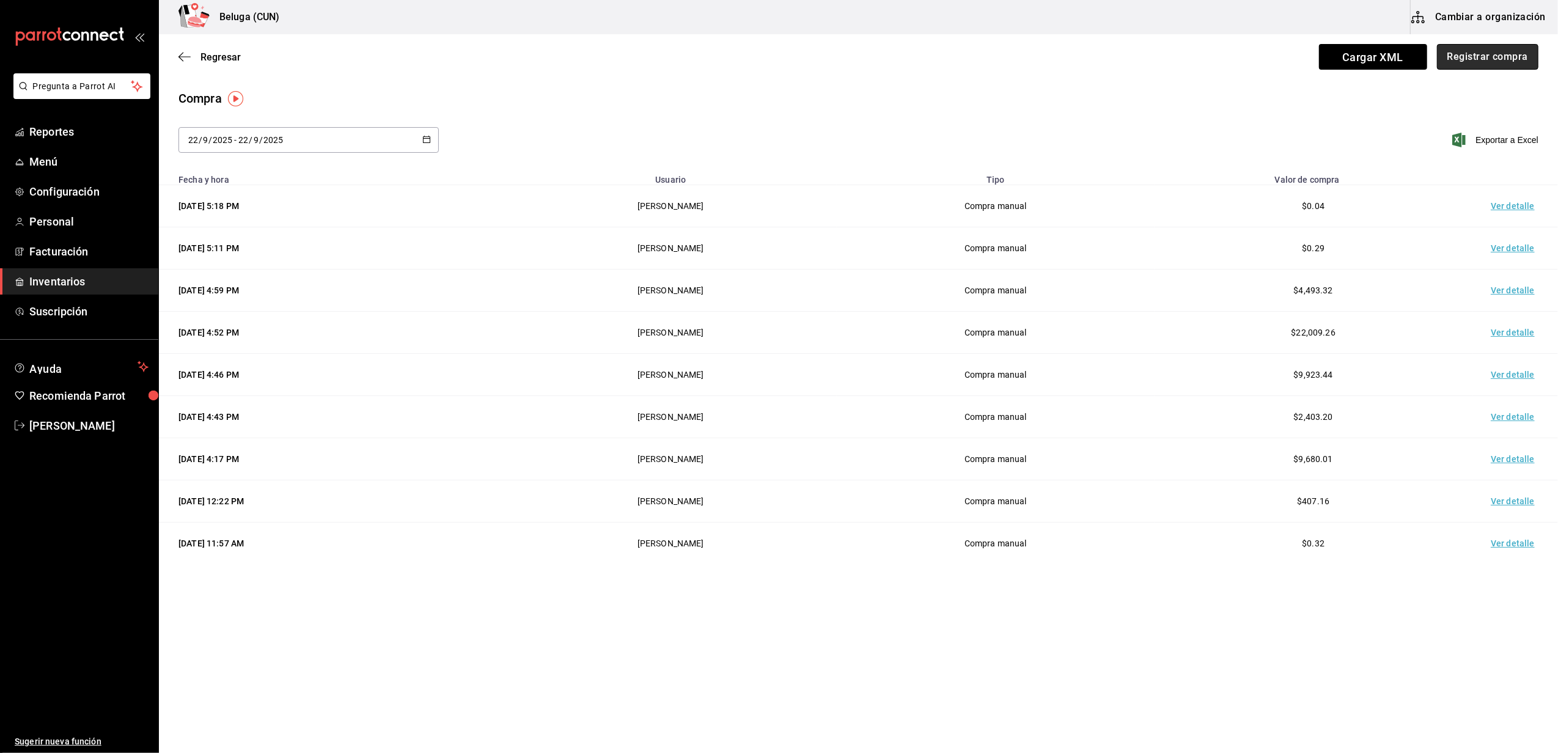
click at [1478, 59] on button "Registrar compra" at bounding box center [1487, 57] width 101 height 26
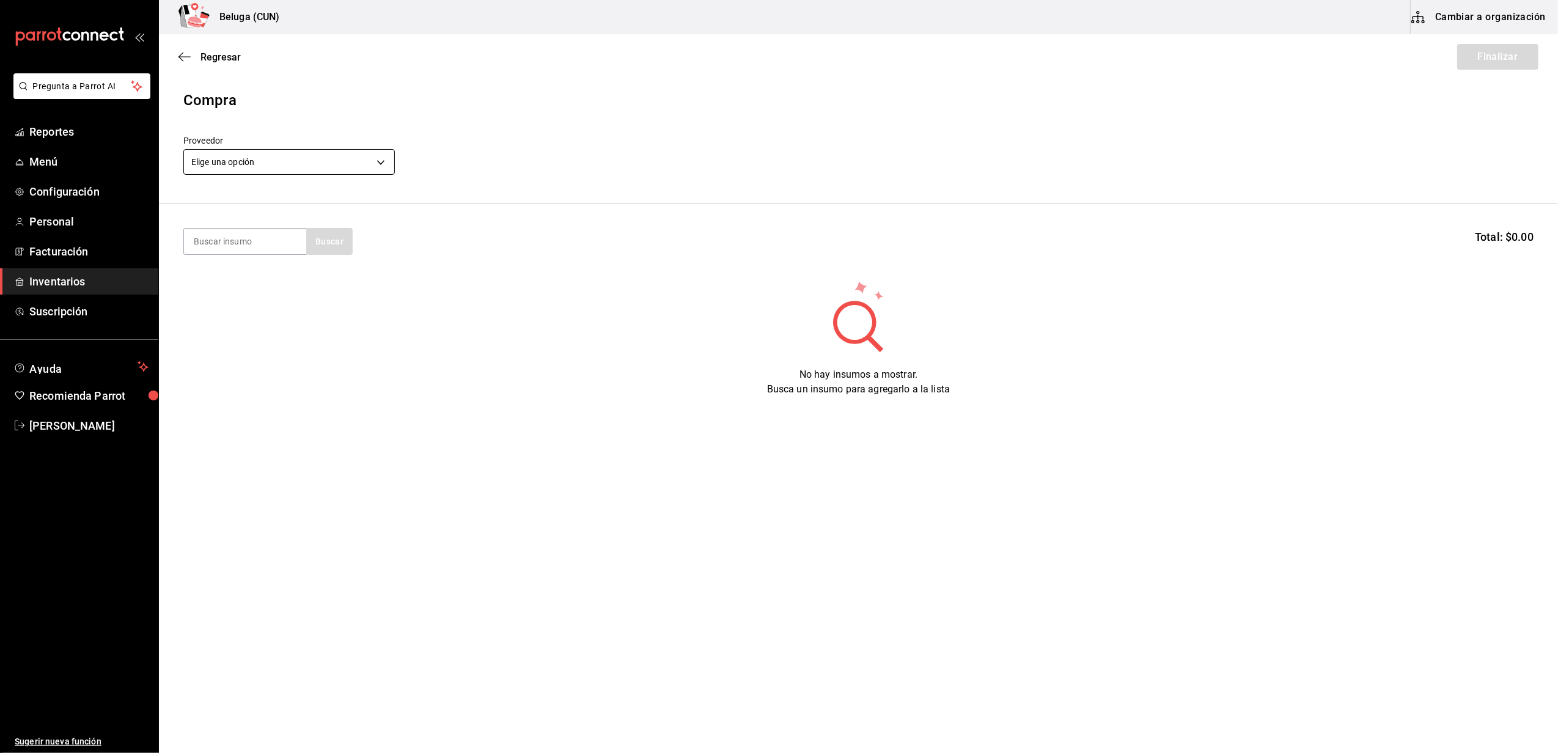
click at [380, 160] on body "Pregunta a Parrot AI Reportes Menú Configuración Personal Facturación Inventari…" at bounding box center [779, 342] width 1558 height 684
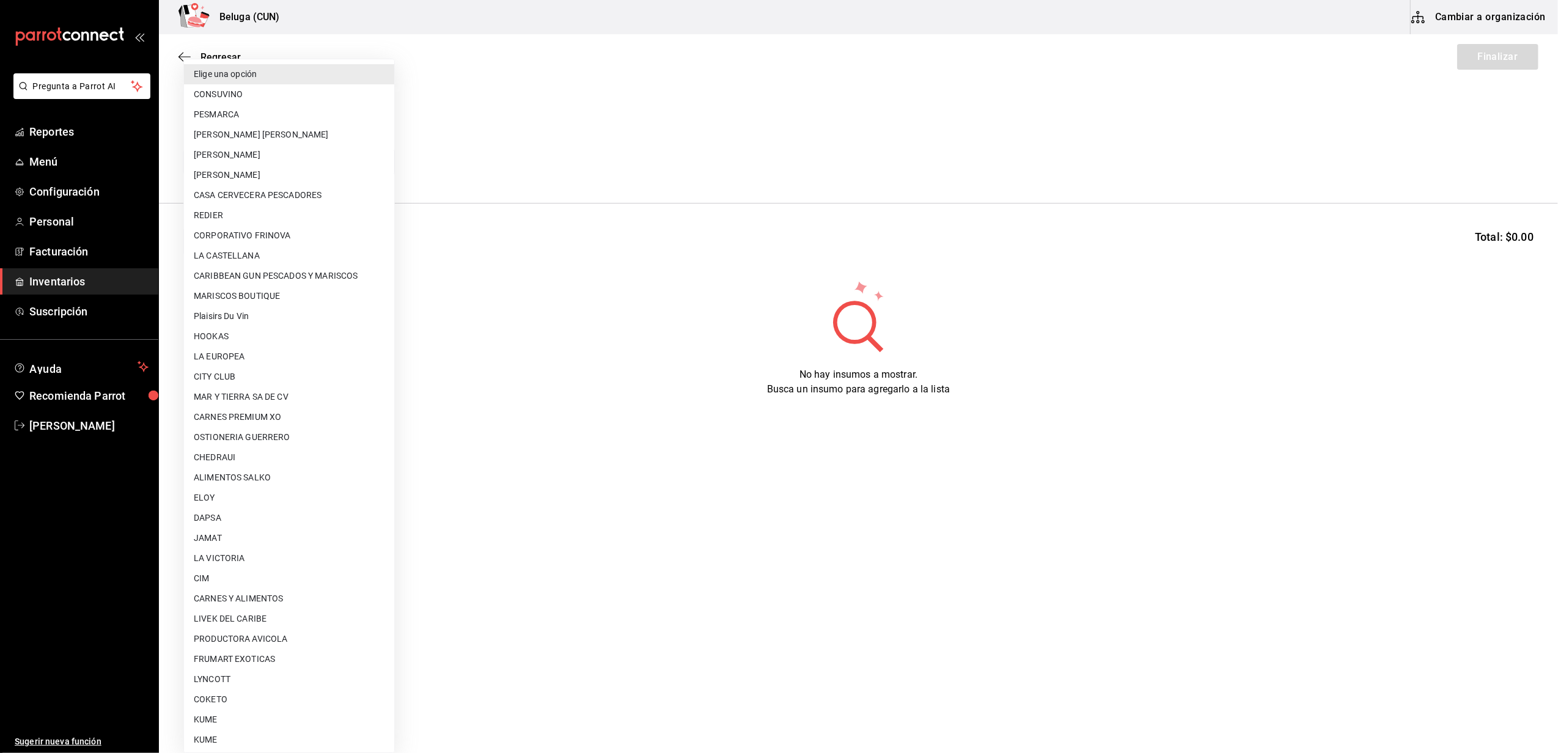
scroll to position [163, 0]
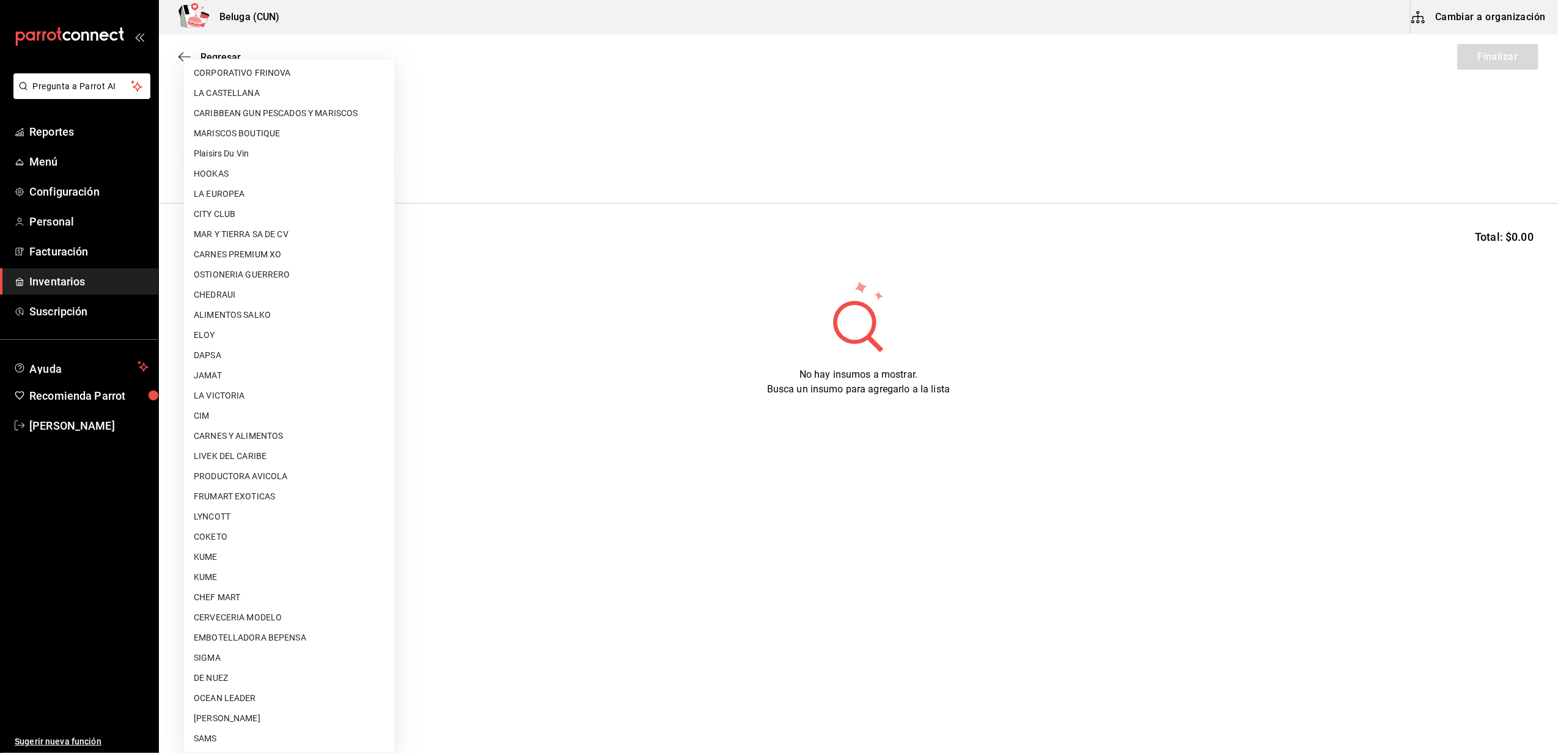
click at [257, 702] on li "OCEAN LEADER" at bounding box center [289, 698] width 210 height 20
type input "418ad5b3-5aac-43ae-8a20-ce68503a9856"
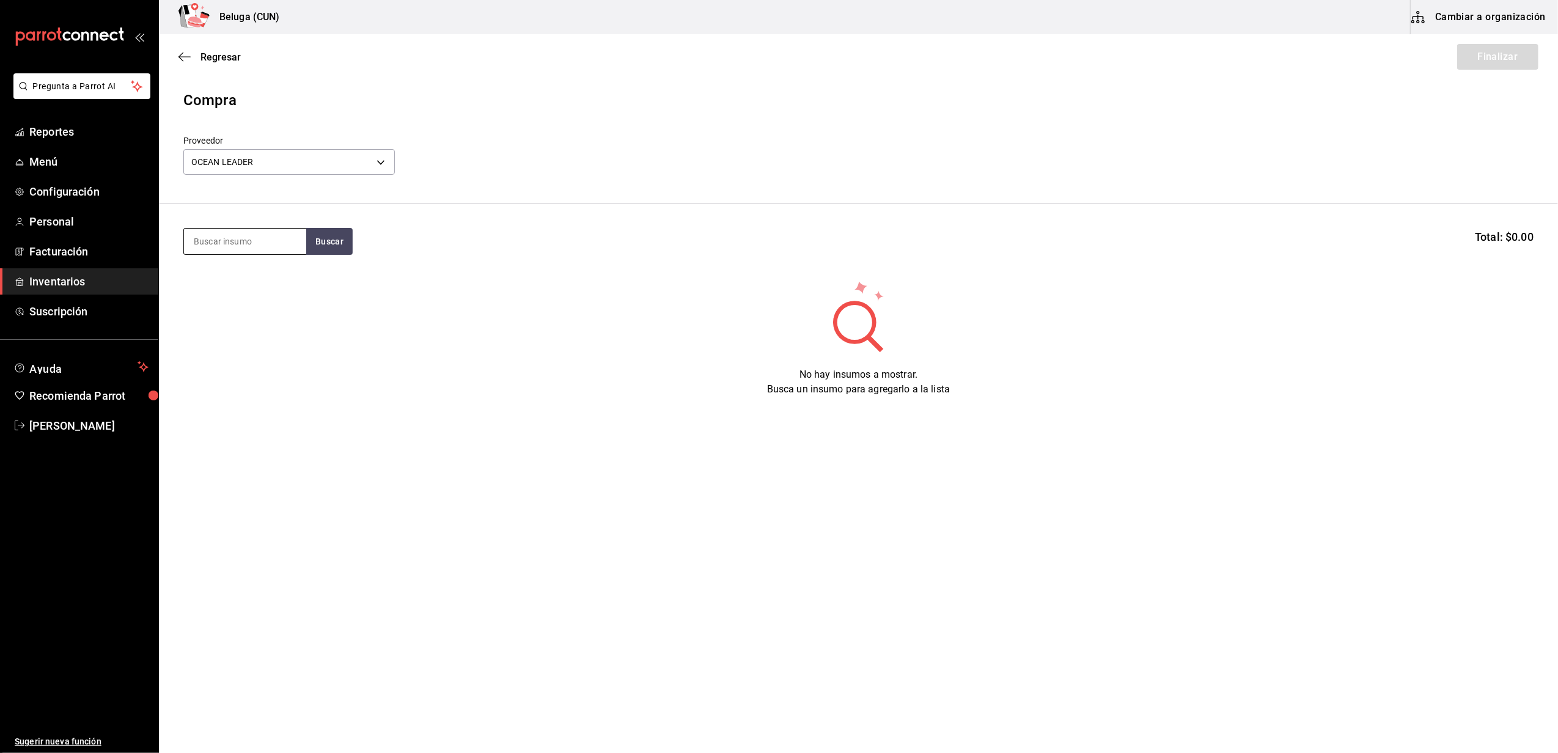
click at [253, 238] on input at bounding box center [245, 242] width 122 height 26
type input "C"
type input "ZARAND"
click at [389, 158] on body "Pregunta a Parrot AI Reportes Menú Configuración Personal Facturación Inventari…" at bounding box center [779, 342] width 1558 height 684
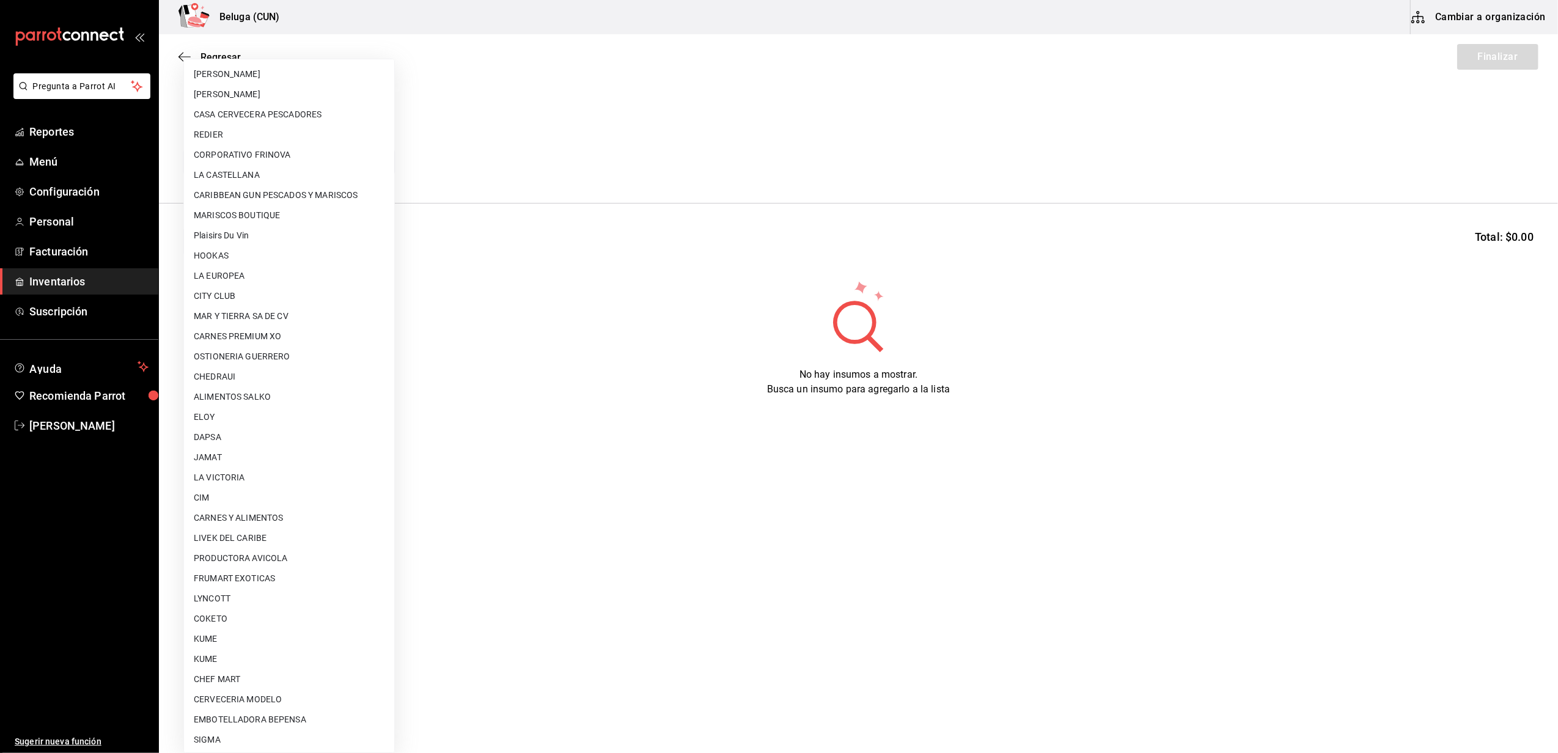
scroll to position [0, 0]
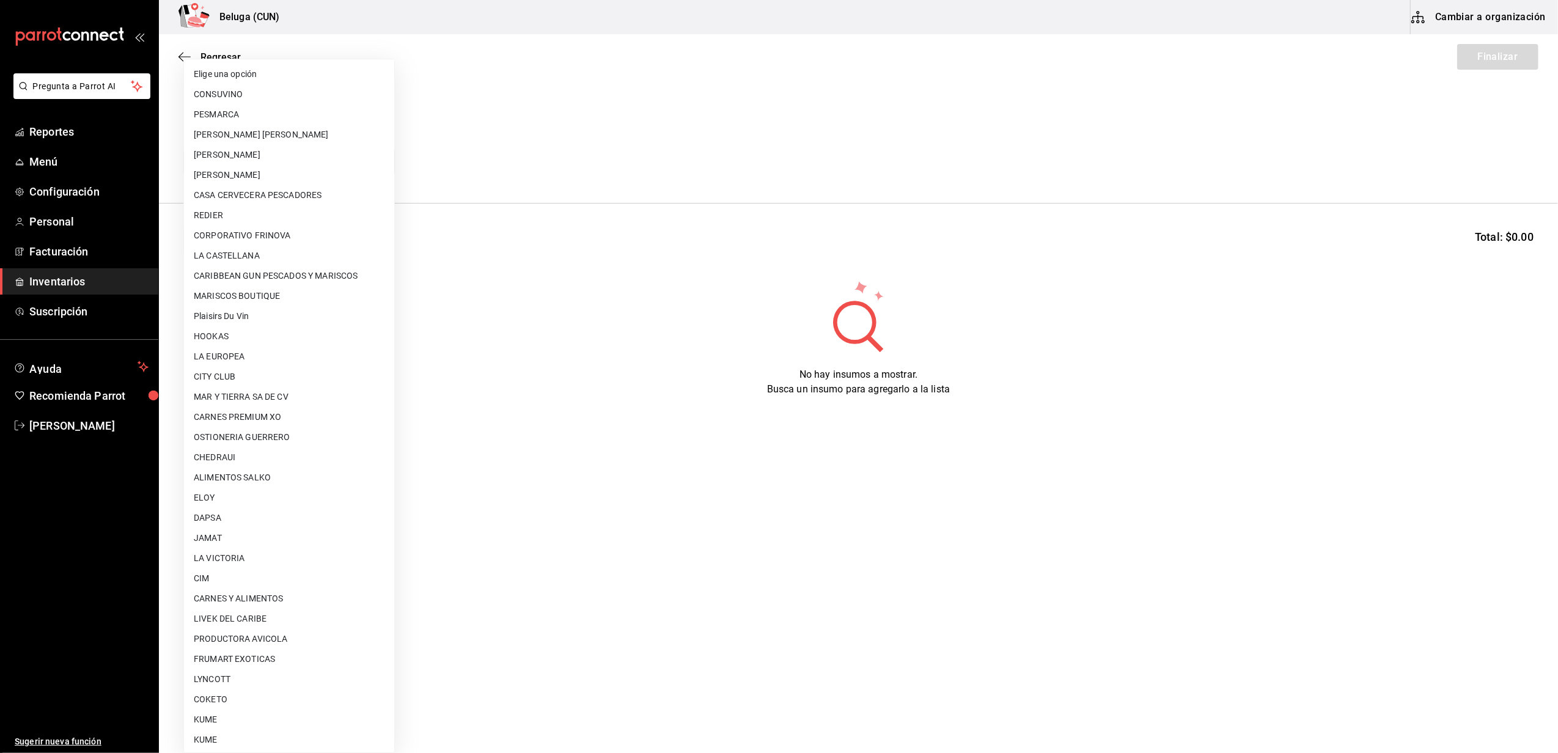
click at [270, 397] on li "MAR Y TIERRA SA DE CV" at bounding box center [289, 397] width 210 height 20
type input "fce2cdb5-550f-4109-9081-bbba6fbee69f"
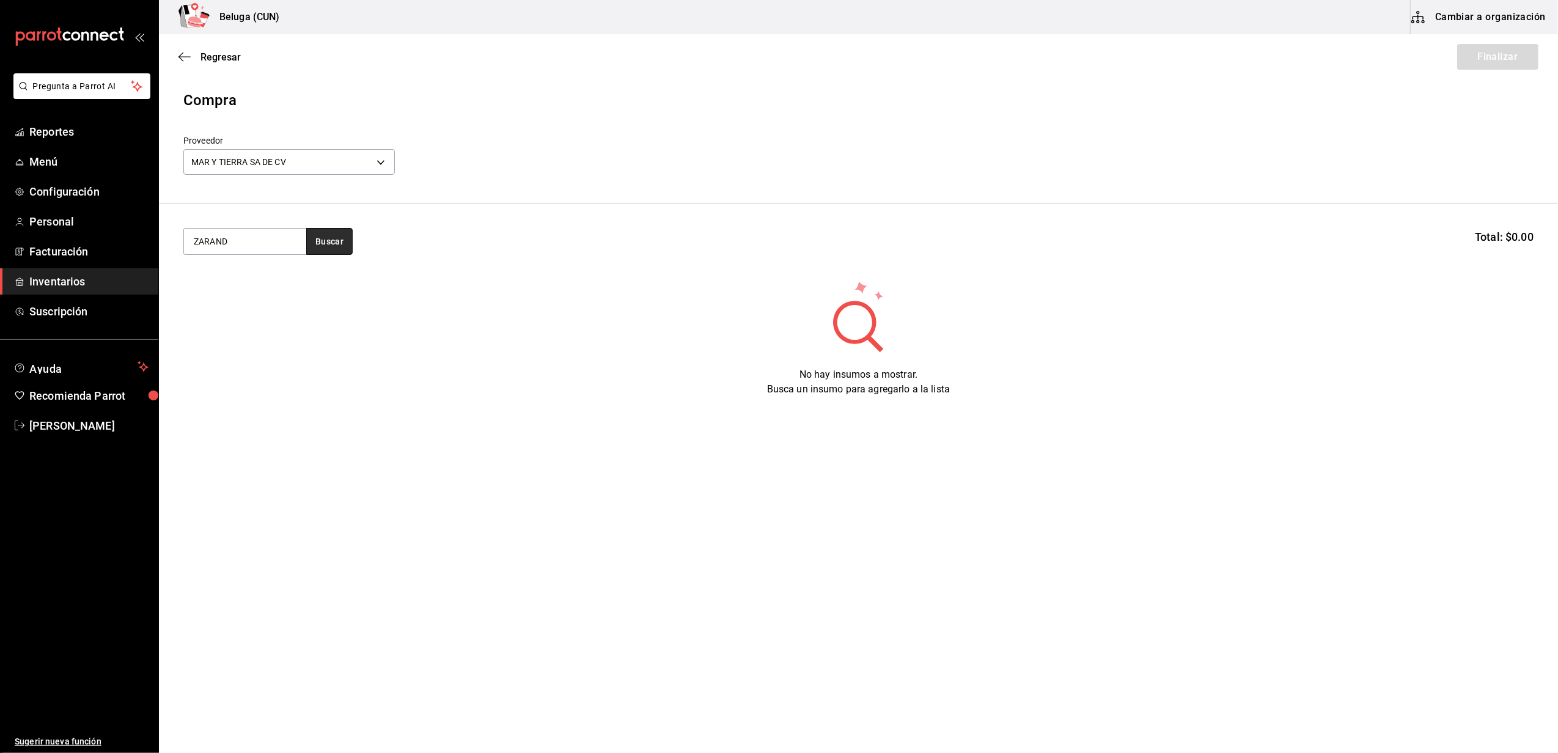
click at [323, 246] on button "Buscar" at bounding box center [329, 241] width 46 height 27
click at [268, 277] on div "CAR. CARNE ZARANDEADA 500 GR" at bounding box center [245, 284] width 103 height 29
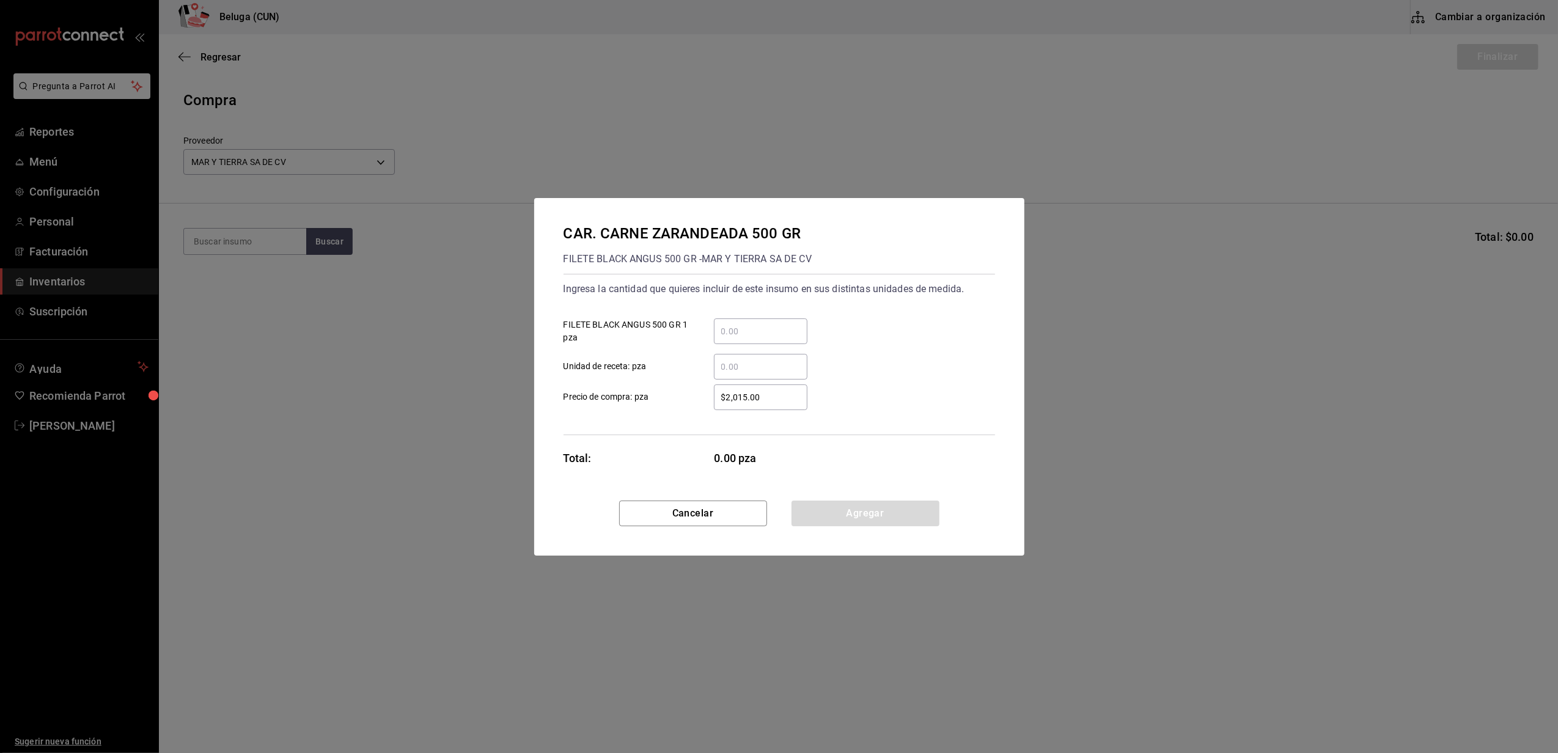
click at [751, 326] on input "​ FILETE BLACK ANGUS 500 GR 1 pza" at bounding box center [761, 331] width 94 height 15
type input "5"
drag, startPoint x: 670, startPoint y: 443, endPoint x: 703, endPoint y: 423, distance: 38.4
click at [673, 443] on div "CAR. CARNE ZARANDEADA 500 GR FILETE BLACK ANGUS 500 GR - MAR Y TIERRA SA DE CV …" at bounding box center [779, 349] width 490 height 303
drag, startPoint x: 768, startPoint y: 400, endPoint x: 659, endPoint y: 391, distance: 109.2
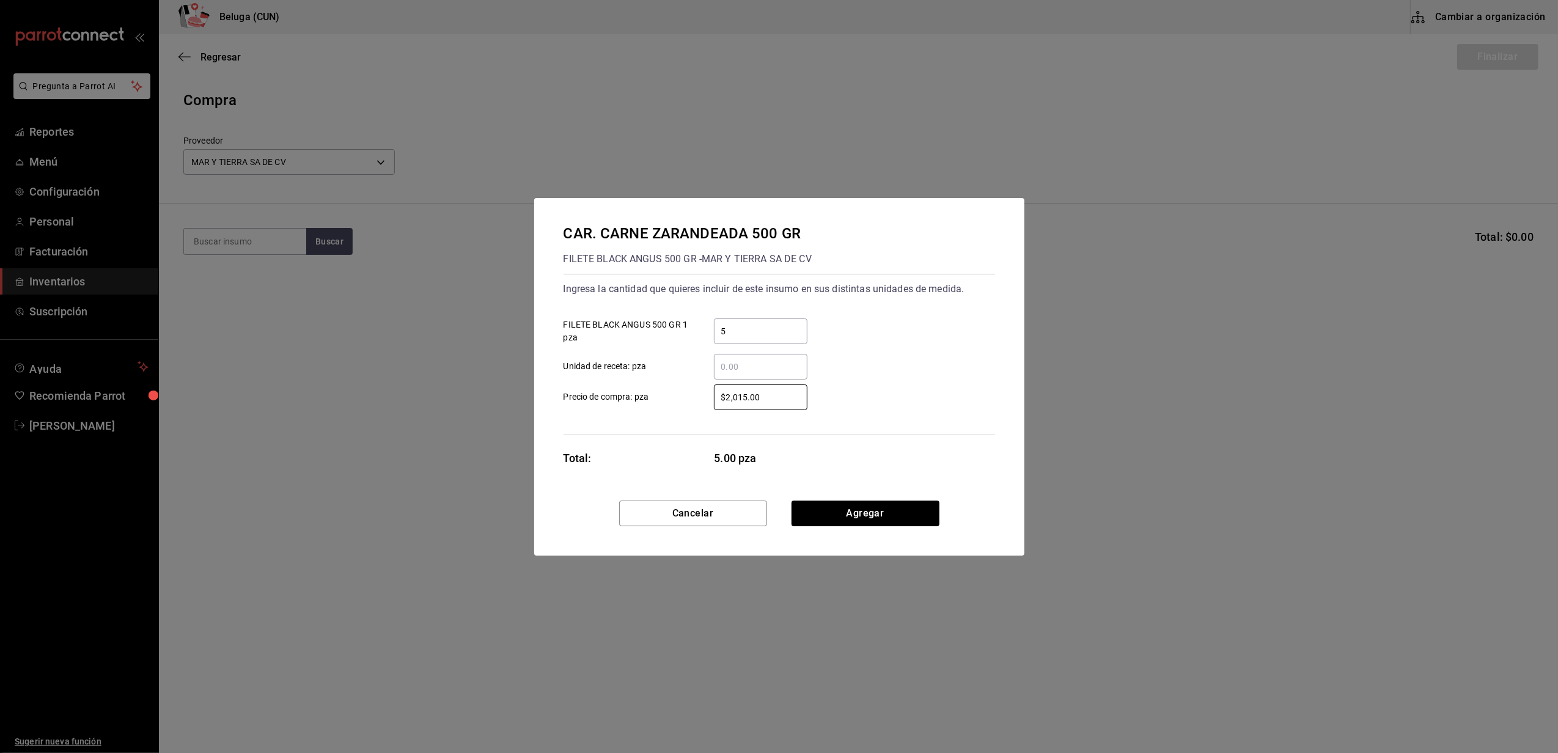
click at [662, 392] on label "$2,015.00 ​ Precio de compra: pza" at bounding box center [686, 398] width 244 height 26
type input "$0.01"
click at [849, 505] on button "Agregar" at bounding box center [866, 514] width 148 height 26
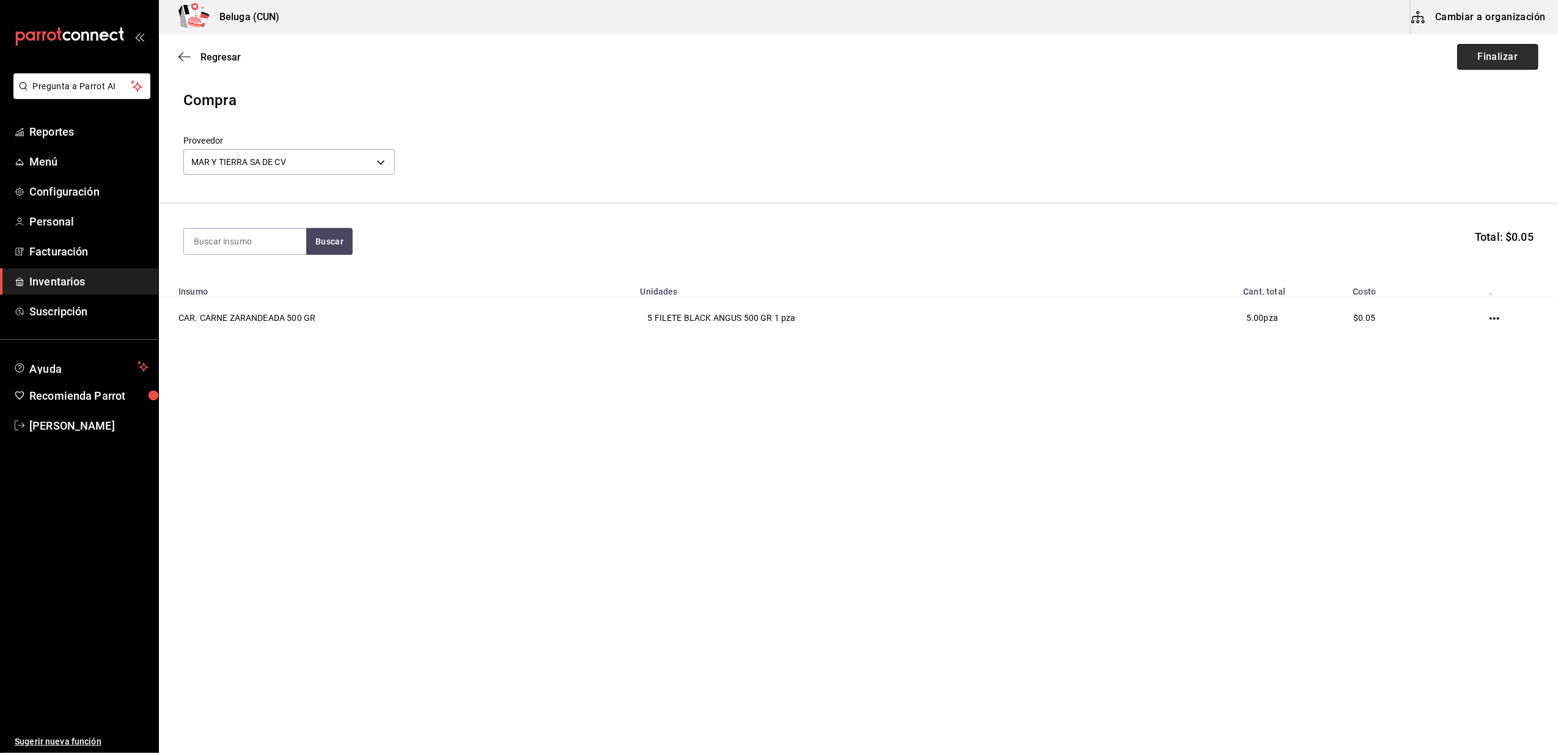
click at [1493, 52] on button "Finalizar" at bounding box center [1498, 57] width 81 height 26
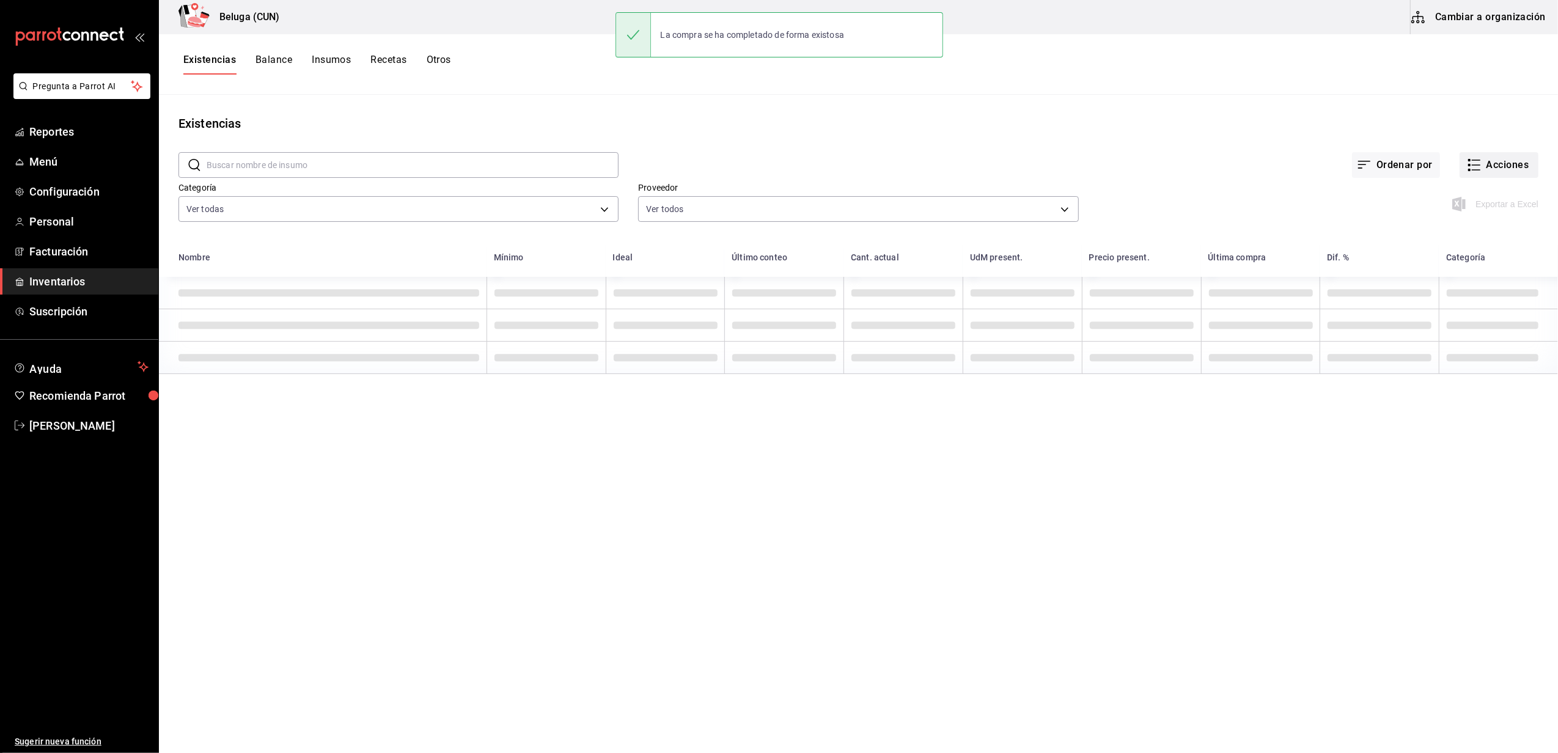
click at [1485, 170] on button "Acciones" at bounding box center [1499, 165] width 79 height 26
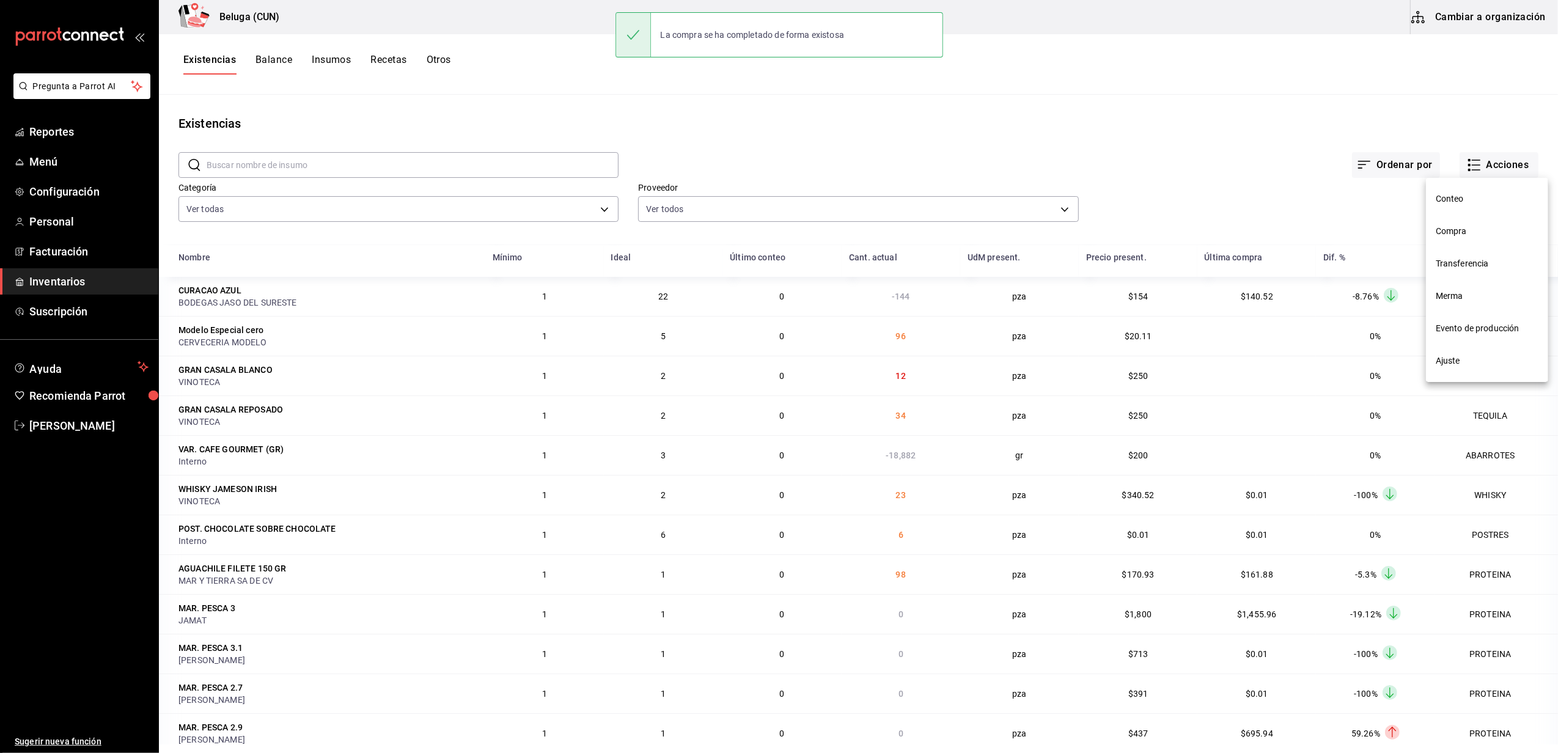
click at [1458, 233] on span "Compra" at bounding box center [1487, 231] width 103 height 13
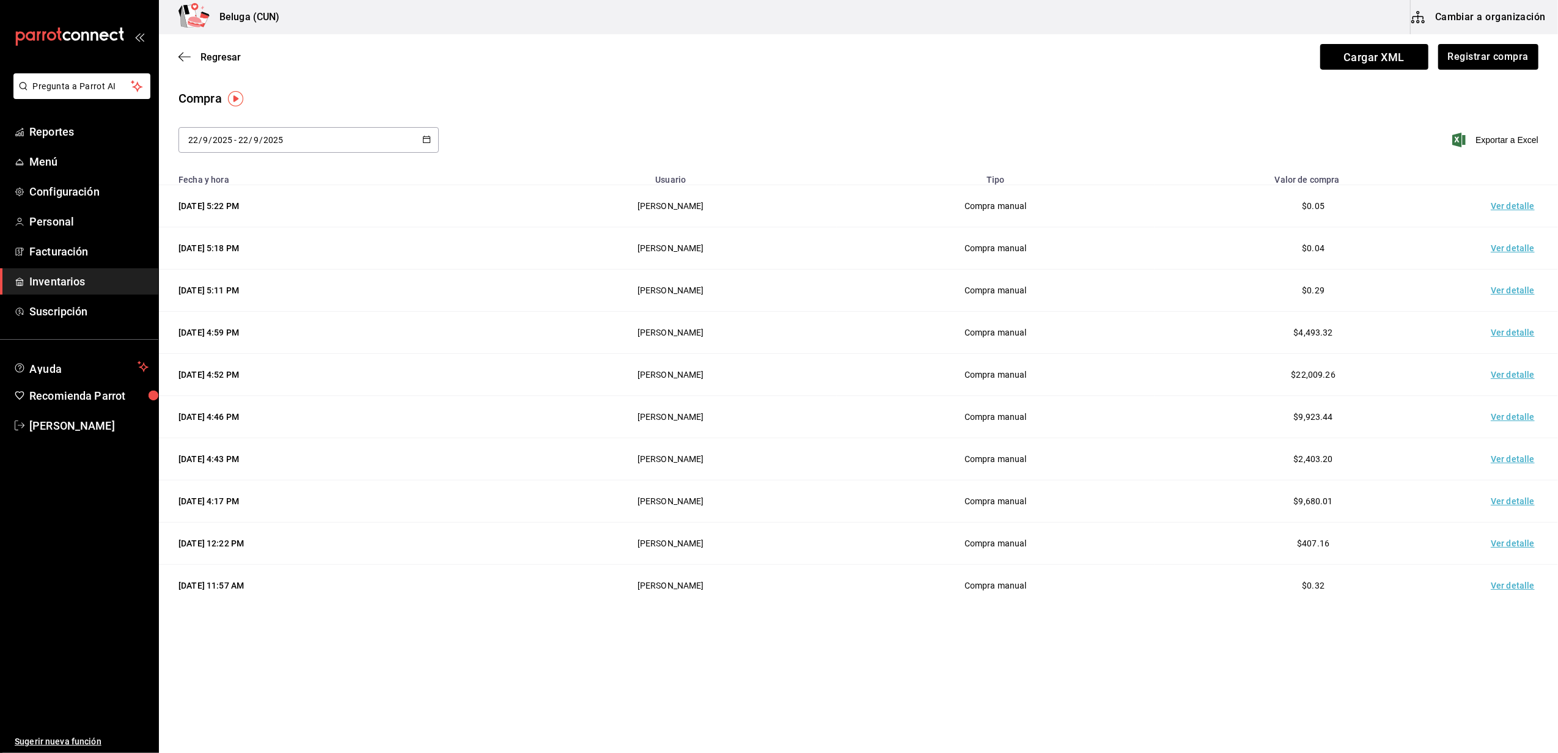
click at [1499, 205] on td "Ver detalle" at bounding box center [1516, 206] width 86 height 42
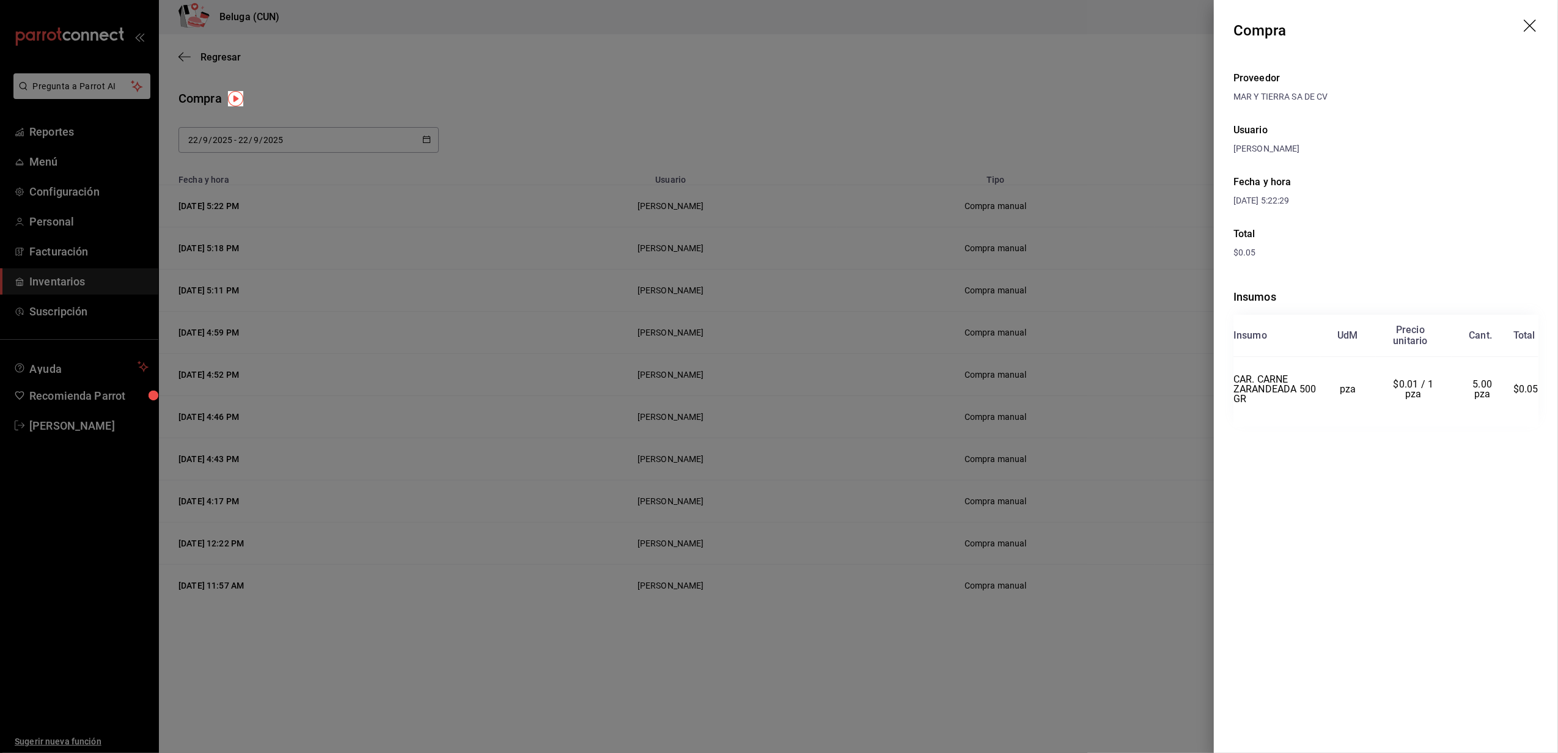
click at [1527, 26] on icon "drag" at bounding box center [1531, 27] width 15 height 15
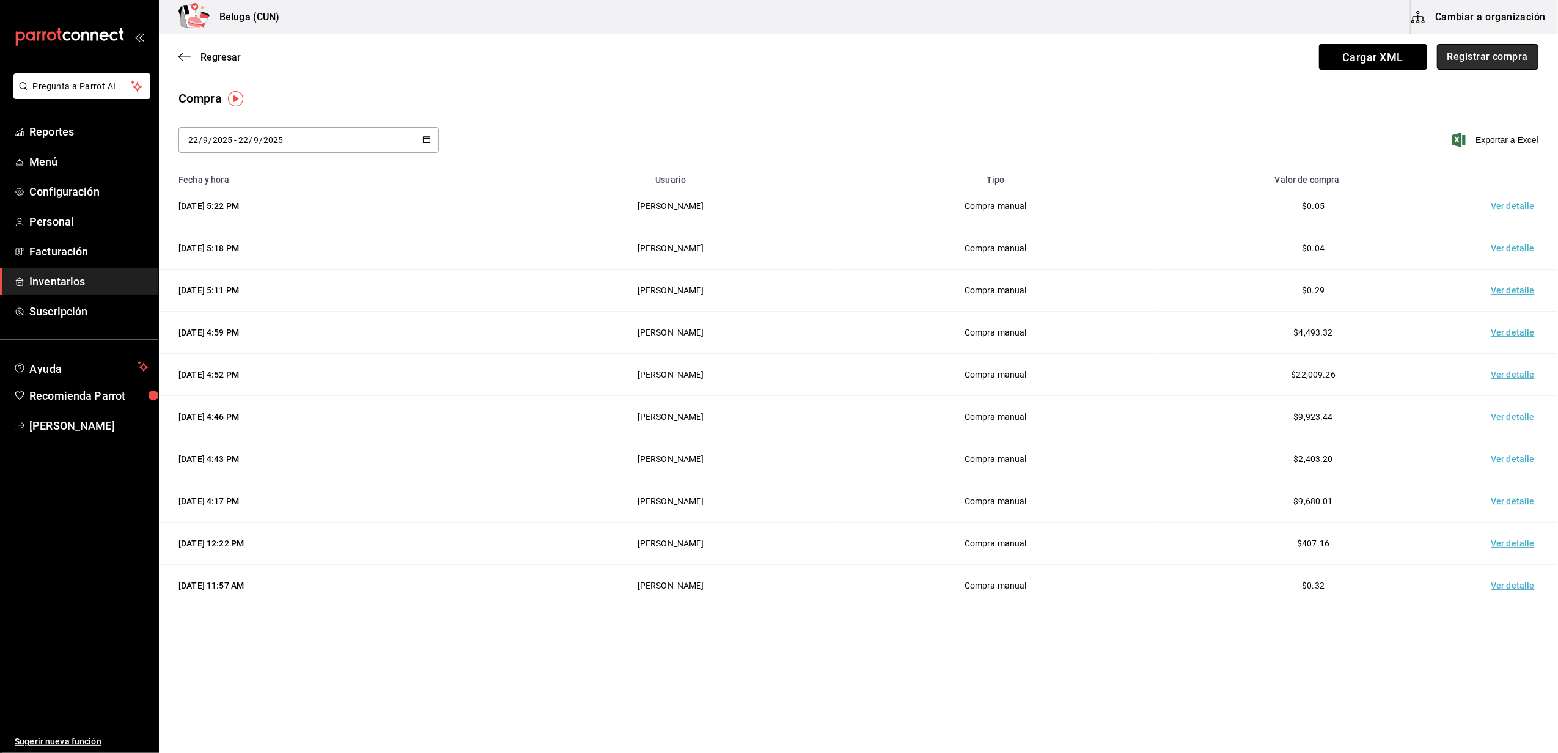
click at [1505, 57] on button "Registrar compra" at bounding box center [1487, 57] width 101 height 26
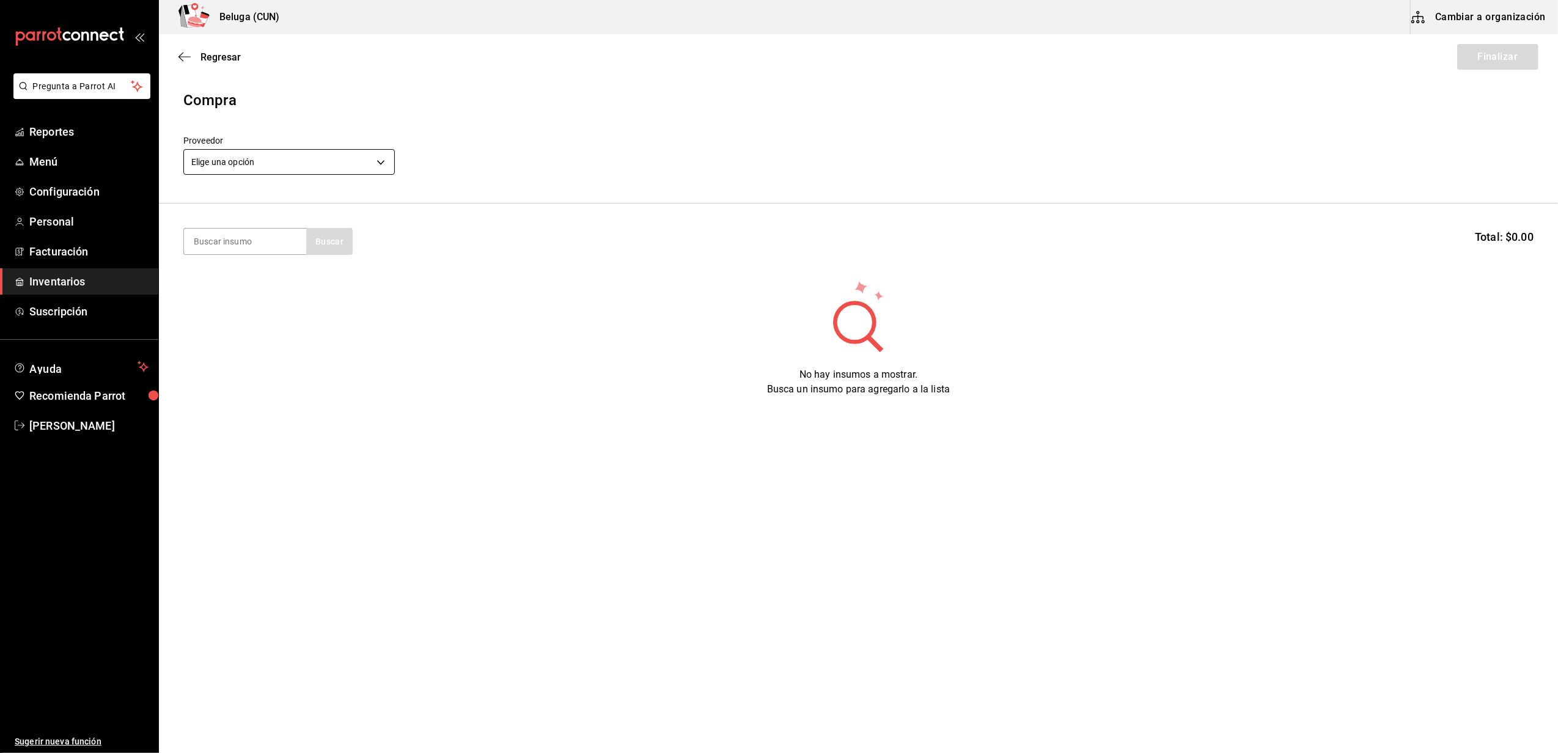
click at [336, 160] on body "Pregunta a Parrot AI Reportes Menú Configuración Personal Facturación Inventari…" at bounding box center [779, 342] width 1558 height 684
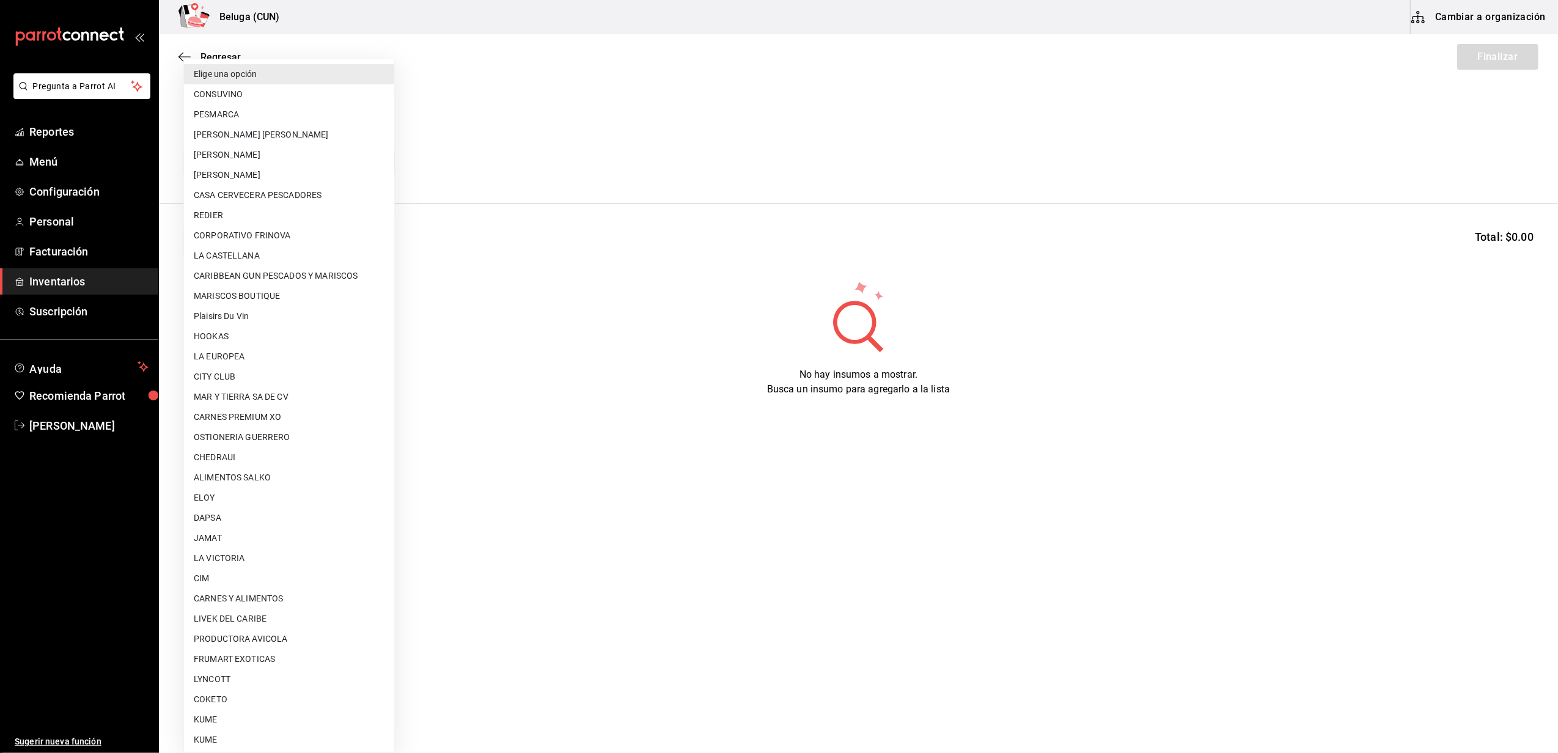
click at [268, 393] on li "MAR Y TIERRA SA DE CV" at bounding box center [289, 397] width 210 height 20
type input "fce2cdb5-550f-4109-9081-bbba6fbee69f"
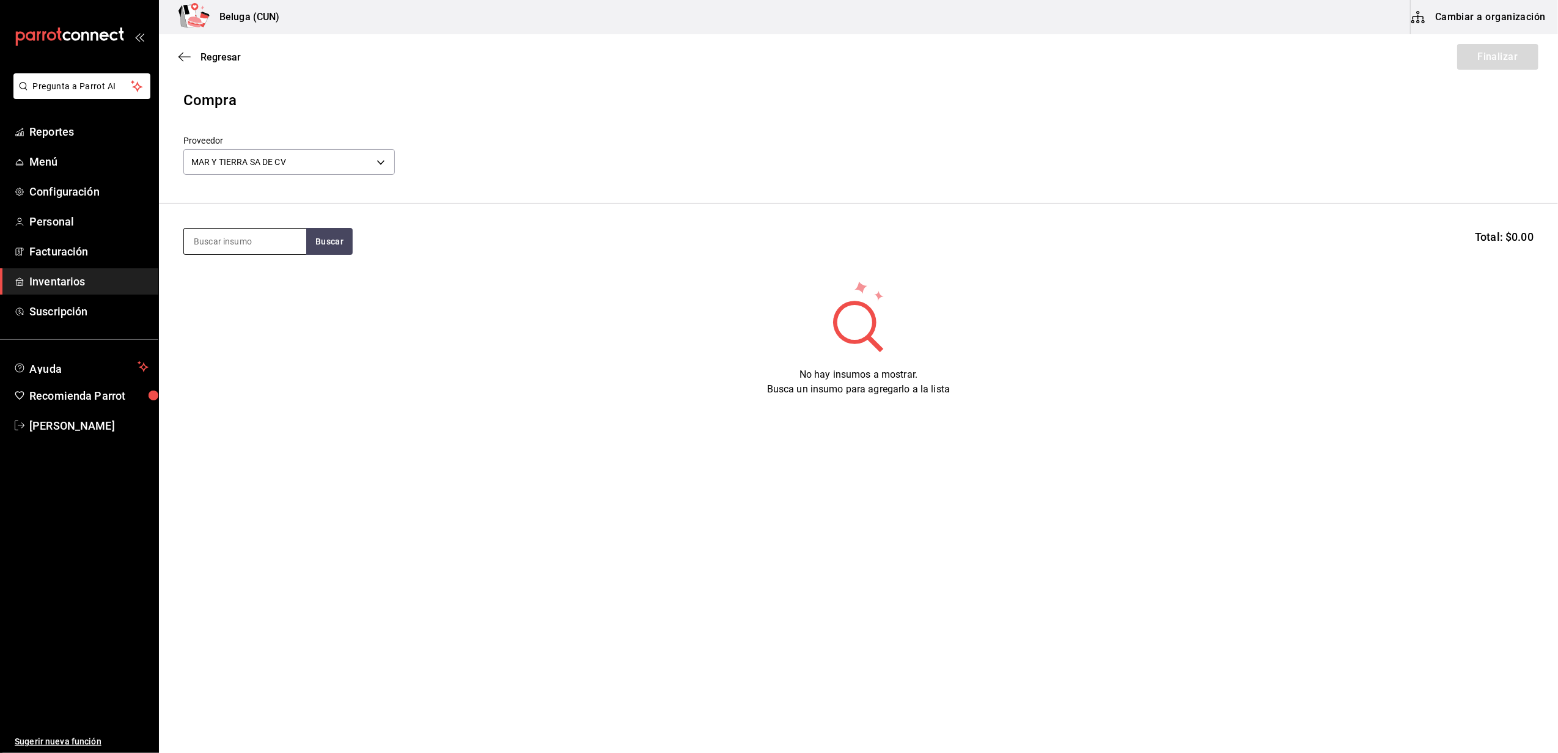
click at [259, 238] on input at bounding box center [245, 242] width 122 height 26
type input "FILETE"
click at [237, 385] on div "TACOS DE FILETE 200GR" at bounding box center [245, 371] width 103 height 29
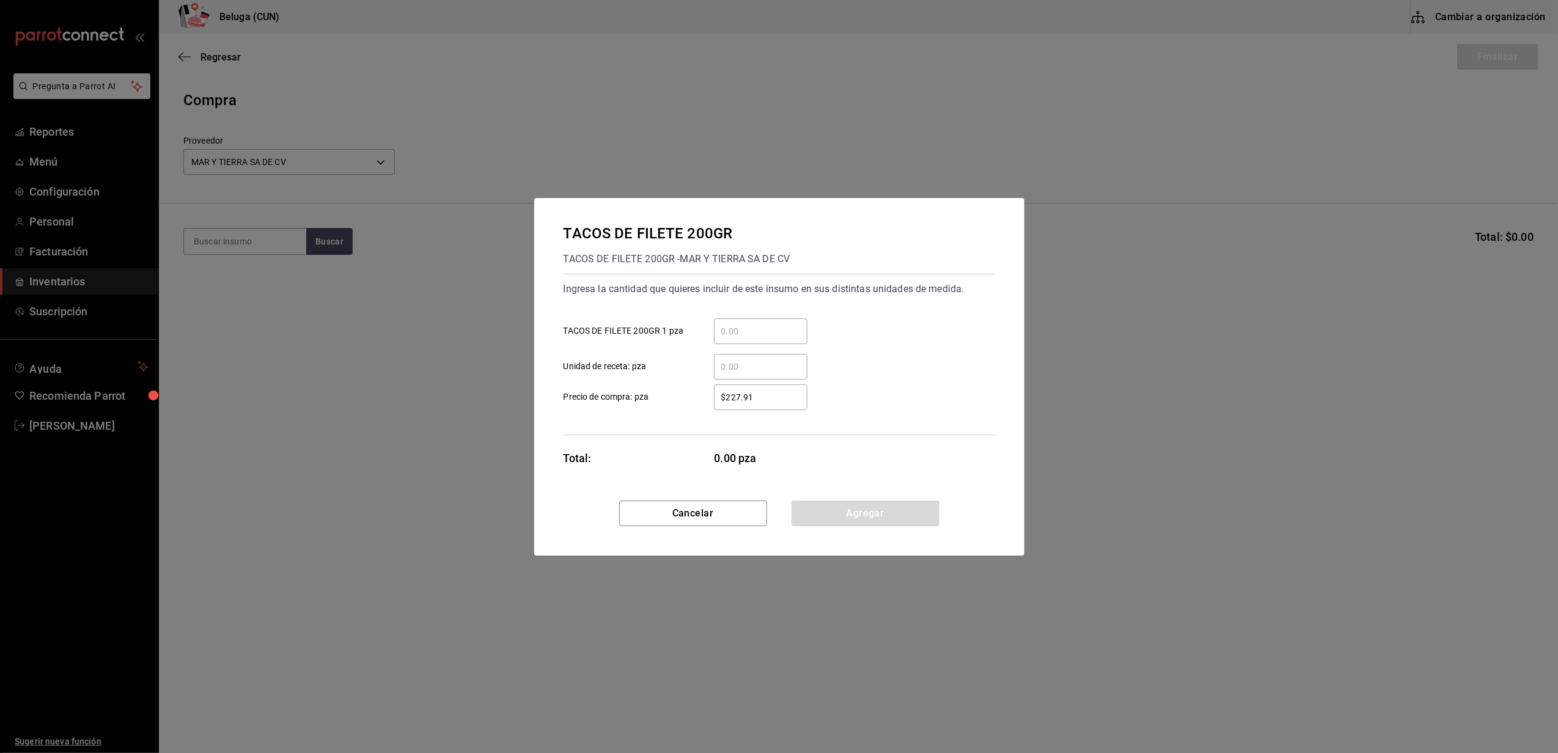
click at [764, 326] on input "​ TACOS DE FILETE 200GR 1 pza" at bounding box center [761, 331] width 94 height 15
type input "9"
drag, startPoint x: 670, startPoint y: 392, endPoint x: 686, endPoint y: 391, distance: 15.9
click at [673, 393] on label "$227.91 ​ Precio de compra: pza" at bounding box center [686, 398] width 244 height 26
click at [764, 395] on input "$227.91" at bounding box center [761, 397] width 94 height 15
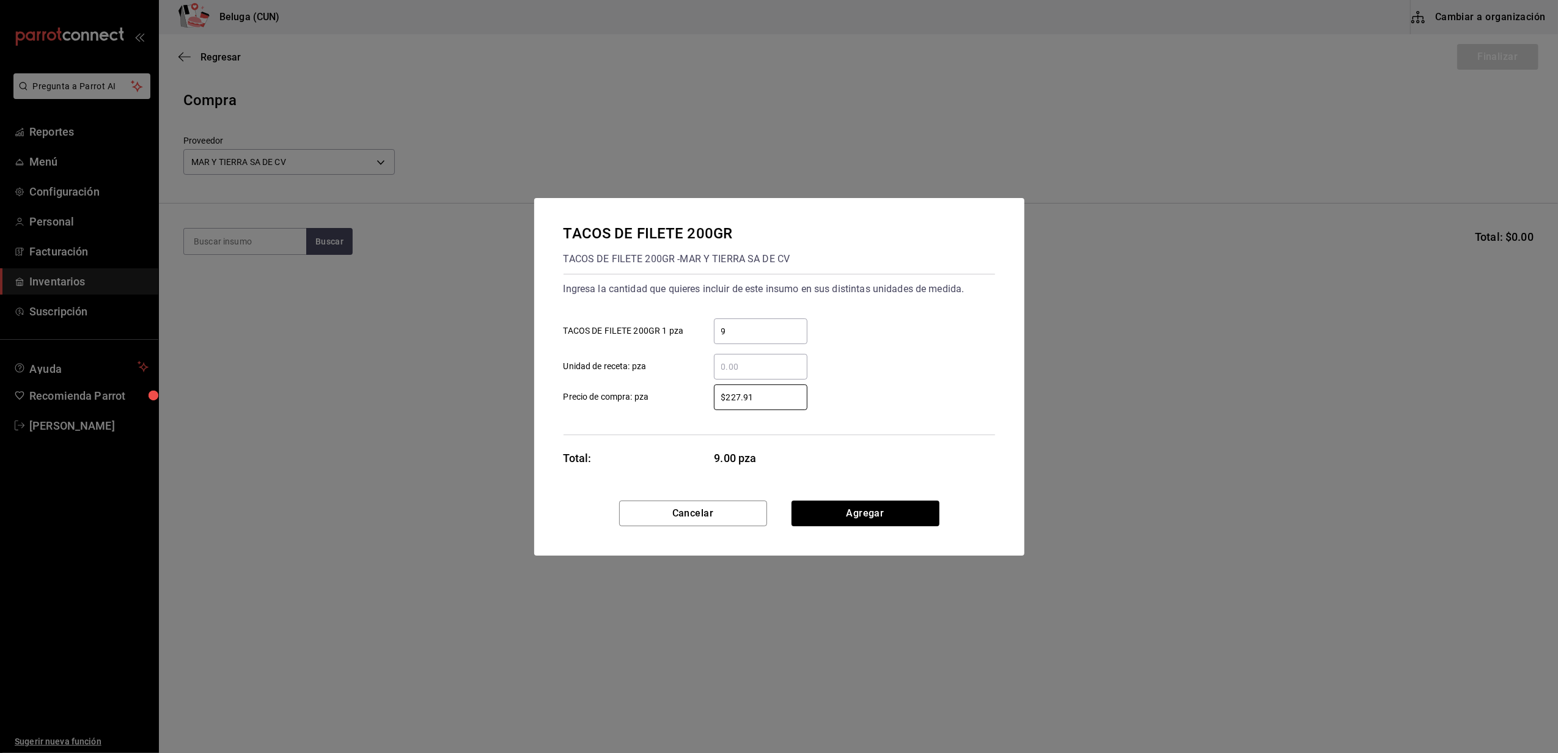
drag, startPoint x: 773, startPoint y: 395, endPoint x: 680, endPoint y: 392, distance: 93.0
click at [688, 395] on label "$227.91 ​ Precio de compra: pza" at bounding box center [686, 398] width 244 height 26
type input "$0.01"
click at [869, 514] on button "Agregar" at bounding box center [866, 514] width 148 height 26
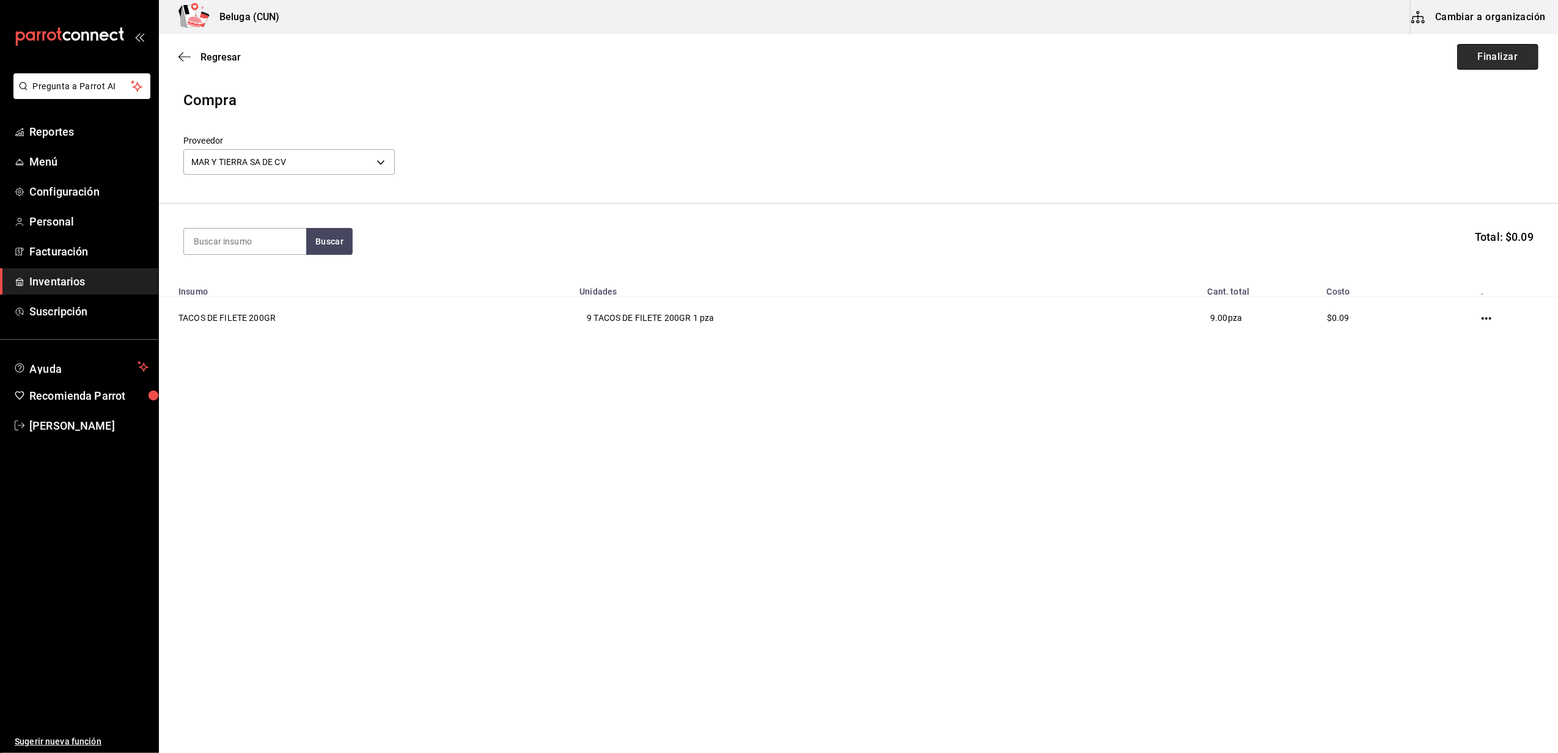
click at [1484, 57] on button "Finalizar" at bounding box center [1498, 57] width 81 height 26
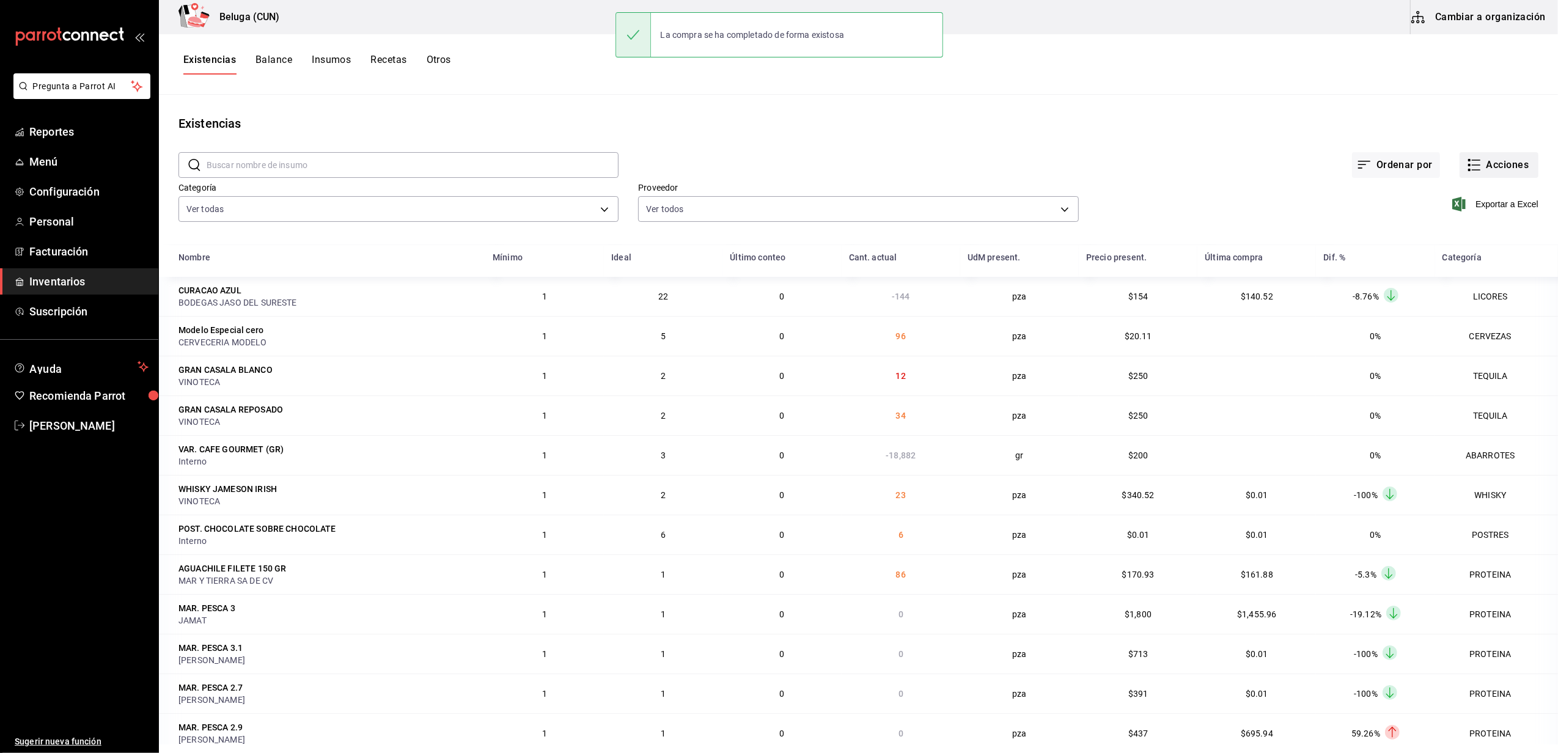
click at [1482, 160] on button "Acciones" at bounding box center [1499, 165] width 79 height 26
click at [1454, 235] on span "Compra" at bounding box center [1487, 231] width 103 height 13
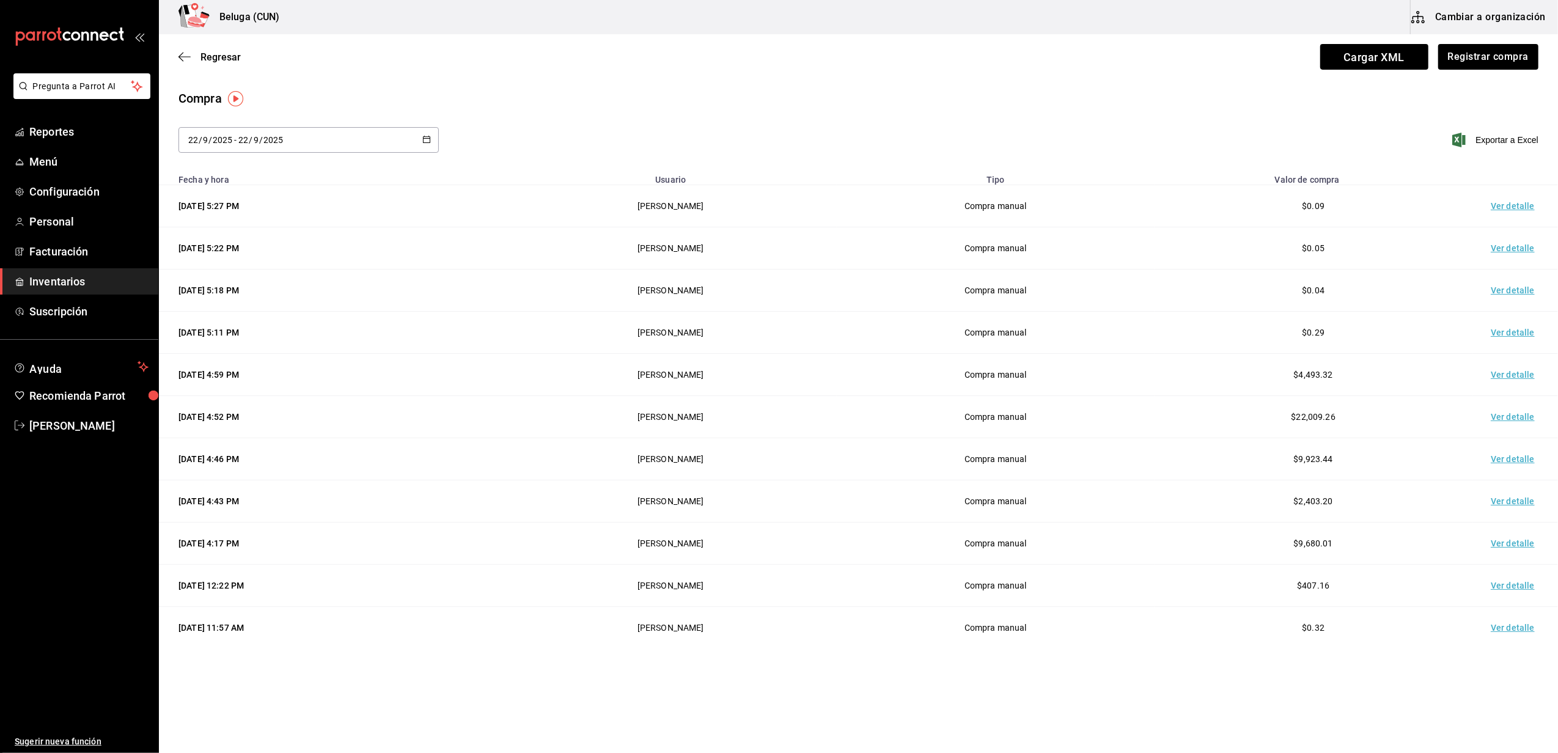
click at [1514, 199] on td "Ver detalle" at bounding box center [1516, 206] width 86 height 42
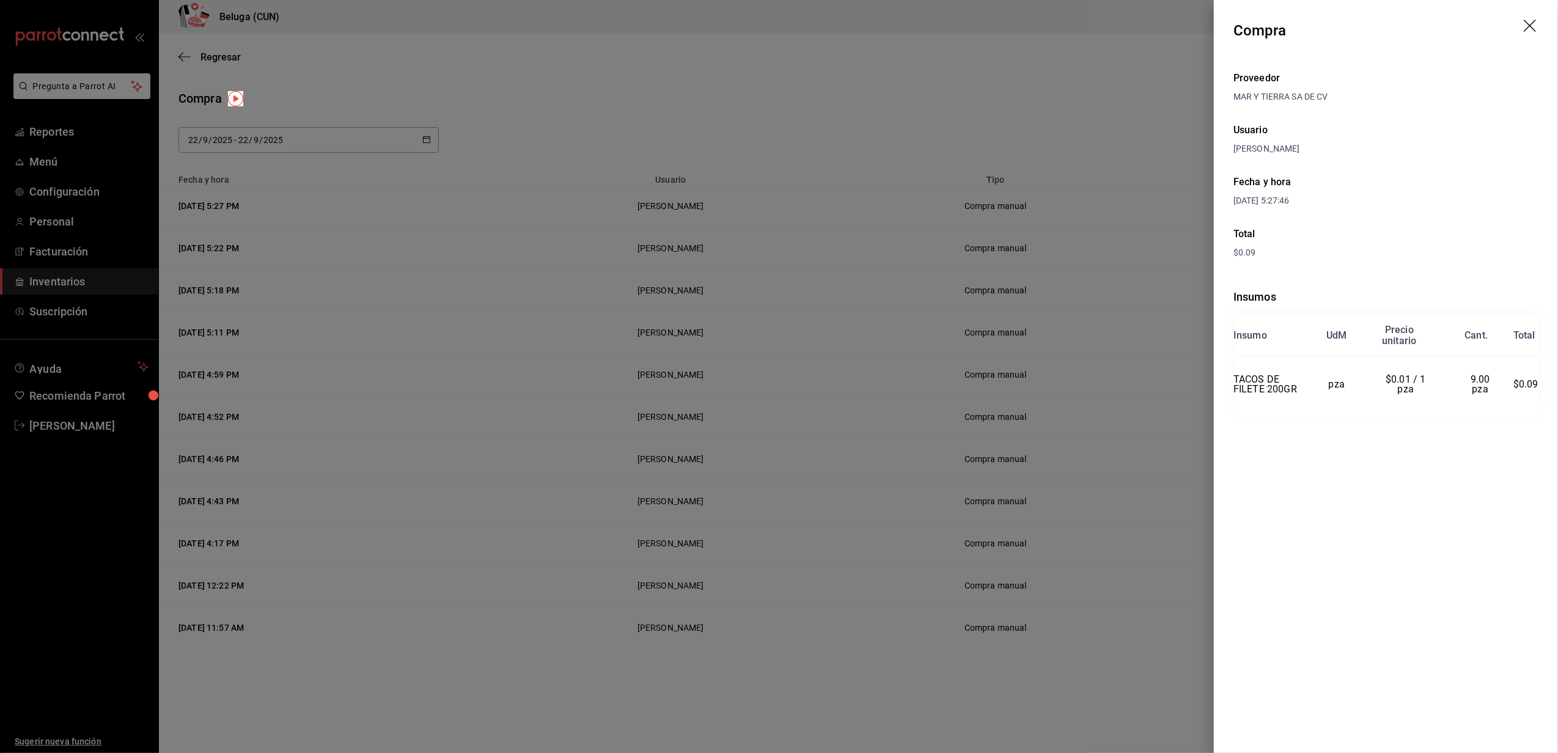
click at [1532, 30] on icon "drag" at bounding box center [1531, 27] width 15 height 15
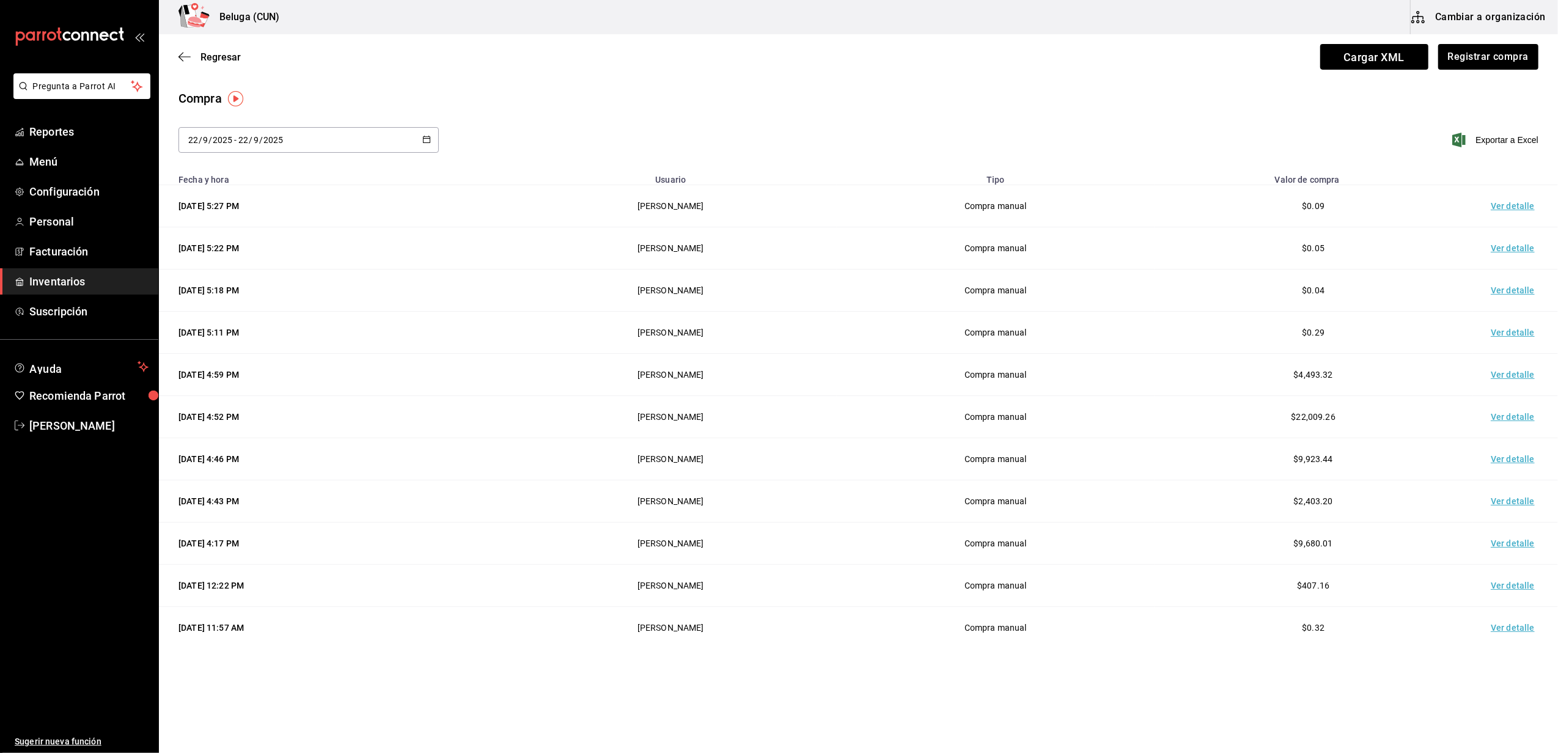
click at [1111, 93] on div "Compra" at bounding box center [859, 98] width 1360 height 18
click at [67, 282] on span "Inventarios" at bounding box center [88, 281] width 119 height 17
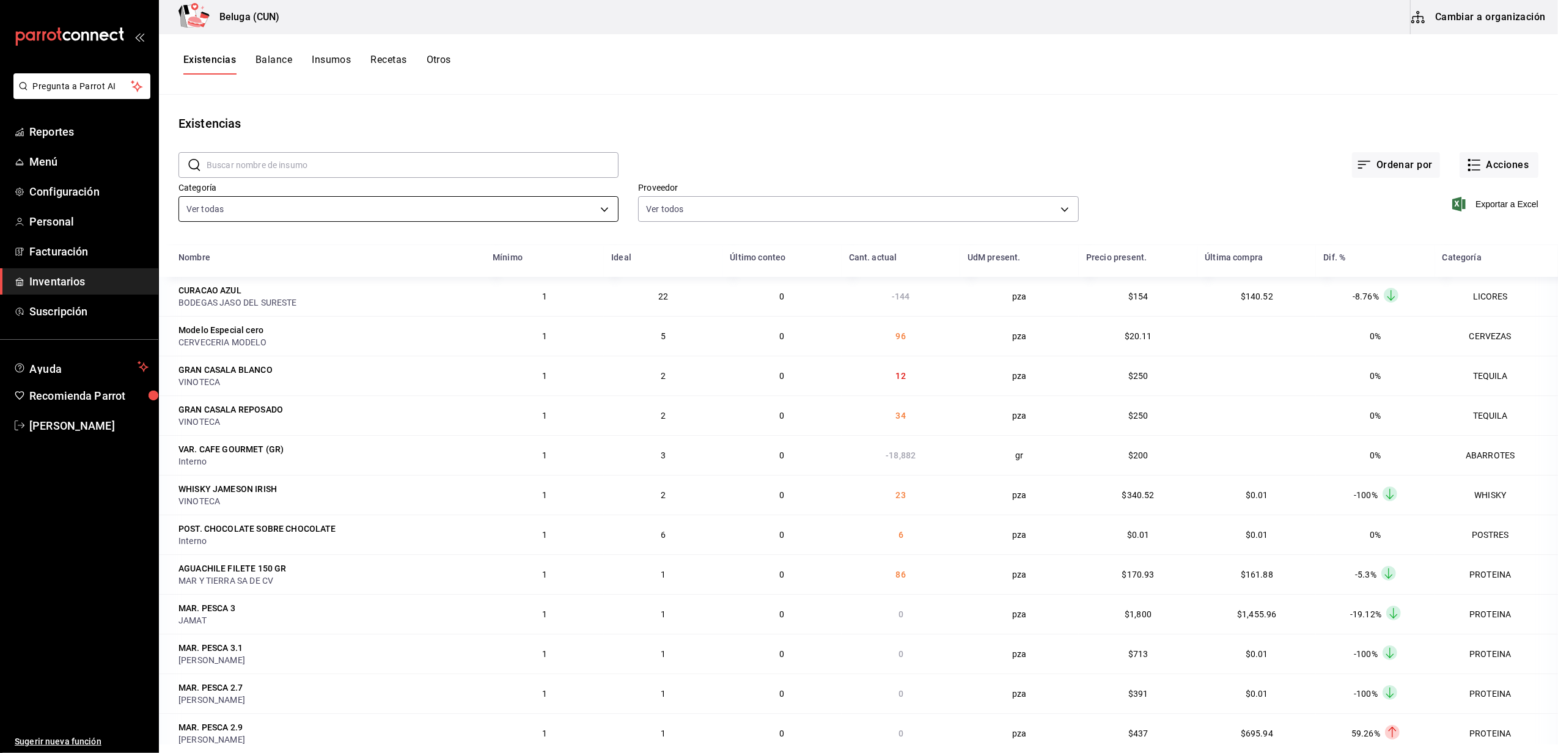
click at [599, 201] on body "Pregunta a Parrot AI Reportes Menú Configuración Personal Facturación Inventari…" at bounding box center [779, 372] width 1558 height 745
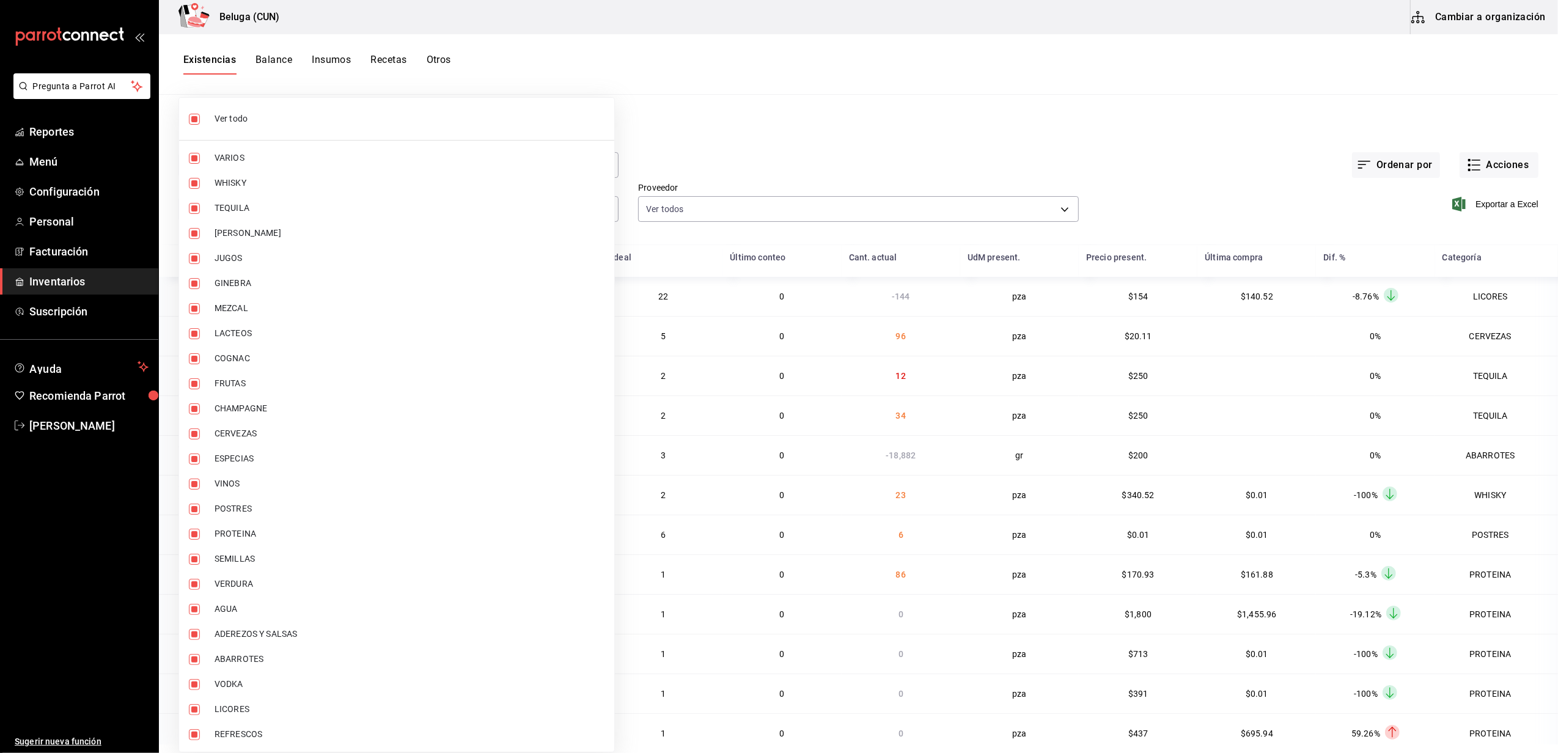
click at [188, 120] on li "Ver todo" at bounding box center [396, 119] width 435 height 32
checkbox input "false"
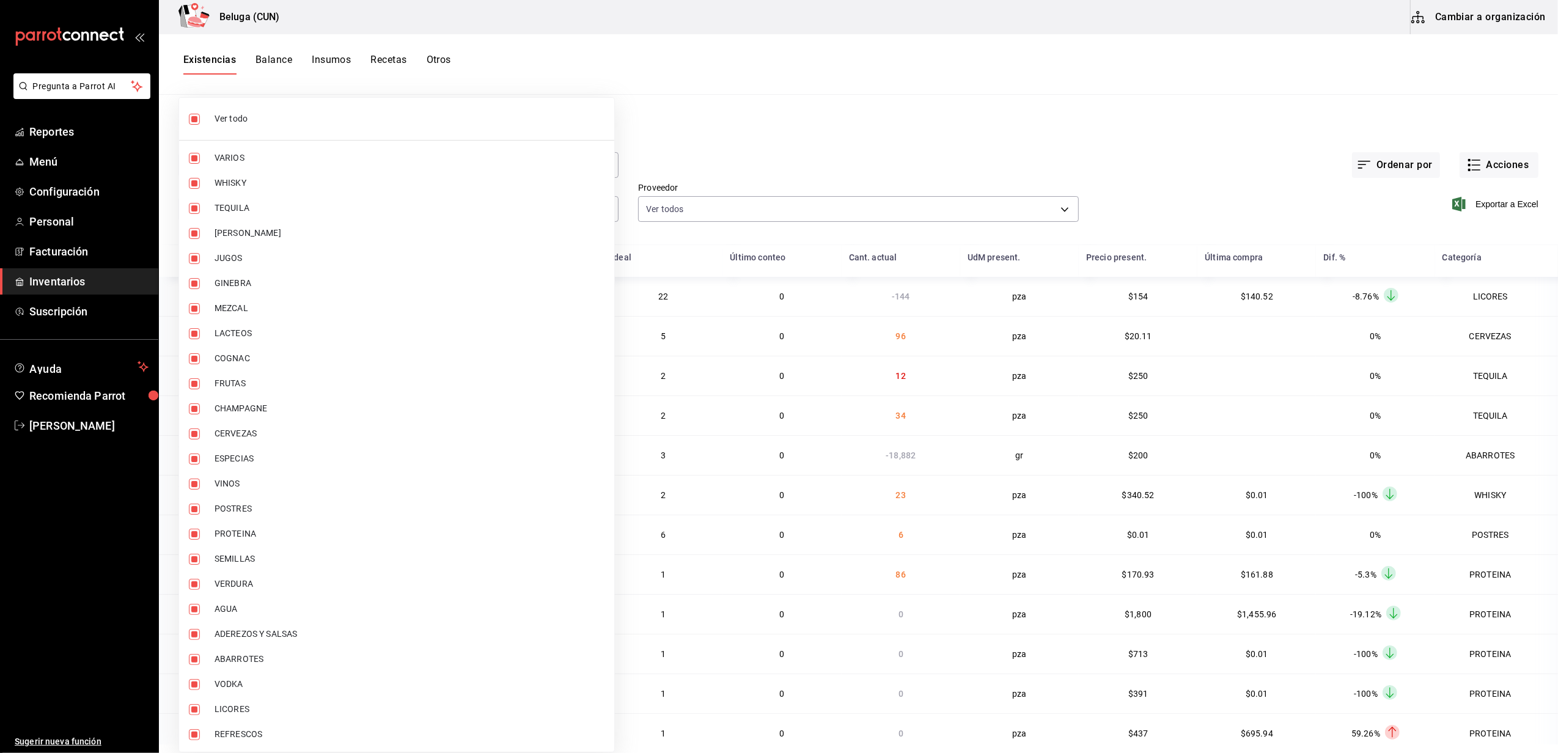
checkbox input "false"
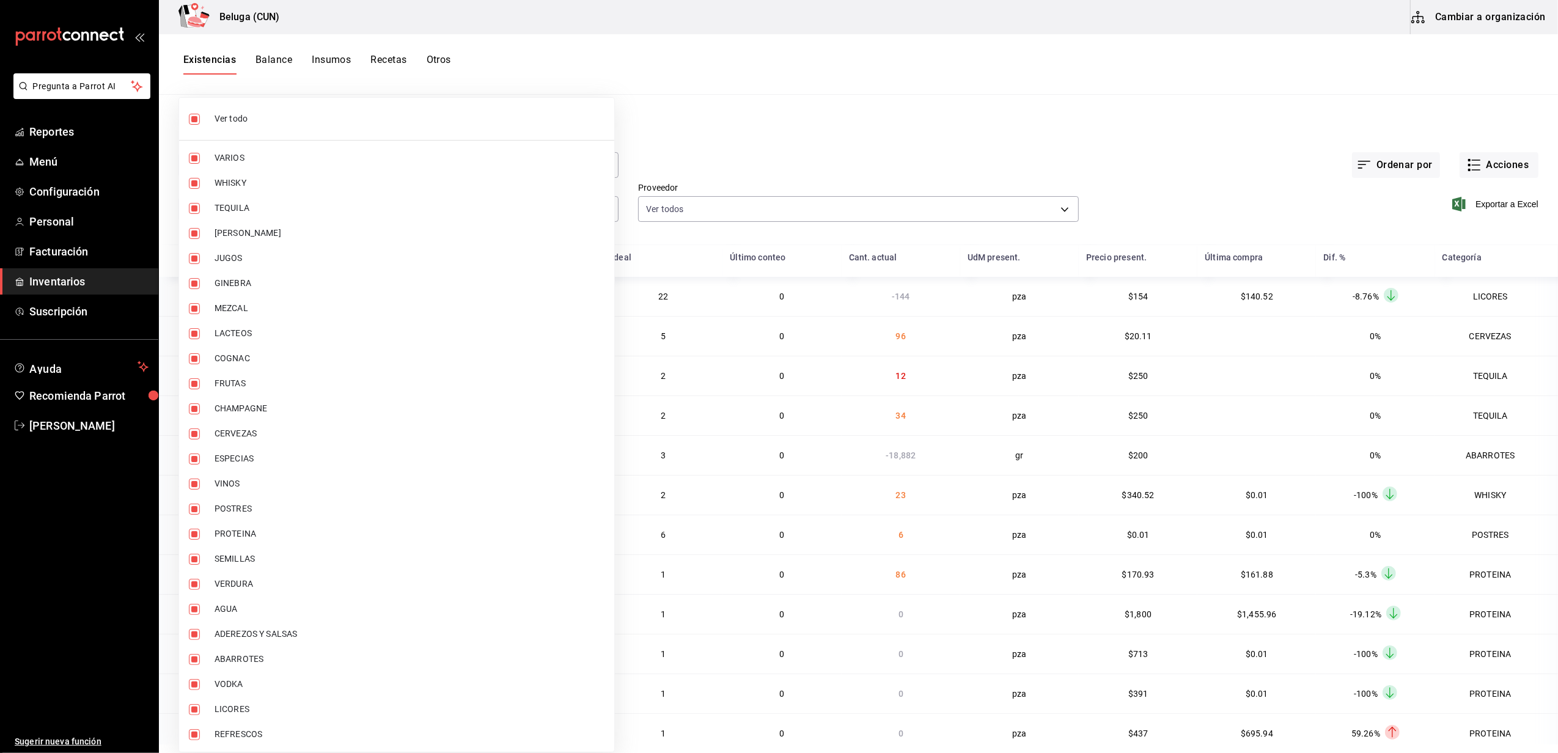
checkbox input "false"
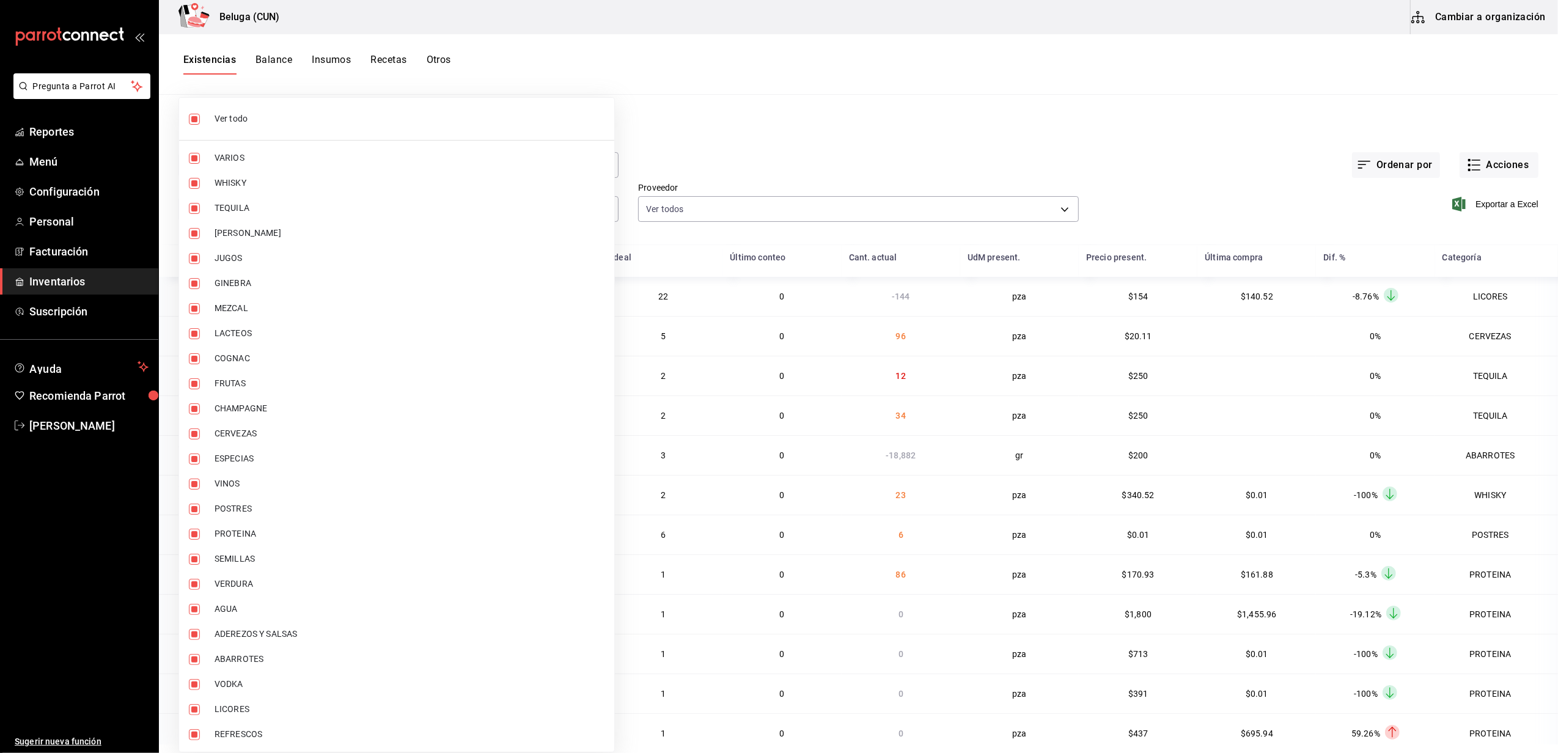
checkbox input "false"
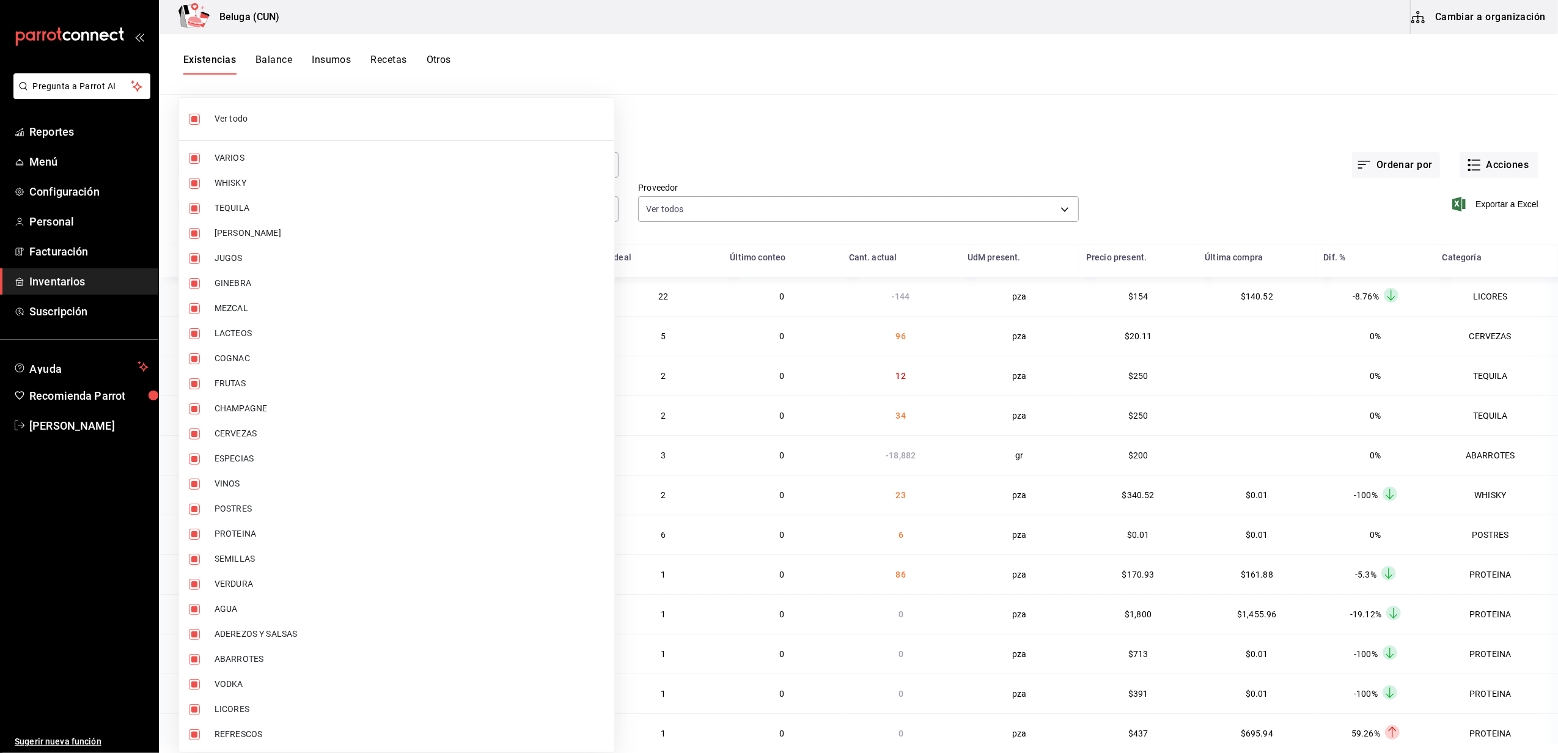
checkbox input "false"
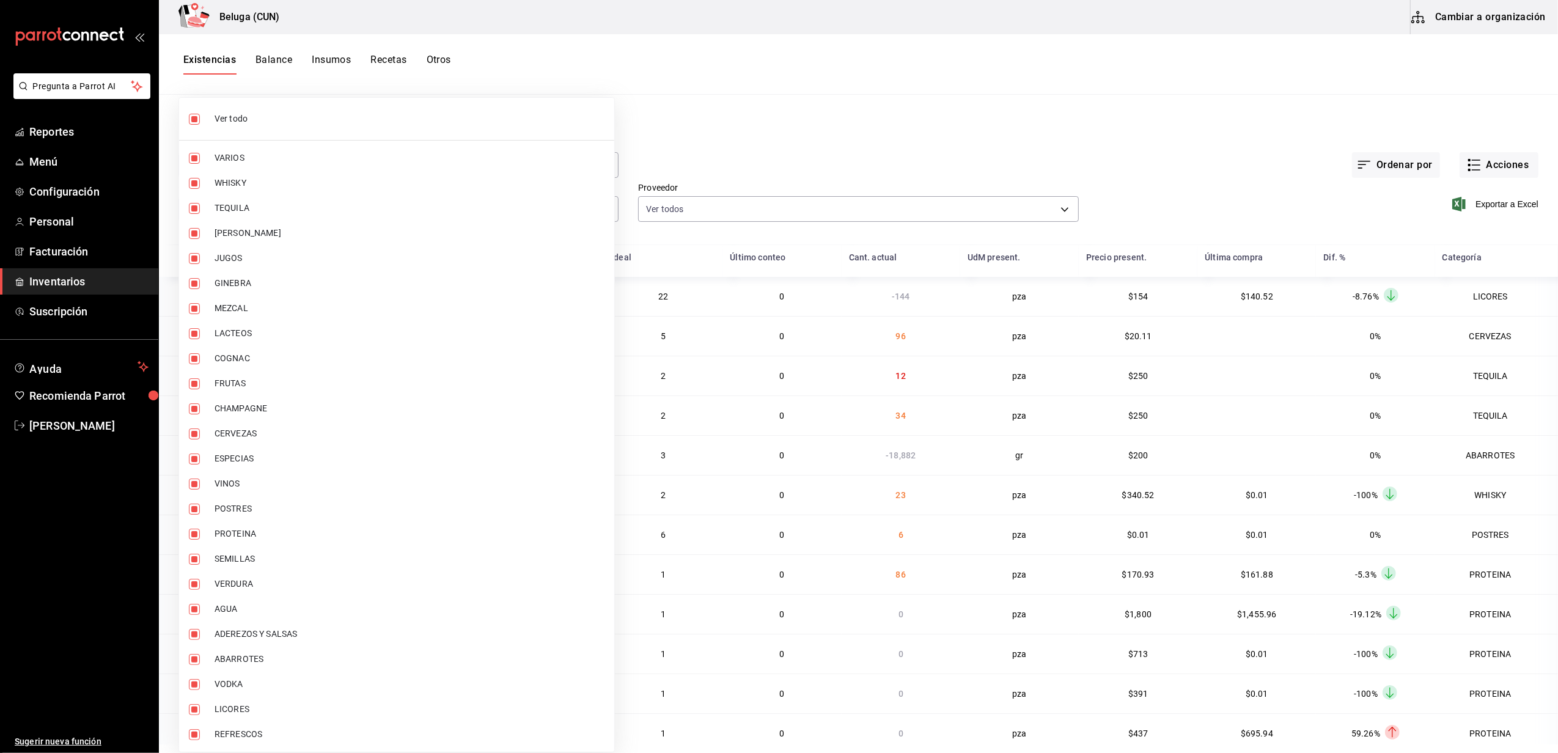
checkbox input "false"
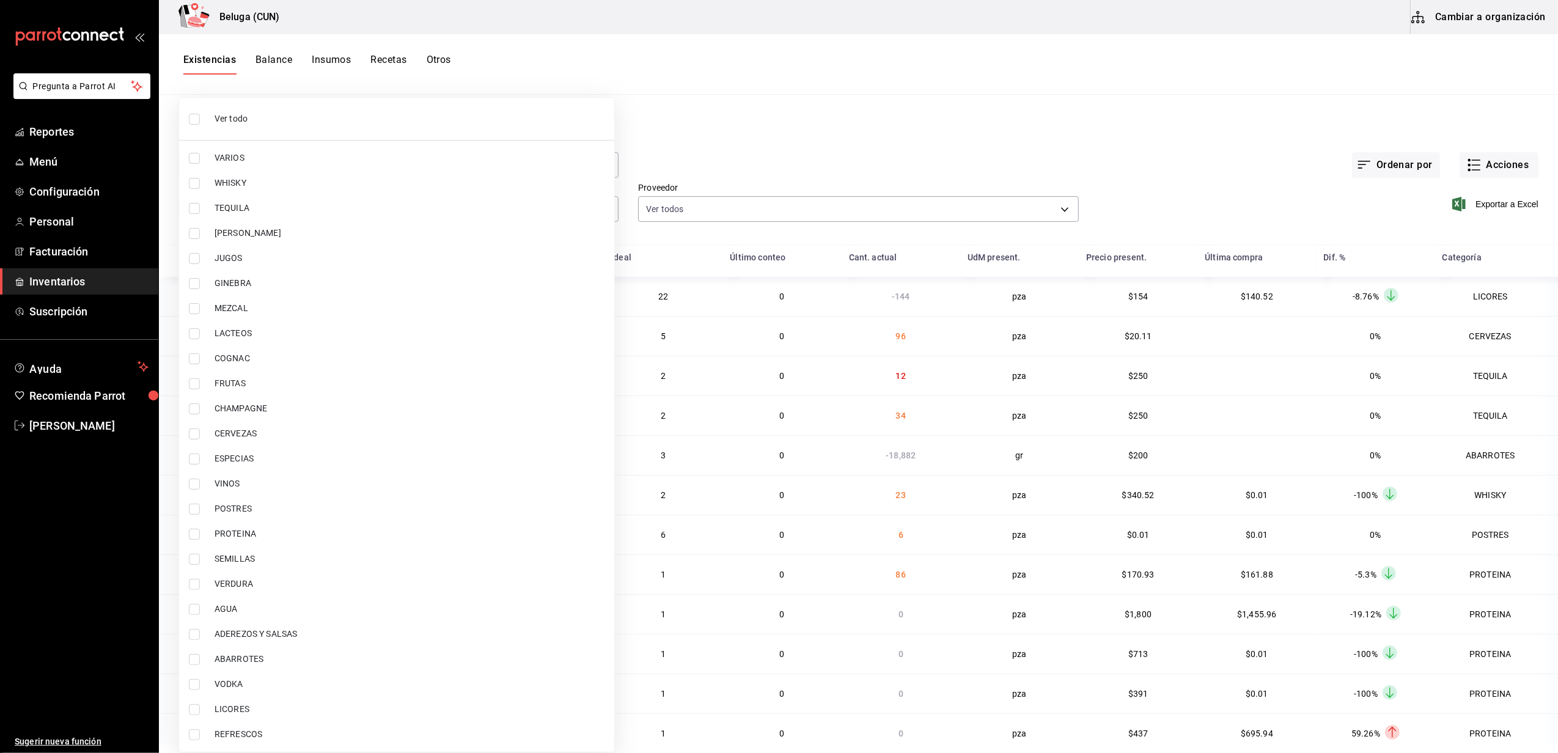
click at [191, 534] on input "checkbox" at bounding box center [194, 534] width 11 height 11
checkbox input "true"
type input "49acfc3a-e67d-4012-8994-cdceb58e19f0"
click at [192, 511] on input "checkbox" at bounding box center [194, 509] width 11 height 11
checkbox input "true"
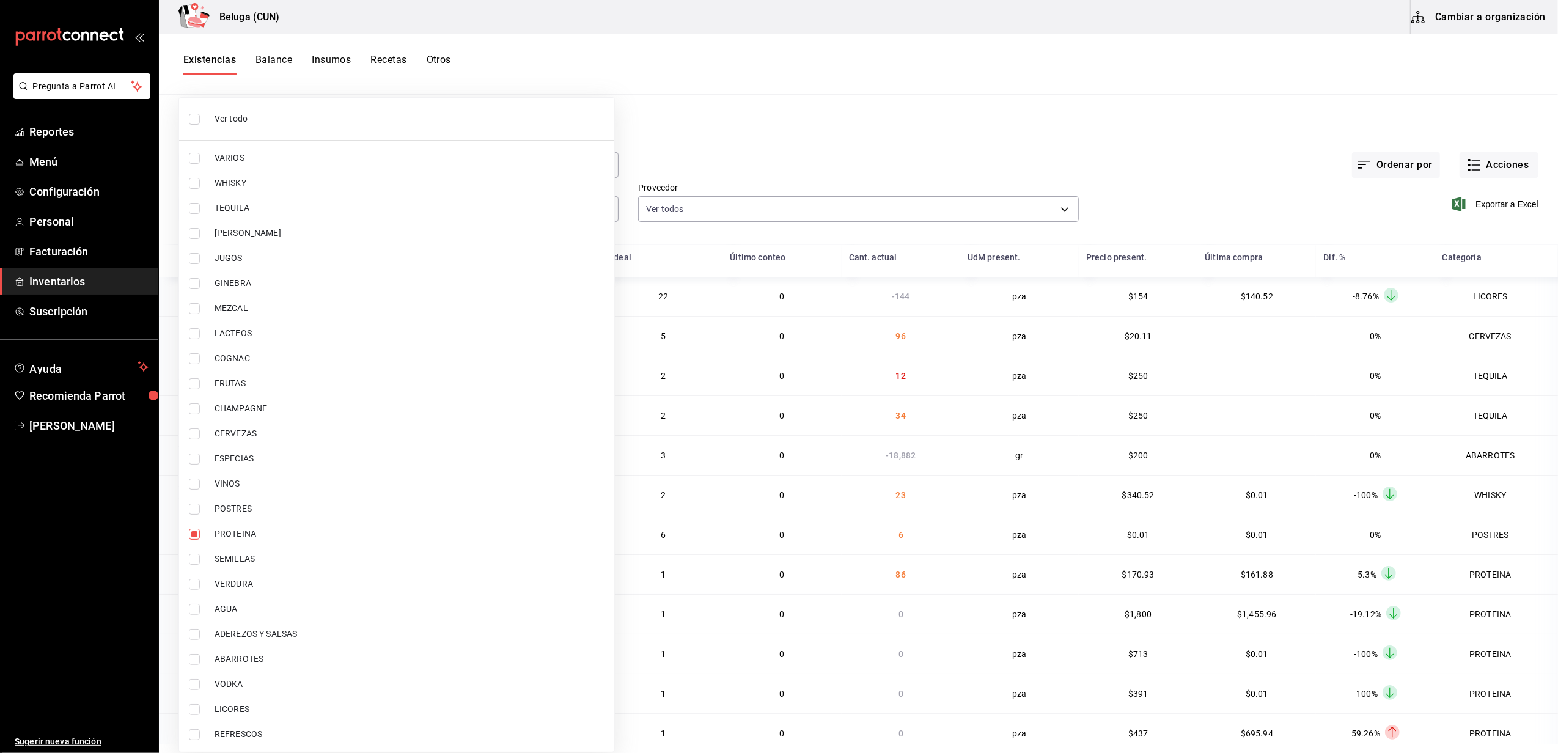
type input "49acfc3a-e67d-4012-8994-cdceb58e19f0,43c9e2b0-4afa-46e8-9575-d8271eaf3d25"
click at [719, 135] on div at bounding box center [779, 376] width 1558 height 753
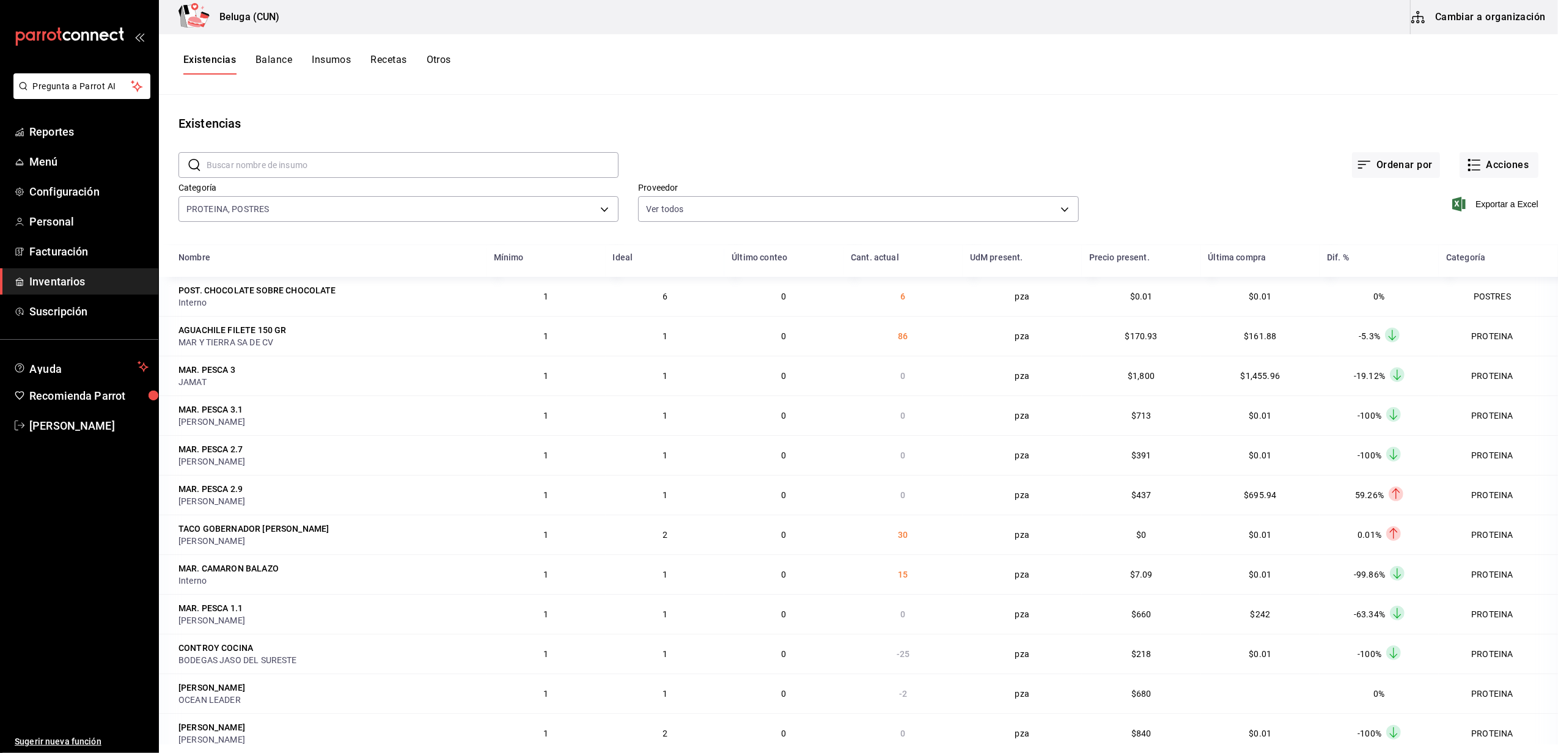
click at [737, 163] on div "Ver todo VARIOS WHISKY TEQUILA [PERSON_NAME] JUGOS GINEBRA MEZCAL LACTEOS COGNA…" at bounding box center [779, 376] width 1558 height 753
click at [1504, 205] on span "Exportar a Excel" at bounding box center [1497, 204] width 84 height 15
click at [1094, 72] on div "Existencias Balance Insumos Recetas Otros" at bounding box center [858, 64] width 1399 height 21
click at [67, 424] on span "[PERSON_NAME]" at bounding box center [88, 426] width 119 height 17
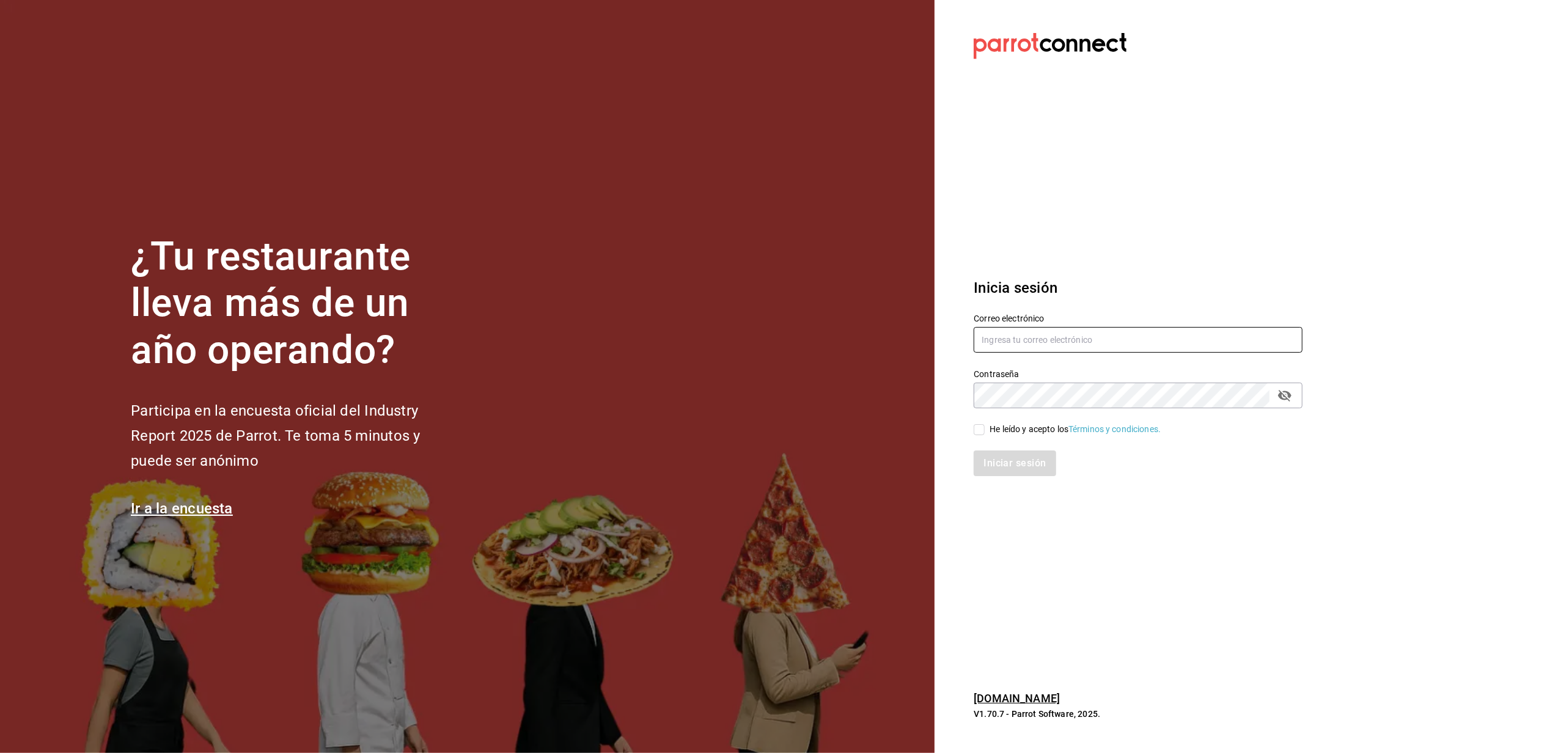
type input "[EMAIL_ADDRESS][DOMAIN_NAME]"
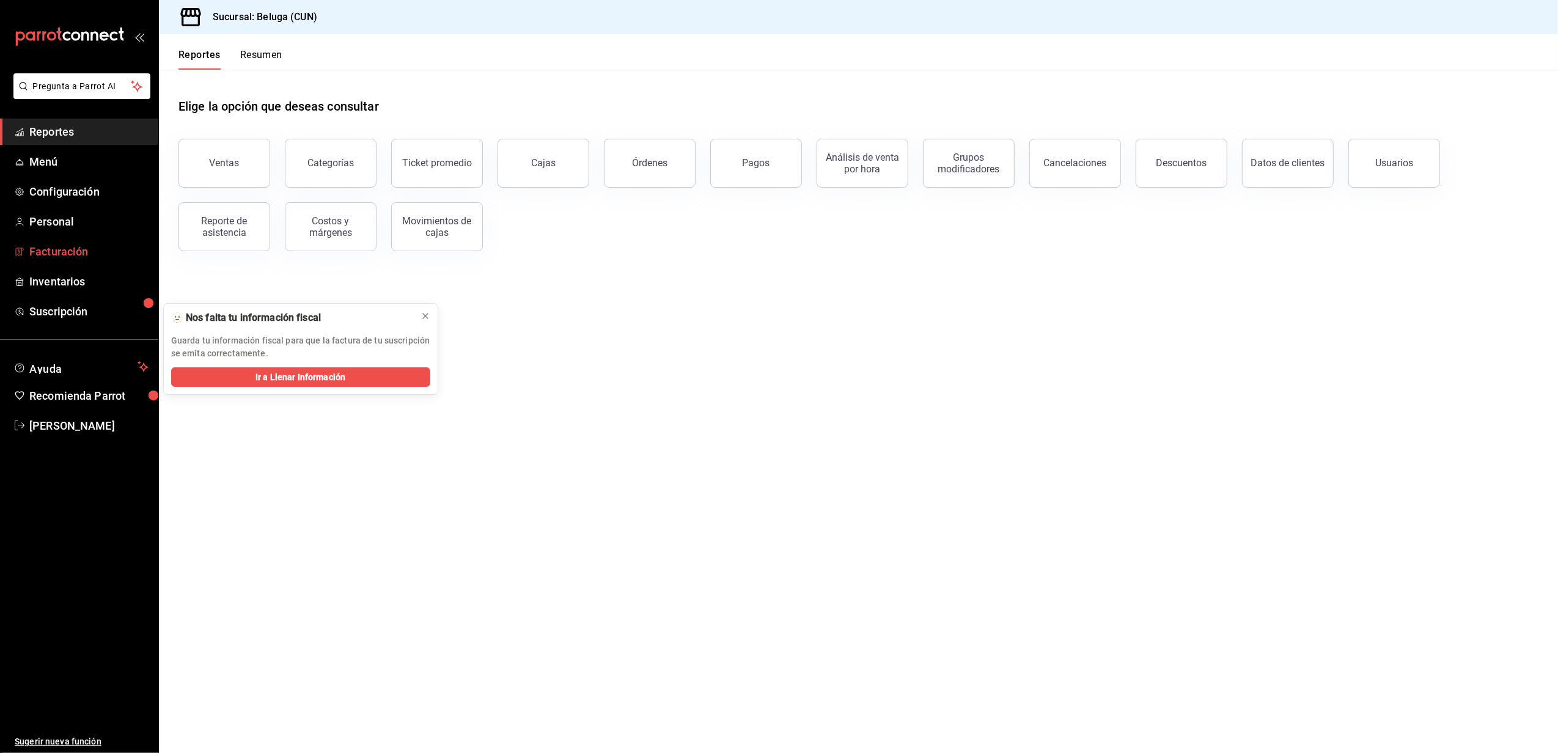
click at [59, 252] on span "Facturación" at bounding box center [88, 251] width 119 height 17
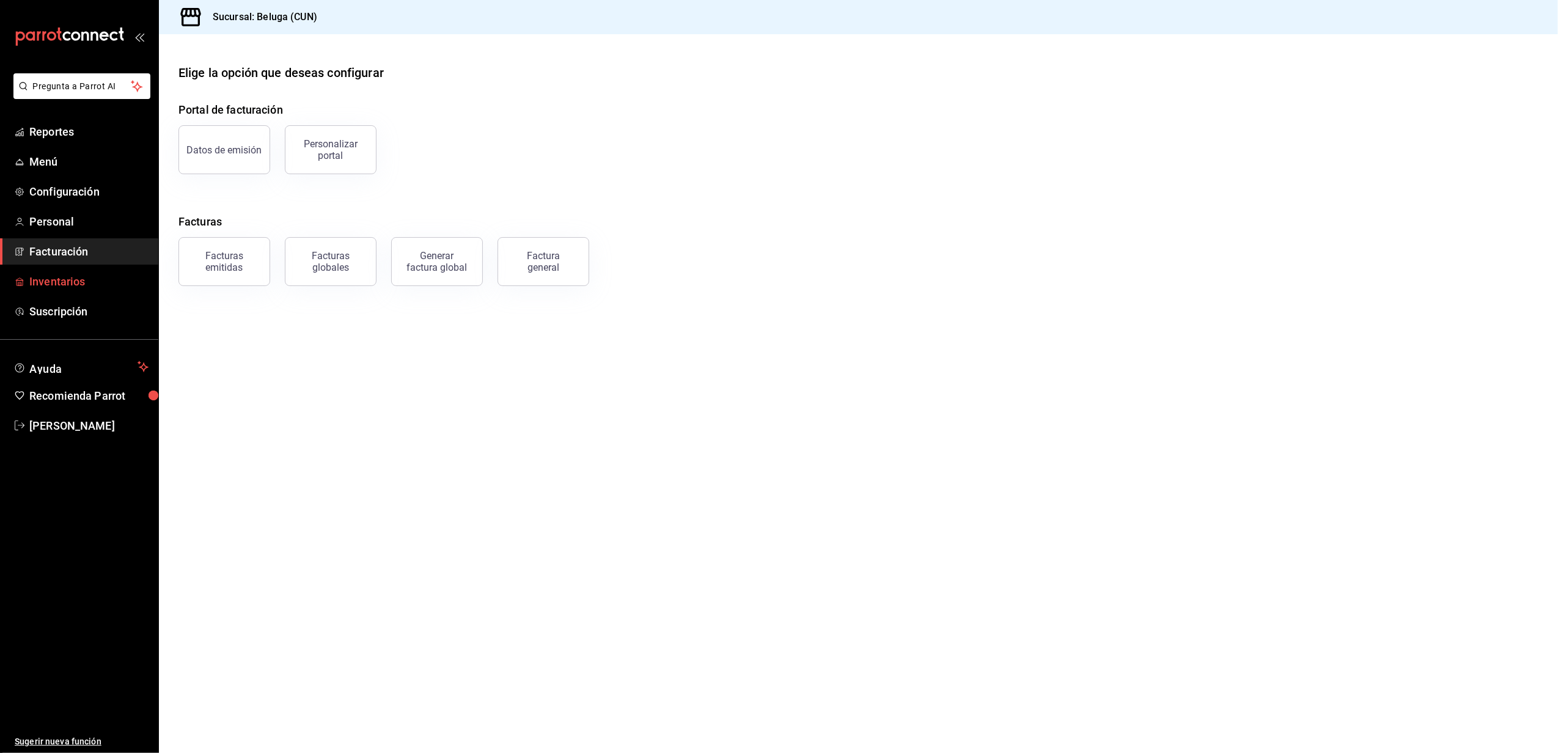
click at [57, 282] on span "Inventarios" at bounding box center [88, 281] width 119 height 17
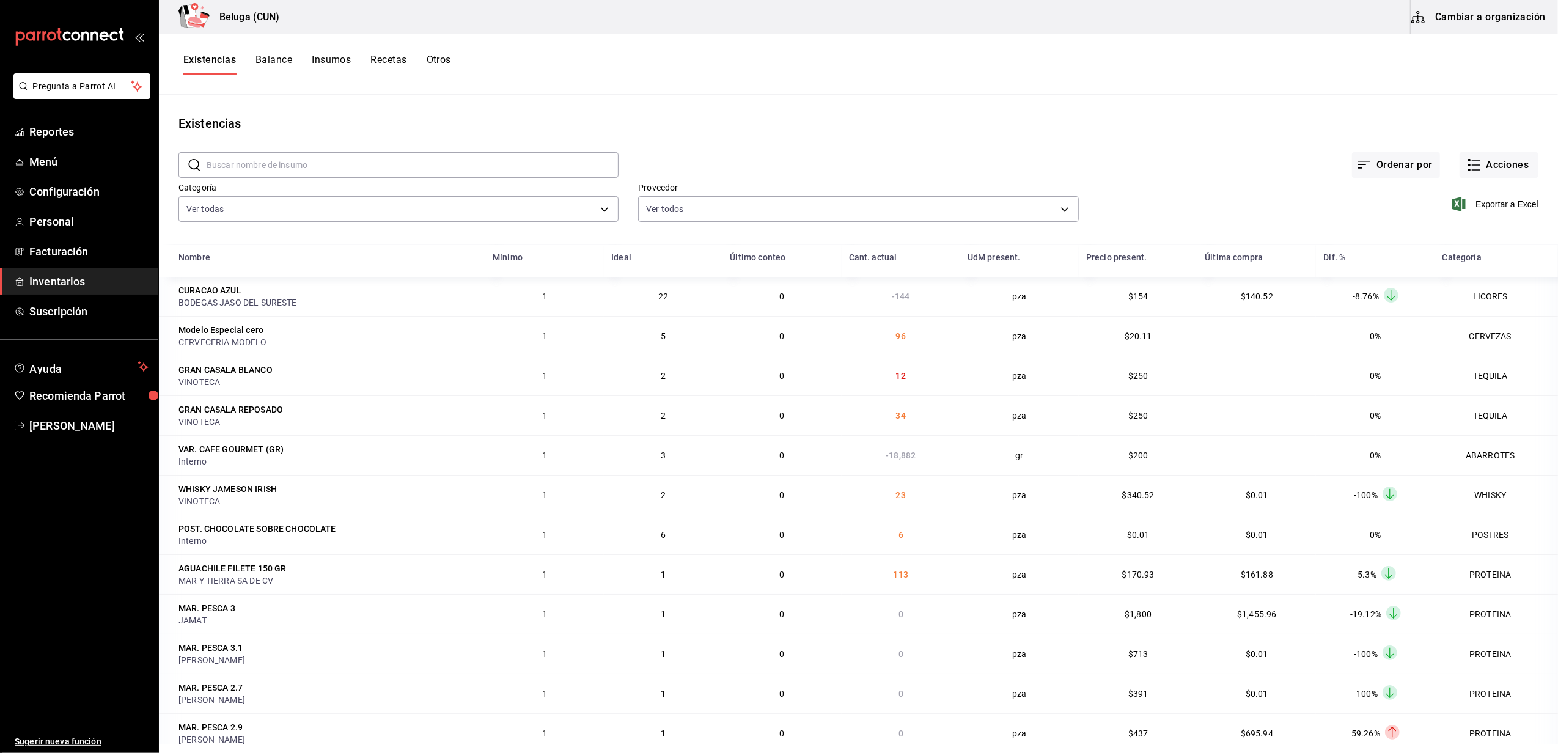
click at [1470, 21] on button "Cambiar a organización" at bounding box center [1480, 17] width 138 height 34
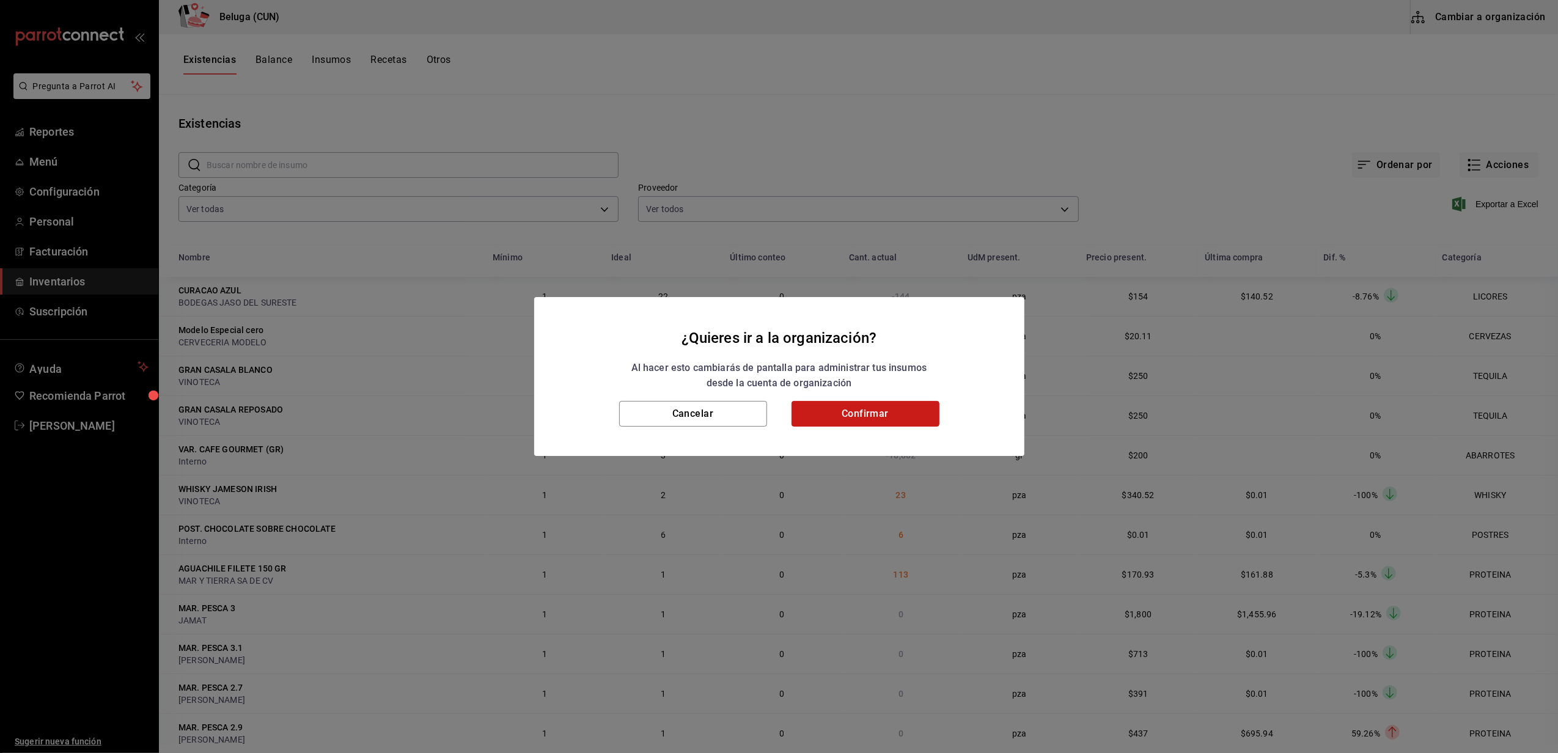
click at [916, 404] on button "Confirmar" at bounding box center [866, 414] width 148 height 26
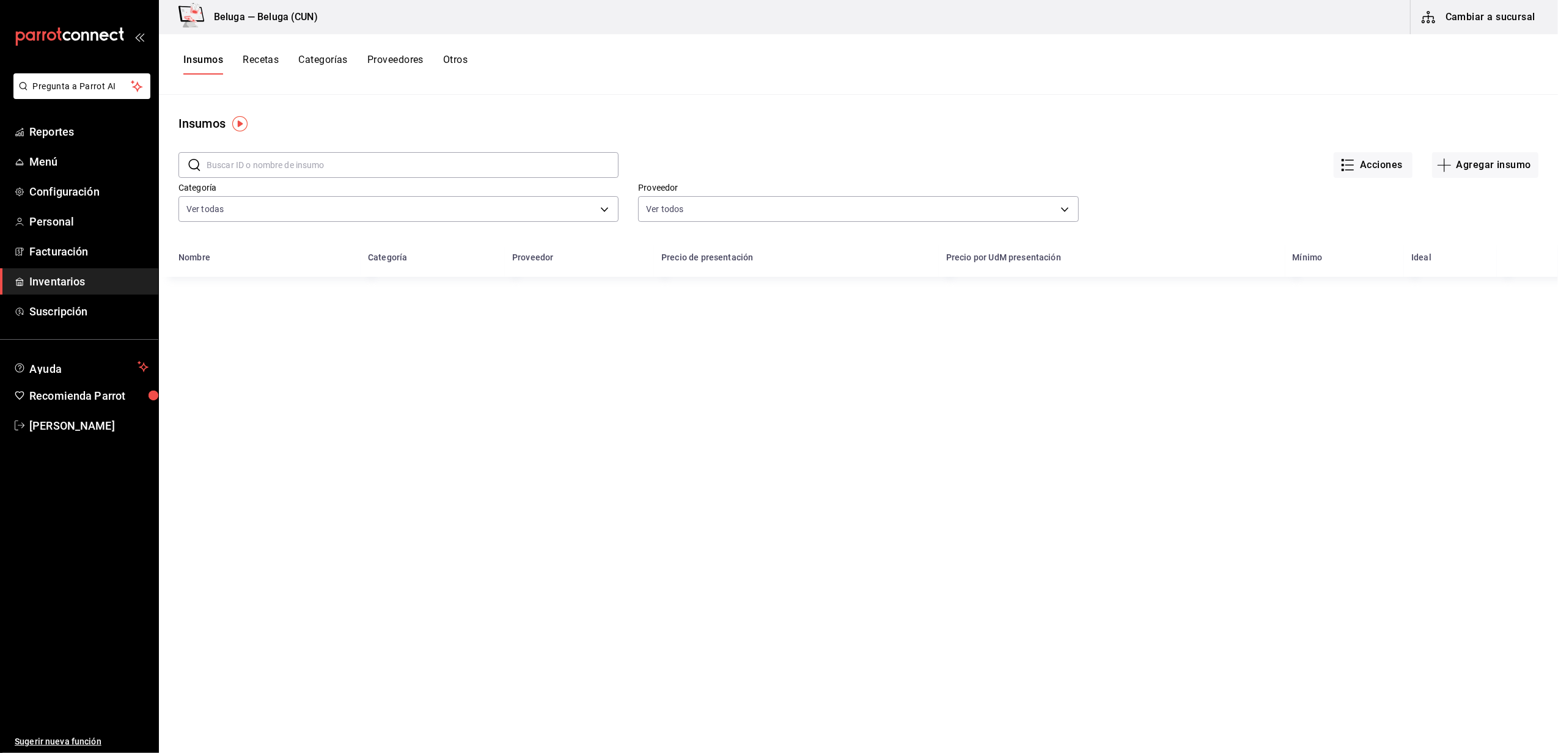
click at [394, 66] on button "Proveedores" at bounding box center [395, 64] width 56 height 21
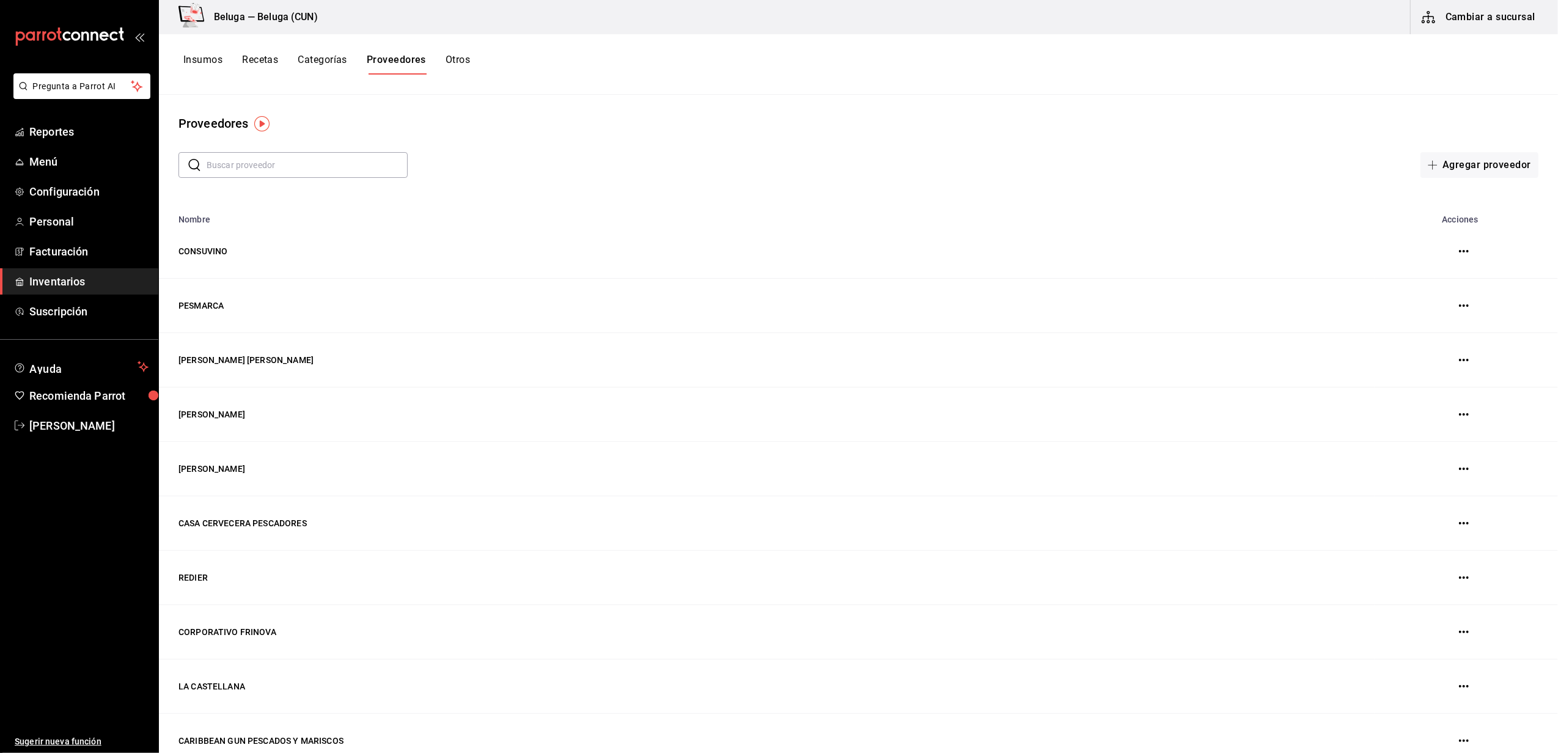
click at [344, 167] on input "text" at bounding box center [307, 165] width 201 height 24
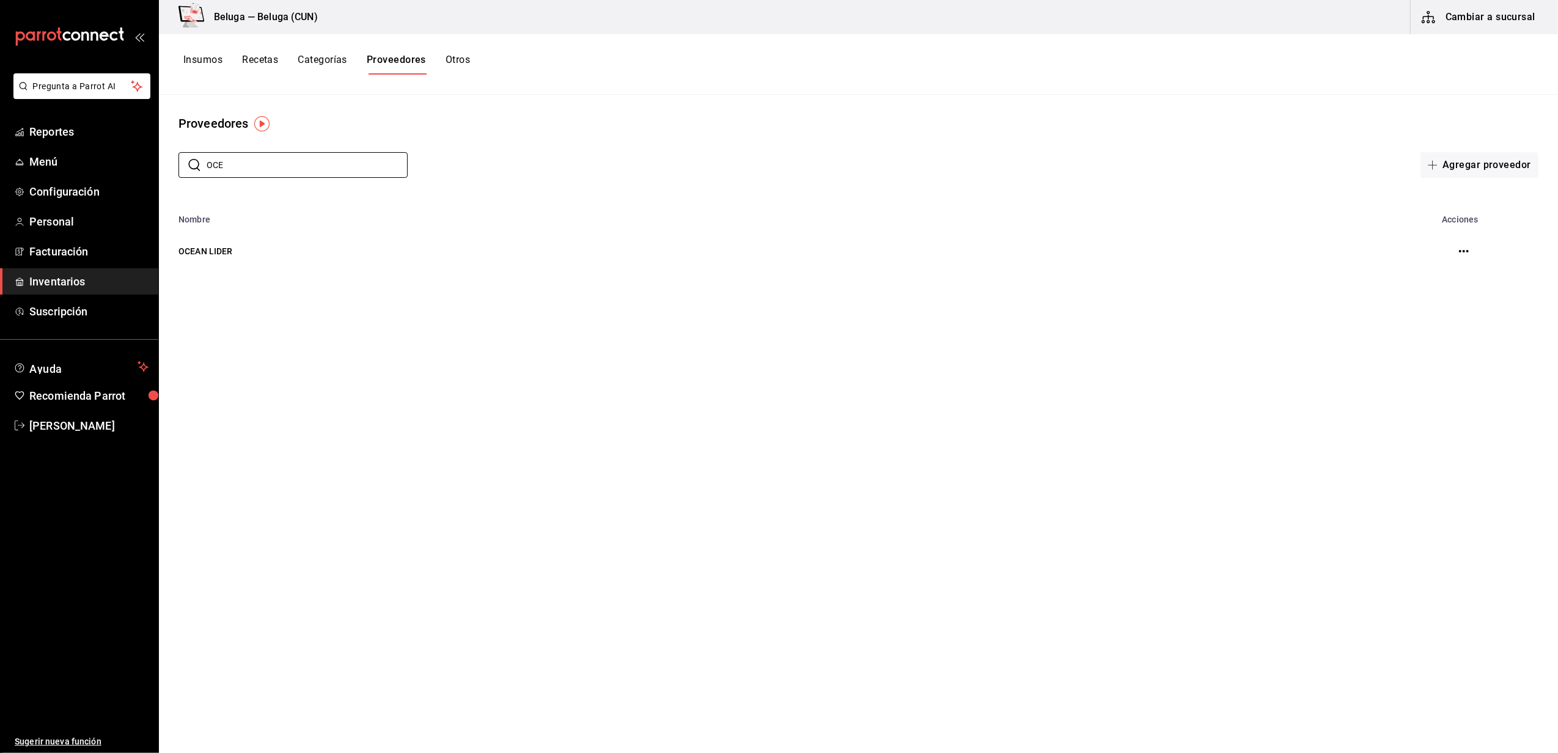
type input "OCE"
click at [1473, 254] on button "button" at bounding box center [1464, 251] width 24 height 24
click at [1467, 250] on icon "button" at bounding box center [1464, 251] width 10 height 10
drag, startPoint x: 725, startPoint y: 428, endPoint x: 378, endPoint y: 331, distance: 360.5
click at [724, 428] on div at bounding box center [779, 376] width 1558 height 753
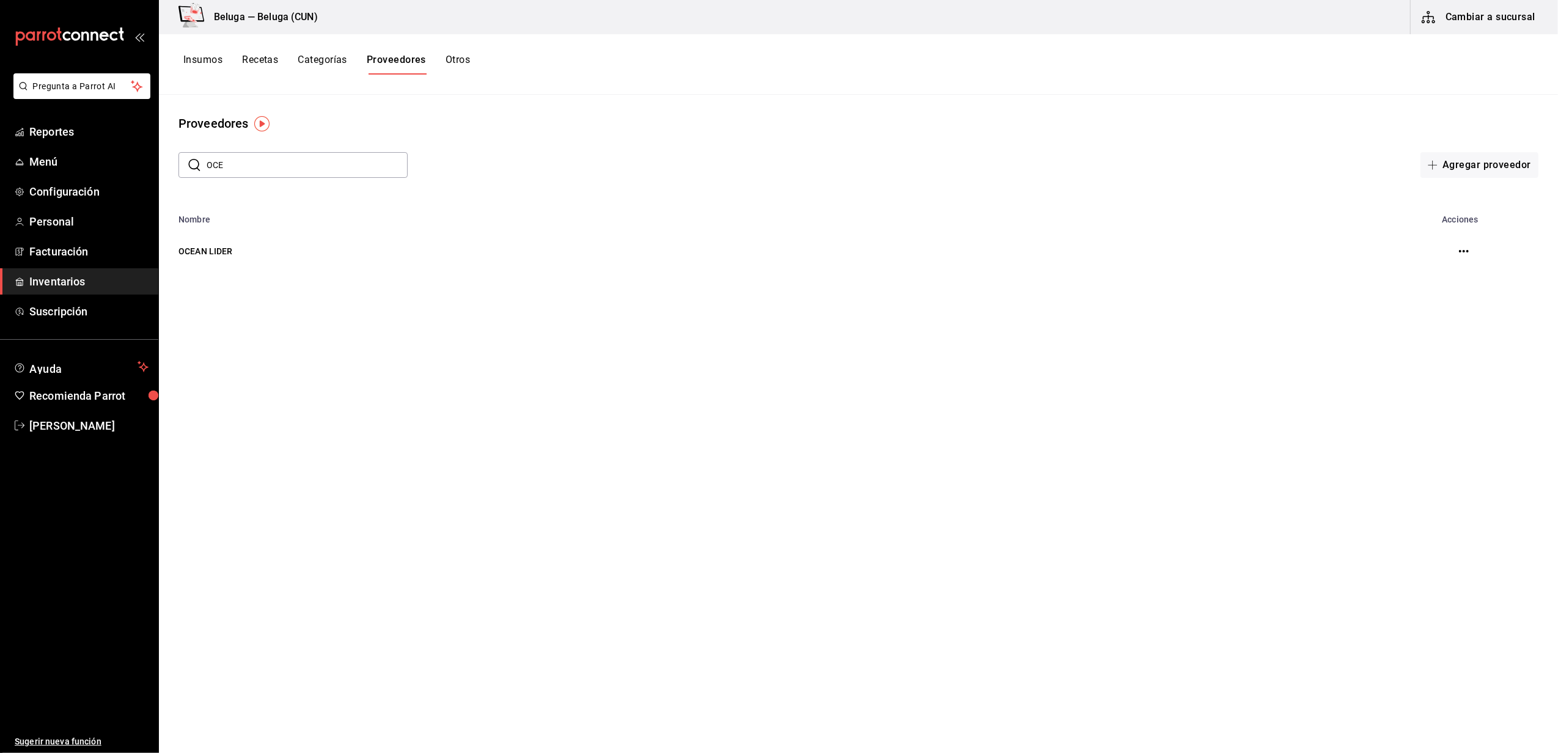
click at [220, 252] on td "OCEAN LIDER" at bounding box center [767, 251] width 1216 height 54
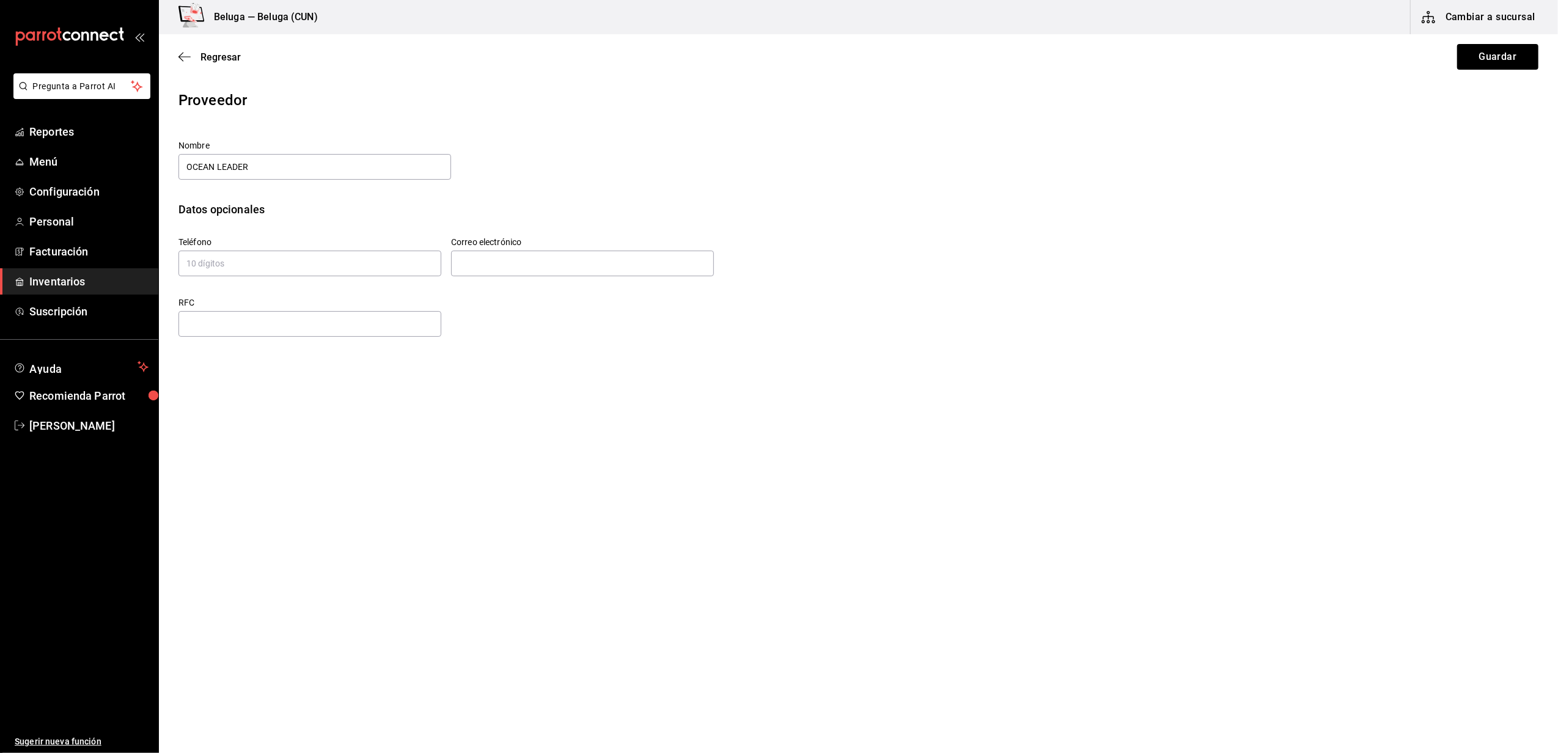
type input "OCEAN LEADER"
click at [747, 177] on div "Nombre OCEAN LEADER" at bounding box center [519, 161] width 680 height 41
click at [1500, 62] on button "Guardar" at bounding box center [1498, 57] width 81 height 26
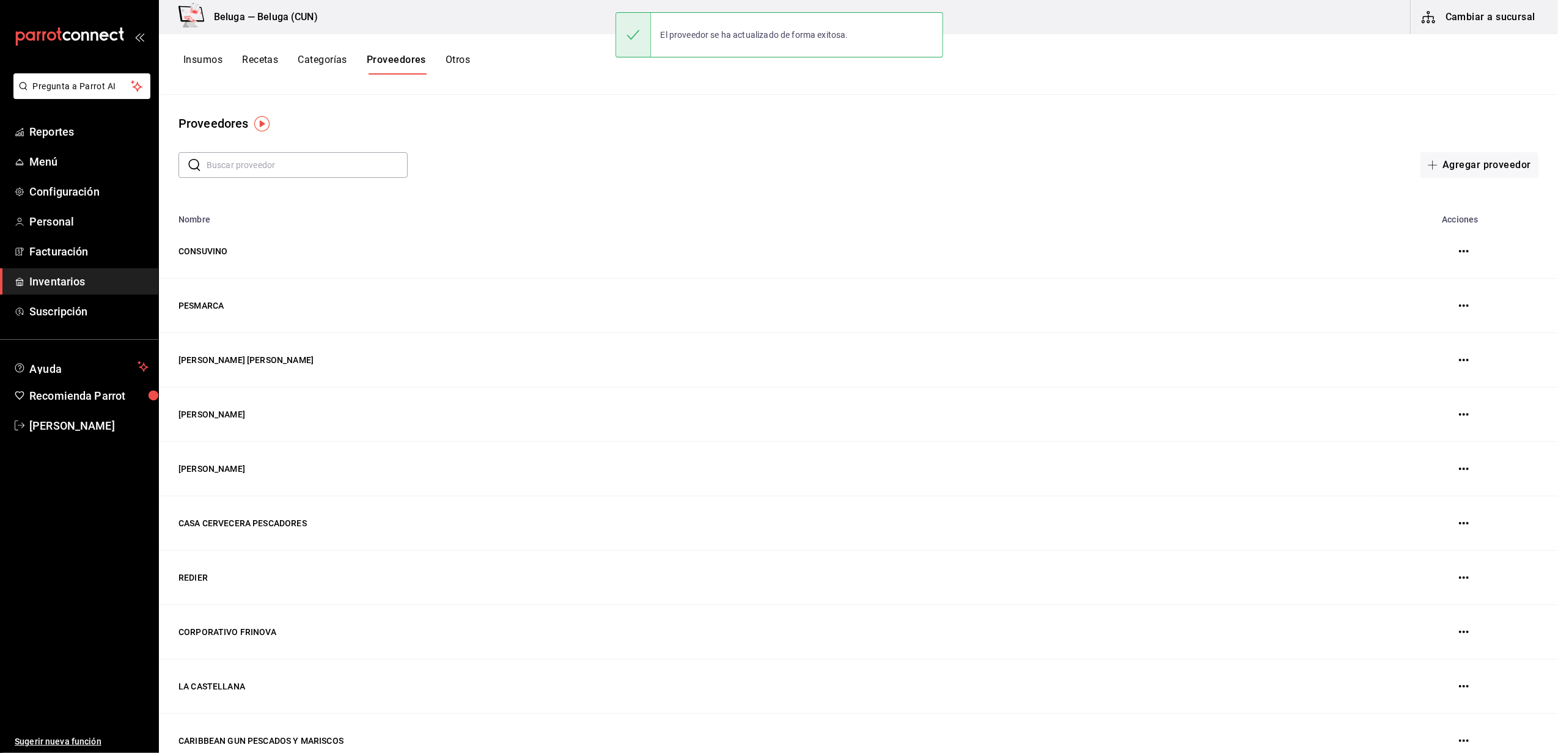
click at [1522, 23] on button "Cambiar a sucursal" at bounding box center [1480, 17] width 138 height 34
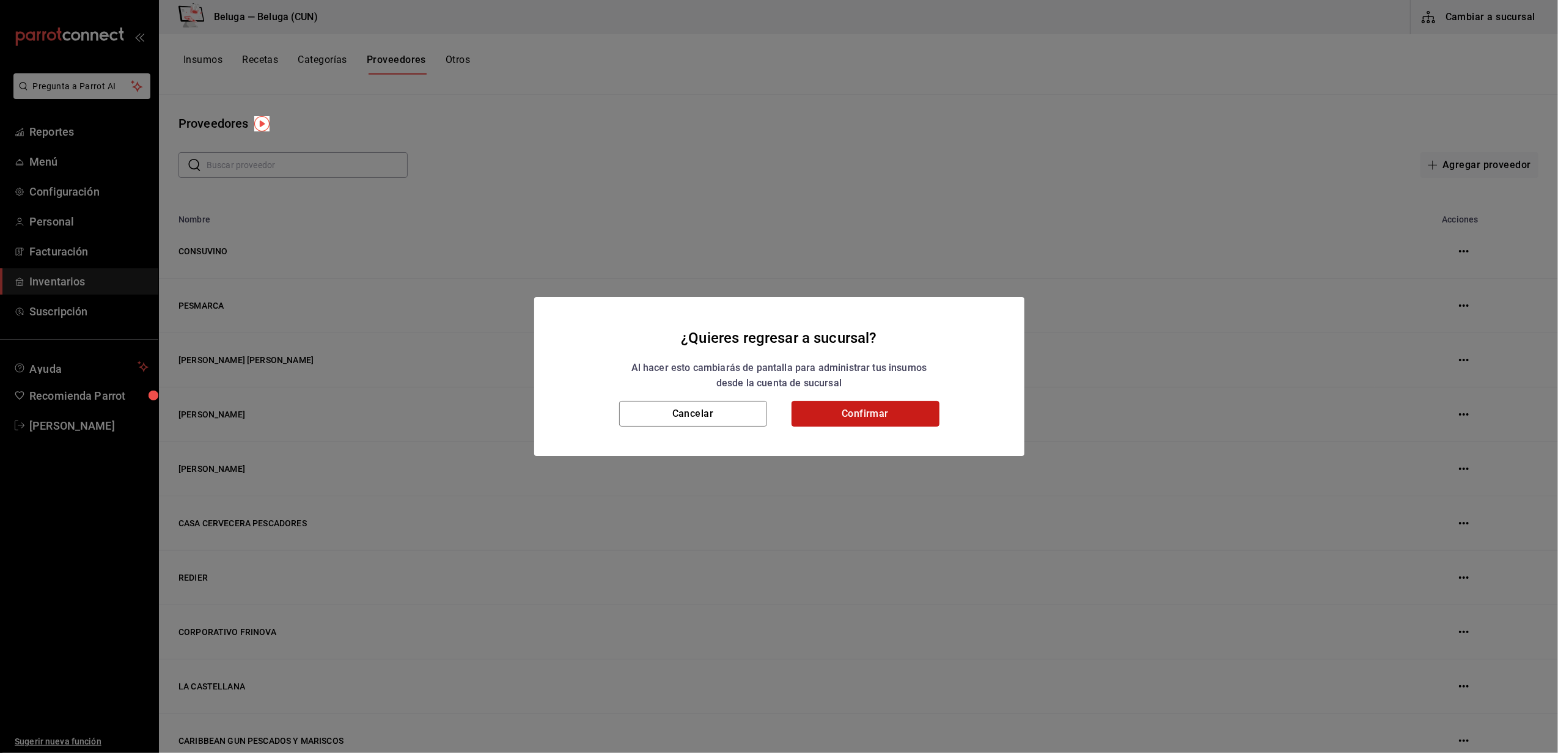
click at [845, 407] on button "Confirmar" at bounding box center [866, 414] width 148 height 26
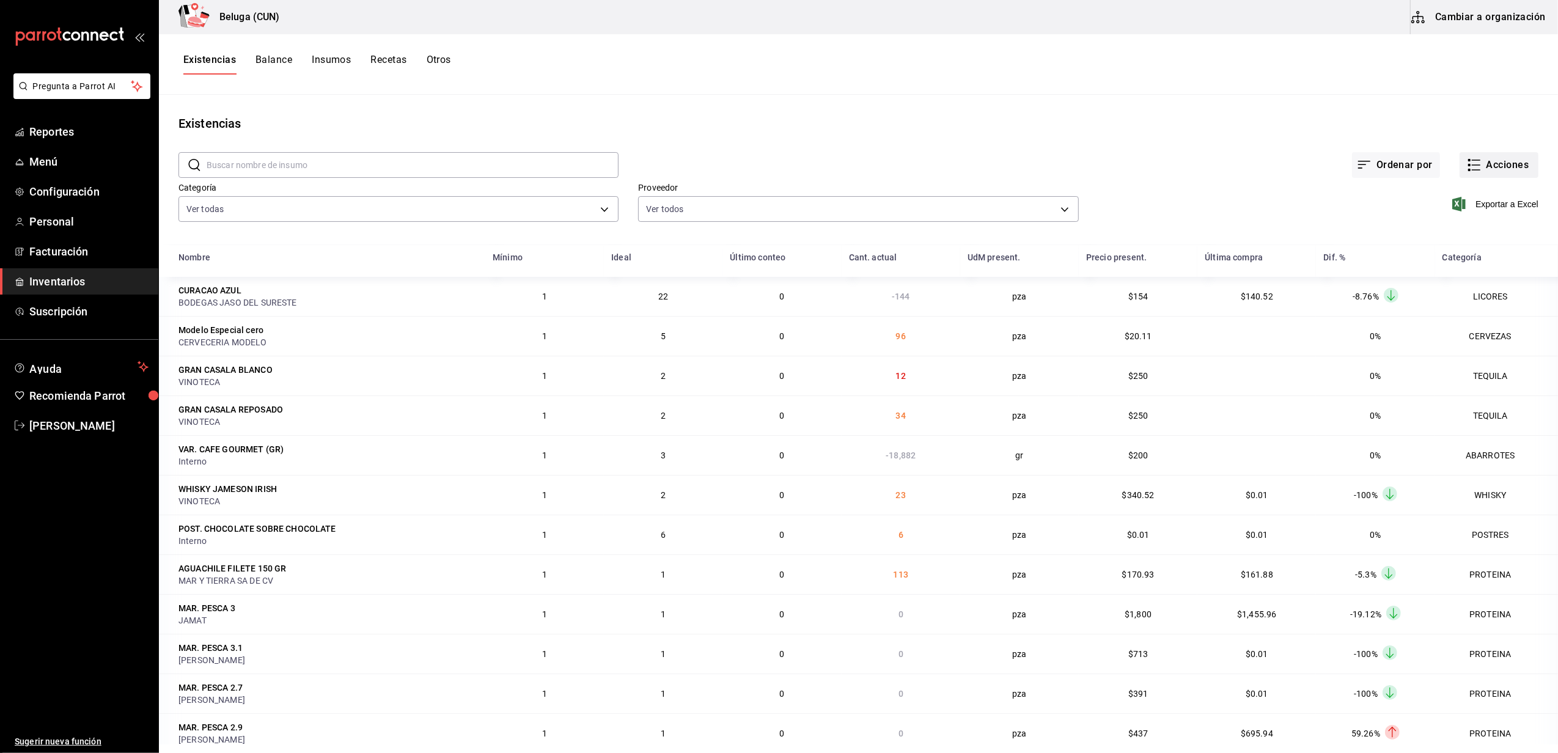
click at [1482, 174] on button "Acciones" at bounding box center [1499, 165] width 79 height 26
click at [1458, 287] on li "Merma" at bounding box center [1487, 296] width 122 height 32
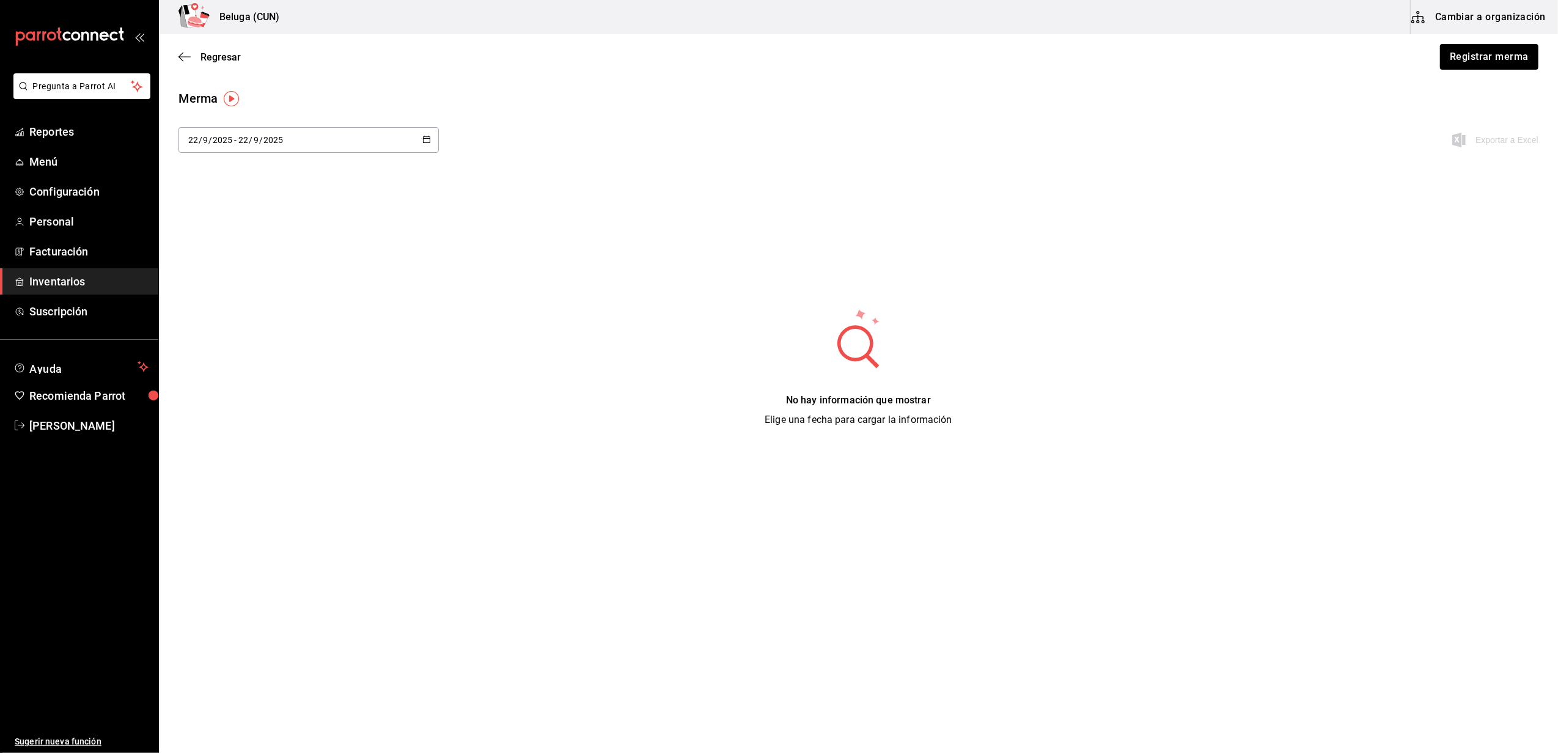
click at [1211, 259] on div "Merma 2025-09-22 22 / 9 / 2025 - 2025-09-22 22 / 9 / 2025 Exportar a Excel No h…" at bounding box center [858, 258] width 1399 height 338
click at [1471, 53] on button "Registrar merma" at bounding box center [1489, 57] width 100 height 26
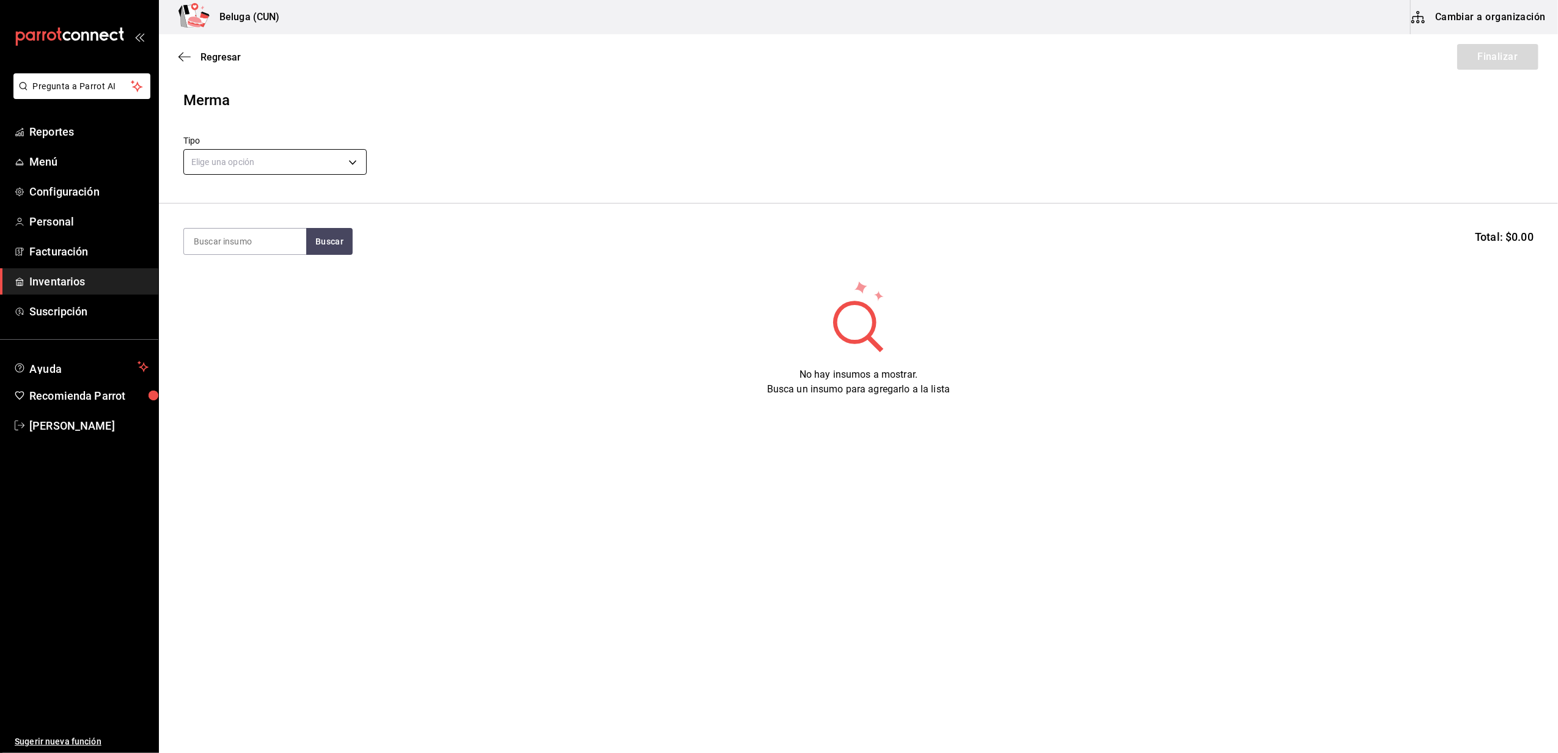
click at [342, 163] on body "Pregunta a Parrot AI Reportes Menú Configuración Personal Facturación Inventari…" at bounding box center [779, 342] width 1558 height 684
click at [210, 235] on li "Error" at bounding box center [275, 240] width 182 height 20
type input "ERROR"
click at [282, 238] on input at bounding box center [245, 242] width 122 height 26
type input "CRUDO"
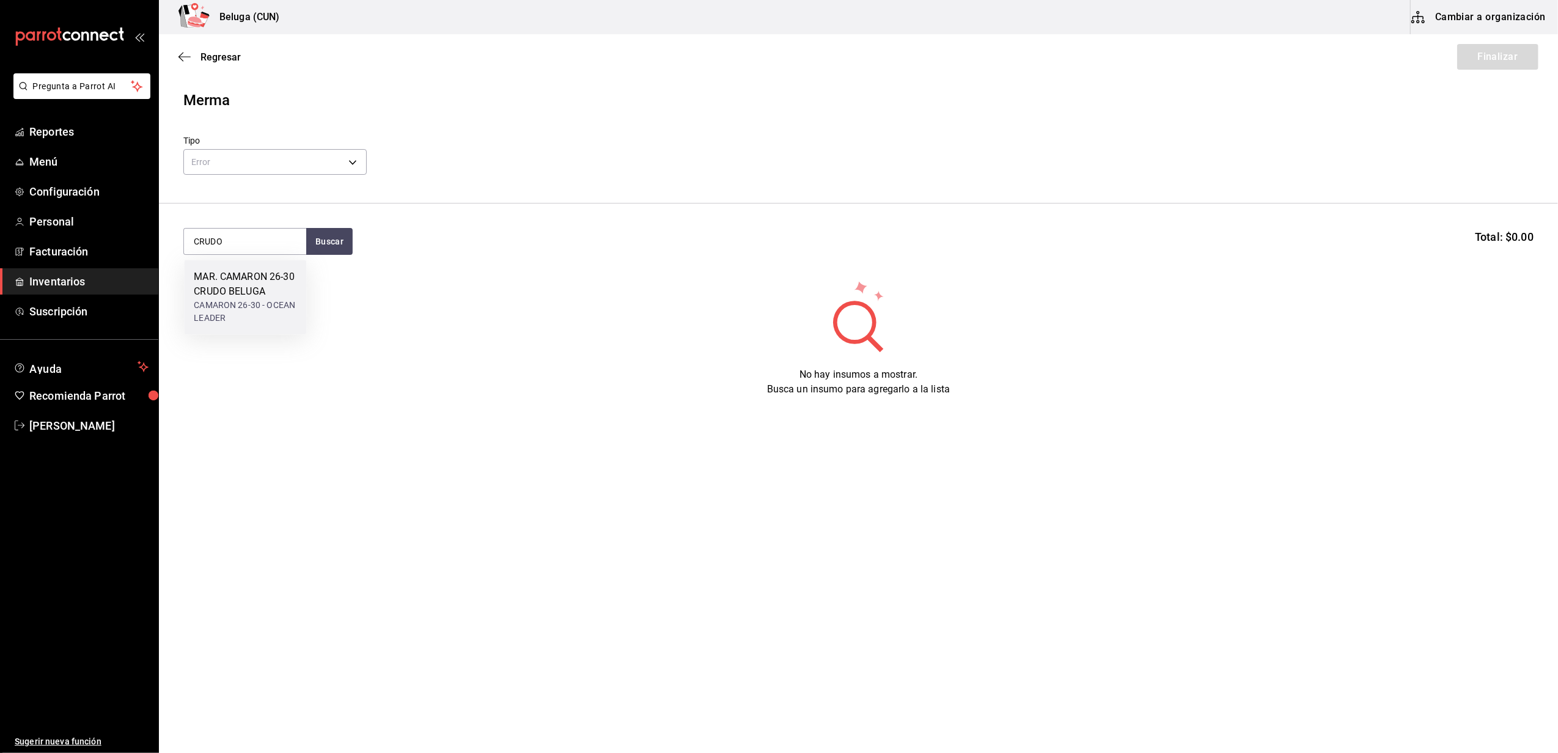
click at [262, 292] on div "MAR. CAMARON 26-30 CRUDO BELUGA" at bounding box center [245, 284] width 103 height 29
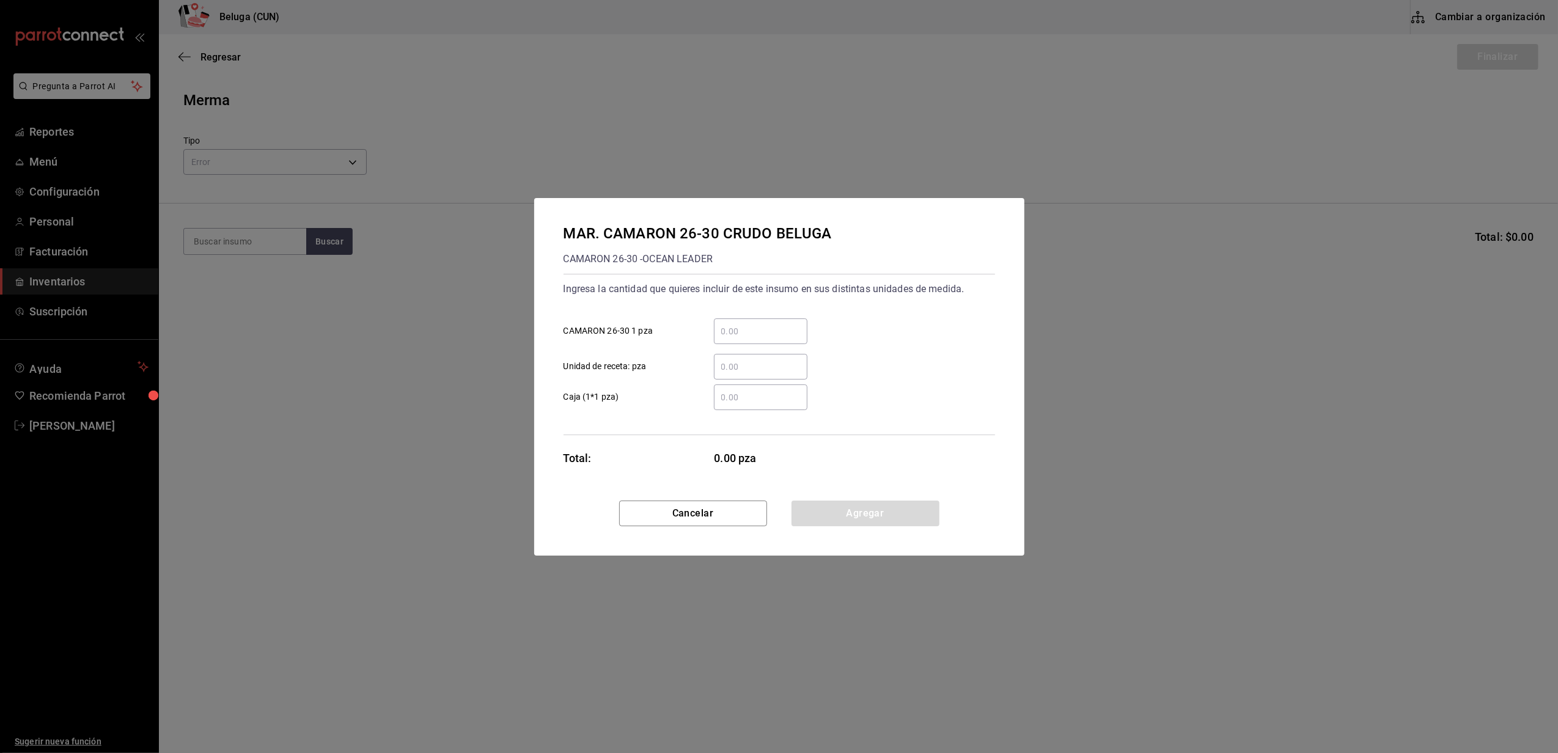
click at [754, 335] on input "​ CAMARON 26-30 1 pza" at bounding box center [761, 331] width 94 height 15
type input "8"
click at [663, 423] on div "Ingresa la cantidad que quieres incluir de este insumo en sus distintas unidade…" at bounding box center [780, 354] width 432 height 161
click at [871, 517] on button "Agregar" at bounding box center [866, 514] width 148 height 26
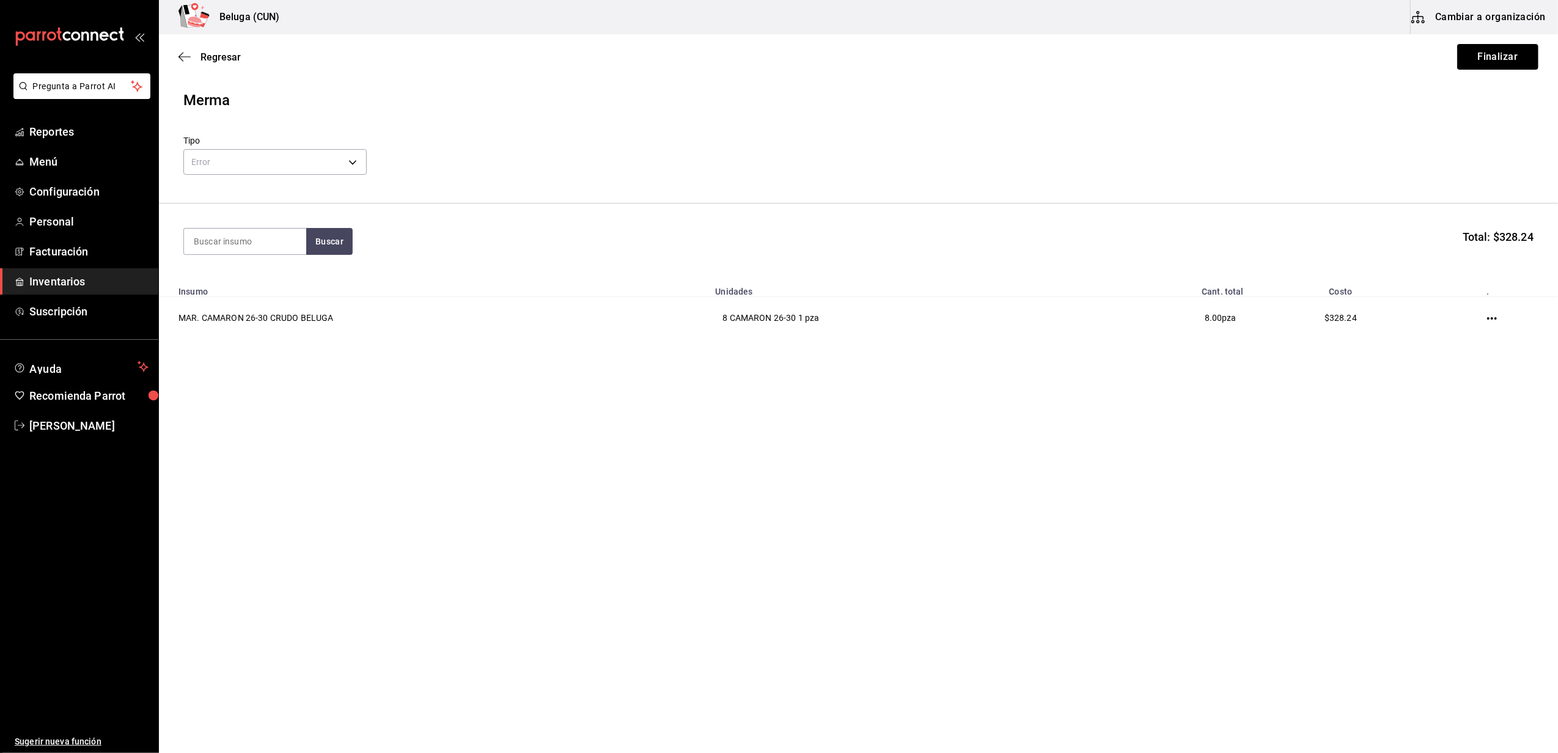
click at [1483, 54] on button "Finalizar" at bounding box center [1498, 57] width 81 height 26
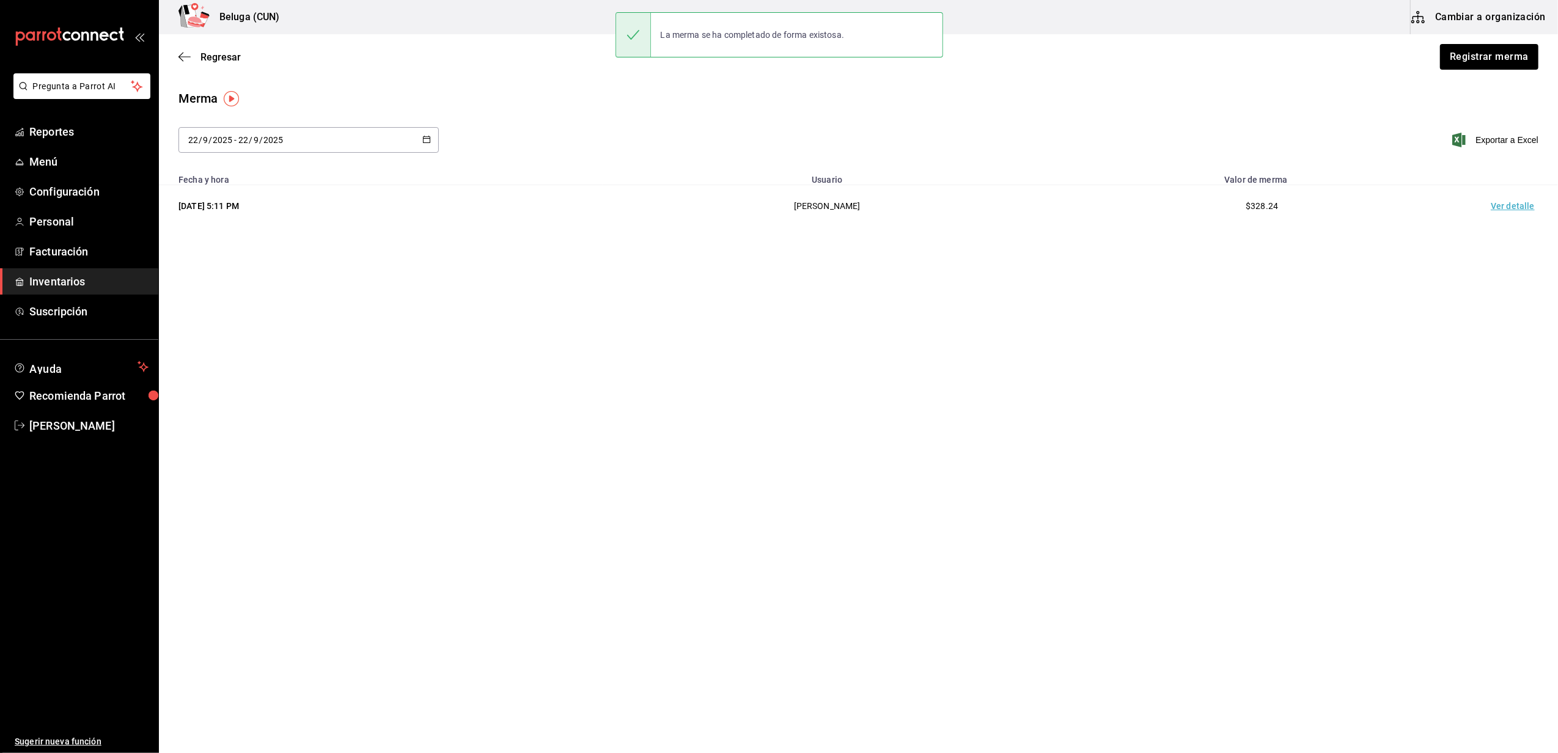
click at [1505, 208] on td "Ver detalle" at bounding box center [1516, 206] width 86 height 42
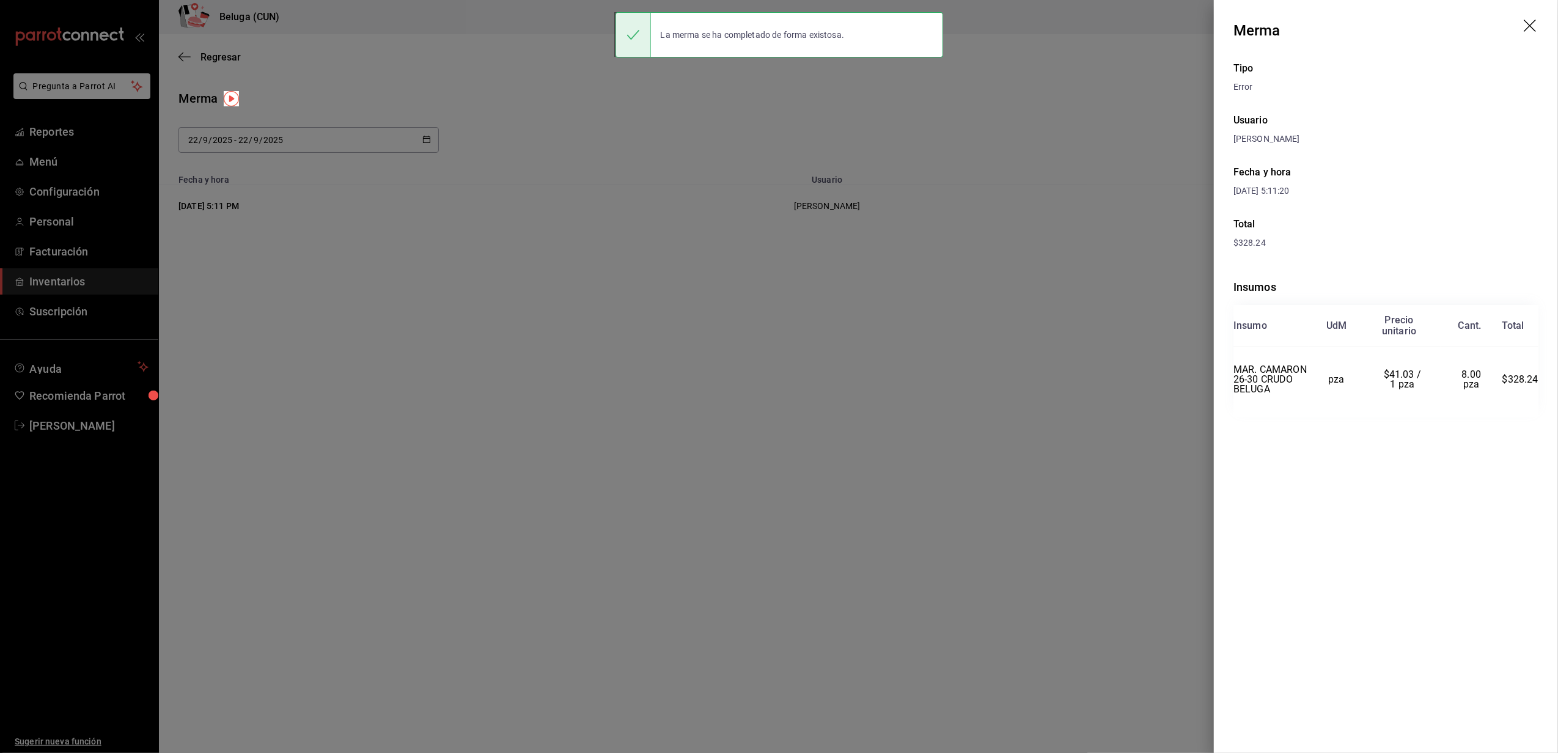
click at [1532, 20] on icon "drag" at bounding box center [1531, 27] width 15 height 15
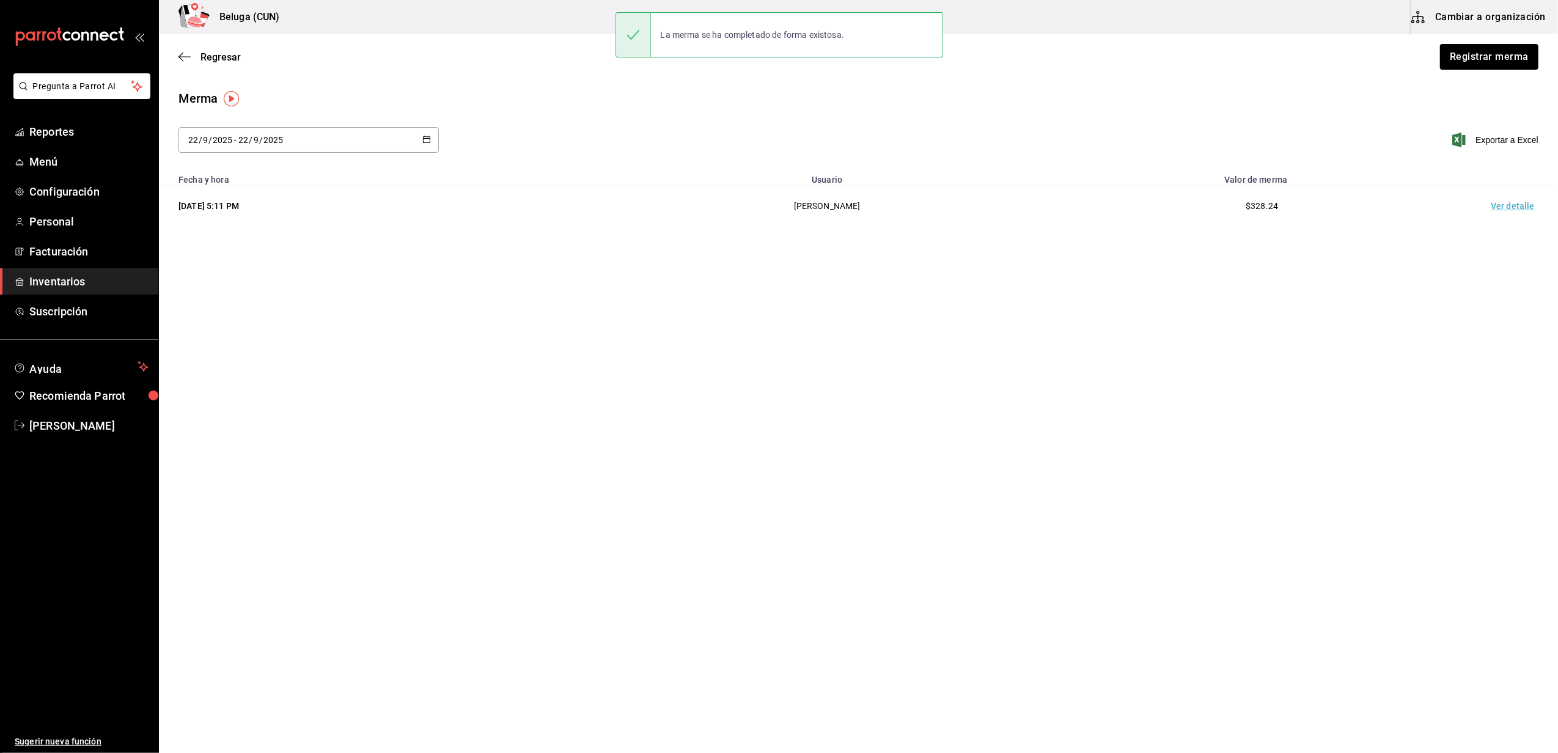
drag, startPoint x: 666, startPoint y: 424, endPoint x: 646, endPoint y: 401, distance: 30.3
click at [661, 424] on main "Regresar Registrar merma Merma 2025-09-22 22 / 9 / 2025 - 2025-09-22 22 / 9 / 2…" at bounding box center [858, 359] width 1399 height 650
click at [1532, 55] on button "Registrar merma" at bounding box center [1489, 57] width 100 height 26
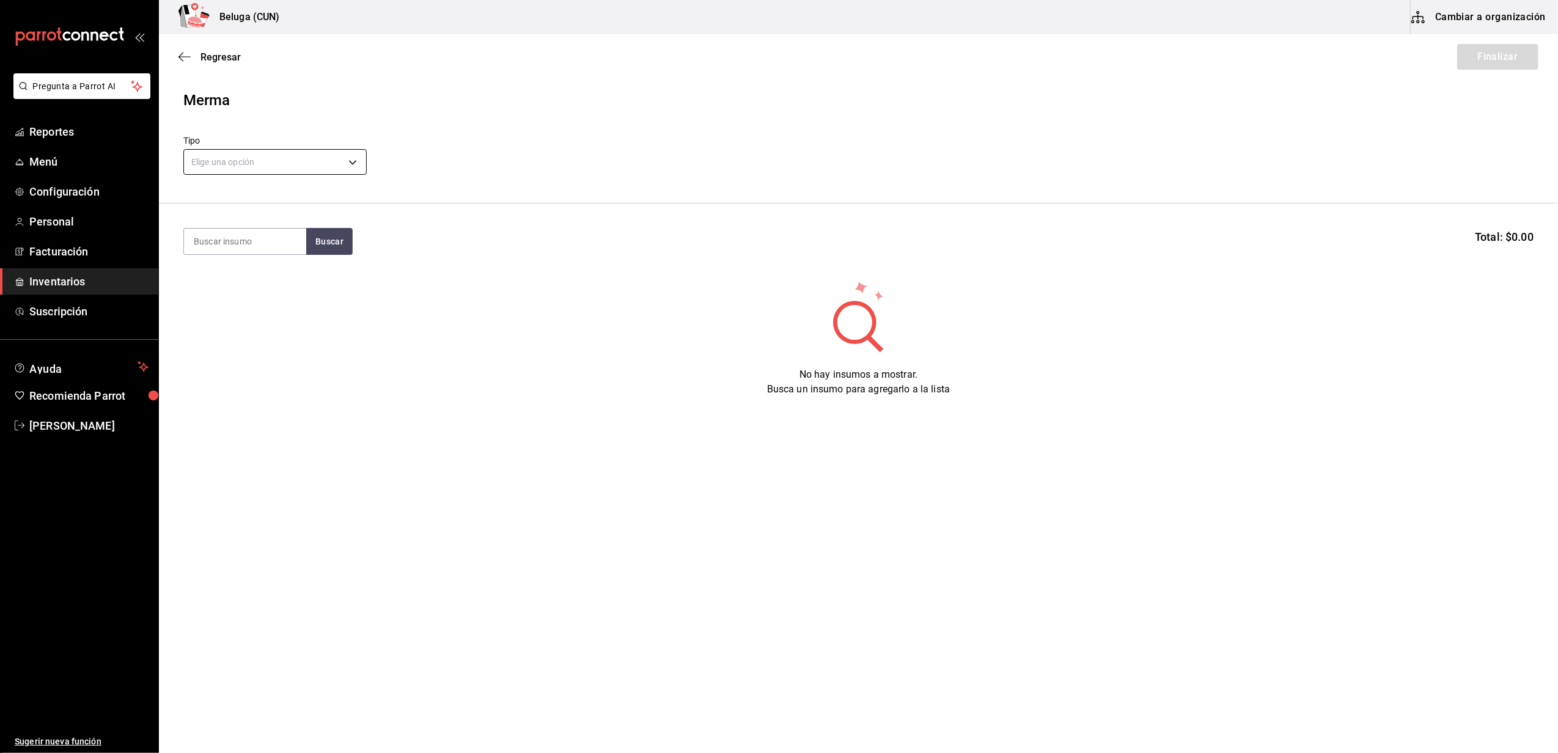
click at [345, 153] on body "Pregunta a Parrot AI Reportes Menú Configuración Personal Facturación Inventari…" at bounding box center [779, 342] width 1558 height 684
click at [234, 243] on li "Error" at bounding box center [275, 240] width 182 height 20
type input "ERROR"
click at [243, 238] on input at bounding box center [245, 242] width 122 height 26
type input "PULPO"
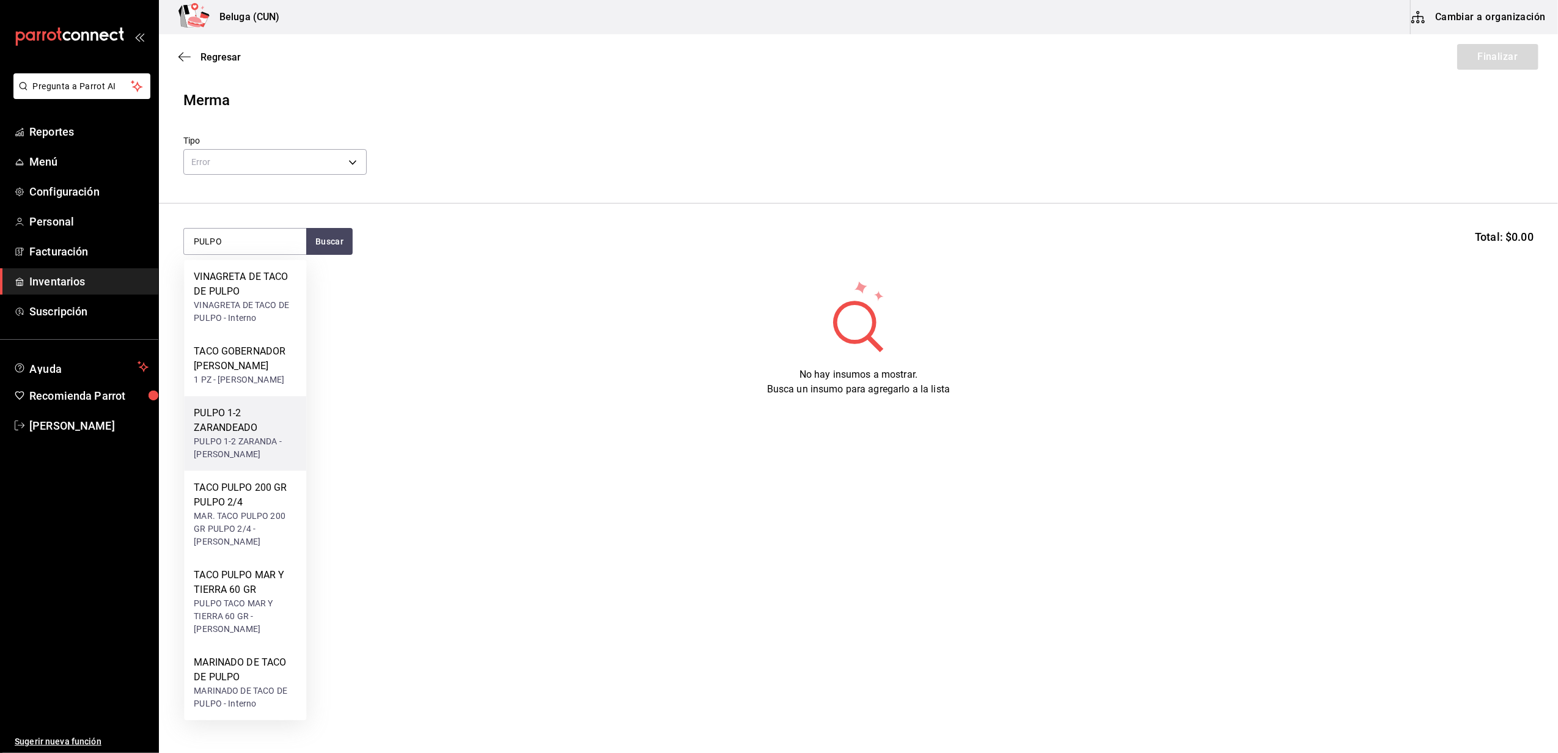
click at [245, 435] on div "PULPO 1-2 ZARANDEADO" at bounding box center [245, 420] width 103 height 29
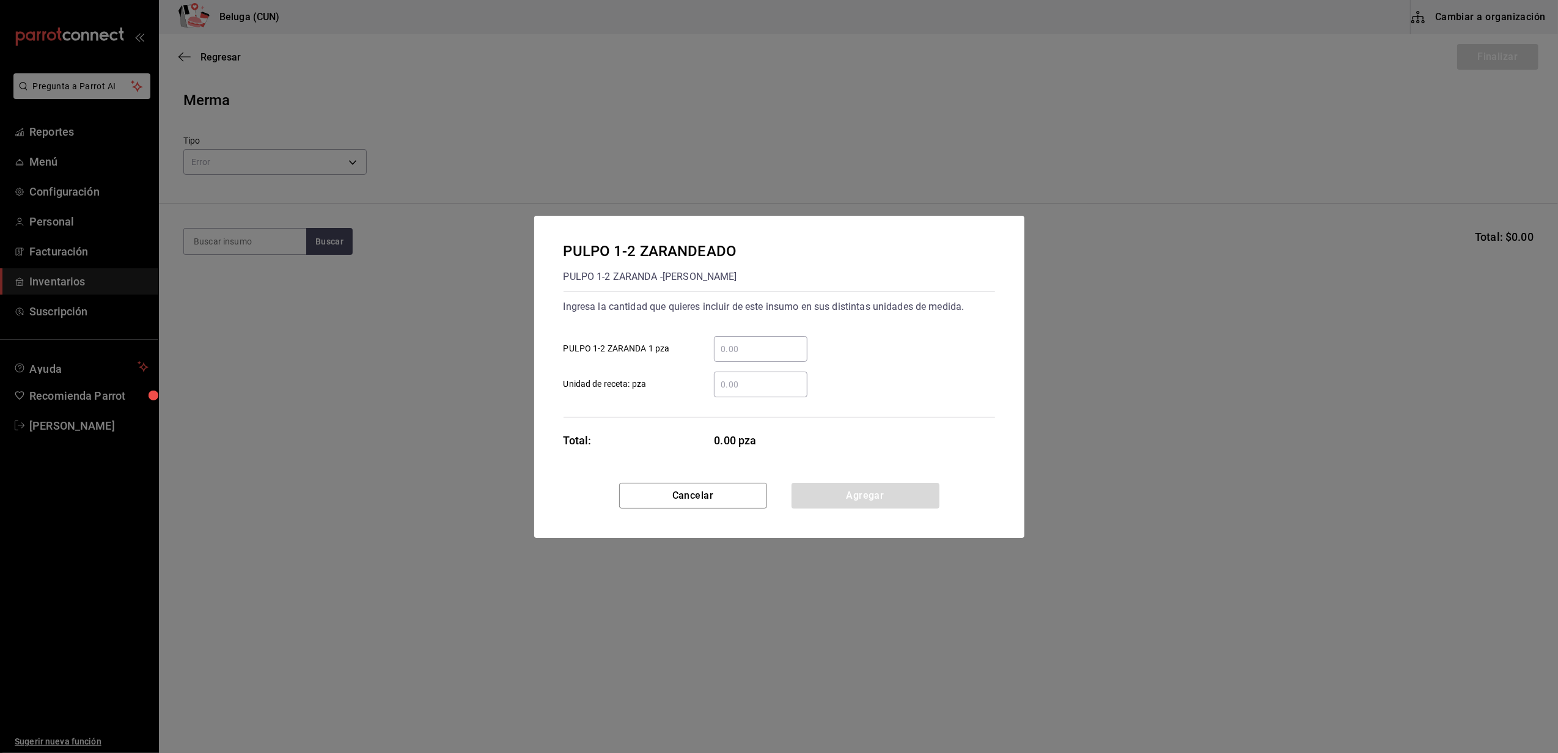
click at [761, 348] on input "​ PULPO 1-2 ZARANDA 1 pza" at bounding box center [761, 349] width 94 height 15
type input "4"
click at [698, 421] on div "PULPO 1-2 ZARANDEADO PULPO 1-2 ZARANDA - CARLOS ALFONSO TAPIA VARGAS Ingresa la…" at bounding box center [779, 349] width 490 height 267
click at [869, 490] on button "Agregar" at bounding box center [866, 496] width 148 height 26
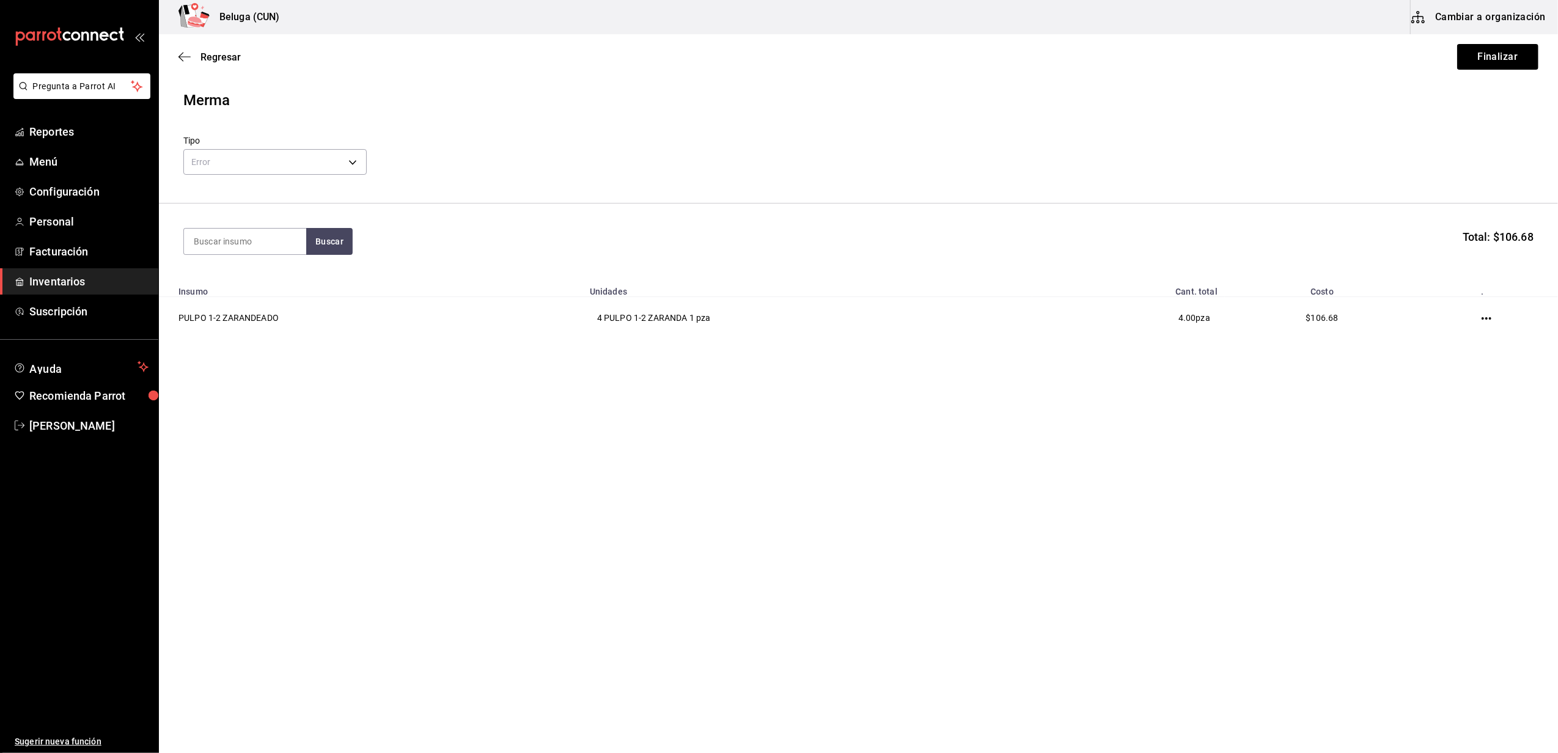
click at [1001, 397] on main "Regresar Finalizar Merma Tipo Error ERROR Buscar Total: $106.68 Insumo Unidades…" at bounding box center [858, 359] width 1399 height 650
click at [1494, 55] on button "Finalizar" at bounding box center [1498, 57] width 81 height 26
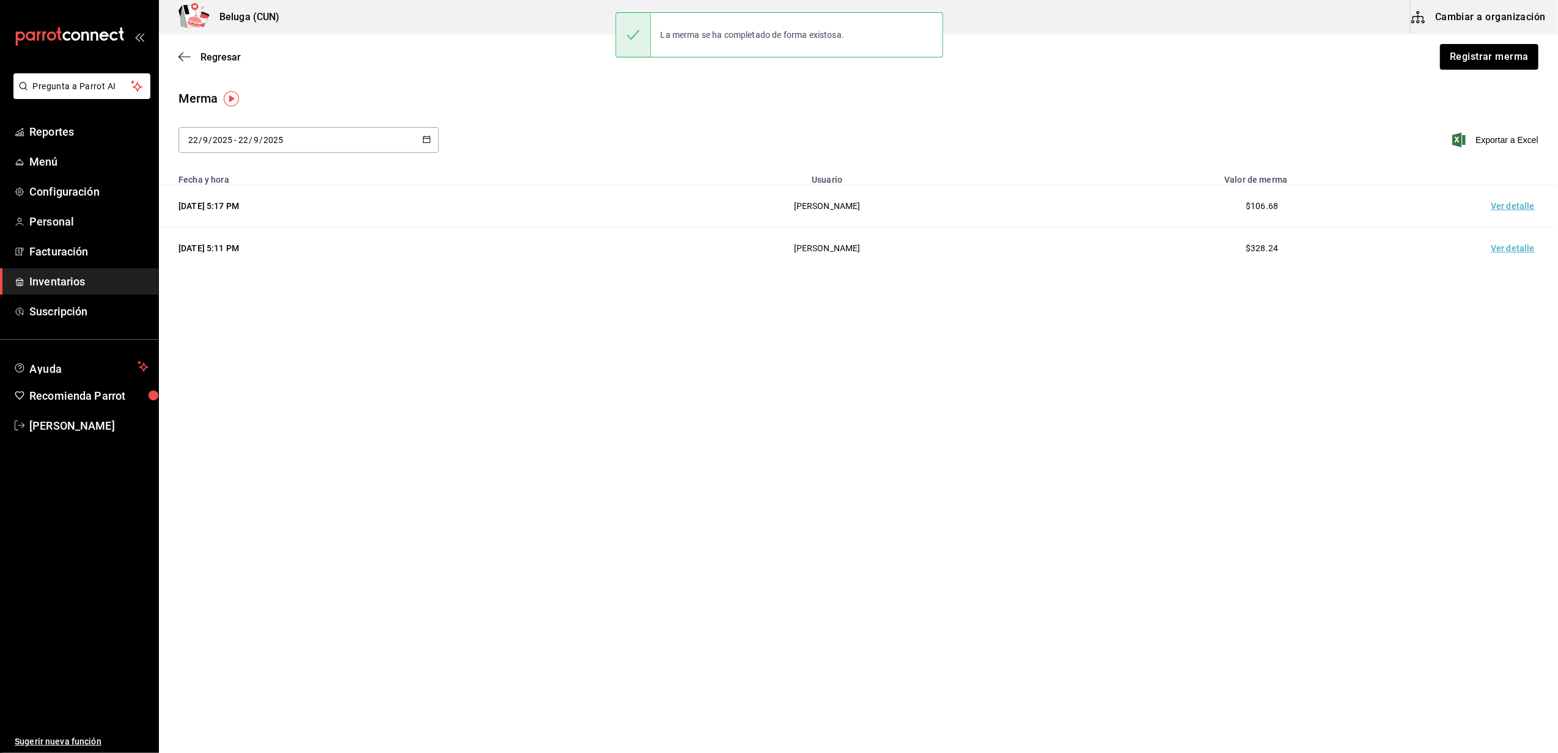
click at [1522, 203] on td "Ver detalle" at bounding box center [1516, 206] width 86 height 42
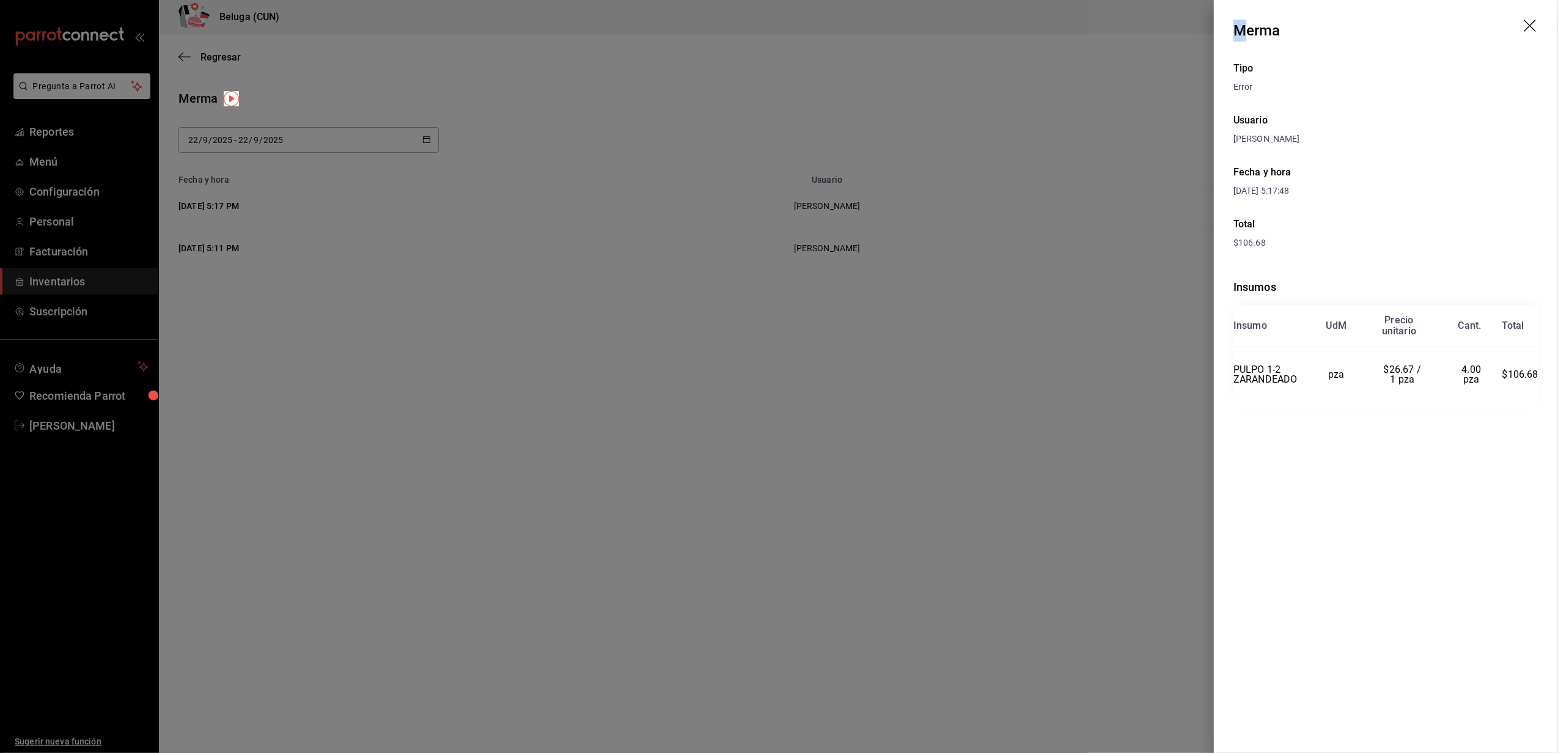
drag, startPoint x: 1228, startPoint y: 10, endPoint x: 1241, endPoint y: 15, distance: 13.7
click at [1241, 15] on header "Merma" at bounding box center [1386, 30] width 344 height 61
click at [1302, 23] on header "Merma" at bounding box center [1386, 30] width 344 height 61
click at [1528, 23] on icon "drag" at bounding box center [1530, 26] width 12 height 12
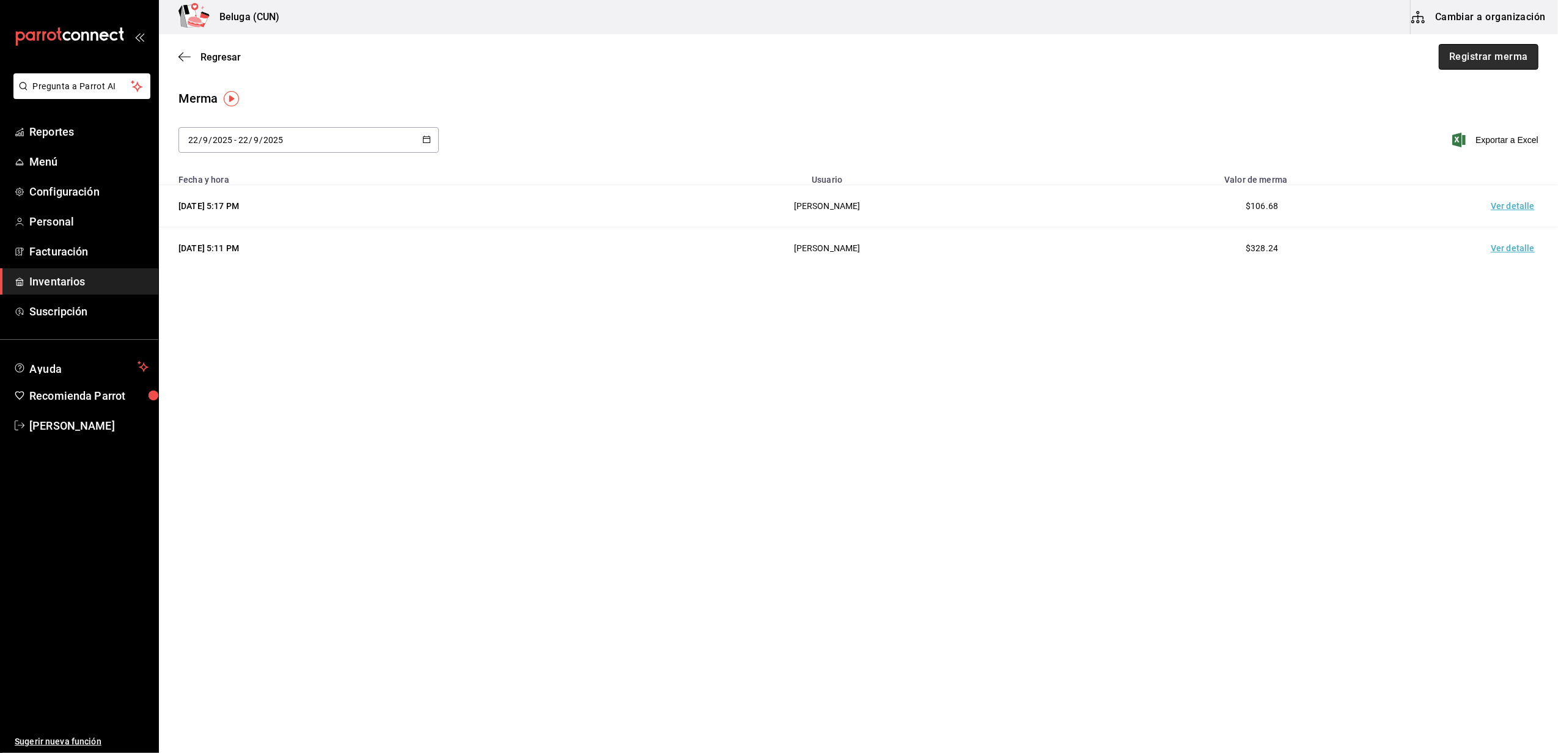
click at [1473, 53] on button "Registrar merma" at bounding box center [1489, 57] width 100 height 26
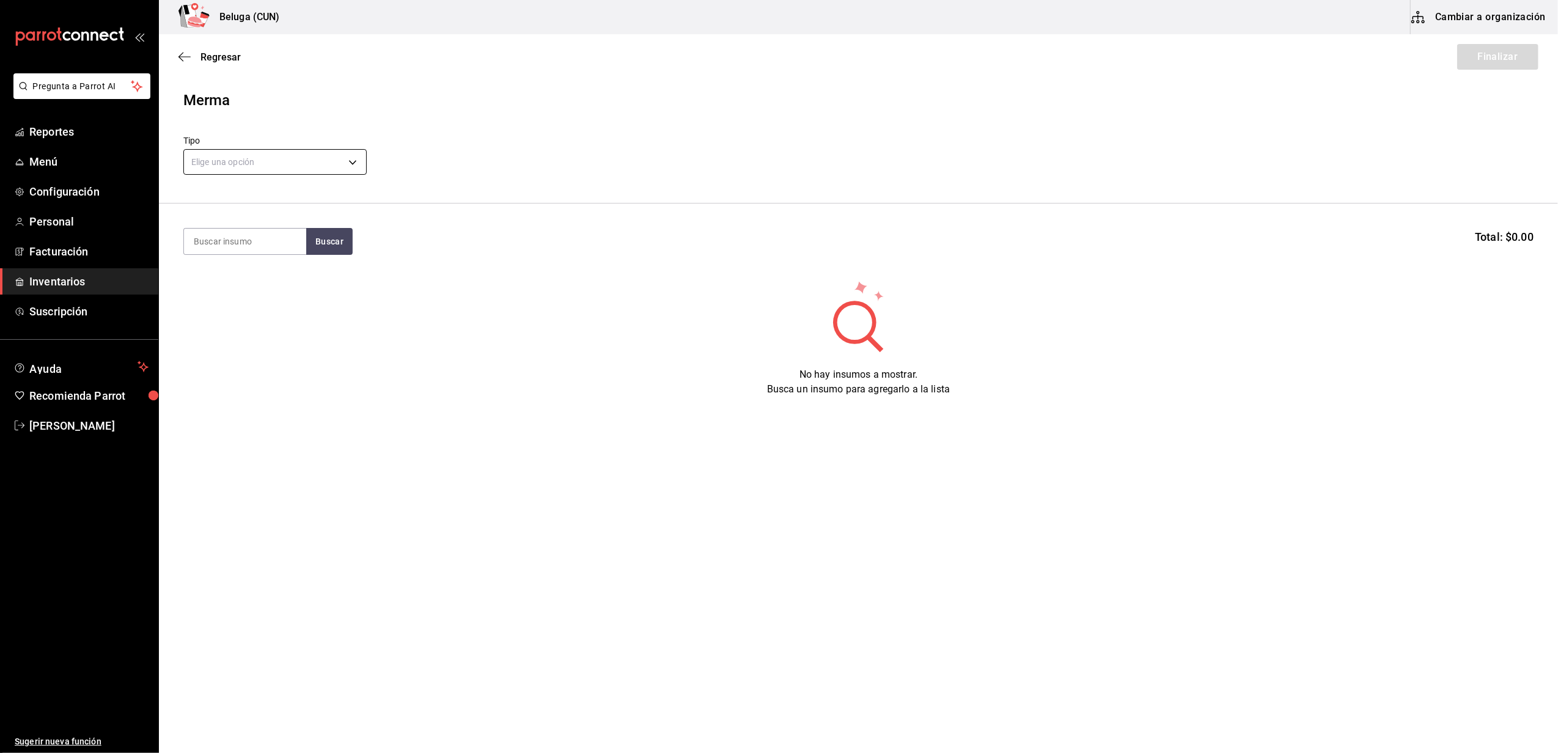
click at [352, 158] on body "Pregunta a Parrot AI Reportes Menú Configuración Personal Facturación Inventari…" at bounding box center [779, 342] width 1558 height 684
click at [224, 240] on li "Error" at bounding box center [275, 240] width 182 height 20
type input "ERROR"
click at [237, 240] on input at bounding box center [245, 242] width 122 height 26
type input "AGUAC"
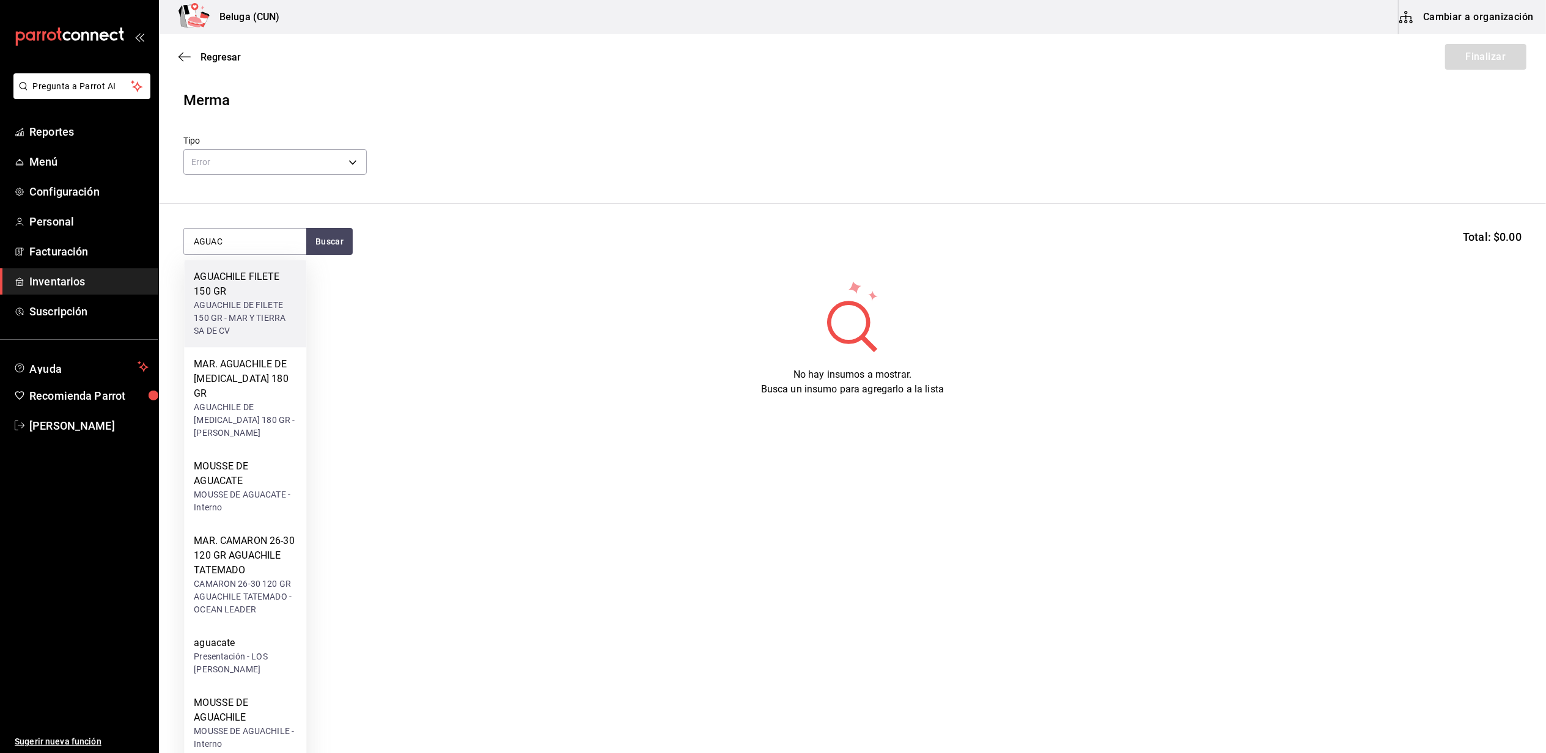
click at [223, 282] on div "AGUACHILE FILETE 150 GR" at bounding box center [245, 284] width 103 height 29
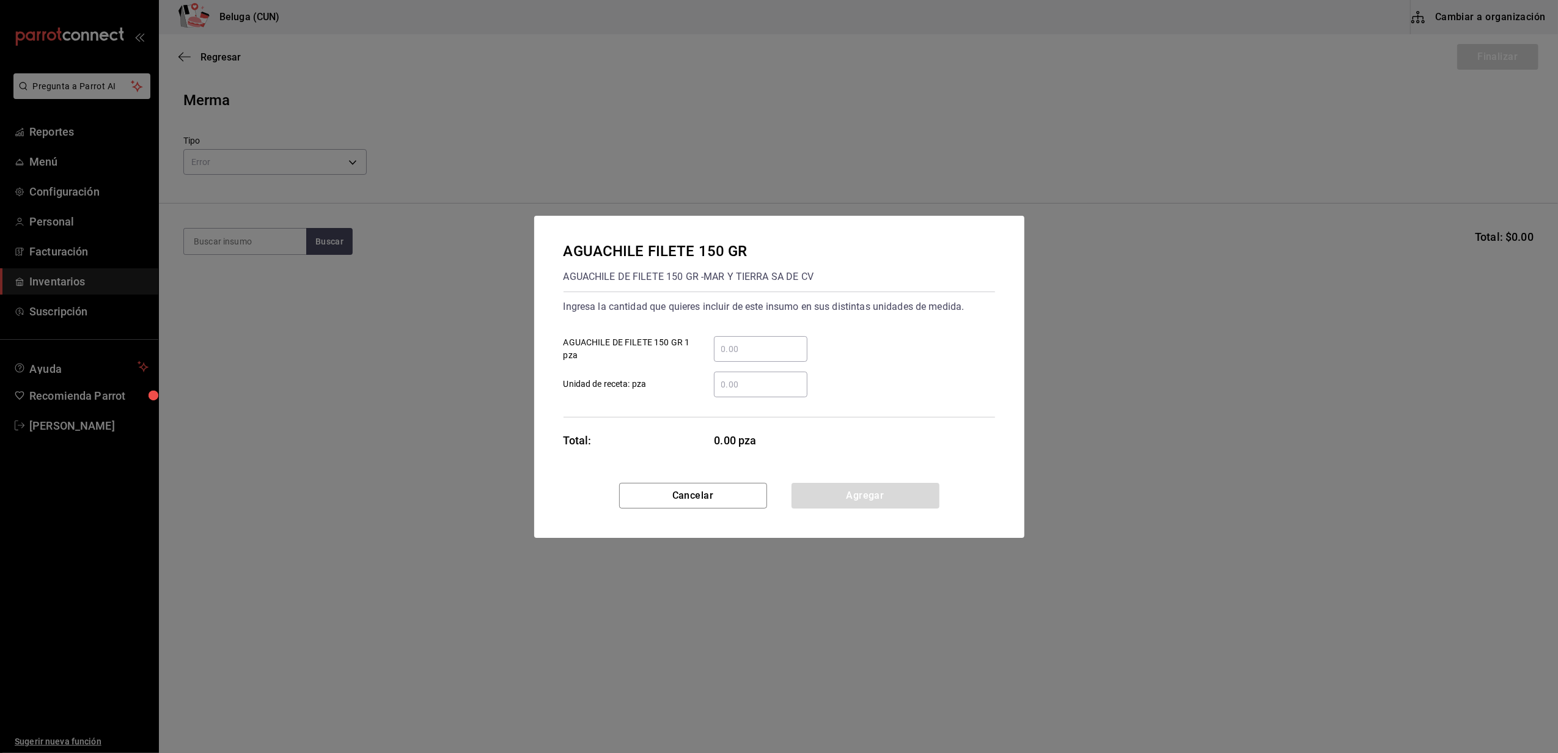
click at [798, 335] on div "​ AGUACHILE DE FILETE 150 GR 1 pza" at bounding box center [774, 343] width 441 height 35
click at [792, 347] on input "​ AGUACHILE DE FILETE 150 GR 1 pza" at bounding box center [761, 349] width 94 height 15
type input "15"
click at [681, 397] on label "​ Unidad de receta: pza" at bounding box center [686, 385] width 244 height 26
click at [714, 392] on input "​ Unidad de receta: pza" at bounding box center [761, 384] width 94 height 15
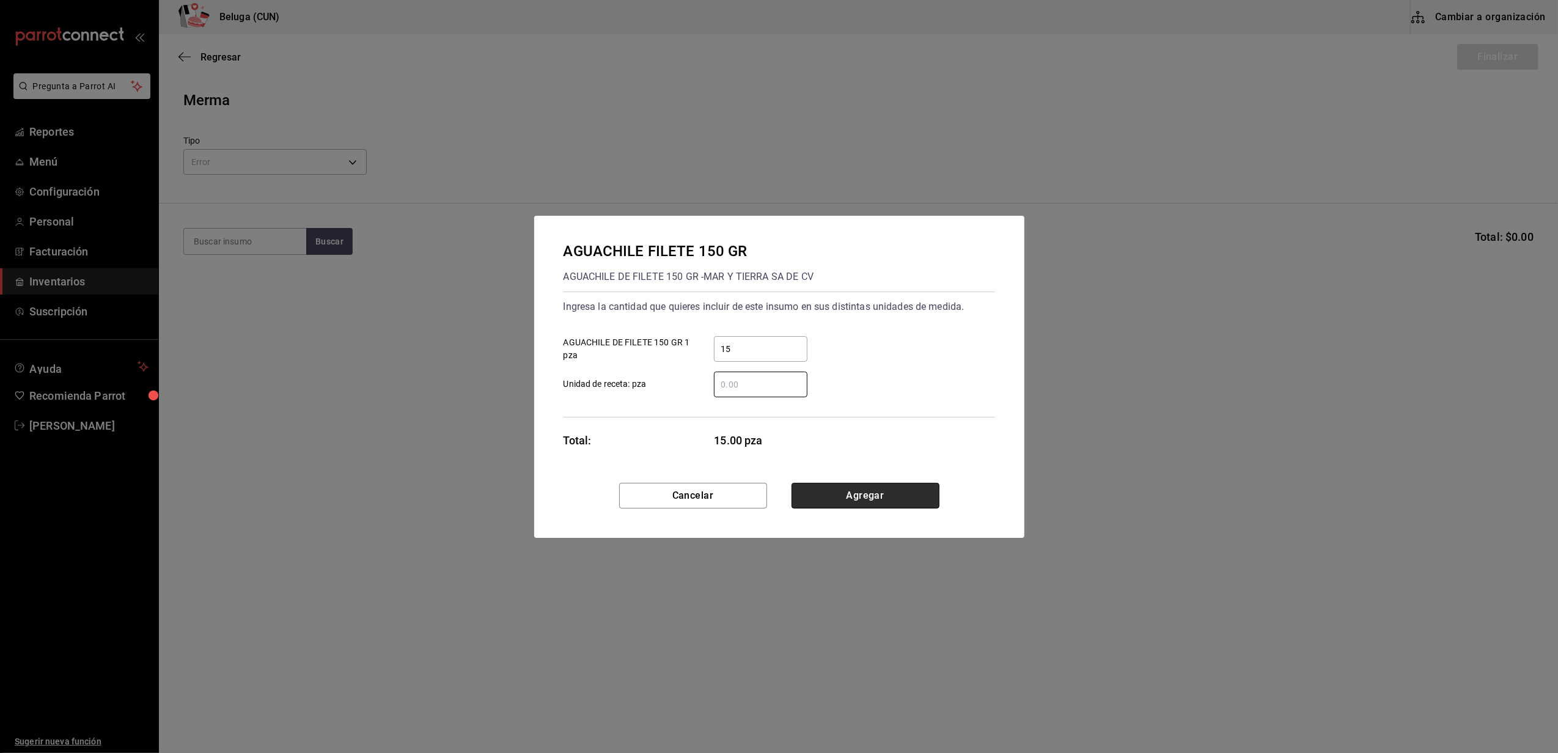
click at [861, 497] on button "Agregar" at bounding box center [866, 496] width 148 height 26
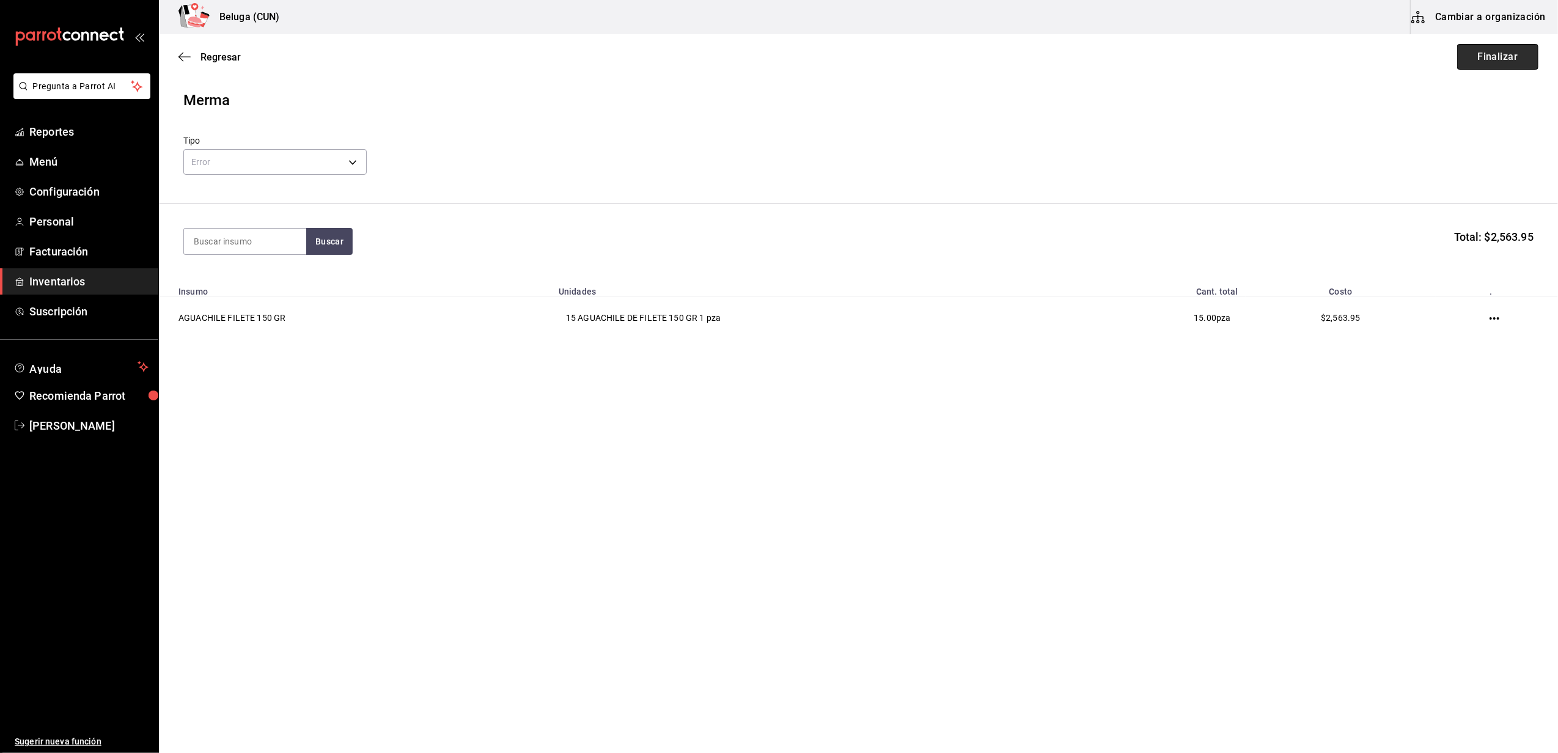
click at [1488, 62] on button "Finalizar" at bounding box center [1498, 57] width 81 height 26
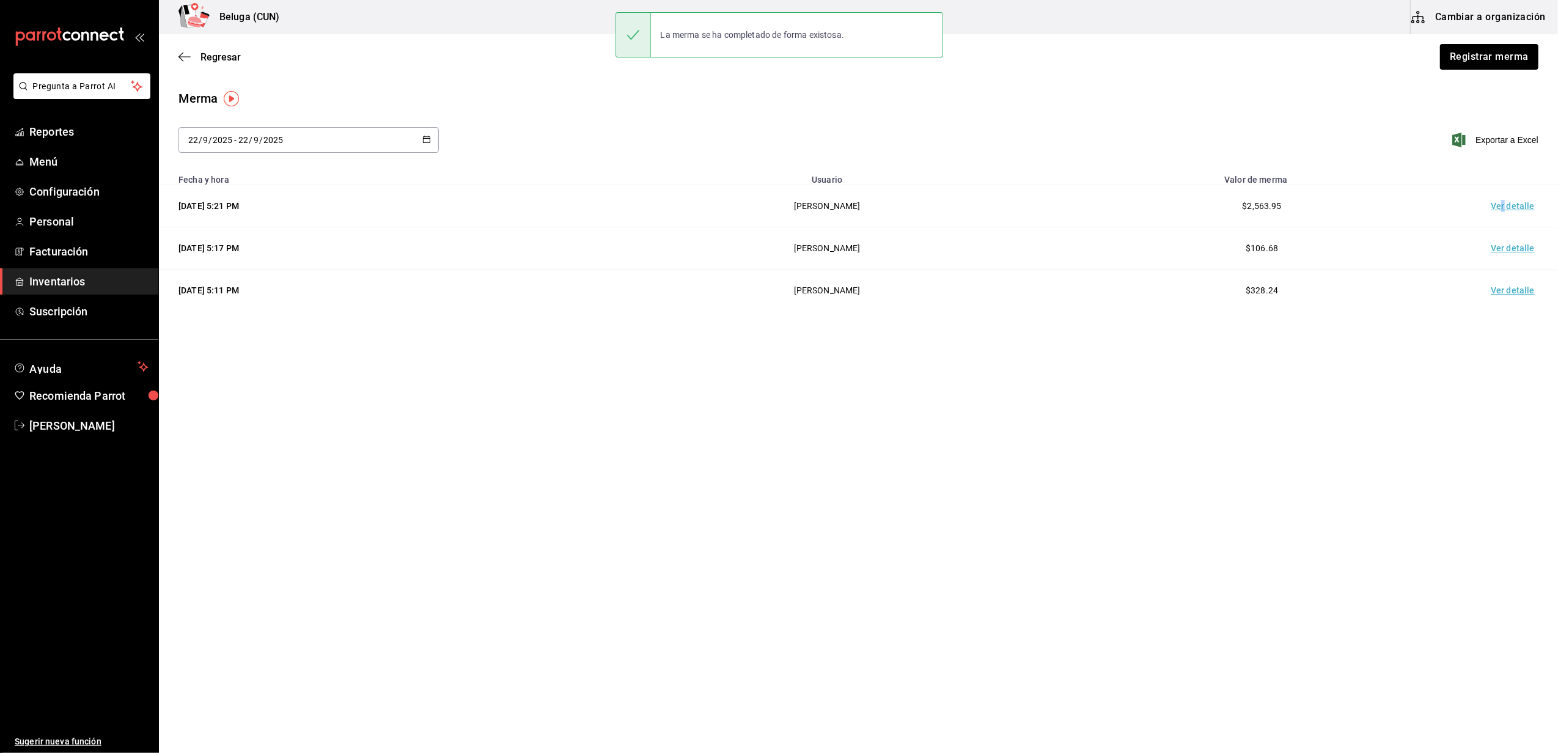
click at [1505, 205] on td "Ver detalle" at bounding box center [1516, 206] width 86 height 42
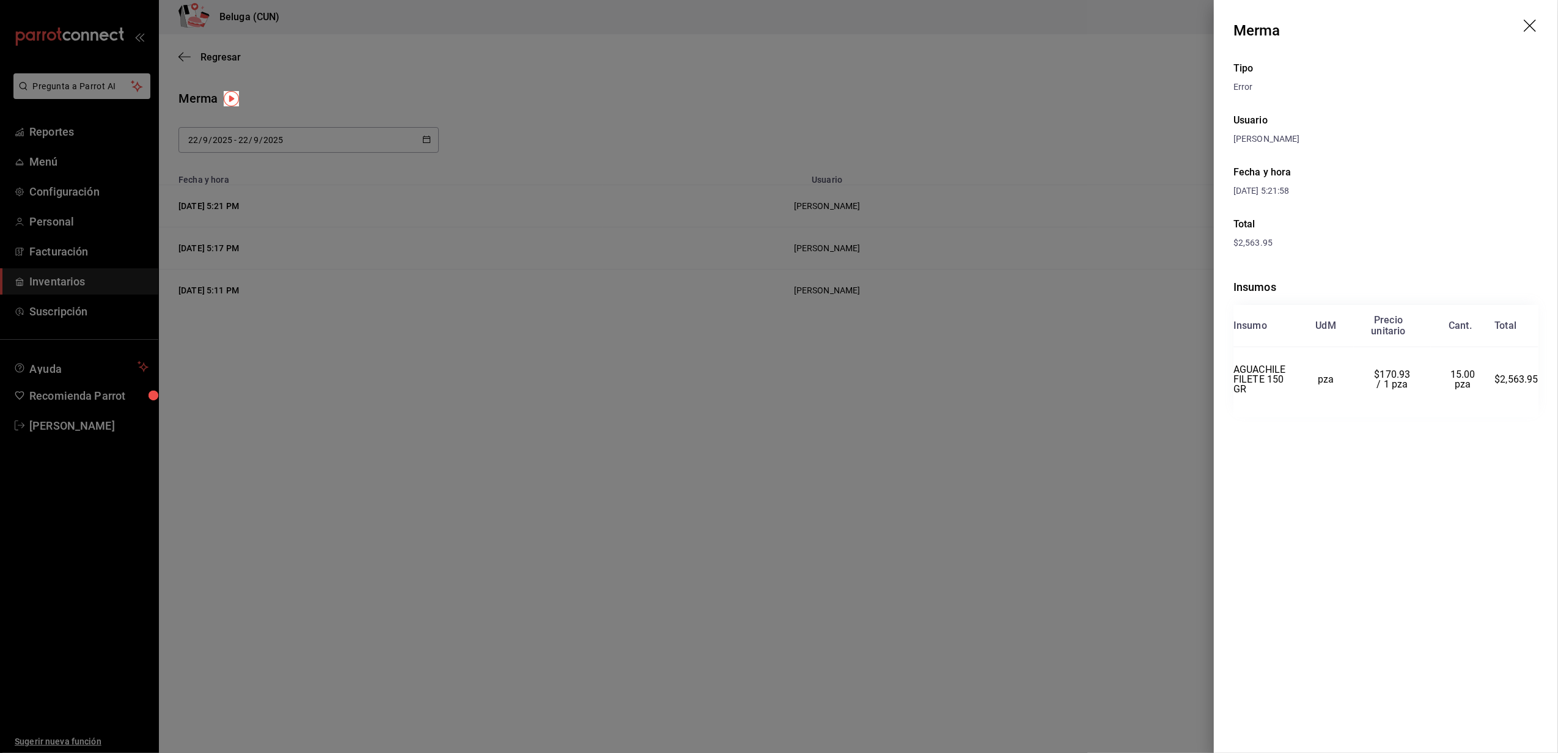
click at [1532, 22] on icon "drag" at bounding box center [1531, 27] width 15 height 15
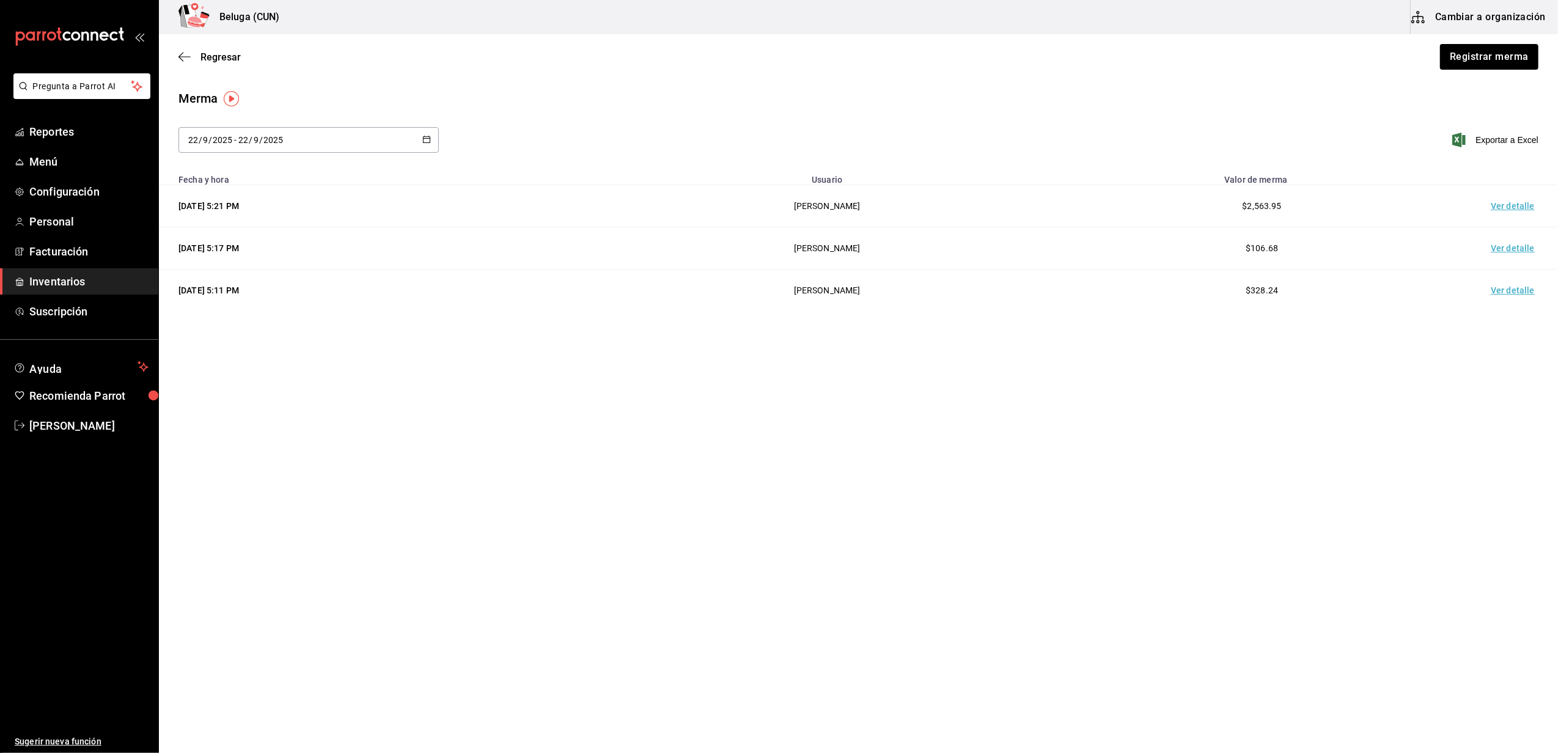
click at [871, 539] on main "Regresar Registrar merma Merma 2025-09-22 22 / 9 / 2025 - 2025-09-22 22 / 9 / 2…" at bounding box center [858, 359] width 1399 height 650
click at [1464, 56] on button "Registrar merma" at bounding box center [1489, 57] width 100 height 26
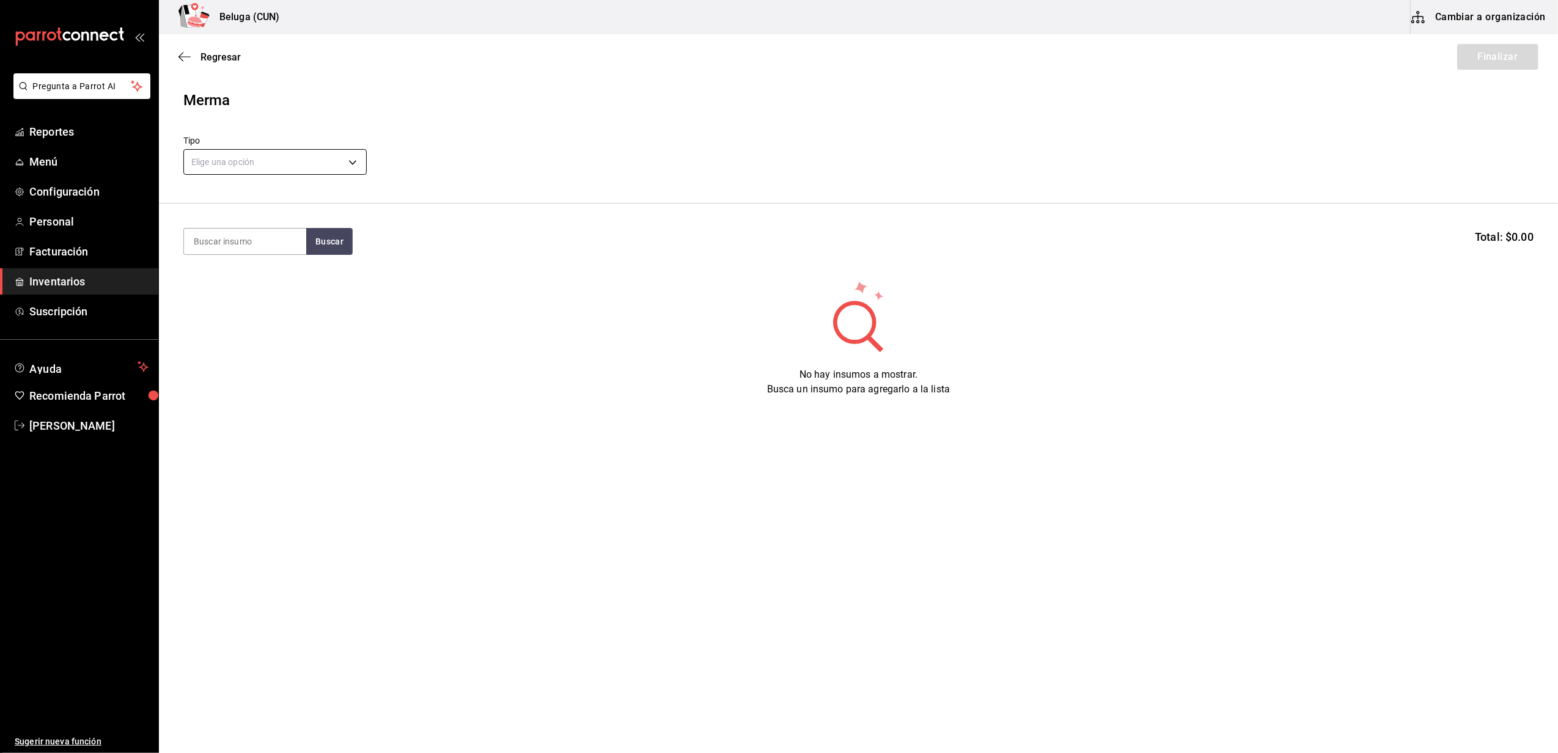
click at [301, 157] on body "Pregunta a Parrot AI Reportes Menú Configuración Personal Facturación Inventari…" at bounding box center [779, 342] width 1558 height 684
click at [221, 240] on li "Error" at bounding box center [275, 240] width 182 height 20
type input "ERROR"
click at [235, 236] on input at bounding box center [245, 242] width 122 height 26
type input "AGUA"
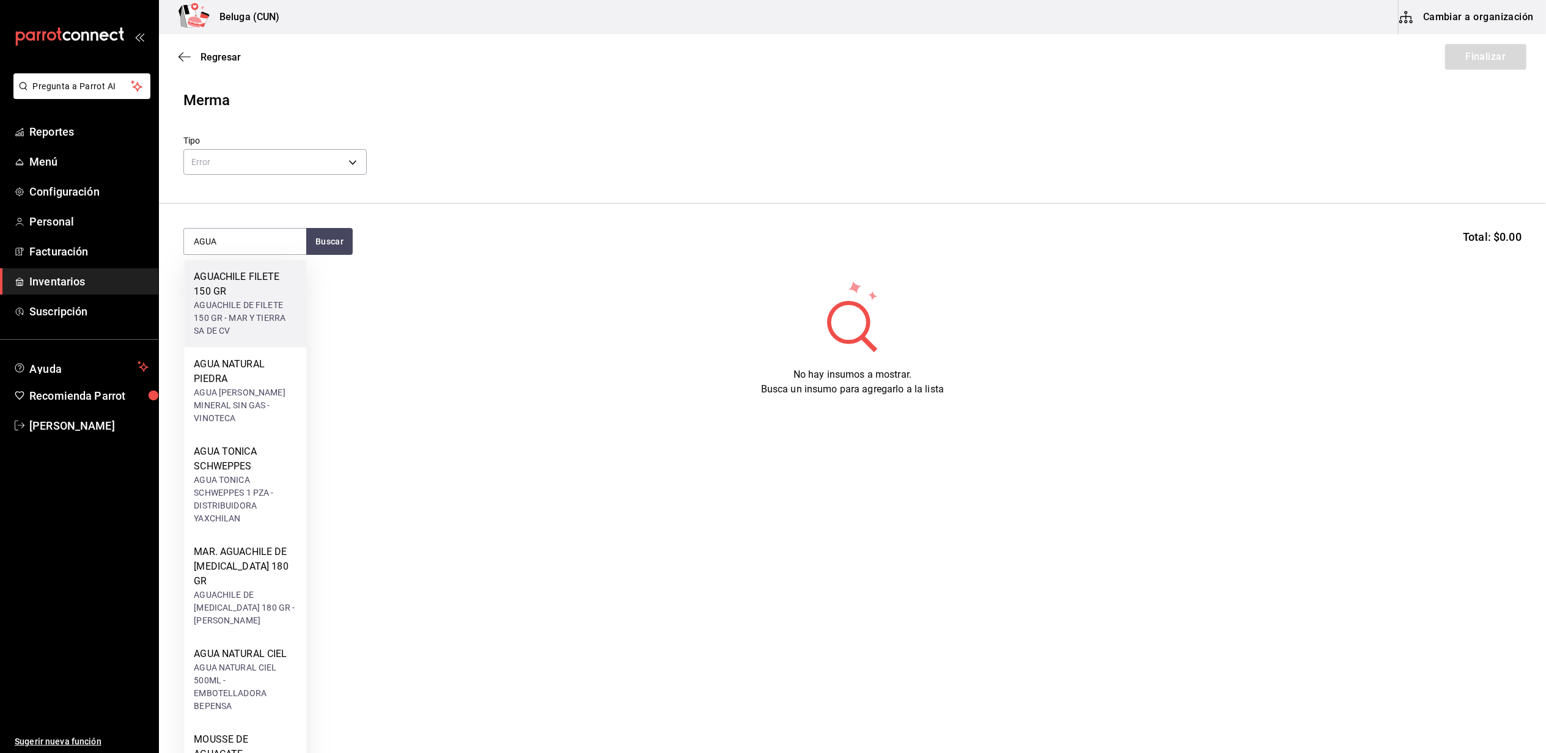
click at [255, 289] on div "AGUACHILE FILETE 150 GR" at bounding box center [245, 284] width 103 height 29
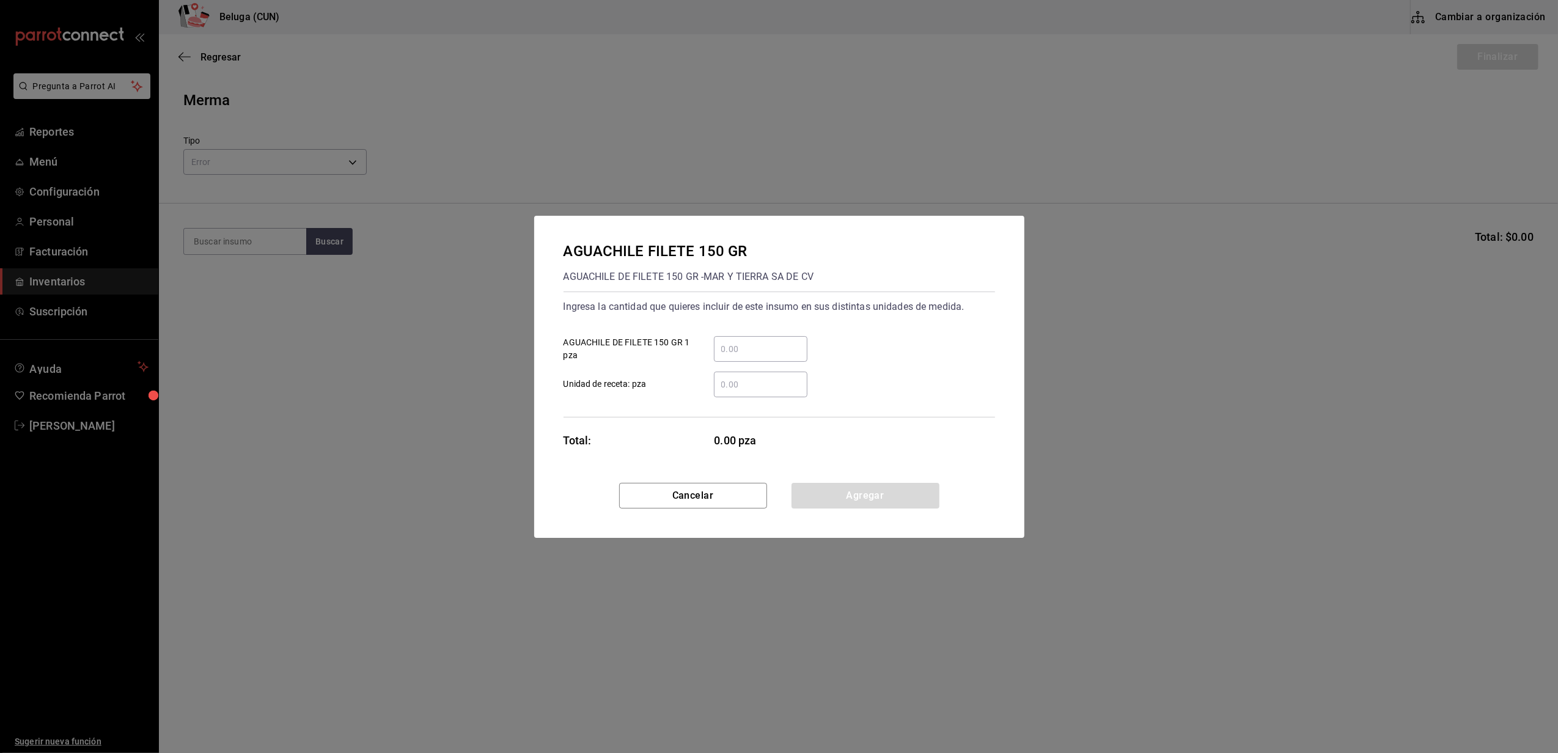
click at [781, 350] on input "​ AGUACHILE DE FILETE 150 GR 1 pza" at bounding box center [761, 349] width 94 height 15
type input "12"
click at [669, 401] on div "Ingresa la cantidad que quieres incluir de este insumo en sus distintas unidade…" at bounding box center [780, 355] width 432 height 126
click at [866, 493] on button "Agregar" at bounding box center [866, 496] width 148 height 26
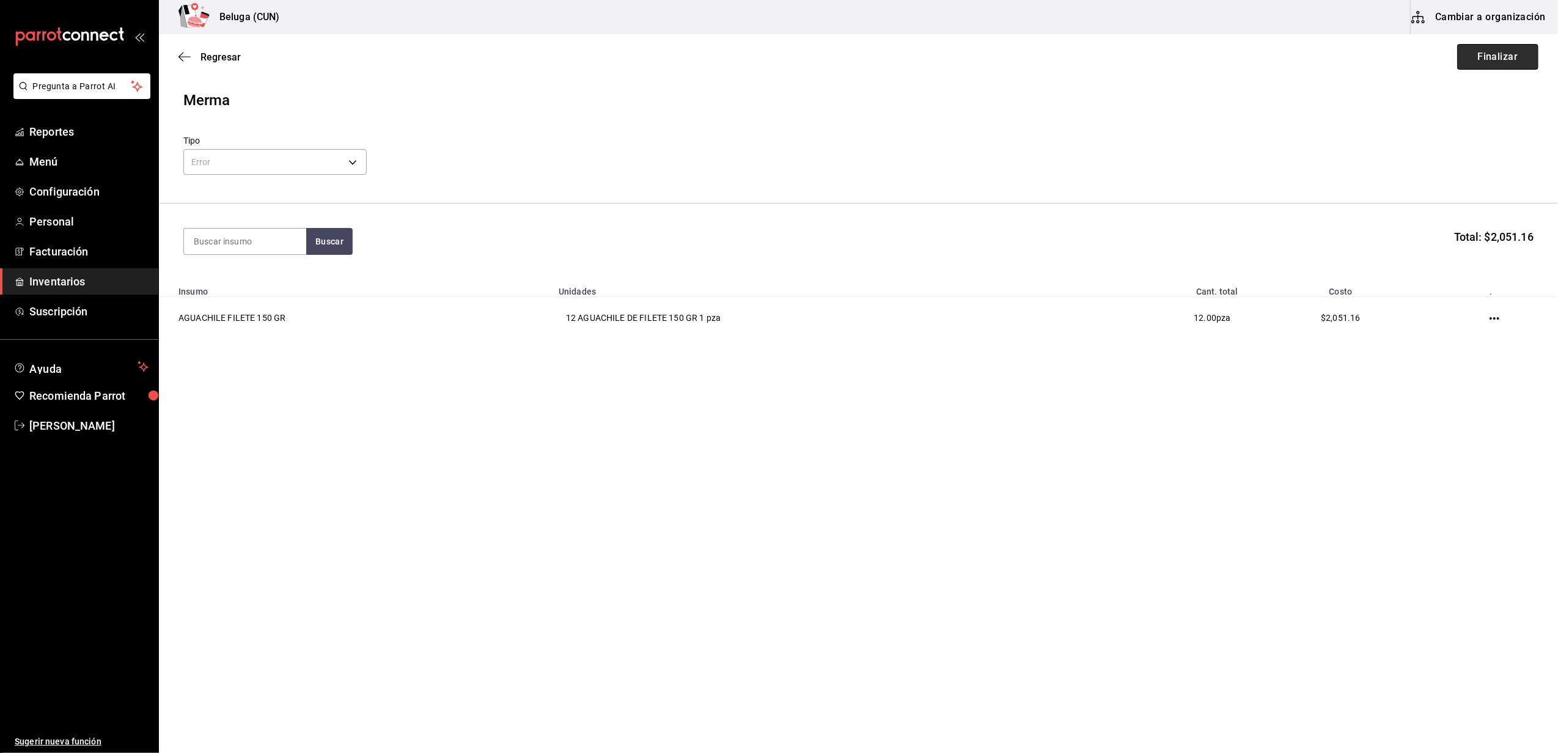
click at [1492, 60] on button "Finalizar" at bounding box center [1498, 57] width 81 height 26
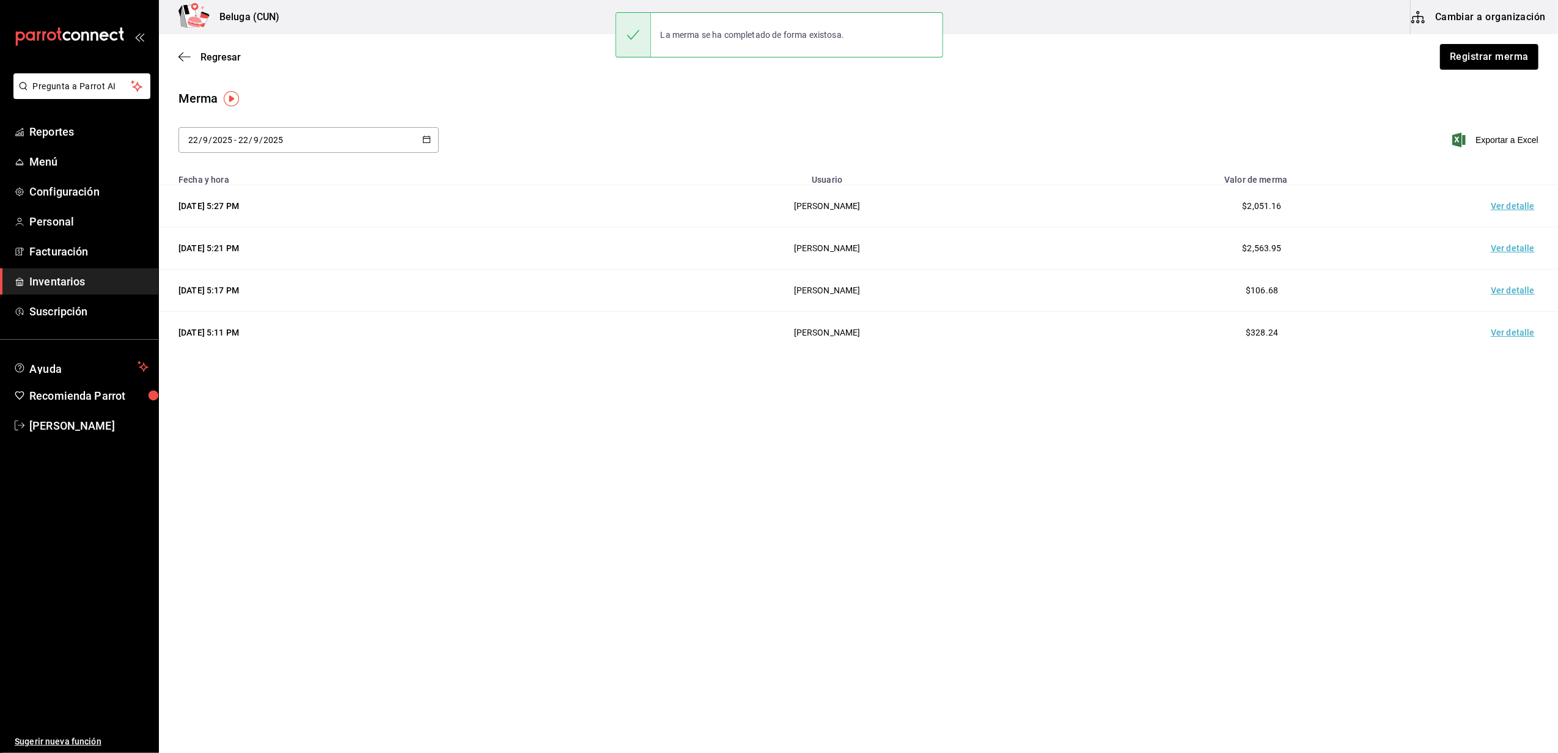
click at [1515, 204] on td "Ver detalle" at bounding box center [1516, 206] width 86 height 42
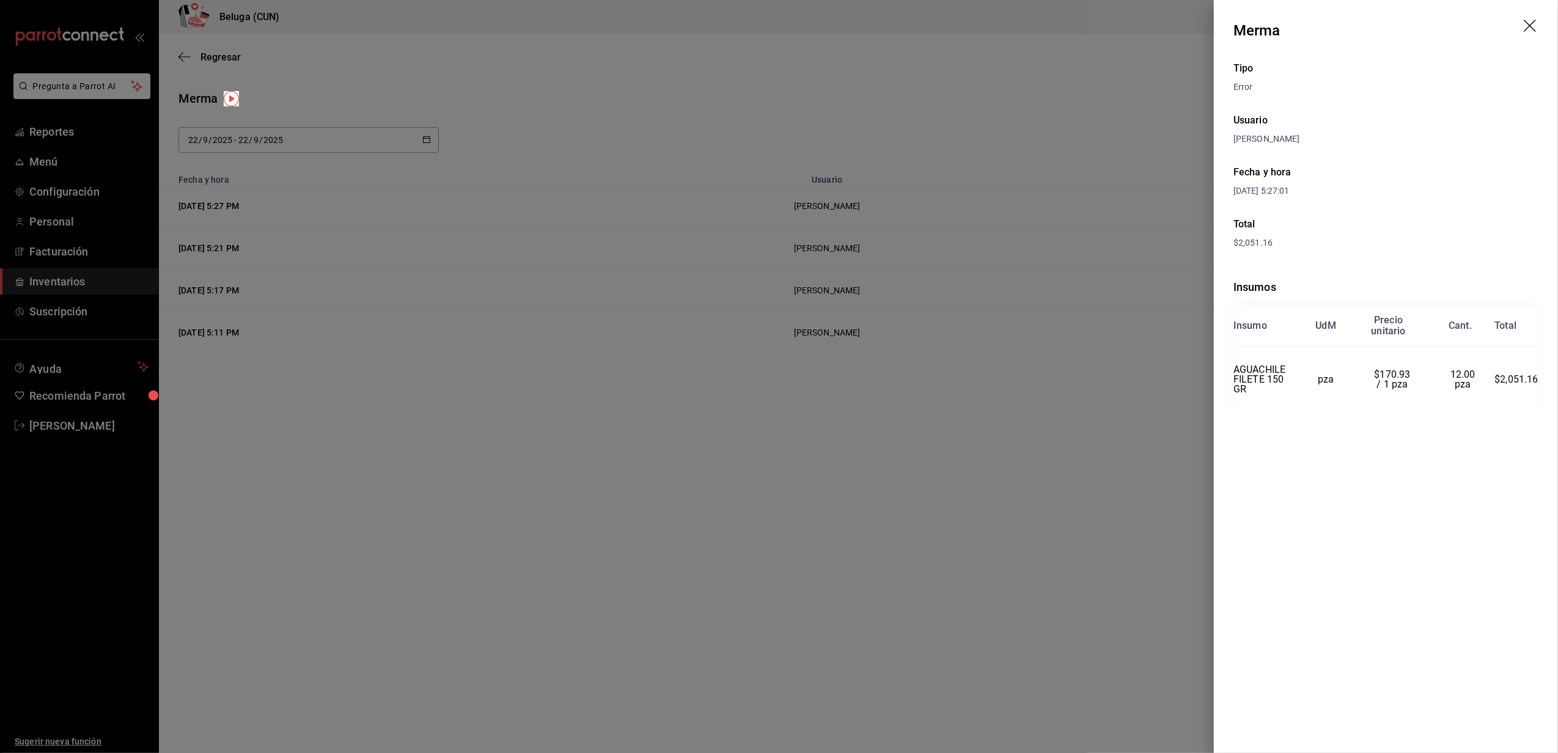
click at [1532, 27] on icon "drag" at bounding box center [1531, 27] width 15 height 15
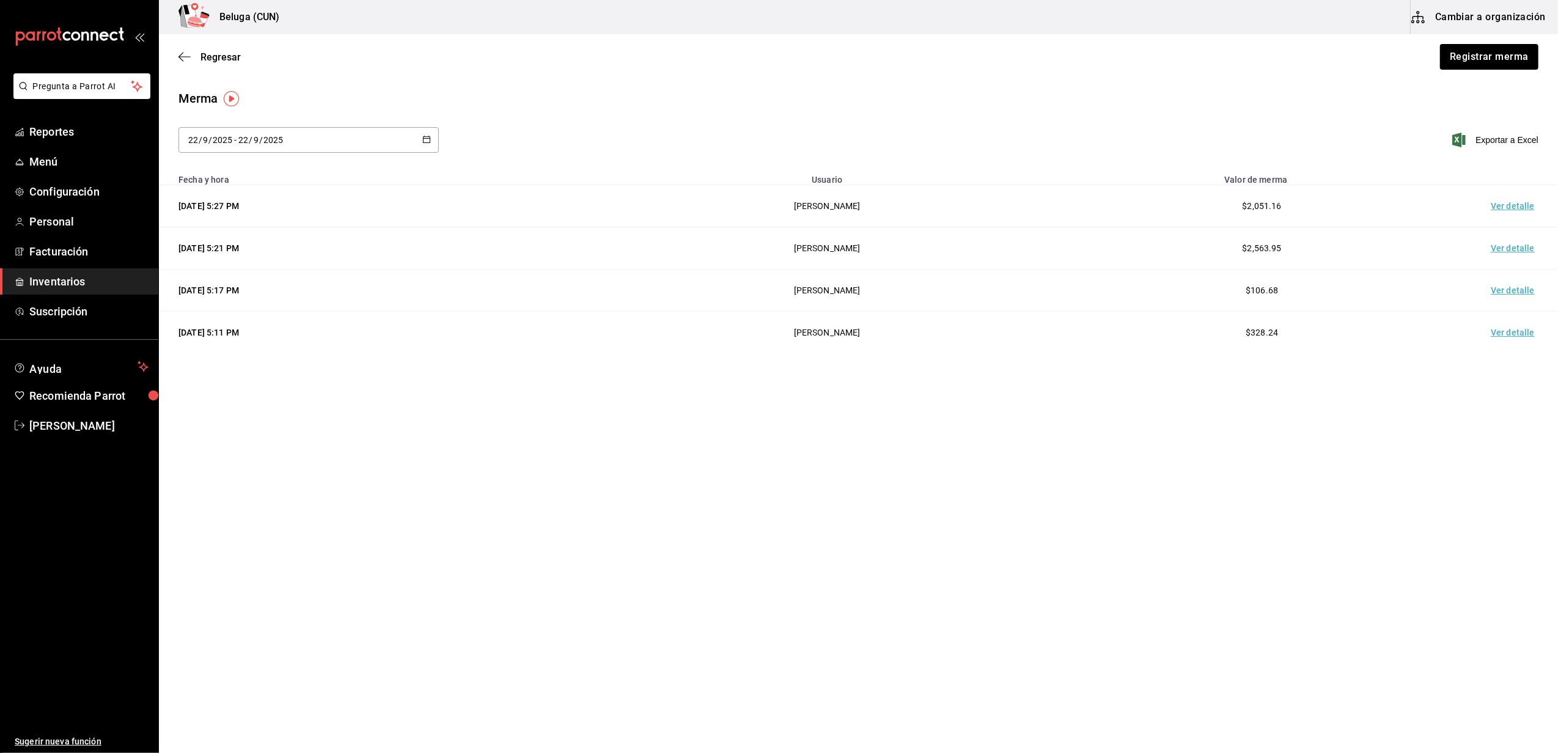
click at [67, 272] on link "Inventarios" at bounding box center [79, 281] width 158 height 26
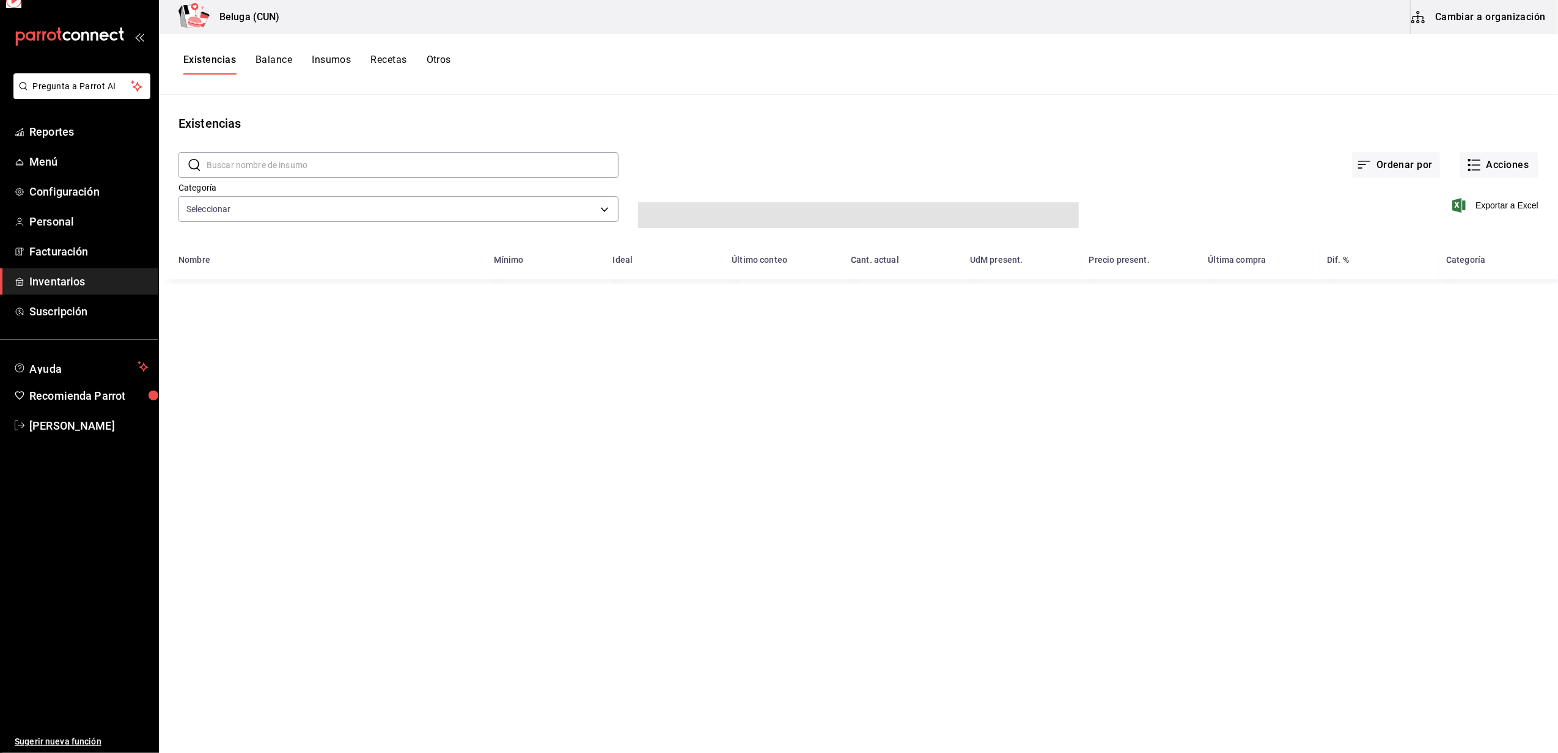
type input "f07f4d25-74ae-45a0-b4c7-416f1c014495,1b609913-4762-4067-b74a-b69c5b99222b,83166…"
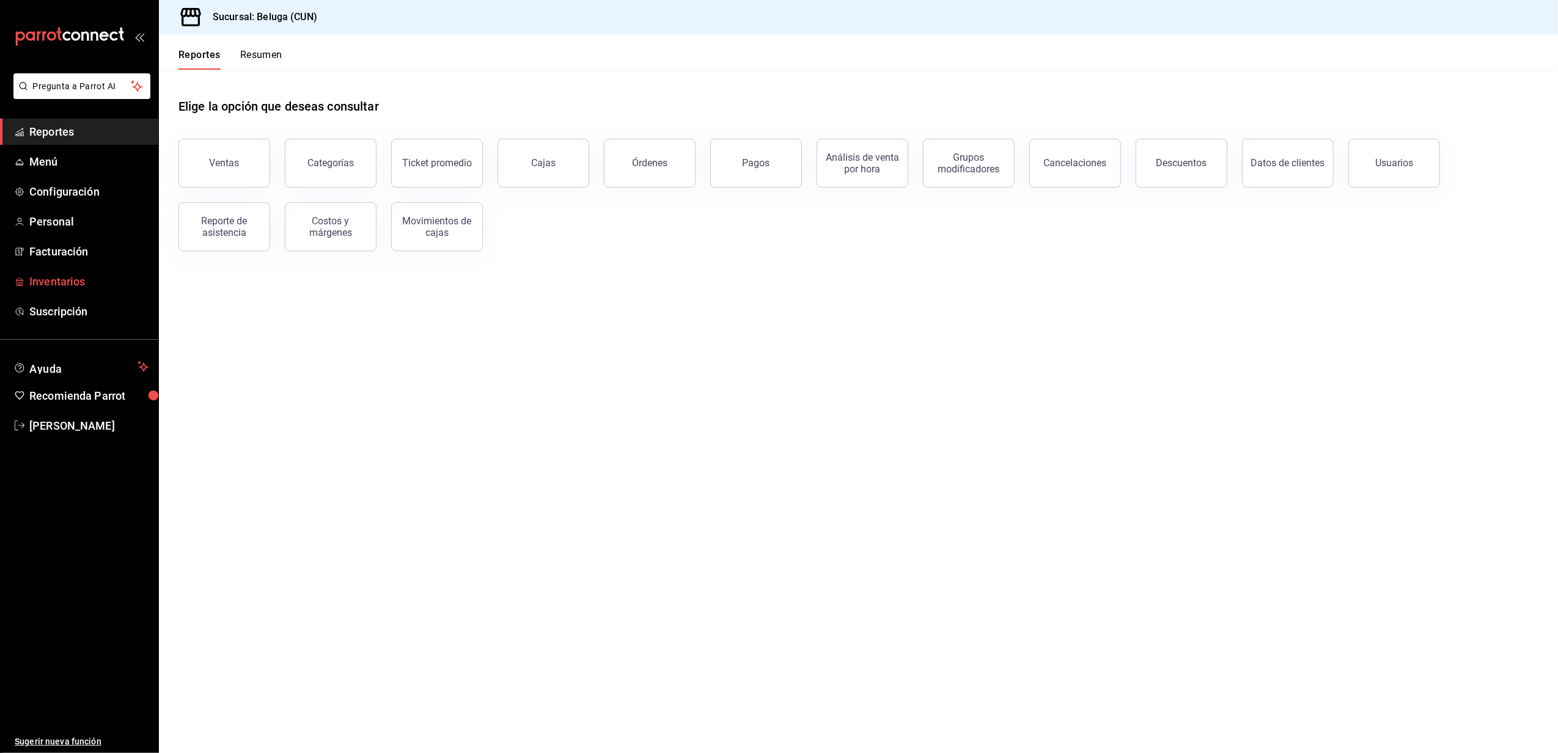
click at [64, 277] on span "Inventarios" at bounding box center [88, 281] width 119 height 17
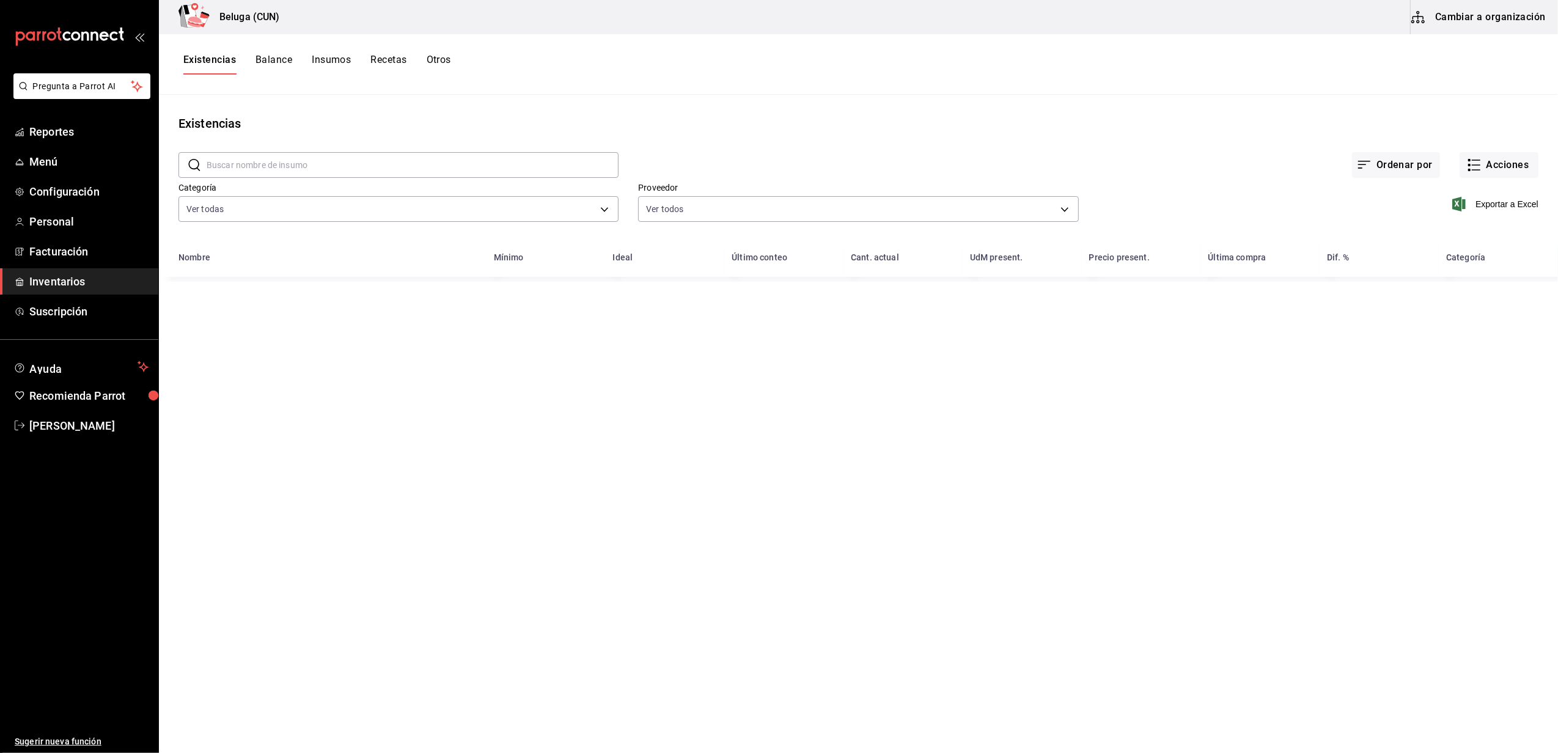
click at [1491, 17] on button "Cambiar a organización" at bounding box center [1480, 17] width 138 height 34
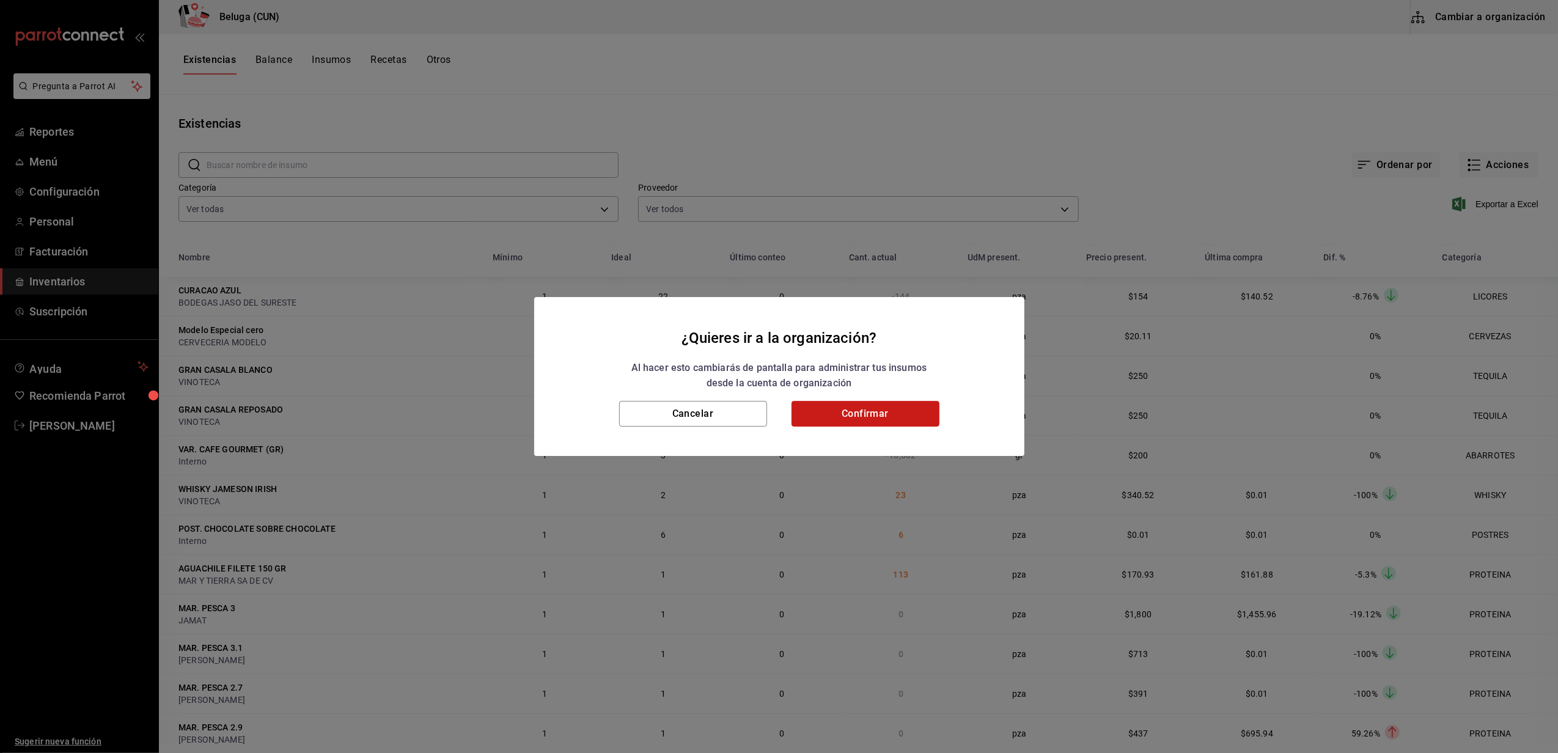
click at [900, 412] on button "Confirmar" at bounding box center [866, 414] width 148 height 26
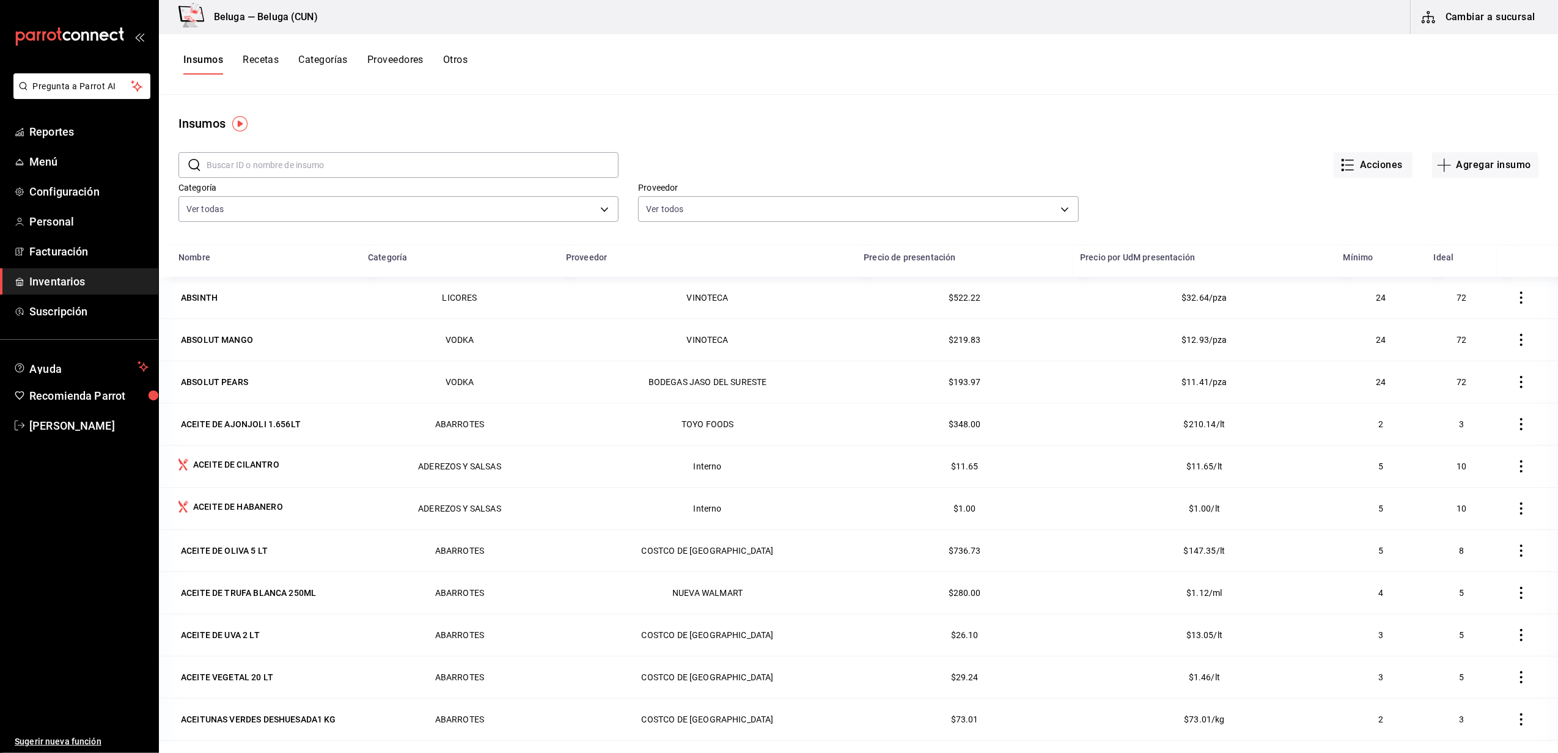
click at [272, 165] on input "text" at bounding box center [413, 165] width 412 height 24
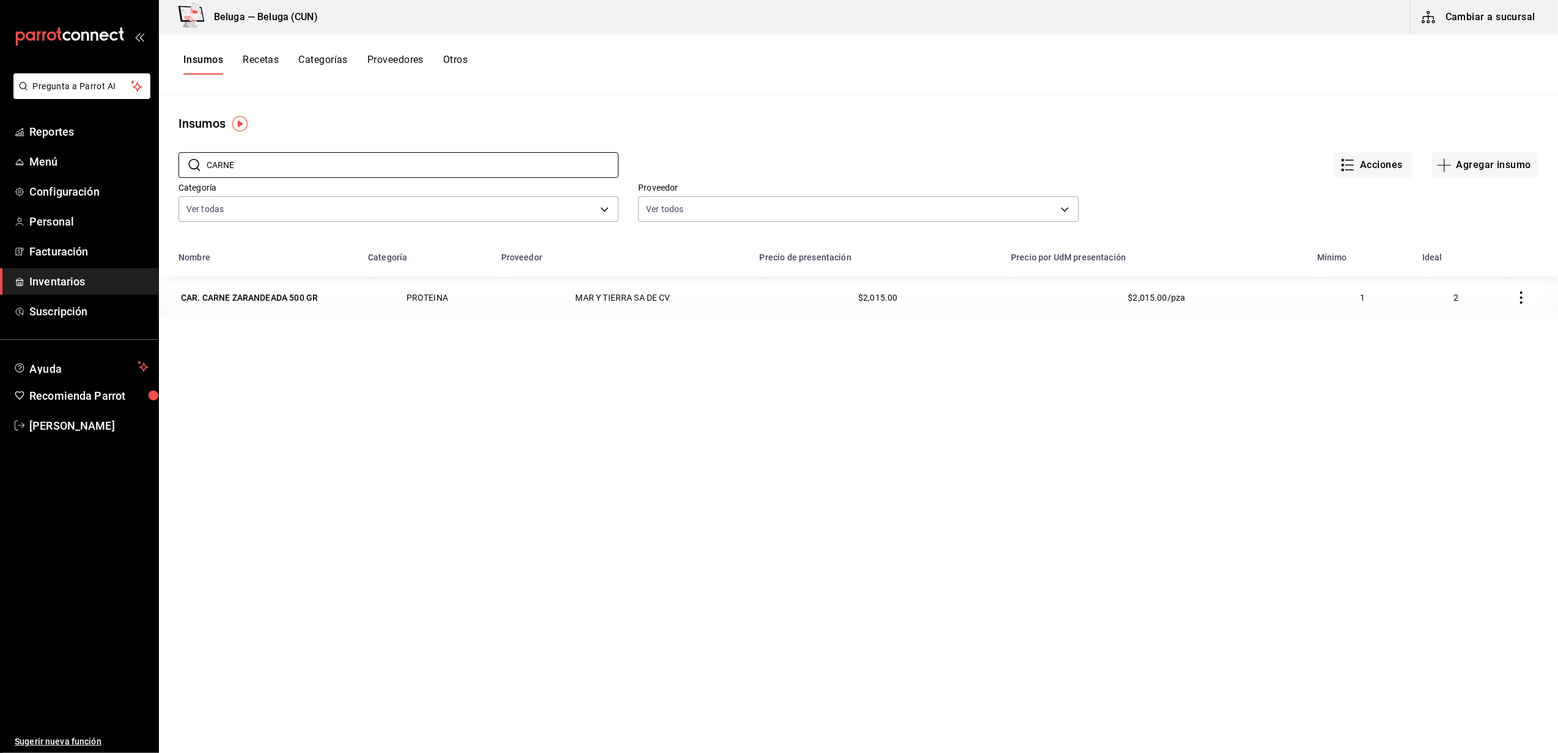
drag, startPoint x: 272, startPoint y: 171, endPoint x: 172, endPoint y: 162, distance: 100.1
click at [172, 162] on div "​ CARNE ​" at bounding box center [389, 155] width 460 height 45
type input "FILETE"
click at [65, 275] on span "Inventarios" at bounding box center [88, 281] width 119 height 17
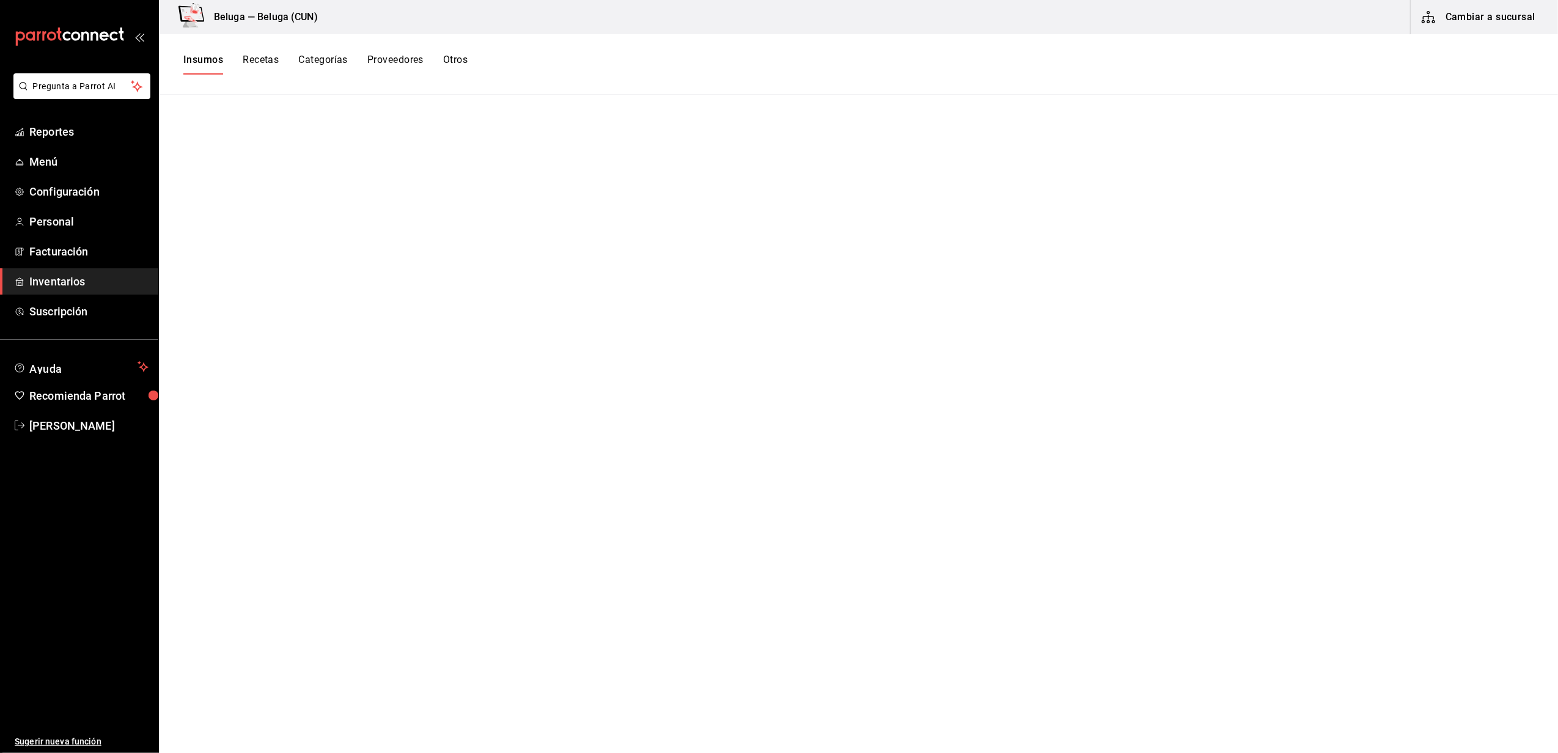
click at [1505, 15] on button "Cambiar a sucursal" at bounding box center [1480, 17] width 138 height 34
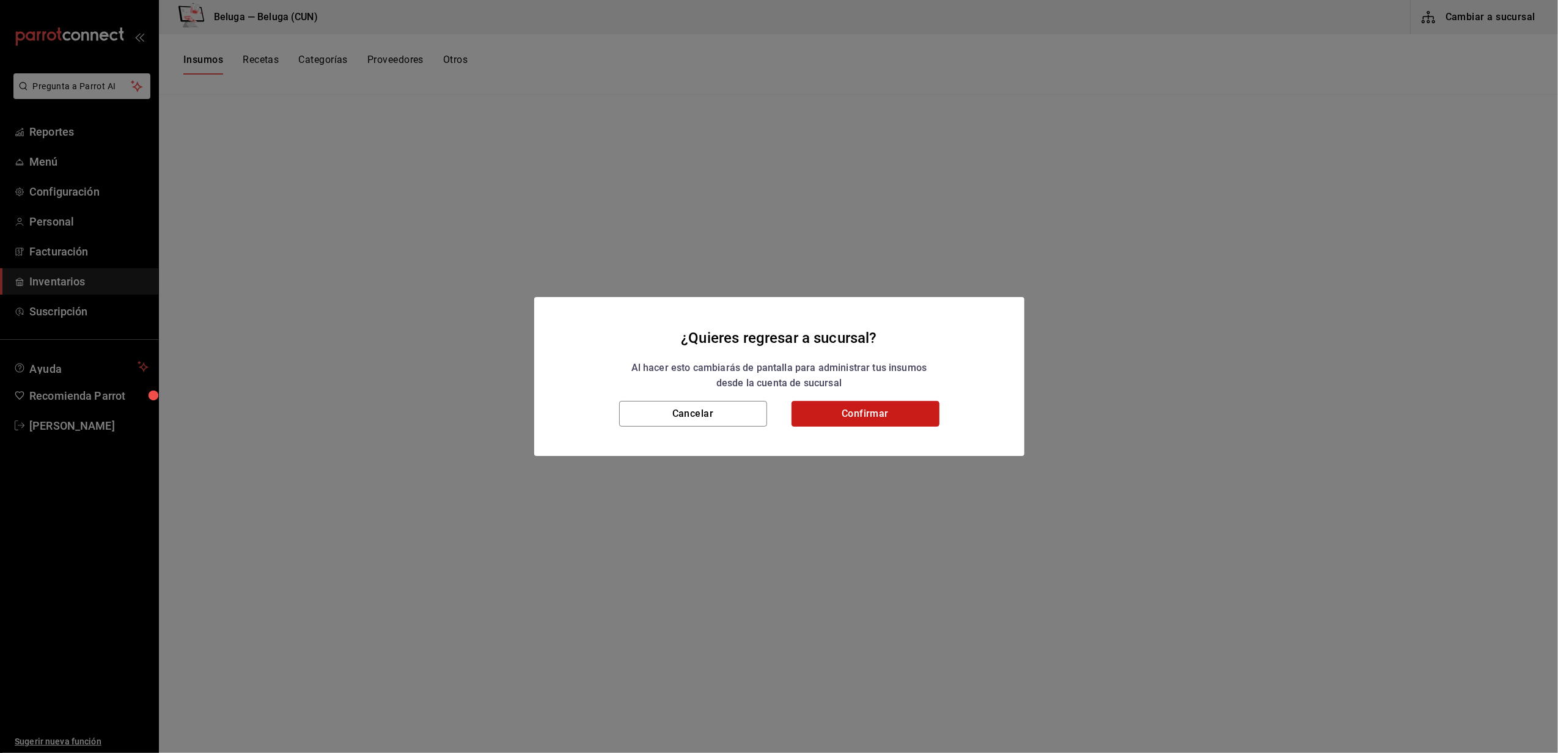
click at [844, 407] on button "Confirmar" at bounding box center [866, 414] width 148 height 26
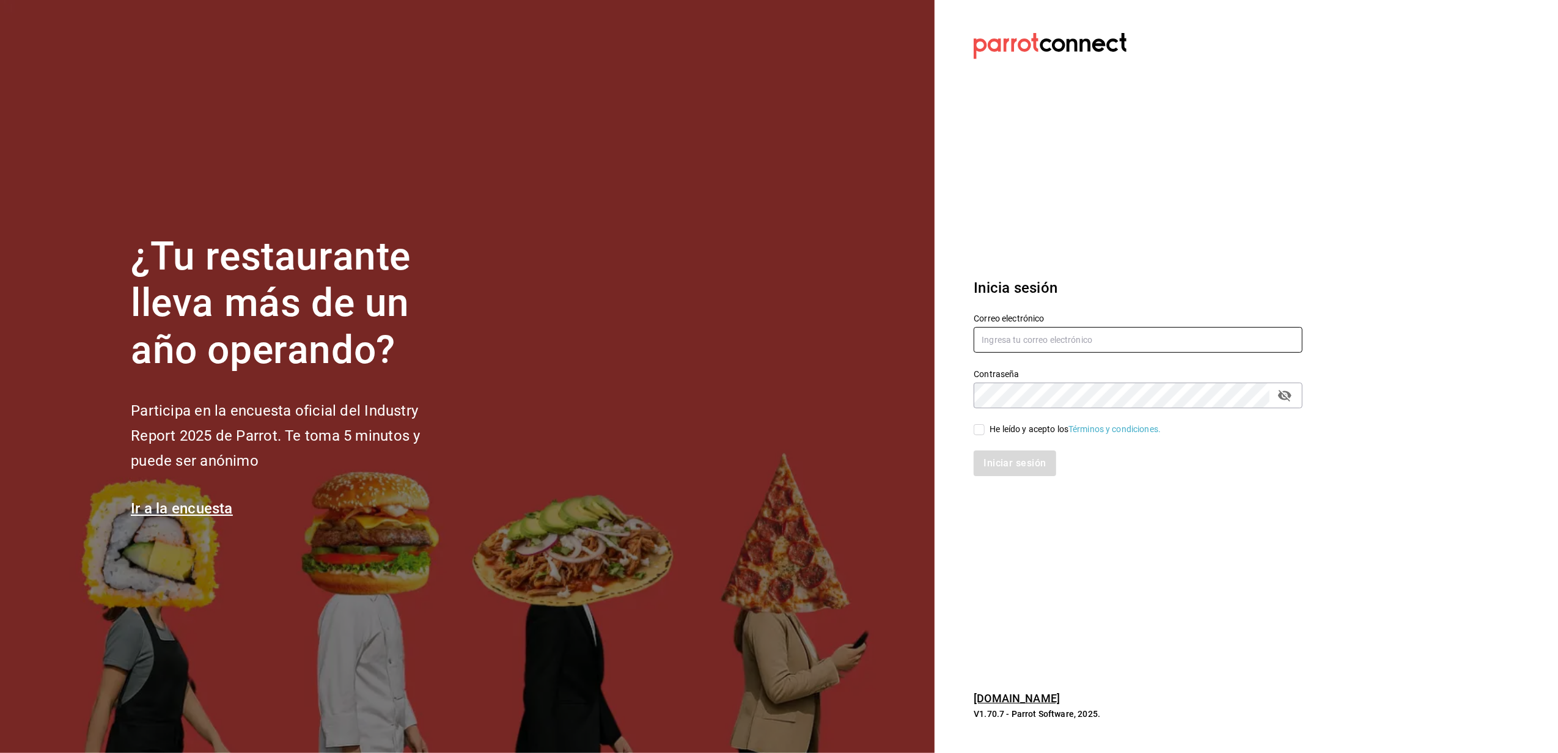
type input "belugacancun2@outlook.com"
click at [973, 427] on div "He leído y acepto los Términos y condiciones." at bounding box center [1131, 422] width 344 height 28
click at [984, 427] on input "He leído y acepto los Términos y condiciones." at bounding box center [979, 429] width 11 height 11
checkbox input "true"
click at [999, 457] on button "Iniciar sesión" at bounding box center [1015, 464] width 83 height 26
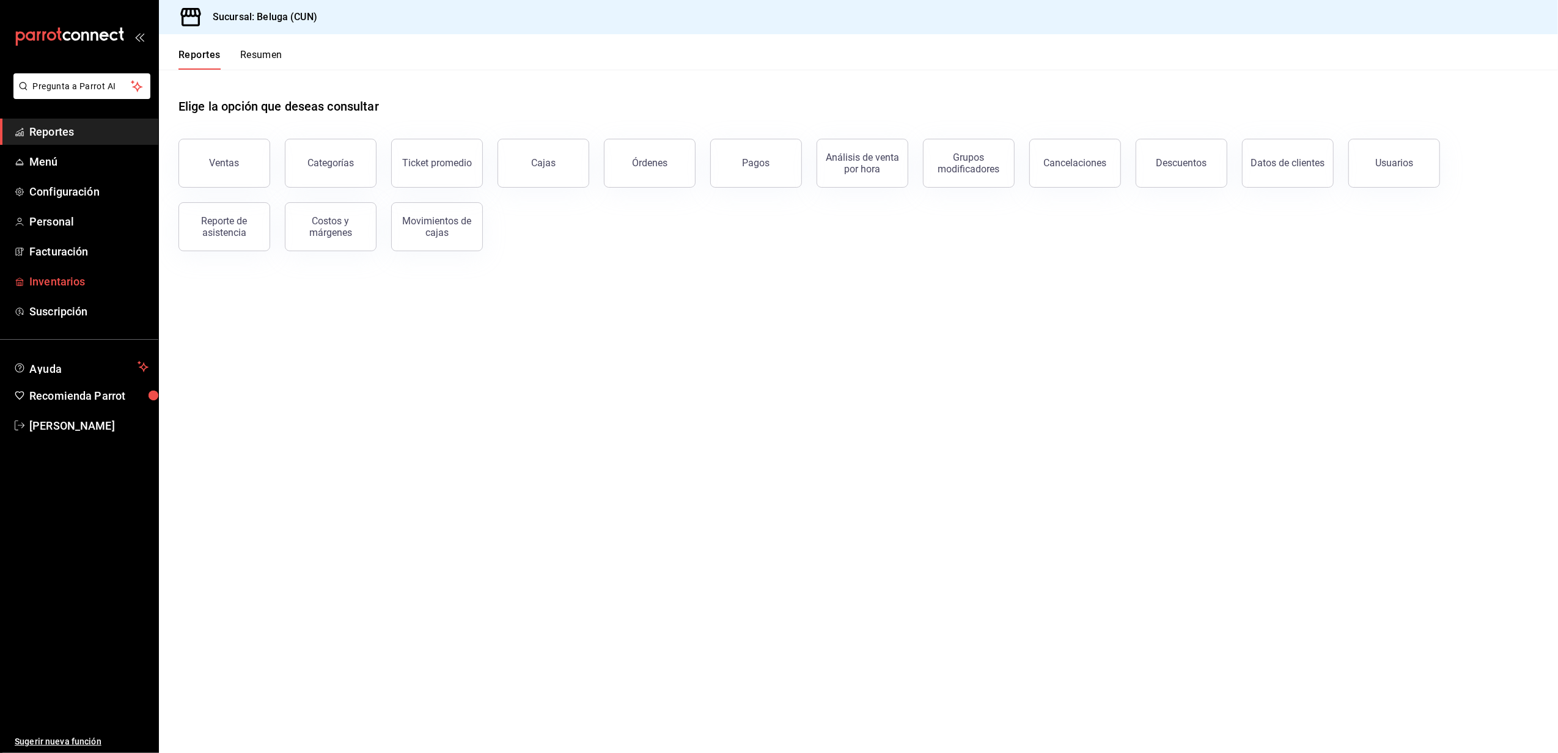
click at [72, 279] on span "Inventarios" at bounding box center [88, 281] width 119 height 17
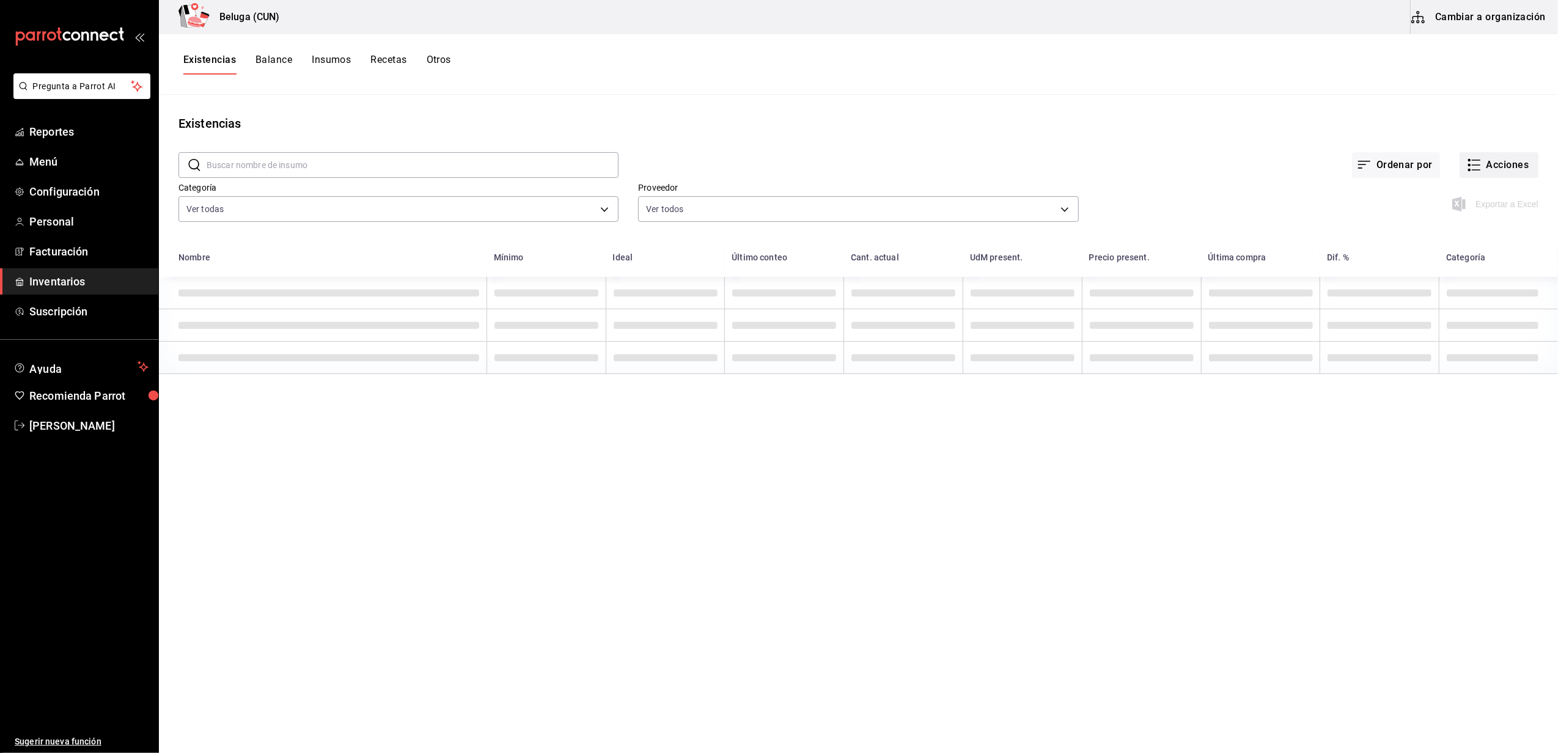
click at [1495, 164] on button "Acciones" at bounding box center [1499, 165] width 79 height 26
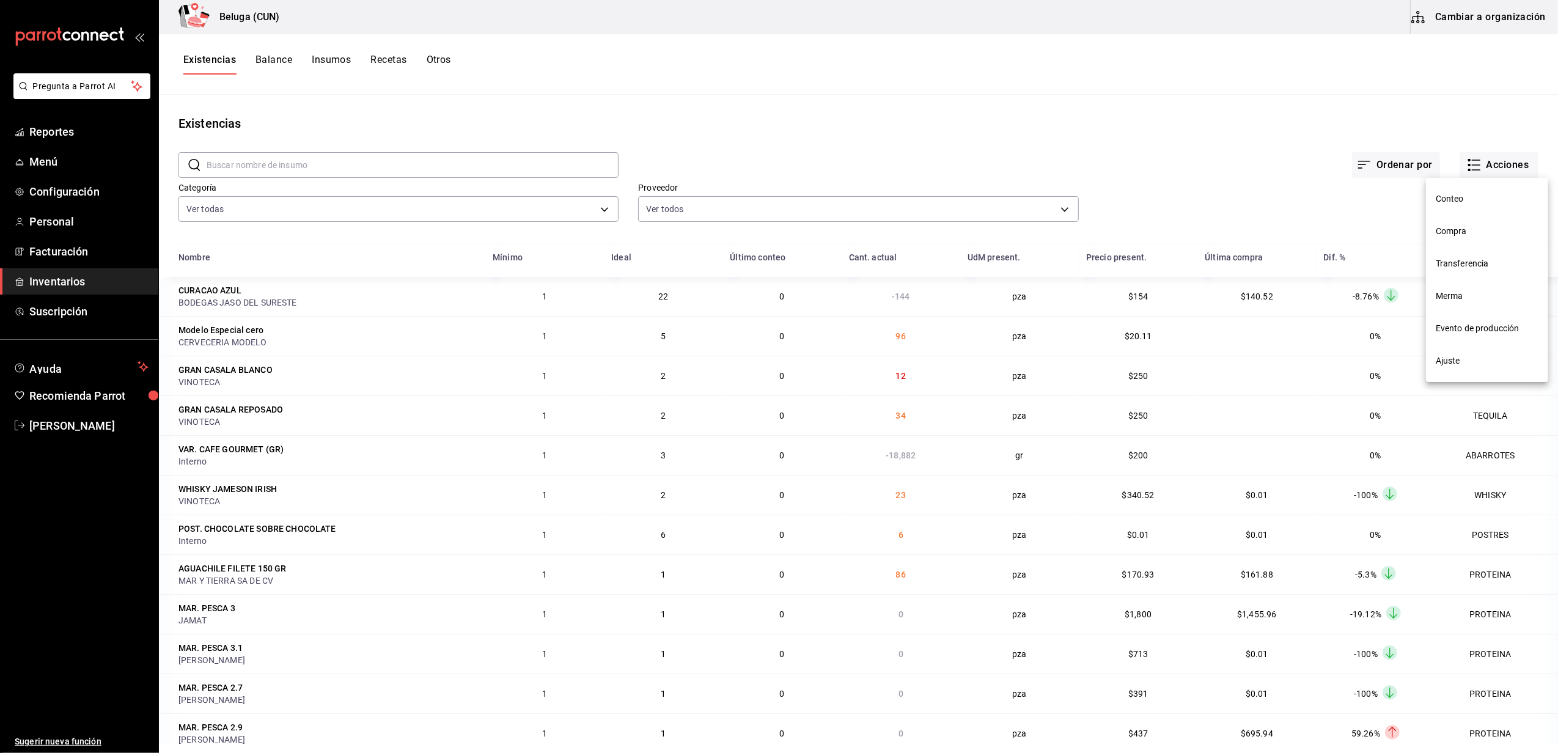
click at [1461, 227] on span "Compra" at bounding box center [1487, 231] width 103 height 13
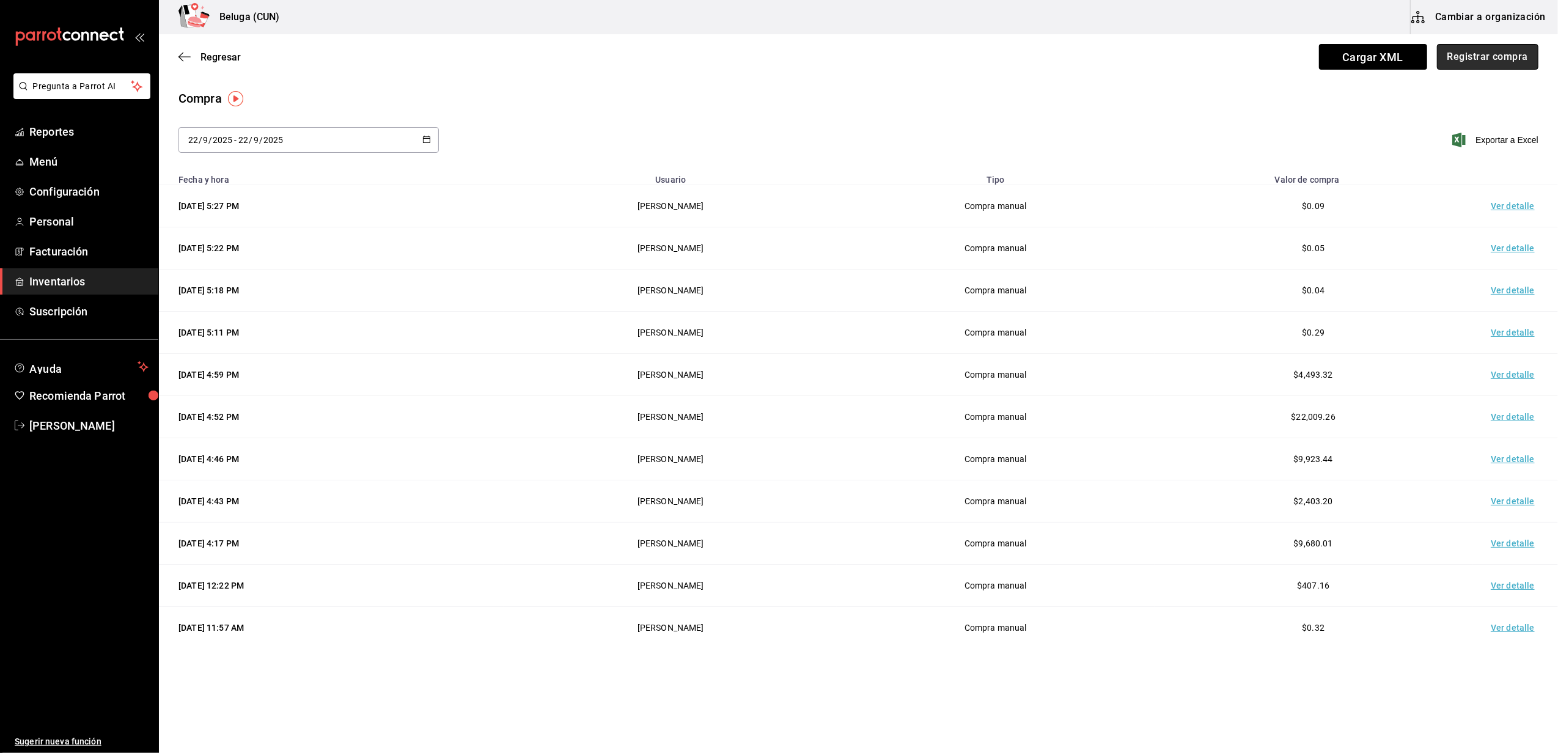
click at [1471, 61] on button "Registrar compra" at bounding box center [1487, 57] width 101 height 26
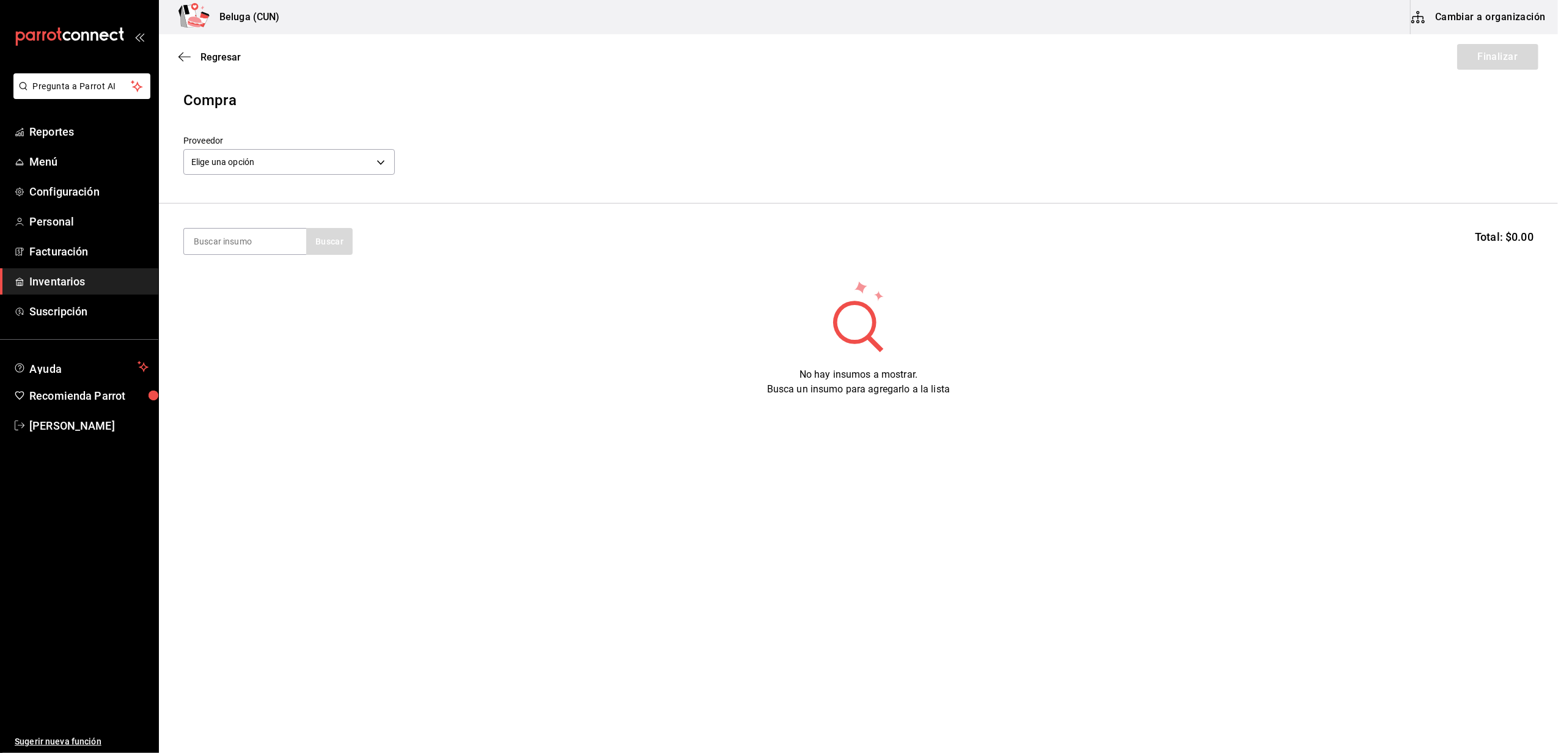
click at [49, 287] on span "Inventarios" at bounding box center [88, 281] width 119 height 17
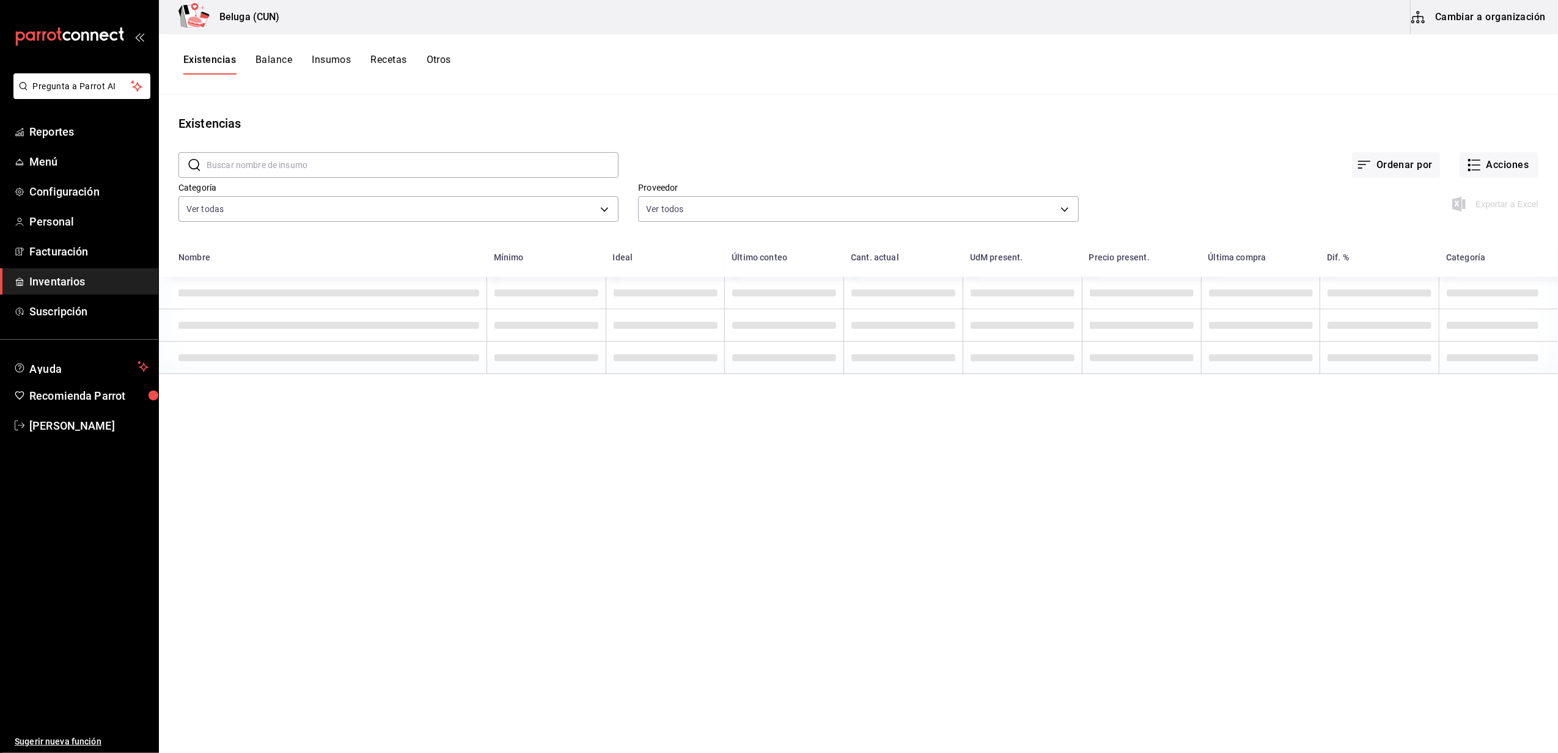
click at [1465, 13] on button "Cambiar a organización" at bounding box center [1480, 17] width 138 height 34
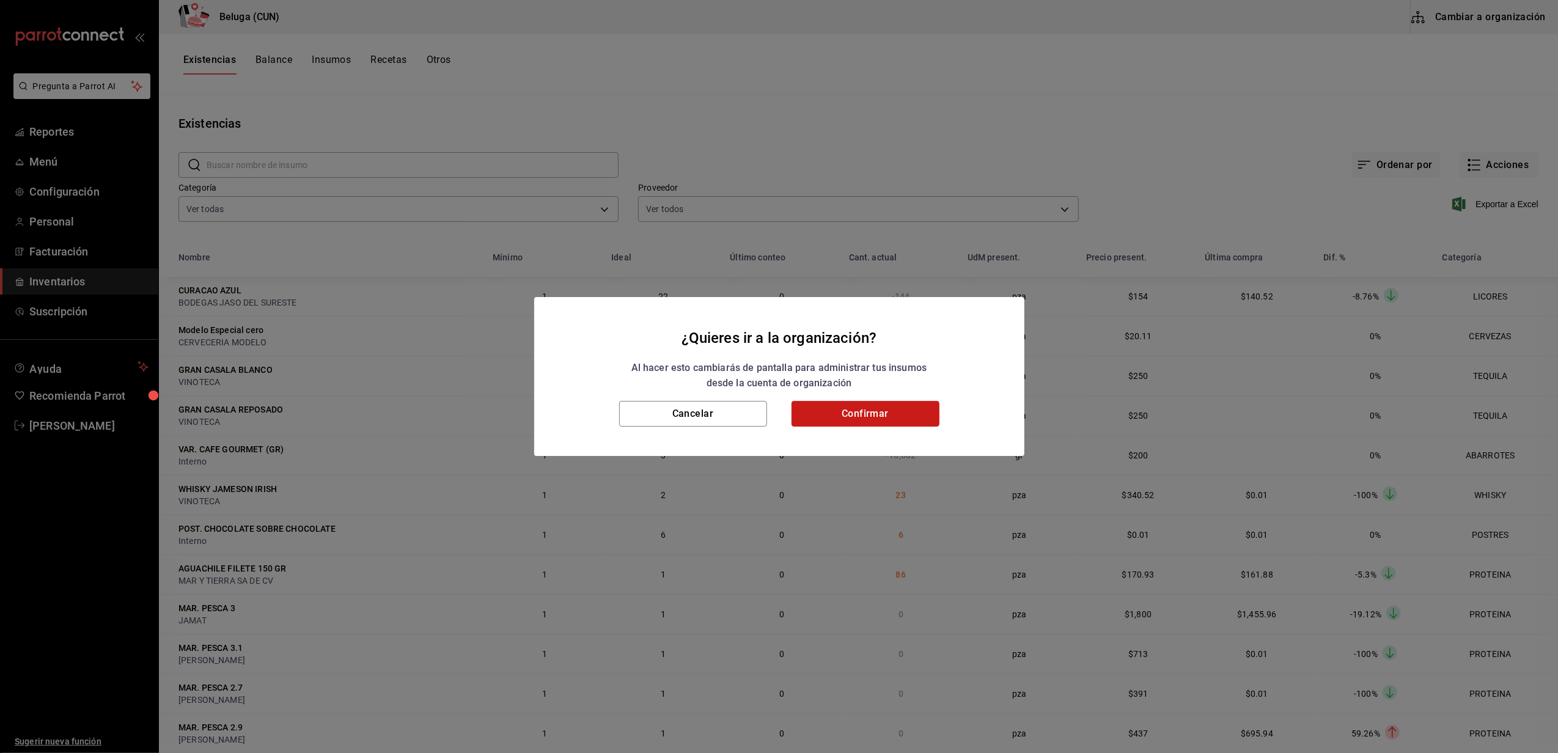
click at [918, 407] on button "Confirmar" at bounding box center [866, 414] width 148 height 26
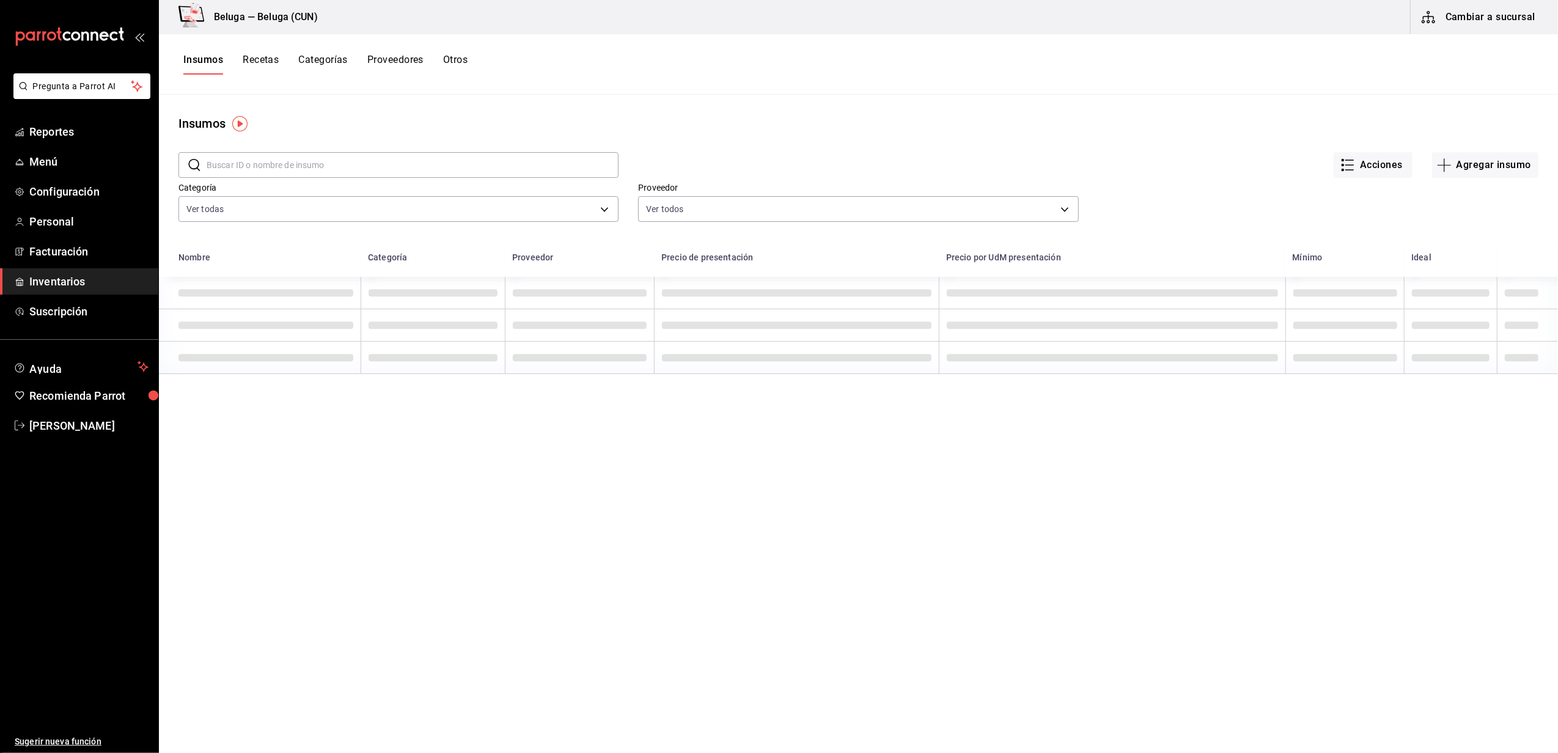
click at [252, 160] on input "text" at bounding box center [413, 165] width 412 height 24
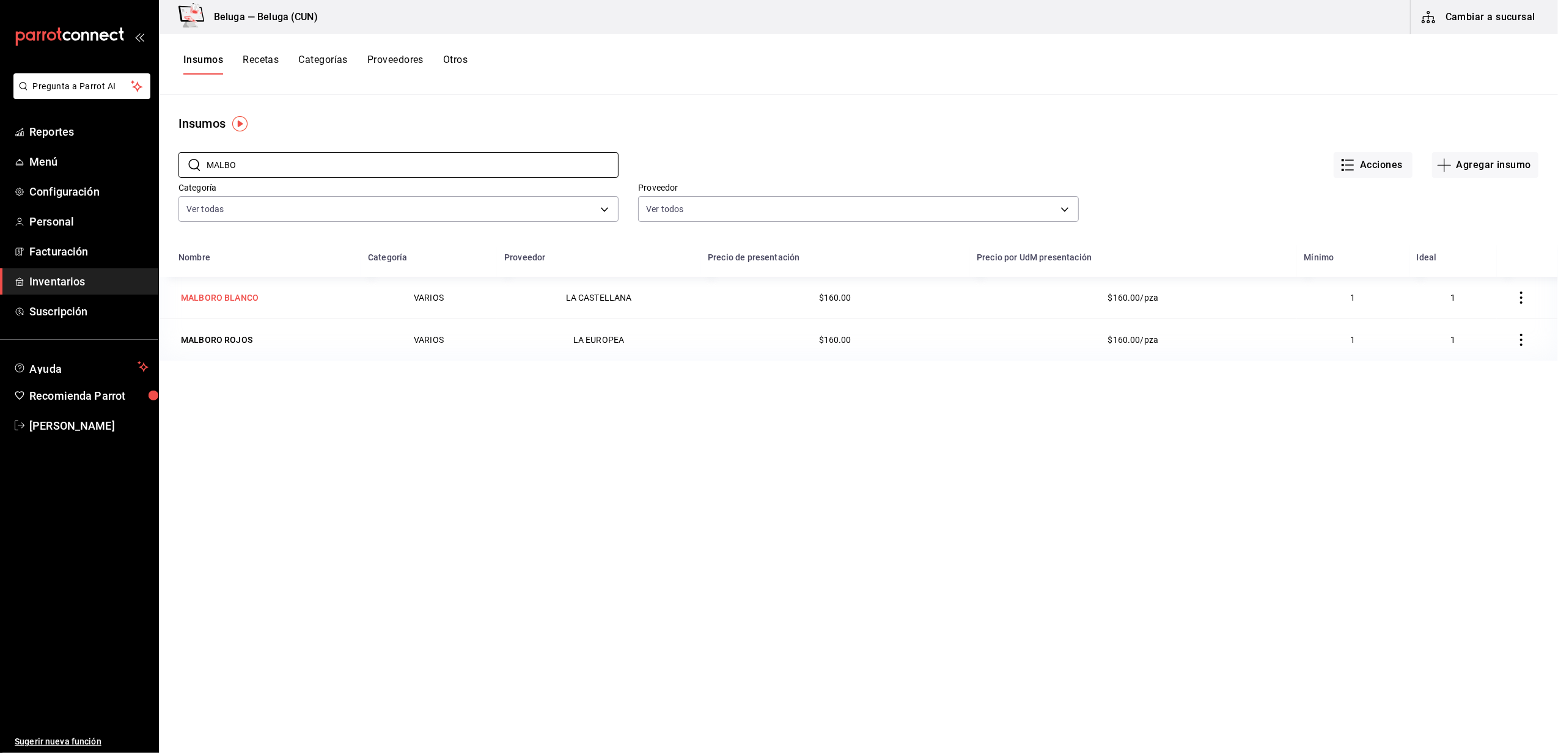
type input "MALBO"
click at [238, 292] on div "MALBORO BLANCO" at bounding box center [220, 297] width 83 height 17
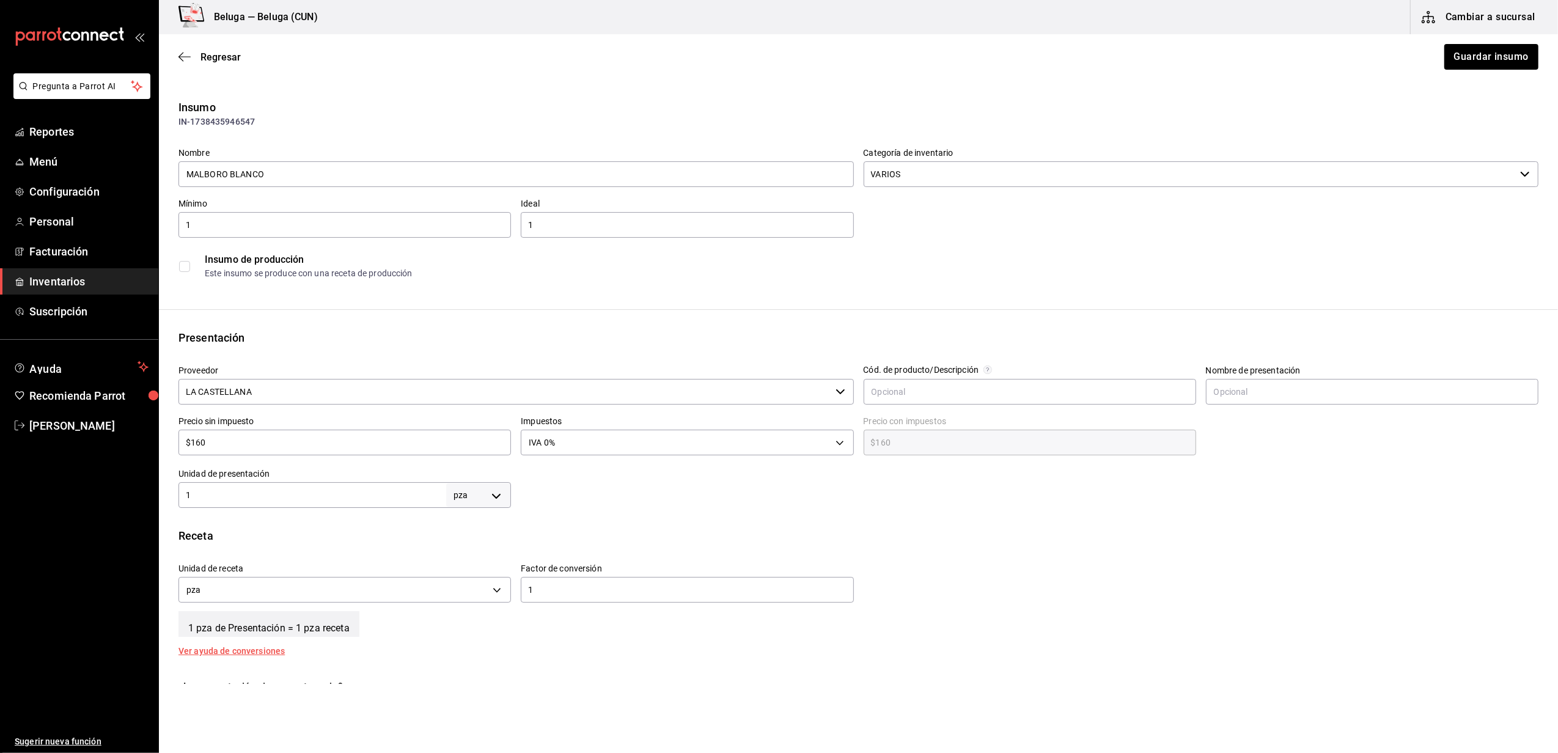
click at [336, 394] on input "LA CASTELLANA" at bounding box center [505, 392] width 652 height 26
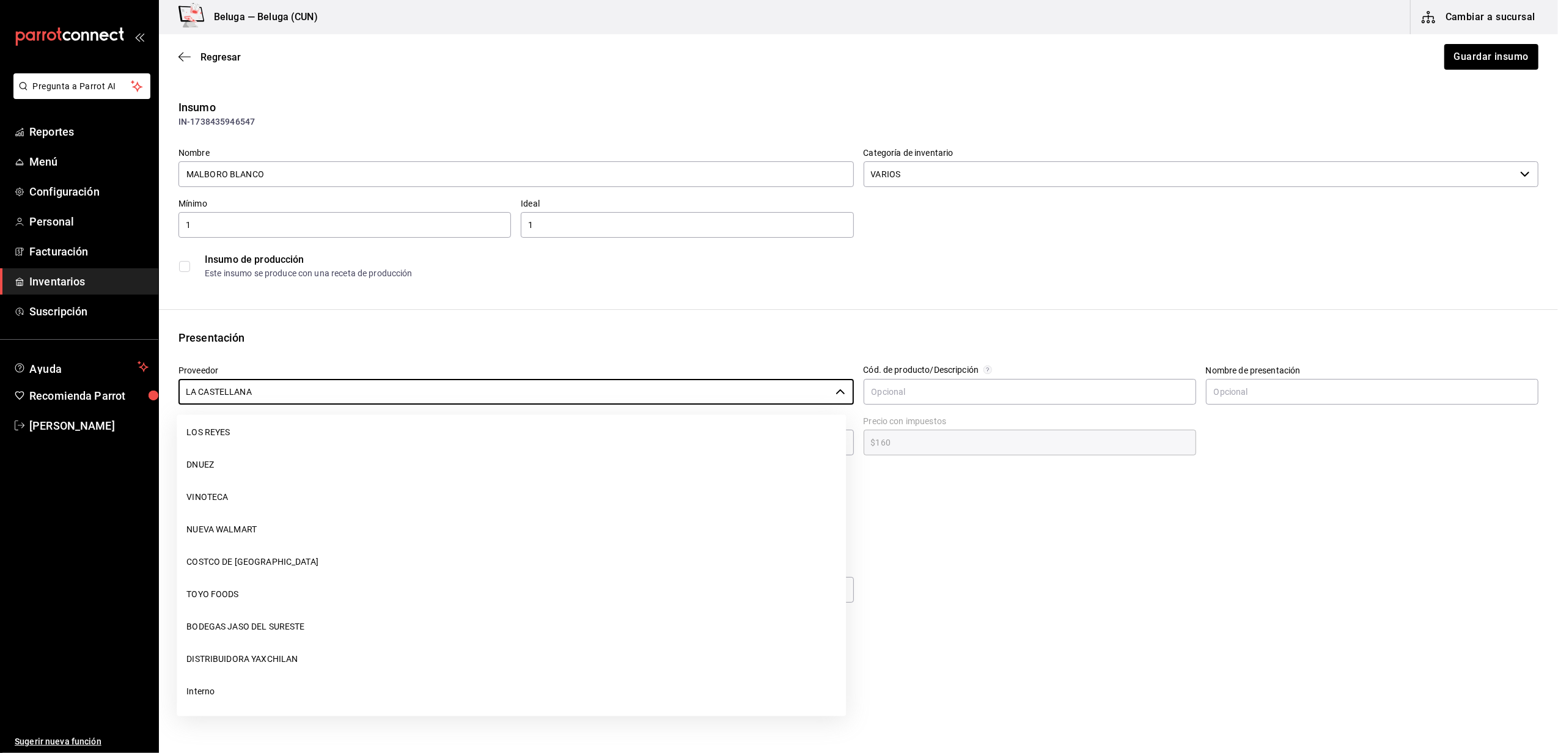
scroll to position [1436, 0]
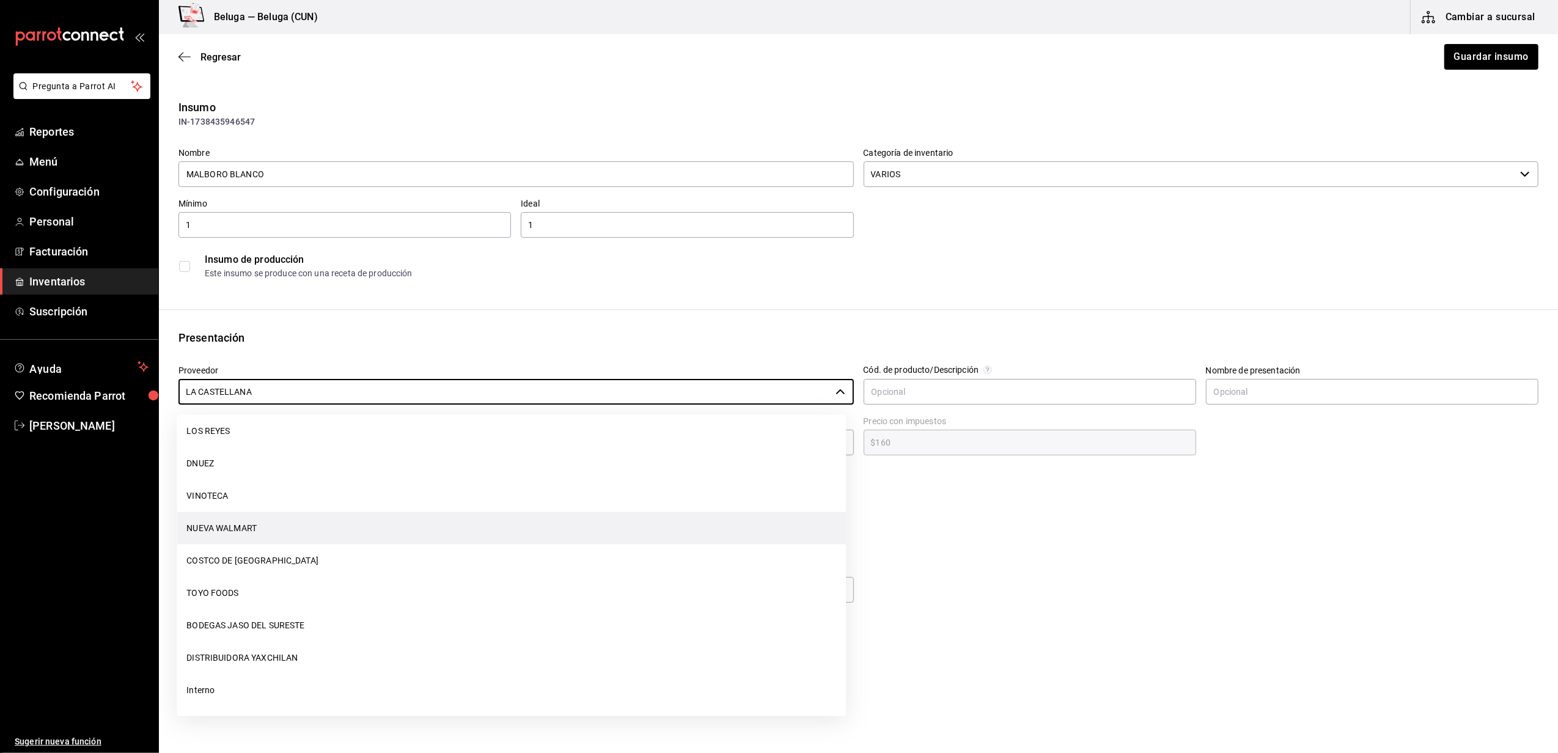
click at [211, 531] on li "NUEVA WALMART" at bounding box center [511, 528] width 669 height 32
type input "NUEVA WALMART"
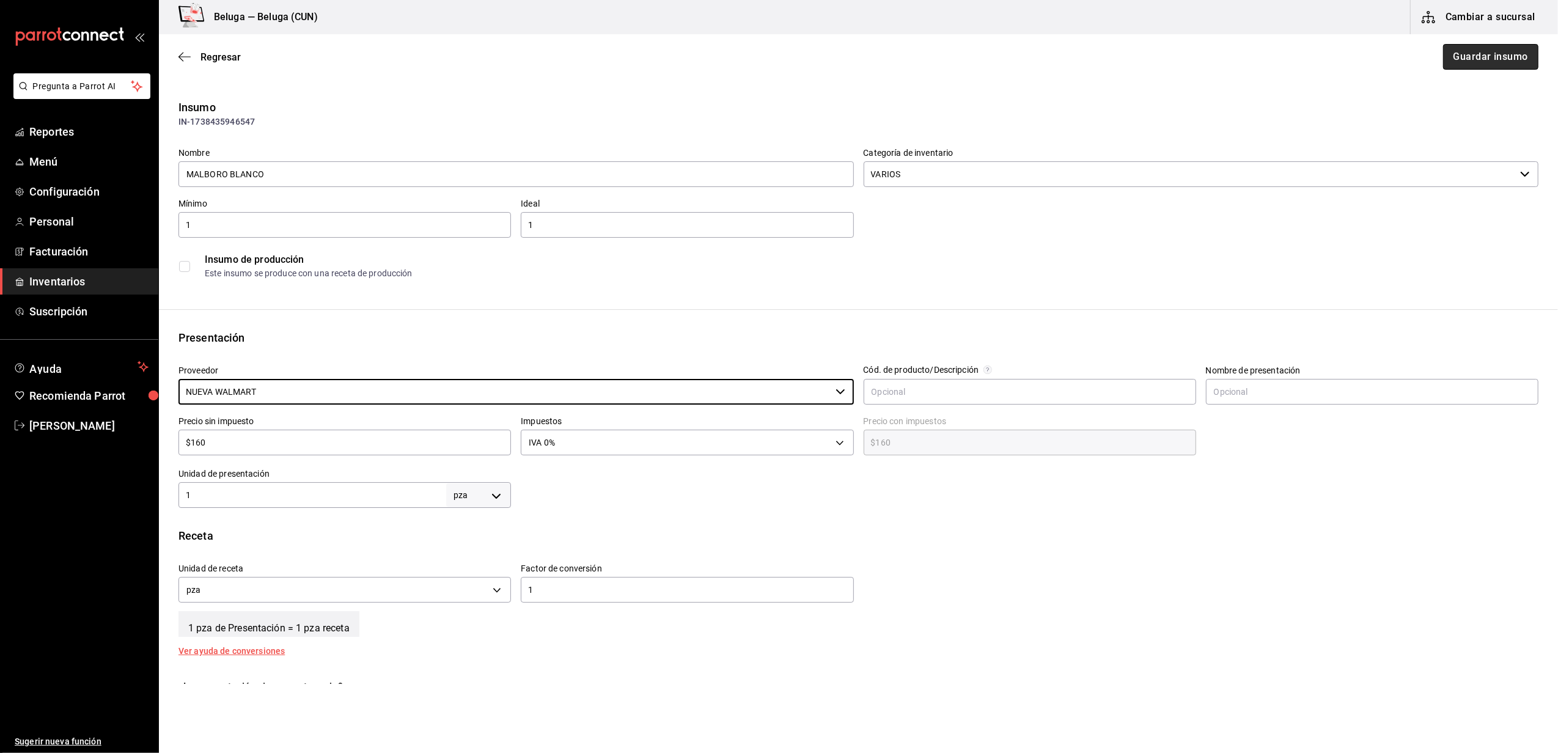
click at [1460, 50] on button "Guardar insumo" at bounding box center [1490, 57] width 95 height 26
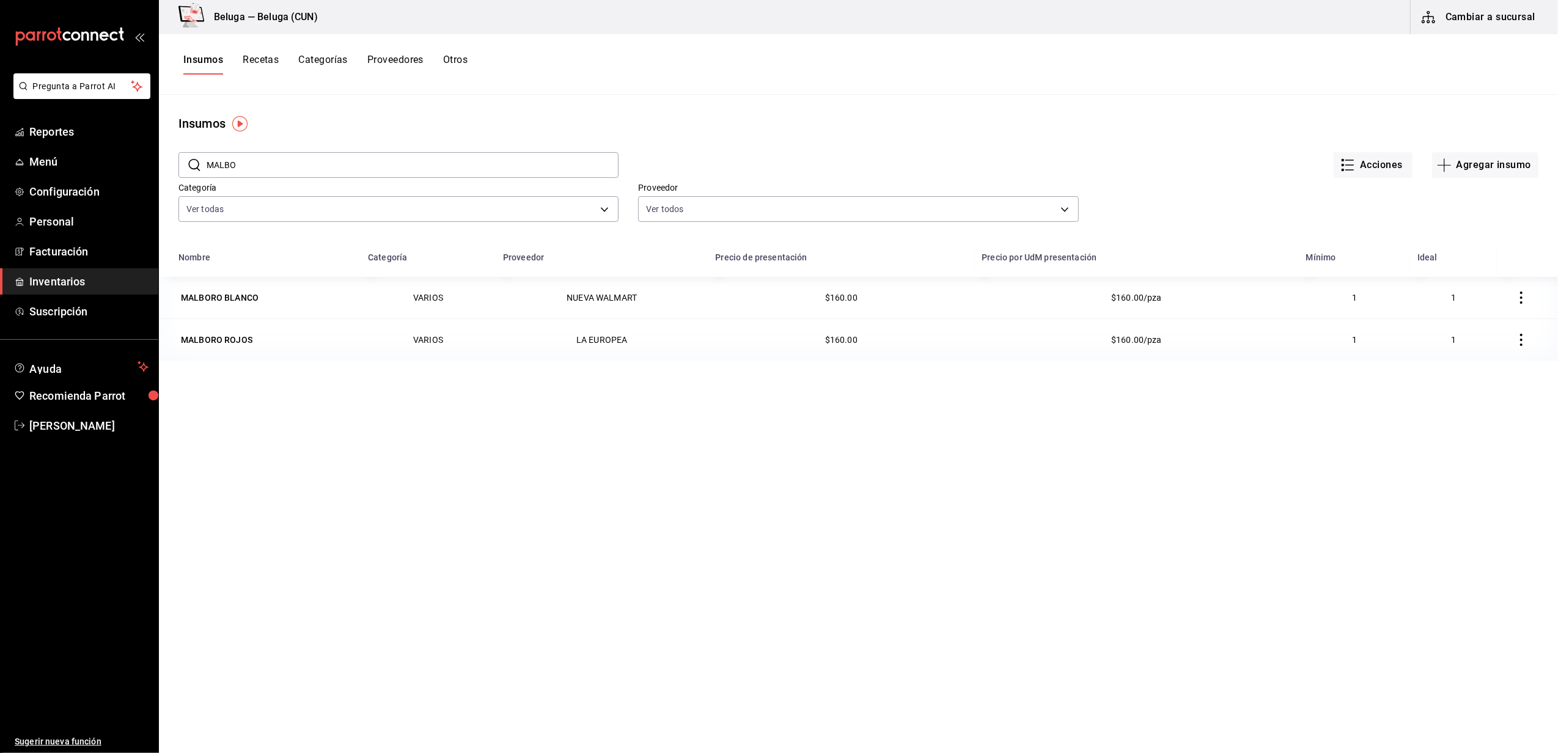
click at [69, 277] on span "Inventarios" at bounding box center [88, 281] width 119 height 17
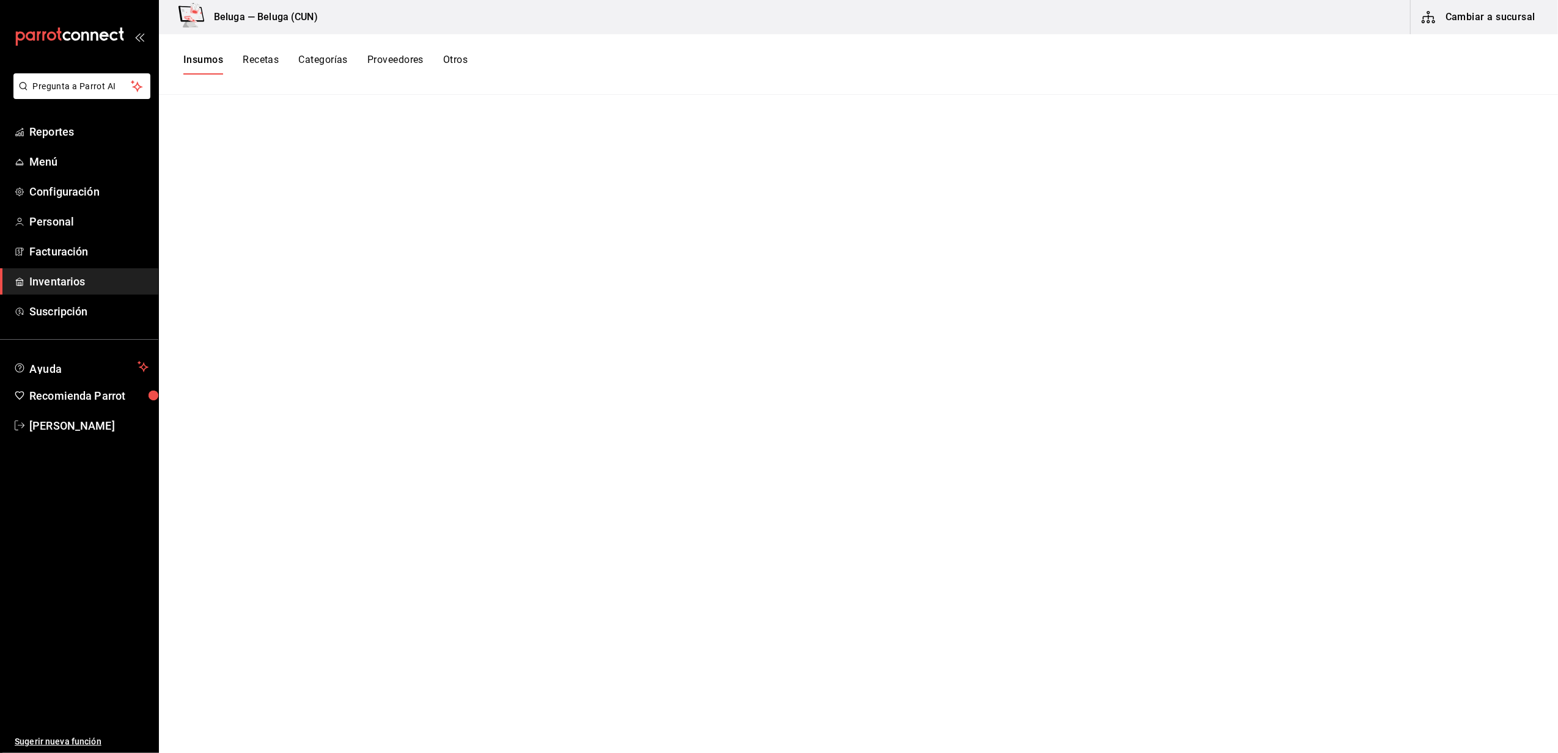
click at [1499, 23] on button "Cambiar a sucursal" at bounding box center [1480, 17] width 138 height 34
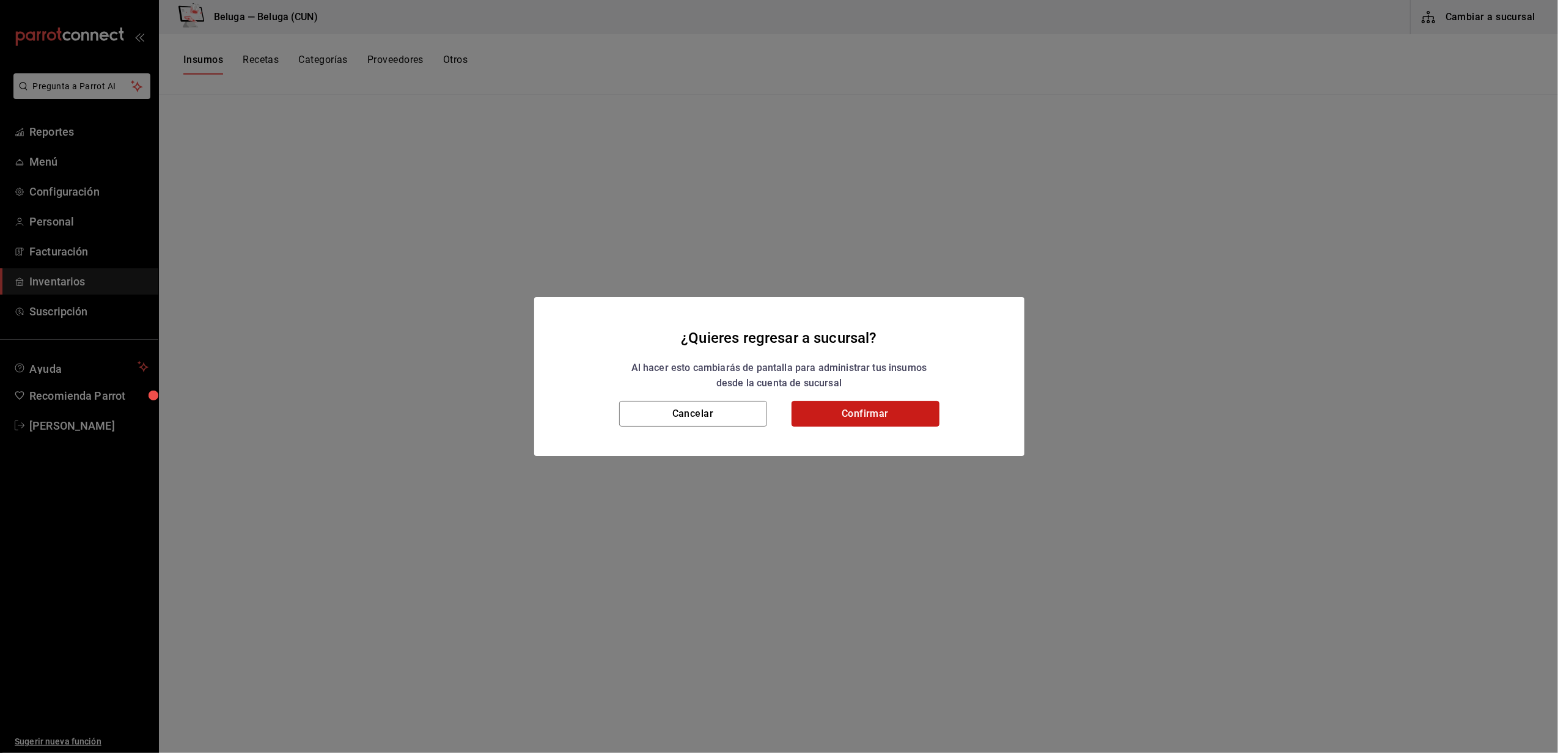
click at [913, 414] on button "Confirmar" at bounding box center [866, 414] width 148 height 26
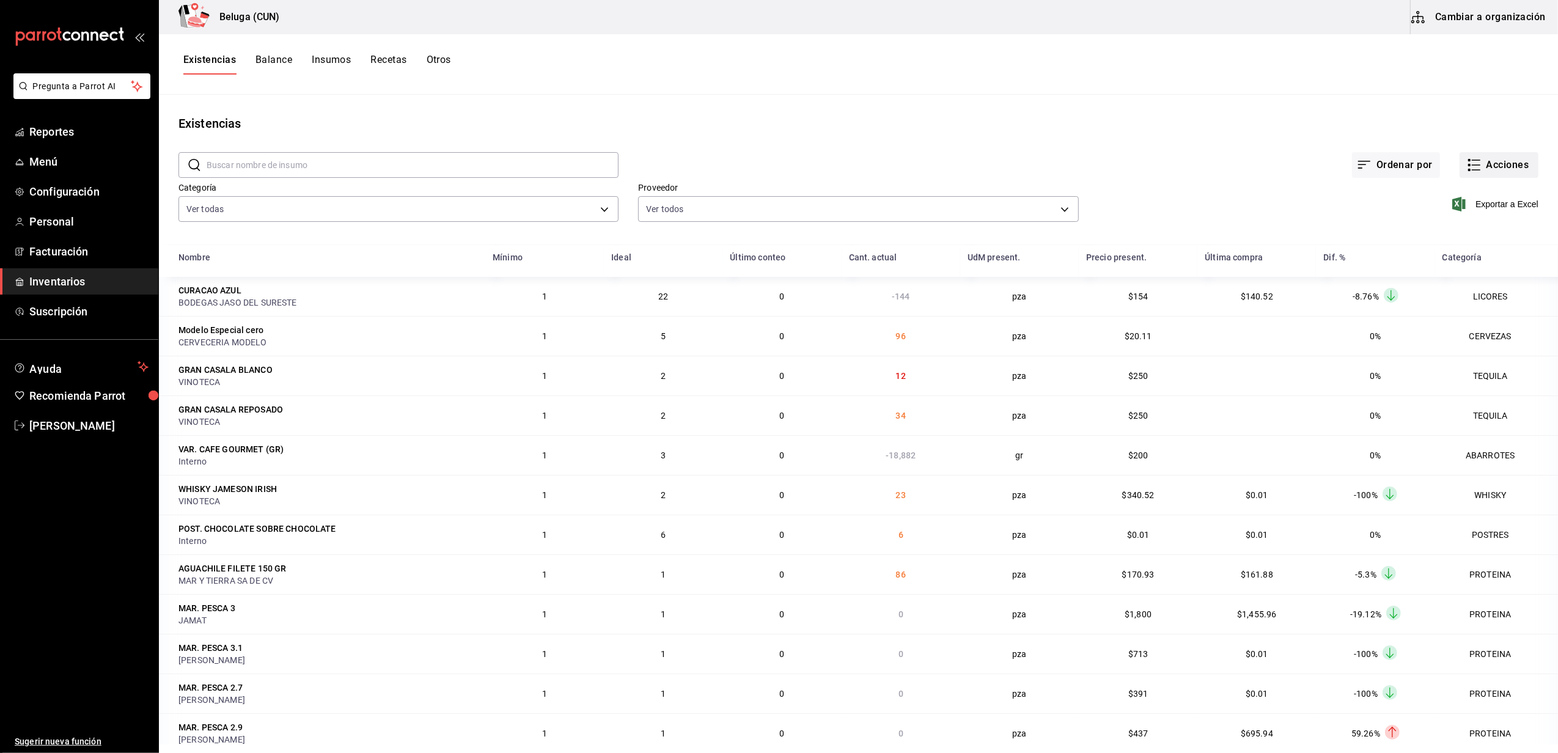
click at [1498, 164] on button "Acciones" at bounding box center [1499, 165] width 79 height 26
click at [1449, 224] on li "Compra" at bounding box center [1487, 231] width 122 height 32
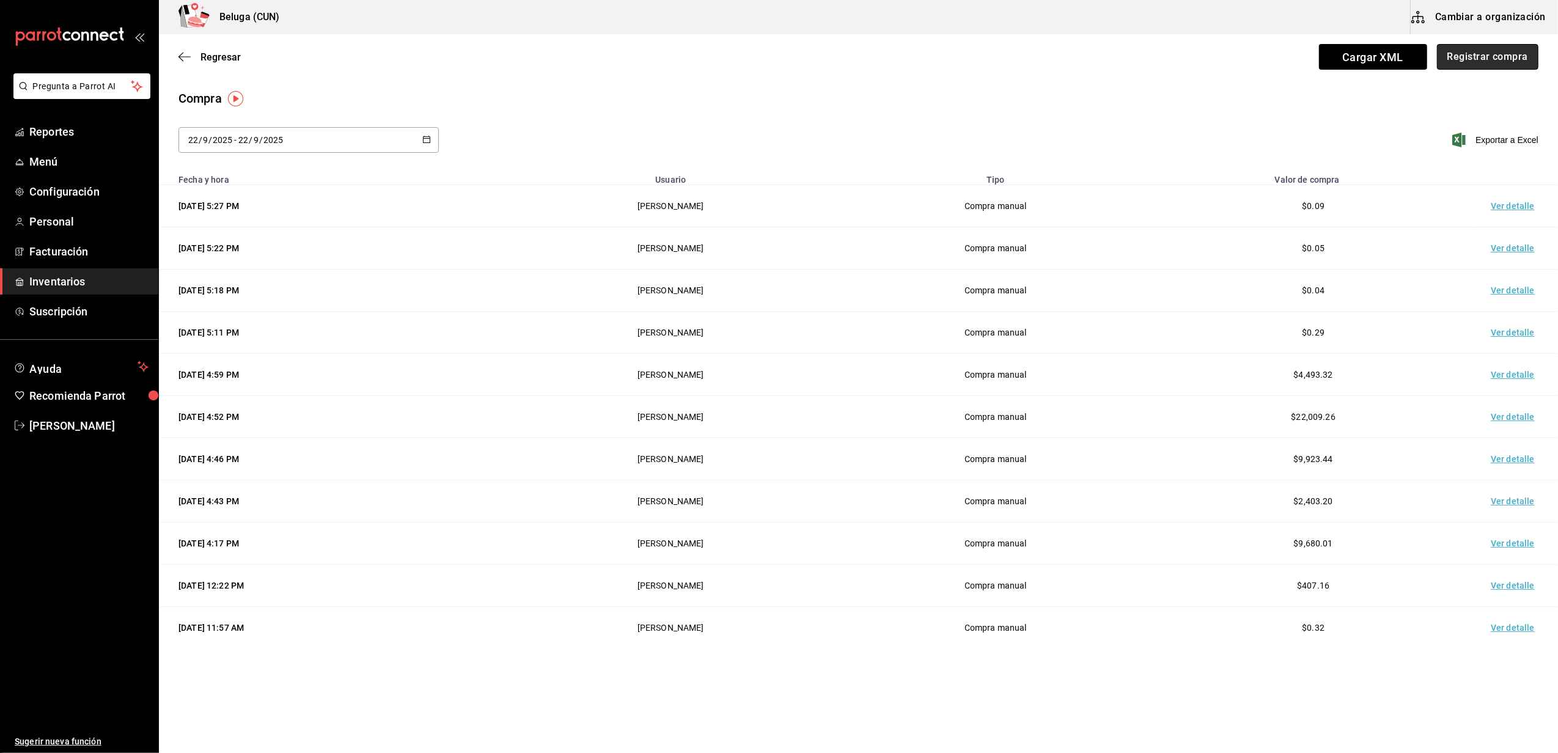
click at [1493, 44] on button "Registrar compra" at bounding box center [1487, 57] width 101 height 26
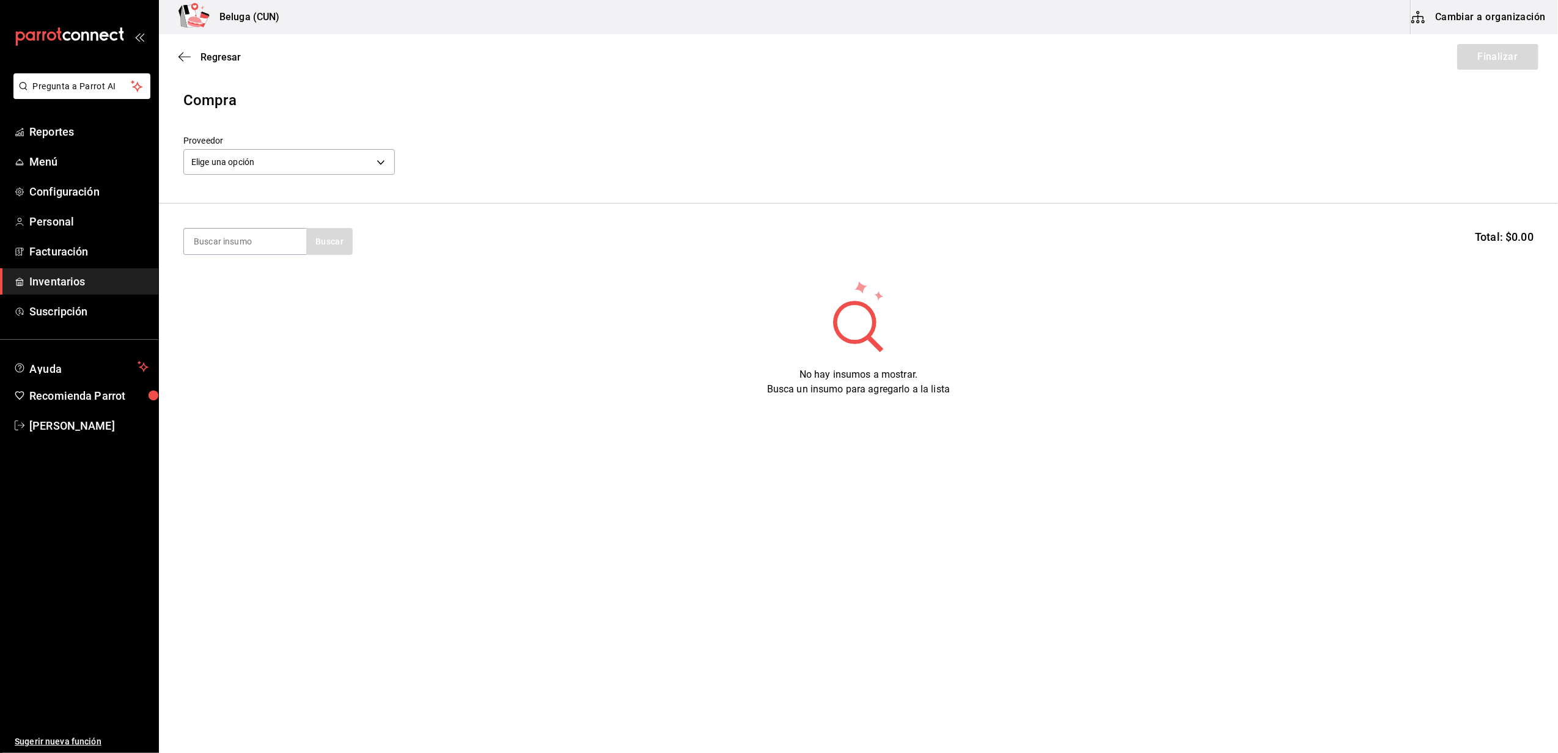
click at [279, 142] on label "Proveedor" at bounding box center [289, 141] width 212 height 9
click at [286, 160] on body "Pregunta a Parrot AI Reportes Menú Configuración Personal Facturación Inventari…" at bounding box center [779, 342] width 1558 height 684
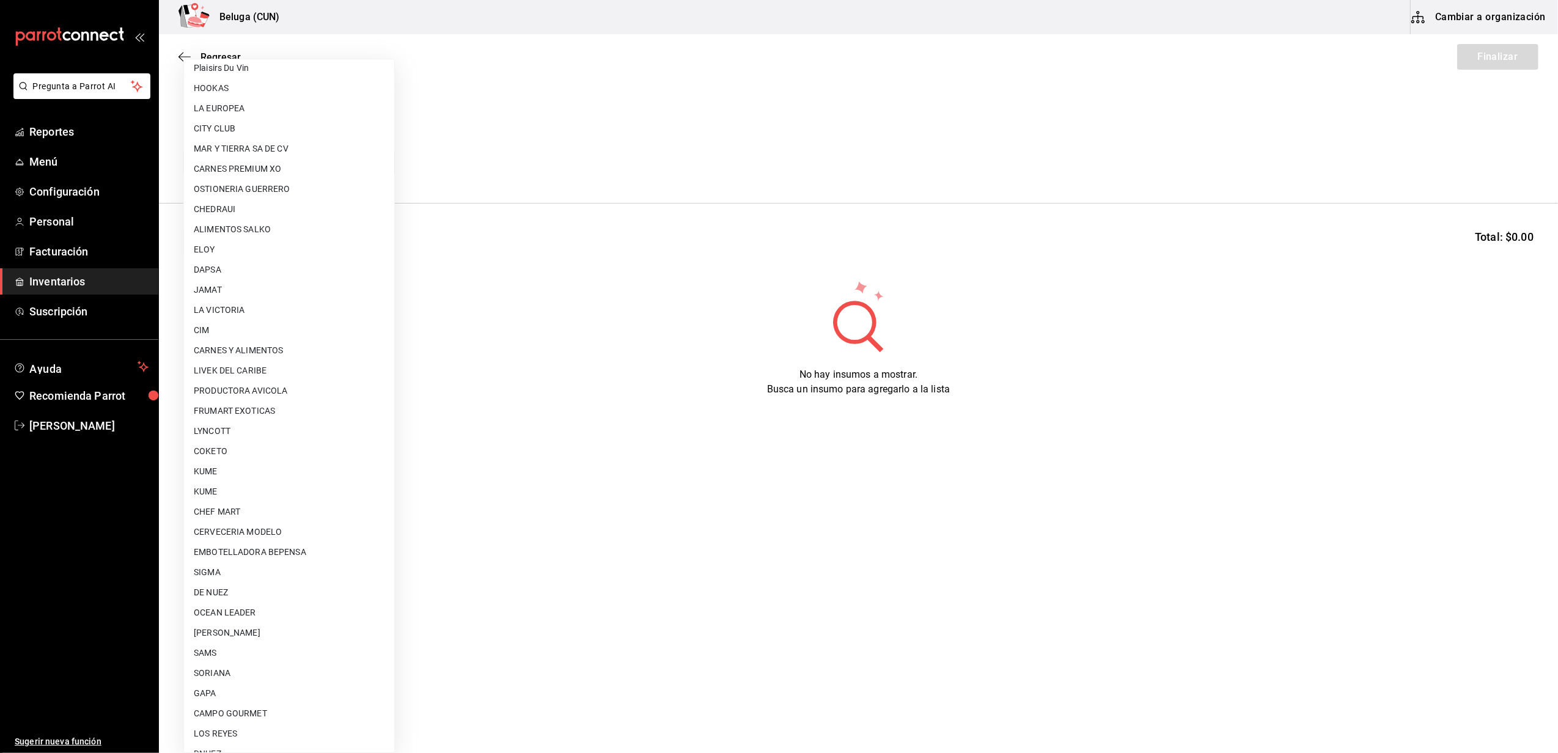
scroll to position [407, 0]
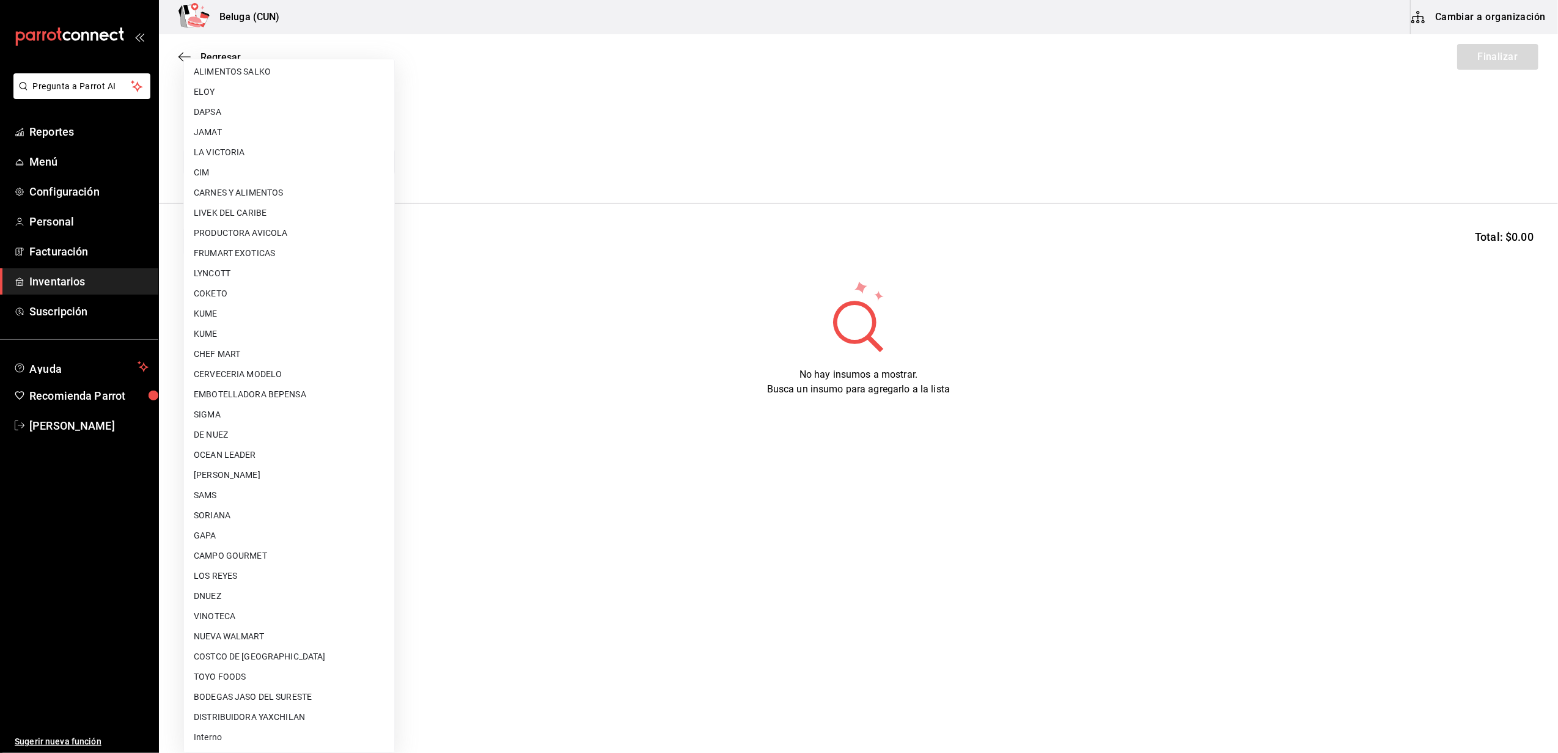
click at [262, 639] on li "NUEVA WALMART" at bounding box center [289, 637] width 210 height 20
type input "e780dfc1-f4e5-4f06-97fa-05fe2cb15ec1"
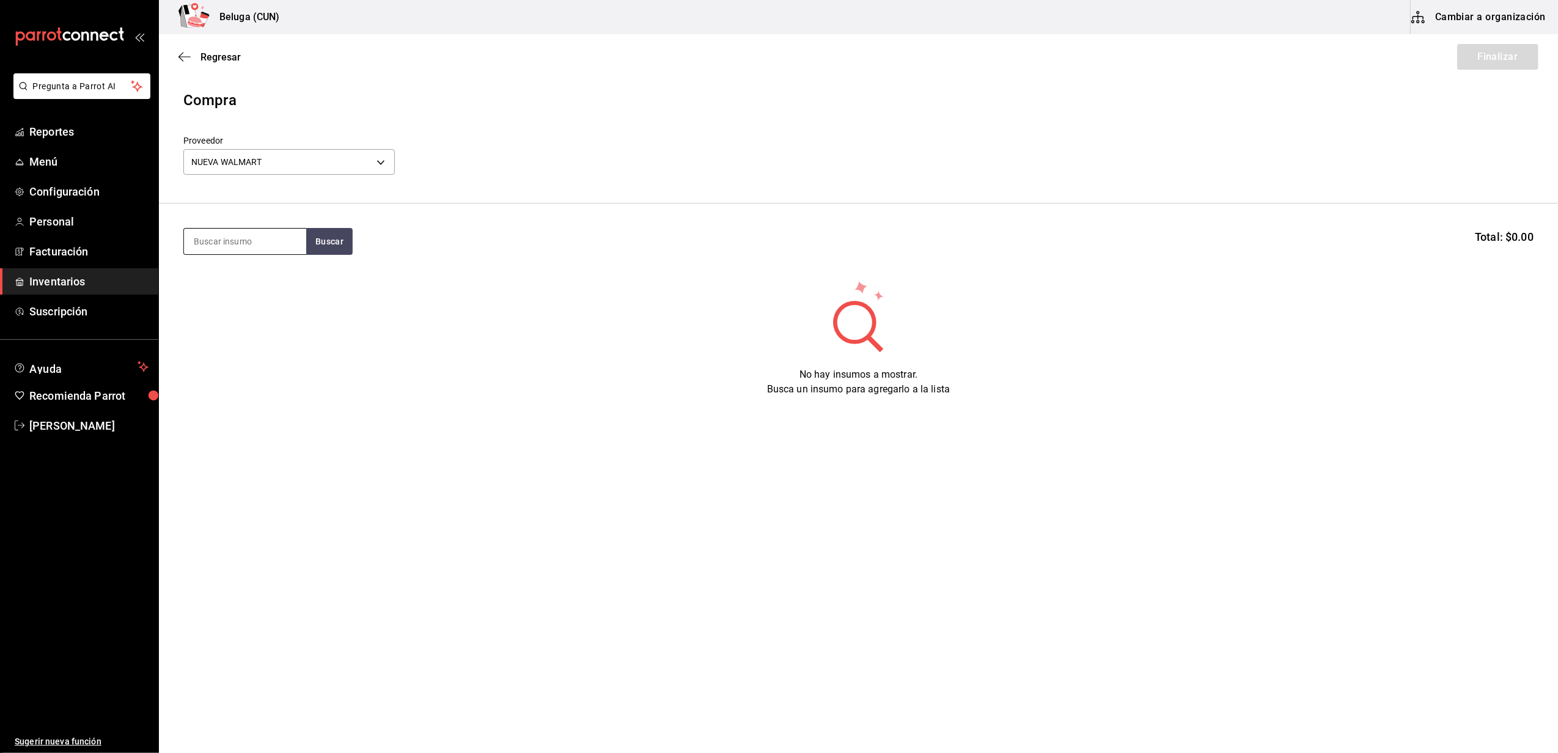
click at [220, 245] on input at bounding box center [245, 242] width 122 height 26
type input "W"
type input "MALBOR"
click at [230, 279] on div "MALBORO BLANCO" at bounding box center [245, 277] width 103 height 15
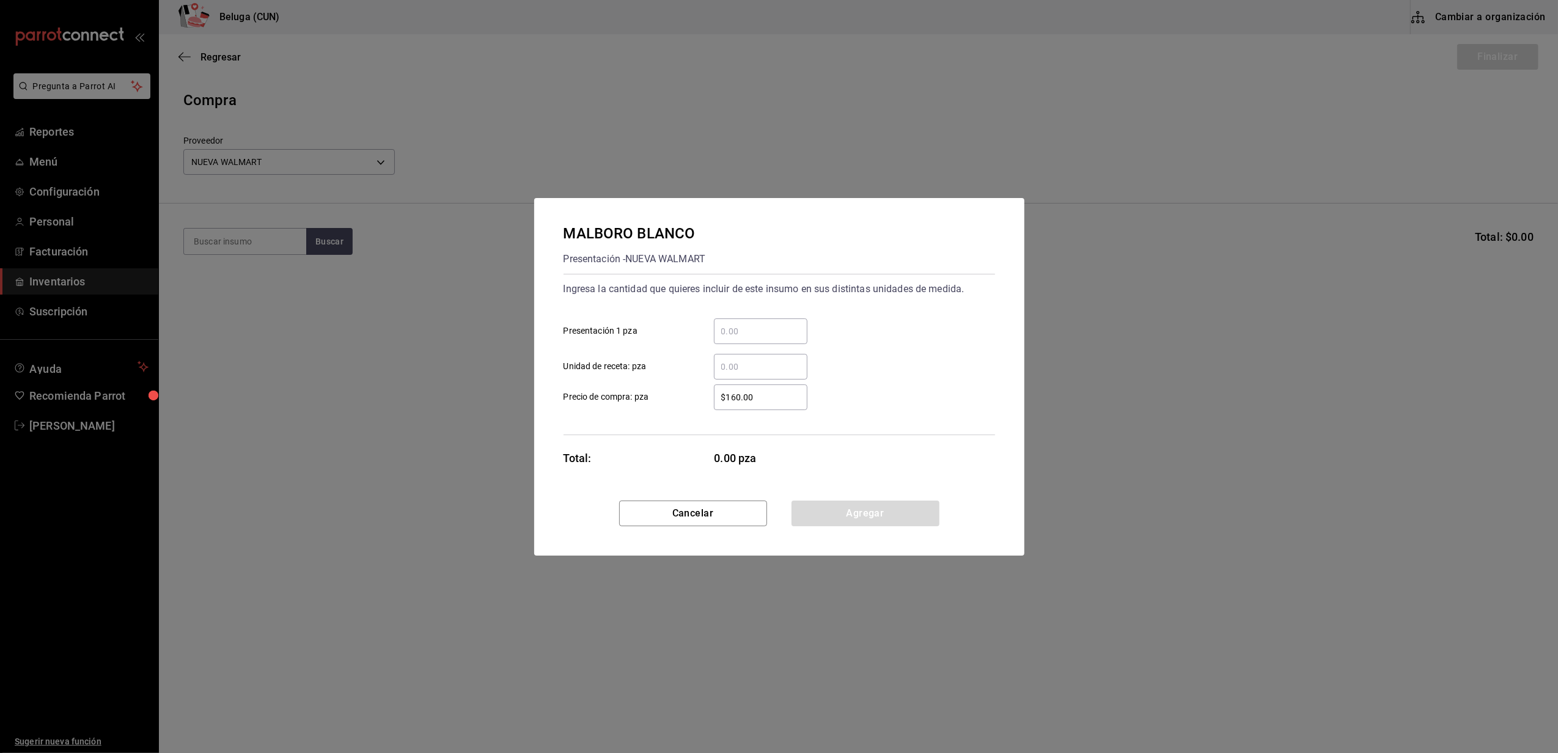
click at [756, 328] on input "​ Presentación 1 pza" at bounding box center [761, 331] width 94 height 15
type input "10"
click at [709, 374] on div "​" at bounding box center [751, 367] width 113 height 26
click at [714, 374] on input "​ Unidad de receta: pza" at bounding box center [761, 366] width 94 height 15
drag, startPoint x: 743, startPoint y: 388, endPoint x: 618, endPoint y: 370, distance: 127.2
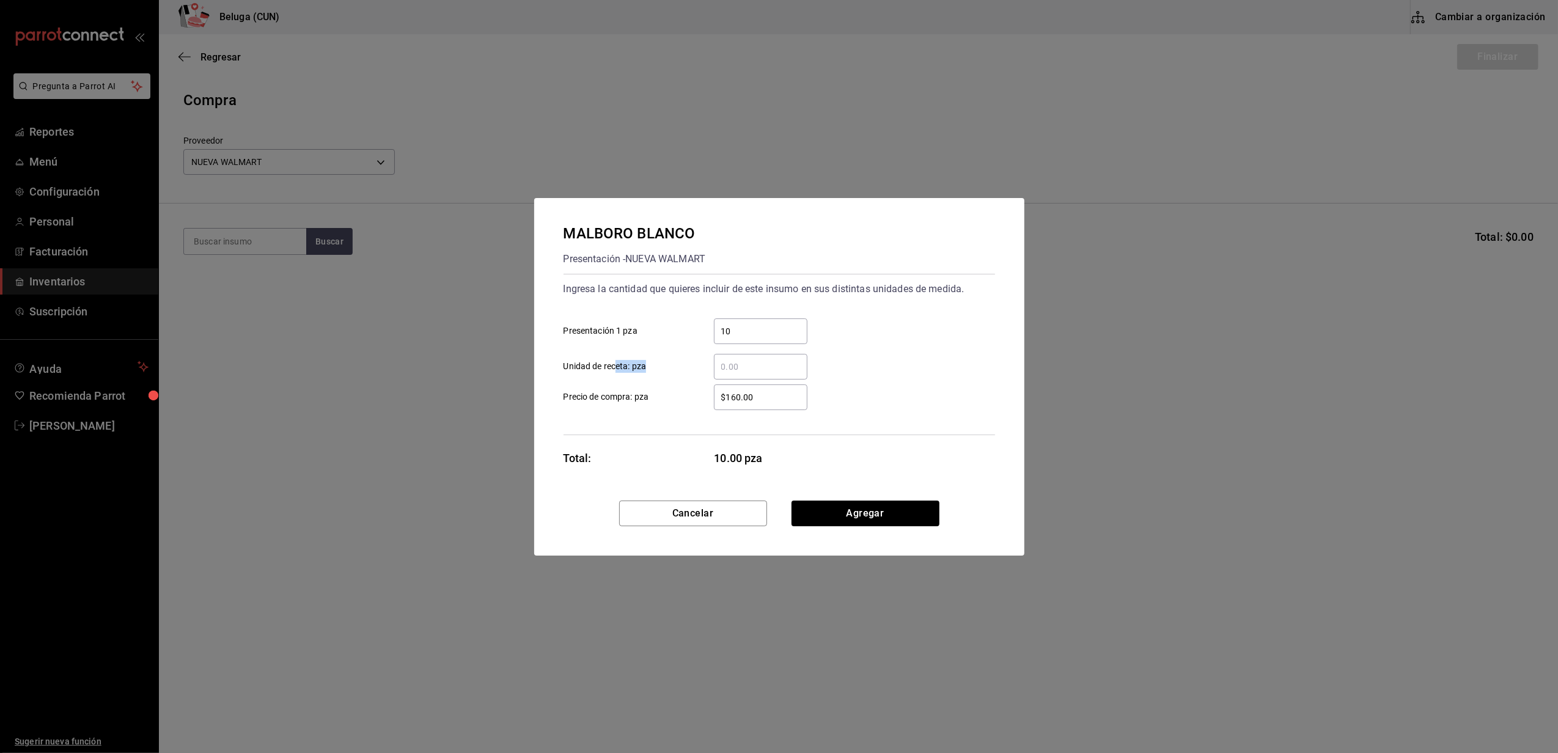
click at [618, 370] on div "Ingresa la cantidad que quieres incluir de este insumo en sus distintas unidade…" at bounding box center [780, 354] width 432 height 161
click at [753, 396] on input "$160.00" at bounding box center [761, 397] width 94 height 15
drag, startPoint x: 764, startPoint y: 400, endPoint x: 721, endPoint y: 396, distance: 42.3
click at [721, 396] on input "$160.00" at bounding box center [761, 397] width 94 height 15
type input "$87"
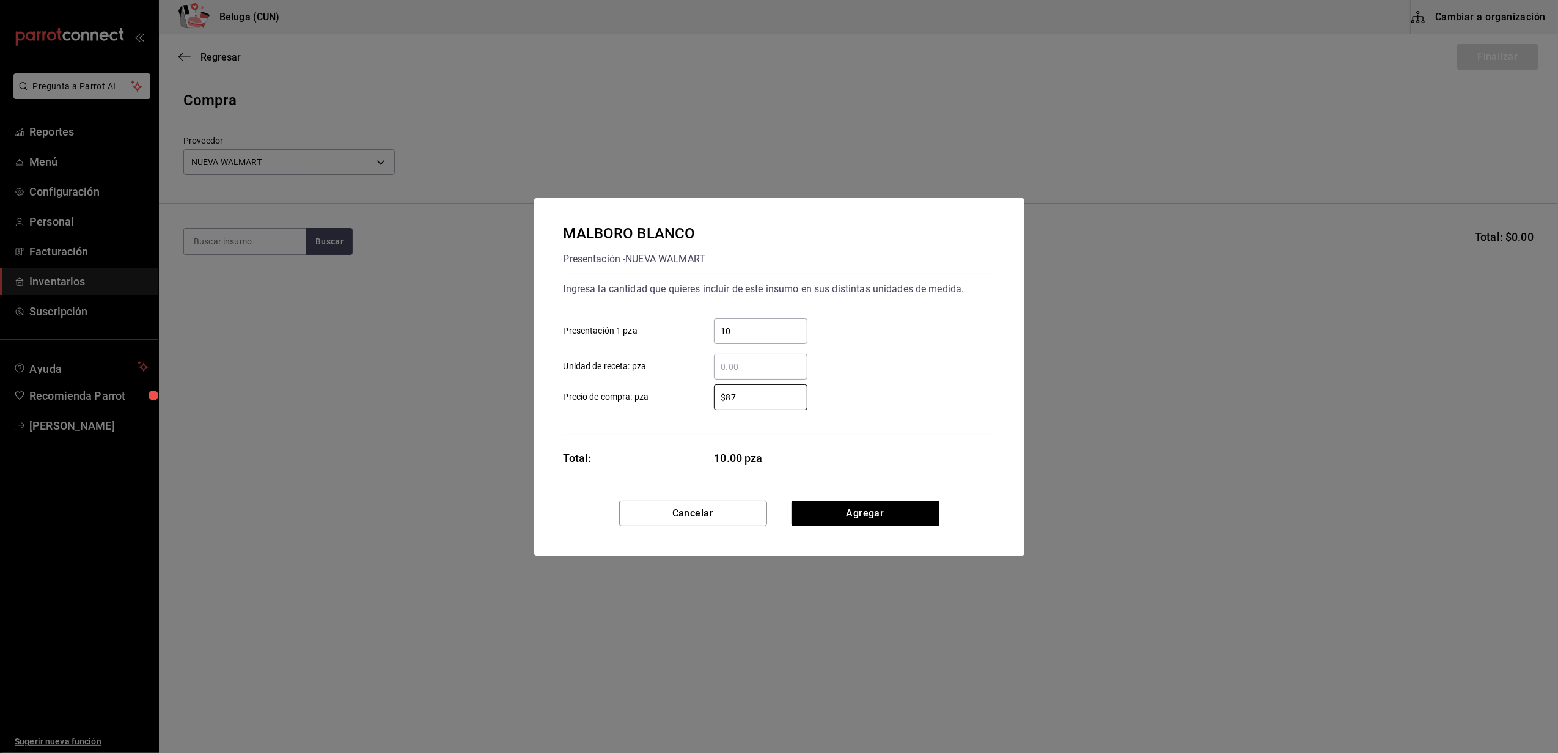
drag, startPoint x: 709, startPoint y: 394, endPoint x: 714, endPoint y: 423, distance: 29.8
click at [709, 394] on div "$87 ​" at bounding box center [751, 398] width 113 height 26
click at [714, 394] on input "$87" at bounding box center [761, 397] width 94 height 15
click at [814, 507] on button "Agregar" at bounding box center [866, 514] width 148 height 26
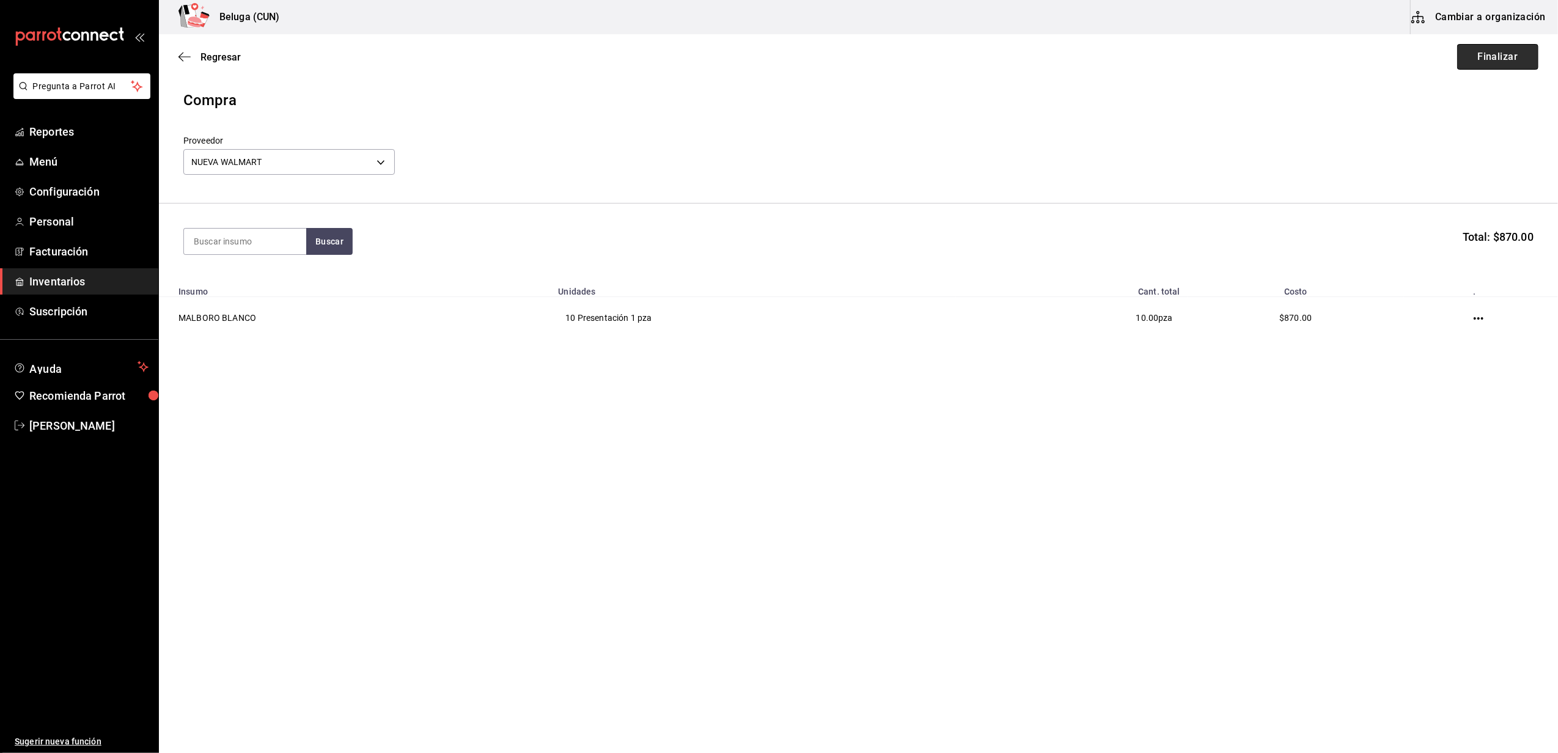
click at [1499, 59] on button "Finalizar" at bounding box center [1498, 57] width 81 height 26
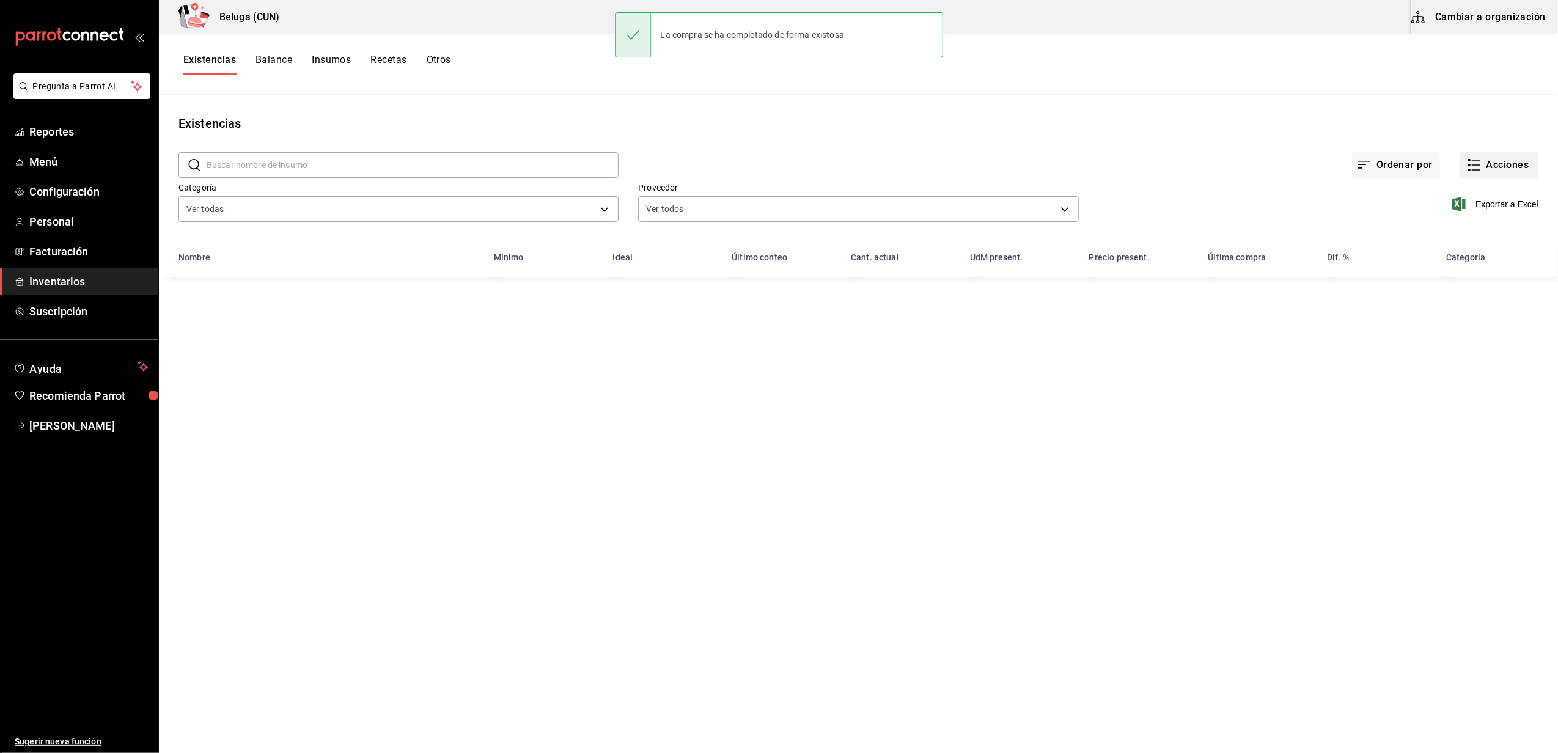
click at [1492, 171] on button "Acciones" at bounding box center [1499, 165] width 79 height 26
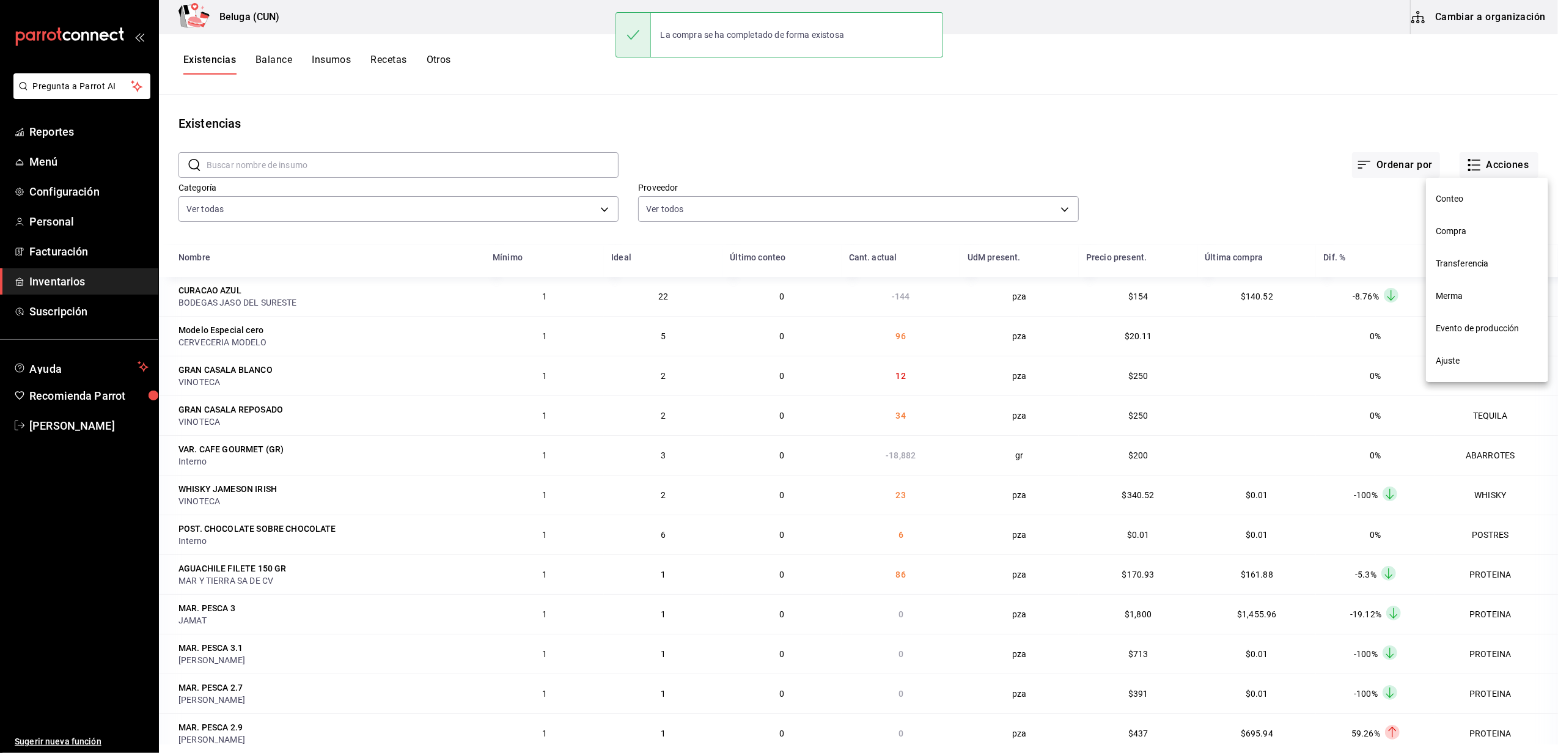
click at [1461, 230] on span "Compra" at bounding box center [1487, 231] width 103 height 13
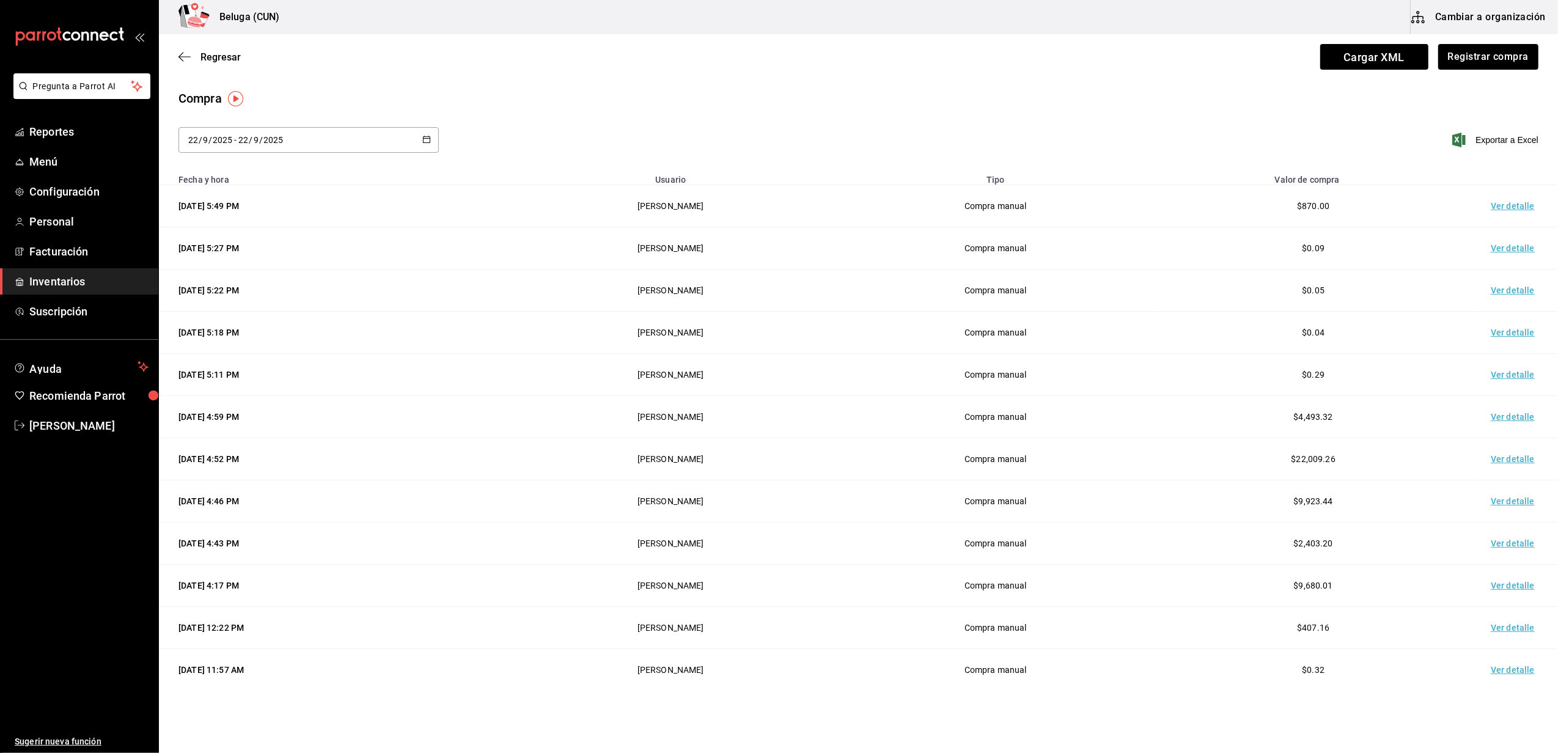
click at [1498, 204] on td "Ver detalle" at bounding box center [1516, 206] width 86 height 42
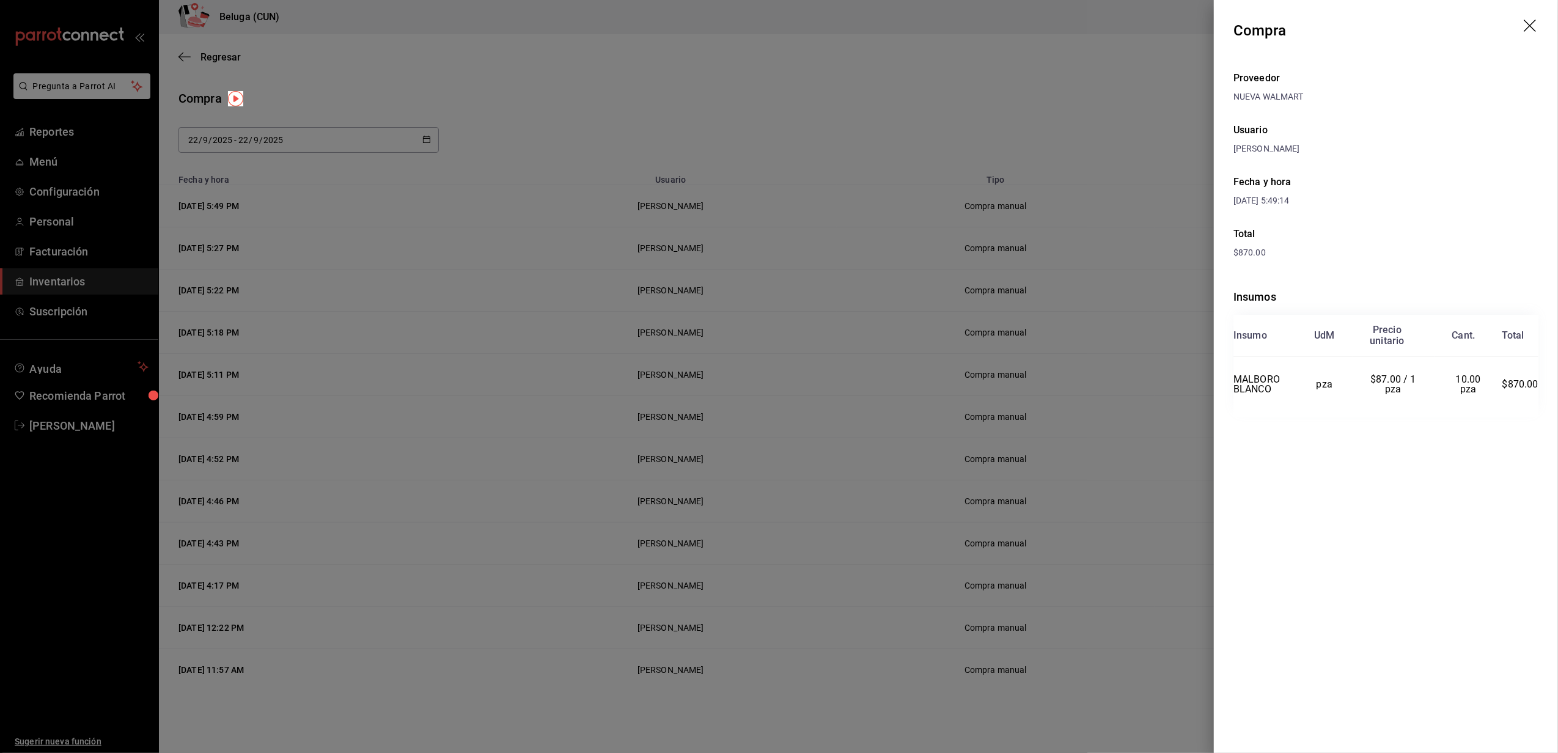
click at [1542, 22] on header "Compra" at bounding box center [1386, 30] width 344 height 61
click at [1530, 24] on icon "drag" at bounding box center [1531, 27] width 15 height 15
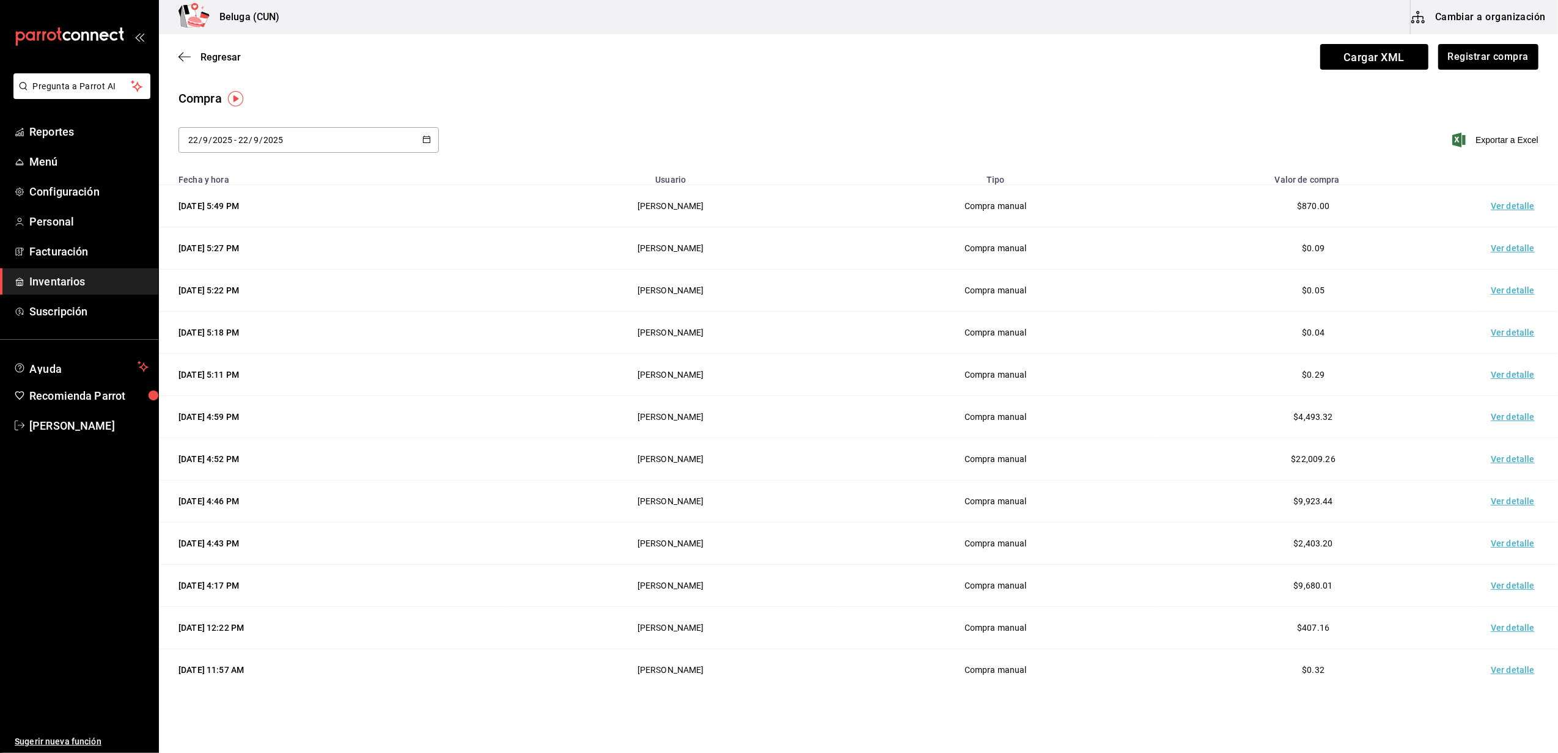
click at [72, 287] on span "Inventarios" at bounding box center [88, 281] width 119 height 17
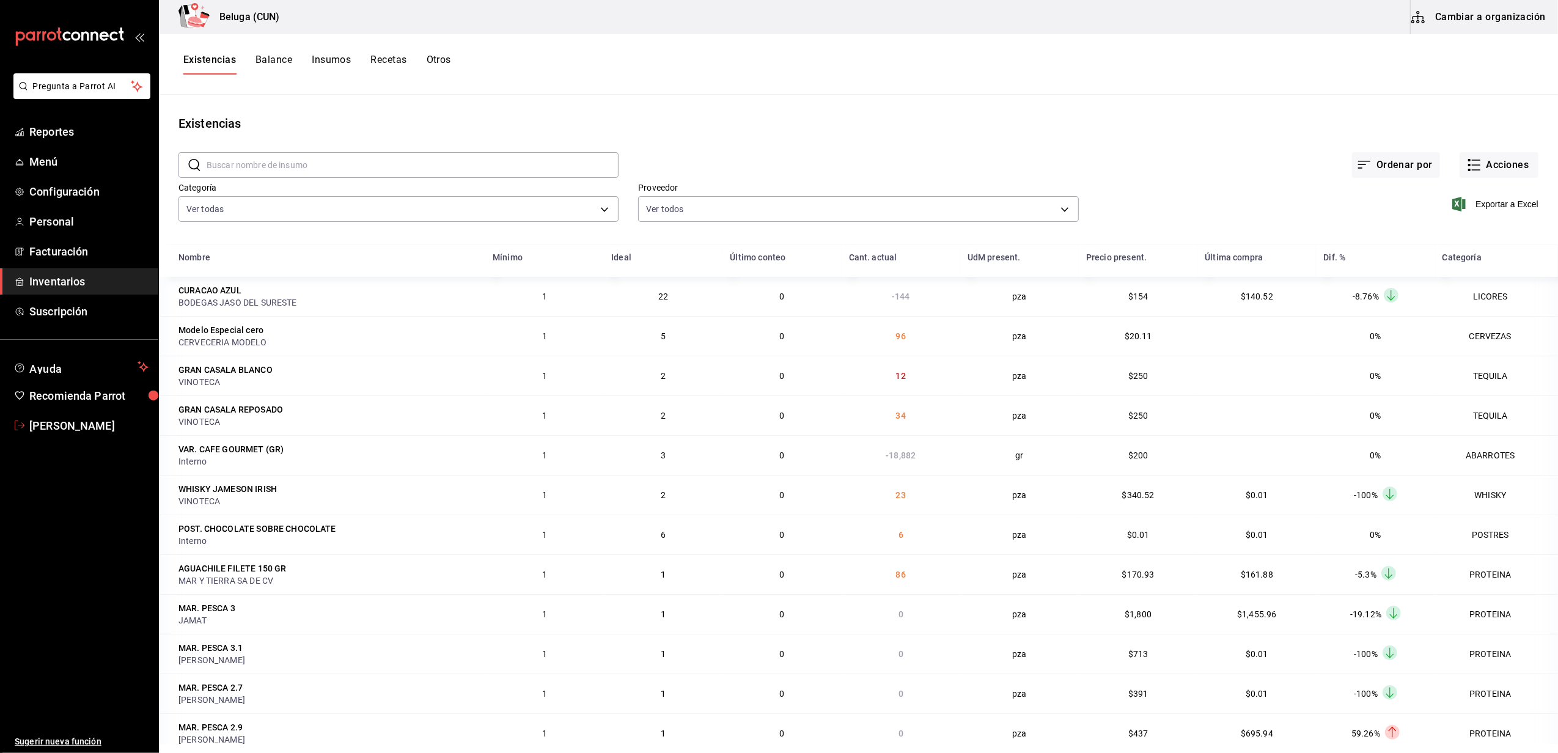
click at [67, 430] on span "[PERSON_NAME]" at bounding box center [88, 426] width 119 height 17
